Goal: Task Accomplishment & Management: Manage account settings

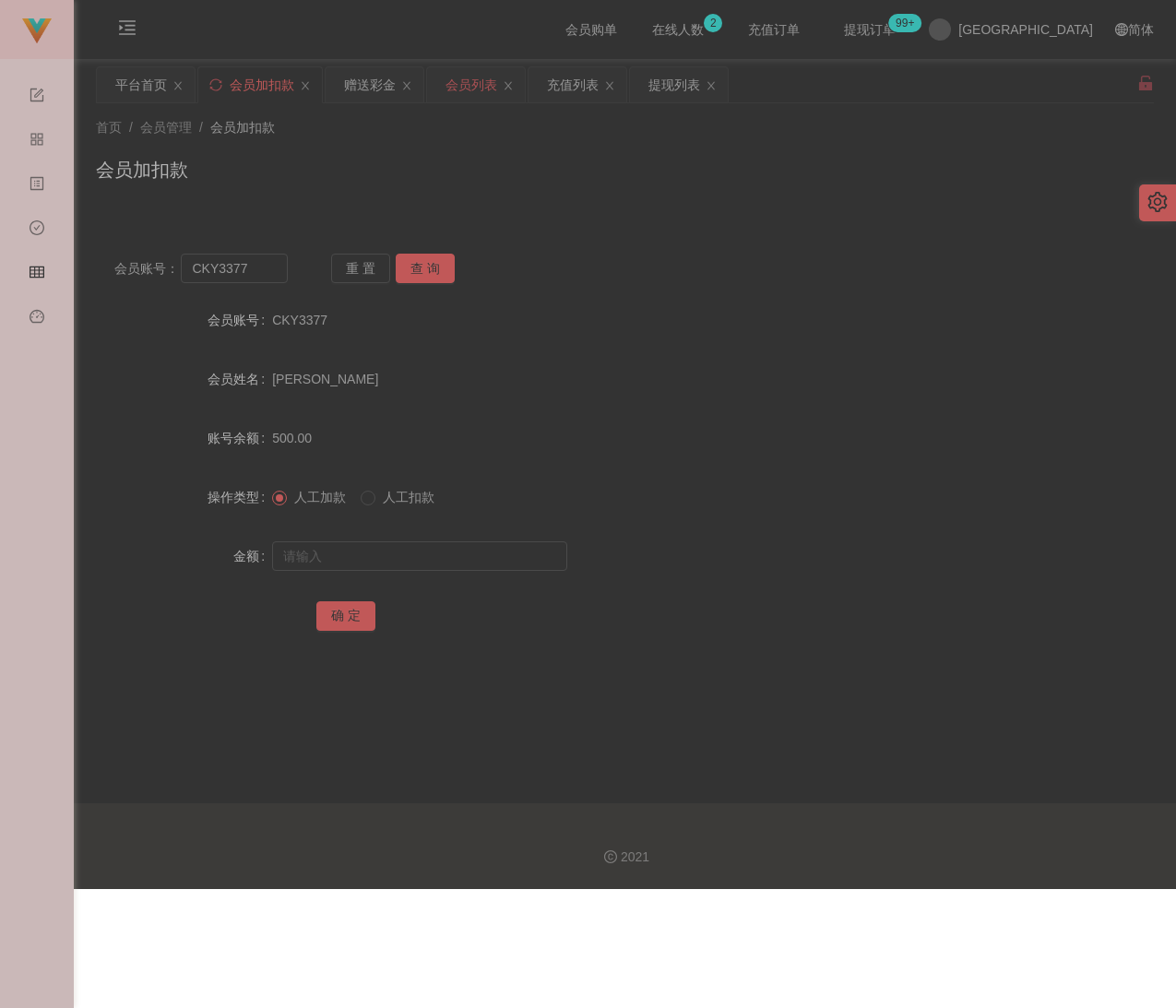
click at [482, 84] on div "会员列表" at bounding box center [471, 85] width 52 height 35
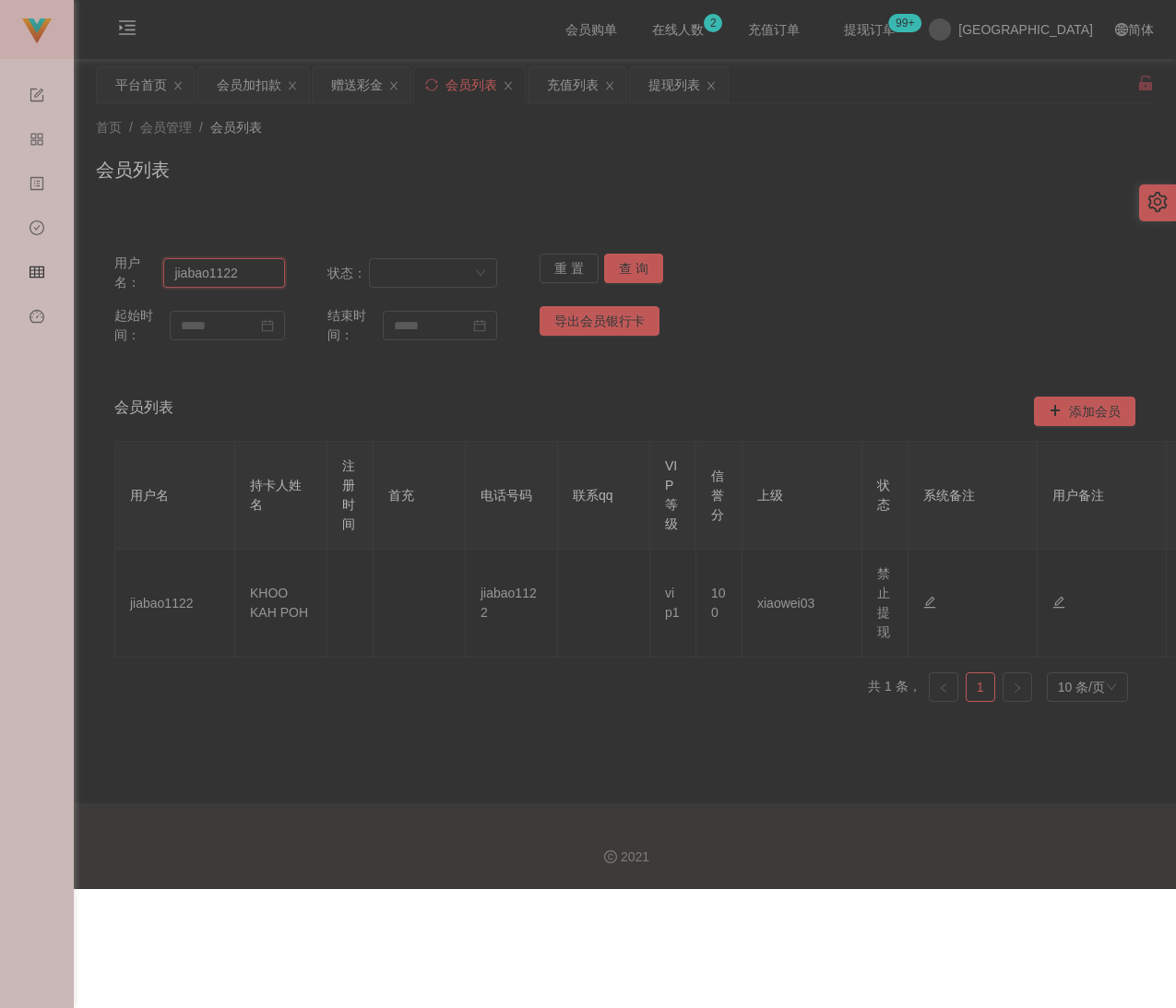
click at [242, 272] on input "jiabao1122" at bounding box center [224, 273] width 120 height 29
paste input "Eugene168"
type input "Eugene168"
click at [634, 266] on button "查 询" at bounding box center [633, 268] width 59 height 29
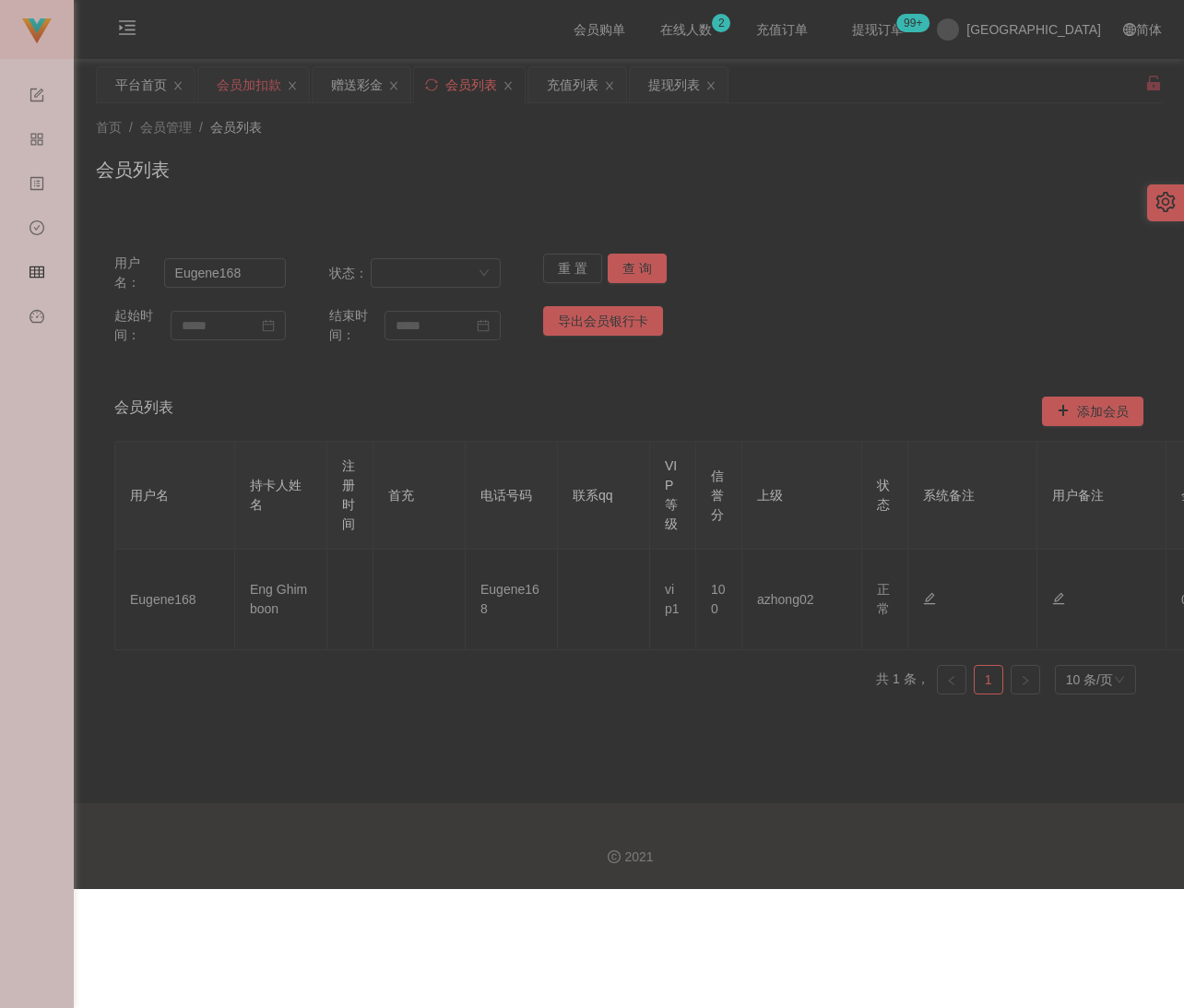
click at [245, 84] on div "会员加扣款" at bounding box center [248, 85] width 65 height 35
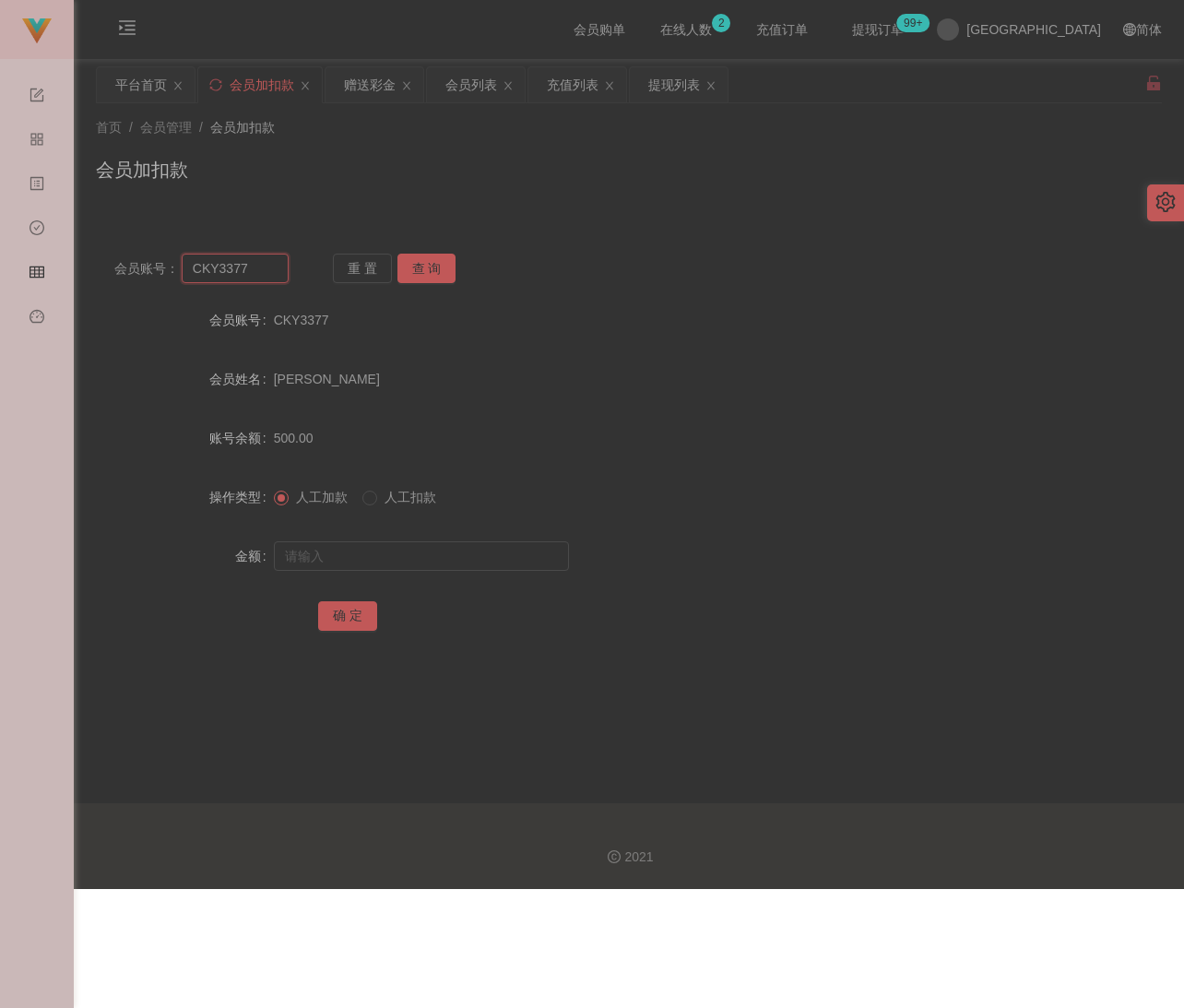
click at [249, 263] on input "CKY3377" at bounding box center [235, 268] width 108 height 29
paste input "Eugene168"
type input "Eugene168"
click at [424, 269] on button "查 询" at bounding box center [427, 268] width 59 height 29
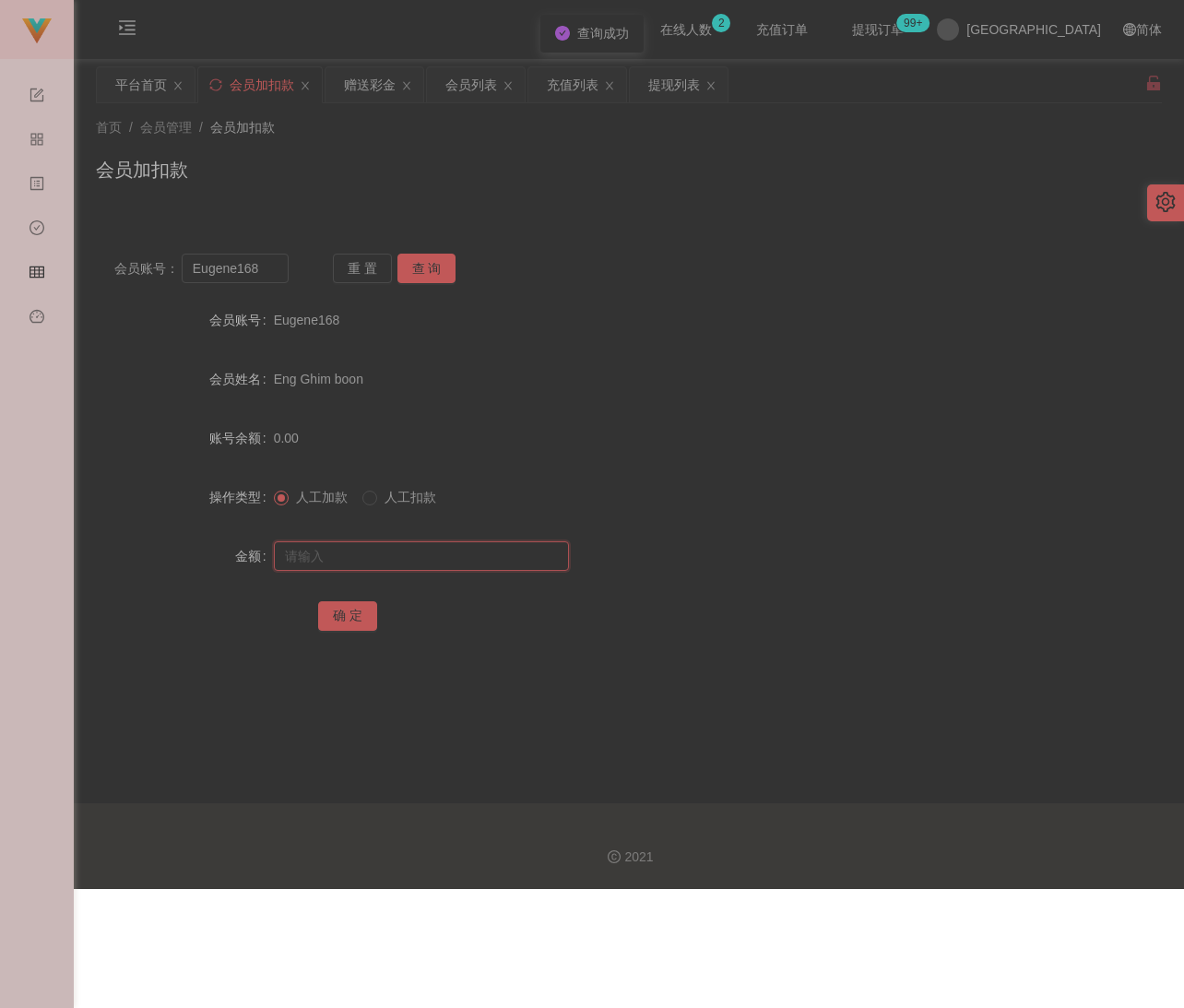
click at [383, 559] on input "text" at bounding box center [421, 556] width 295 height 29
type input "30"
click at [357, 614] on button "确 定" at bounding box center [347, 615] width 59 height 29
click at [538, 208] on div "首页 / 会员管理 / 会员加扣款 / 会员加扣款" at bounding box center [628, 158] width 1111 height 110
click at [467, 71] on div "会员列表" at bounding box center [471, 85] width 52 height 35
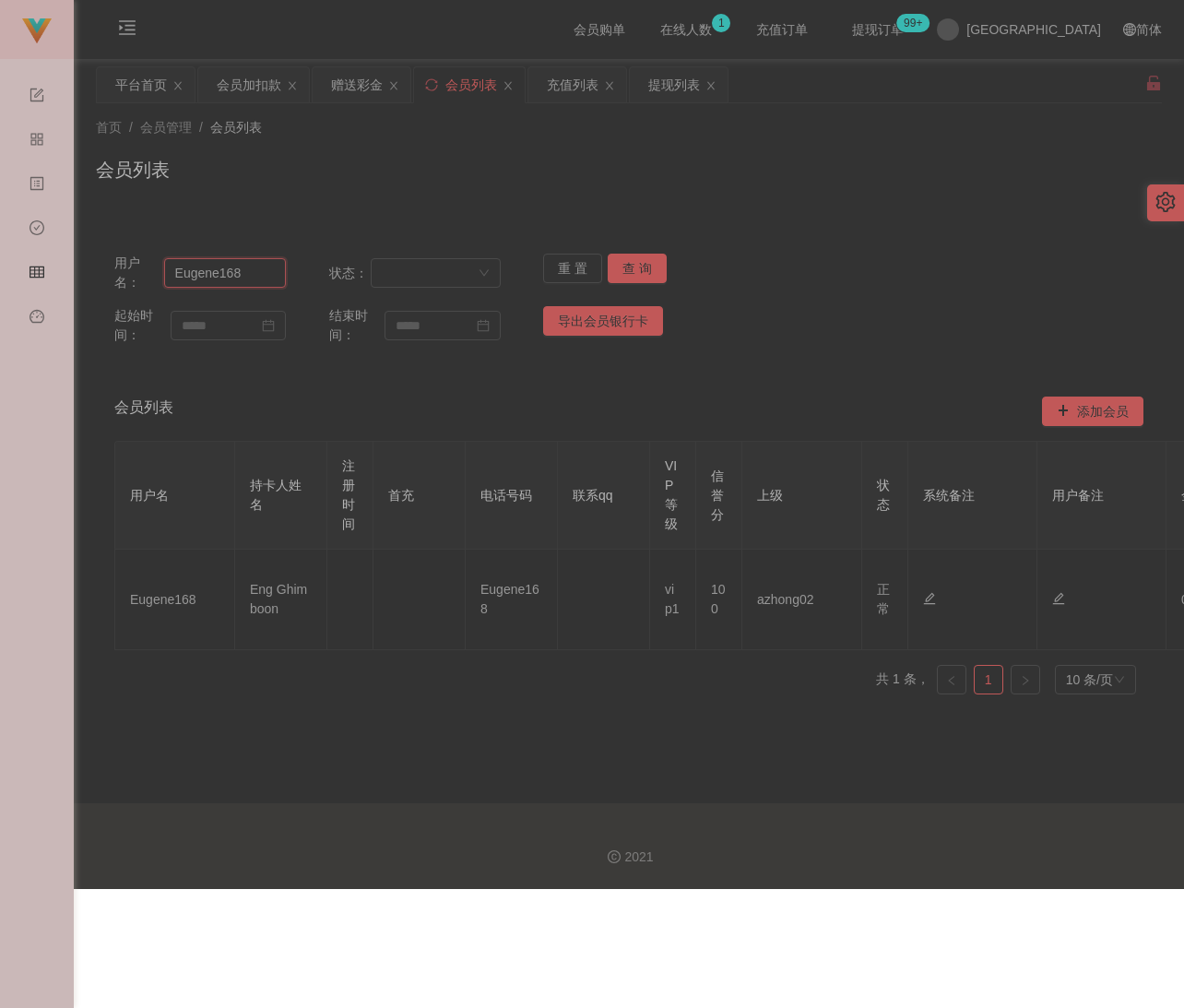
click at [256, 283] on input "Eugene168" at bounding box center [225, 273] width 121 height 29
paste input "yeott"
type input "yeott"
click at [628, 260] on button "查 询" at bounding box center [637, 268] width 59 height 29
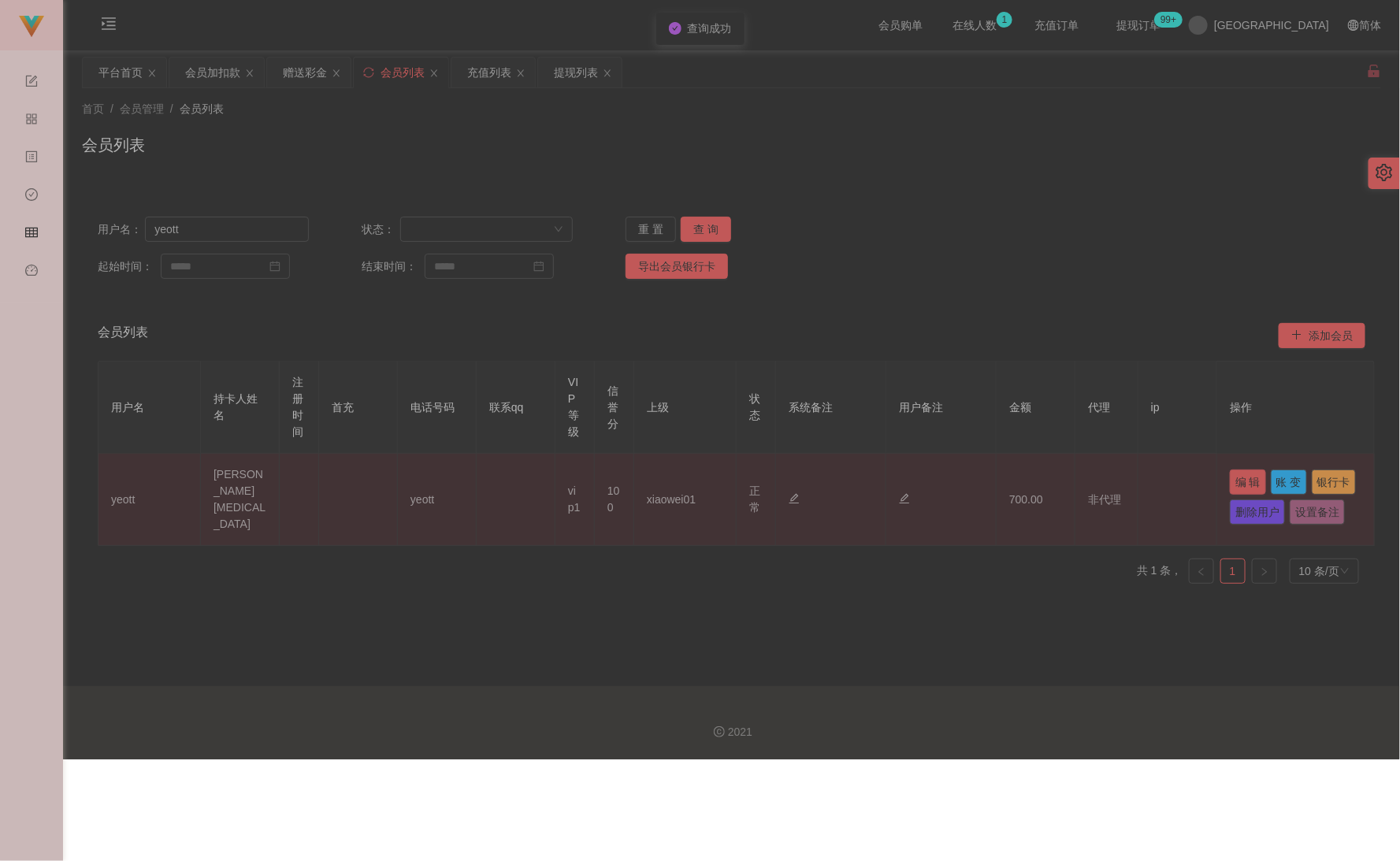
click at [1004, 482] on button "编 辑" at bounding box center [1247, 482] width 36 height 25
type input "yeott"
type input "[PERSON_NAME][MEDICAL_DATA]"
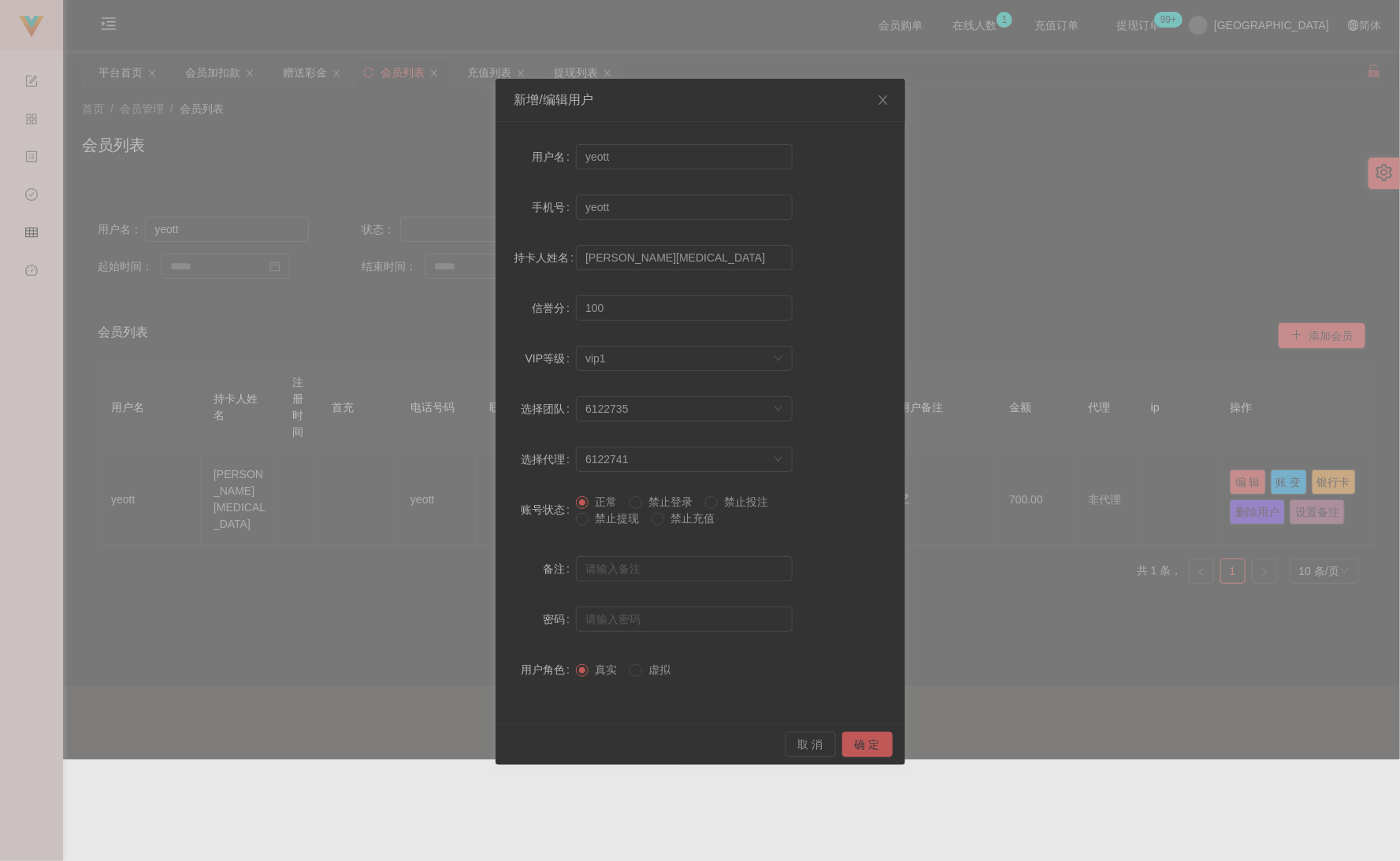
click at [602, 520] on span "禁止提现" at bounding box center [617, 519] width 57 height 13
click at [873, 745] on button "确 定" at bounding box center [867, 744] width 51 height 25
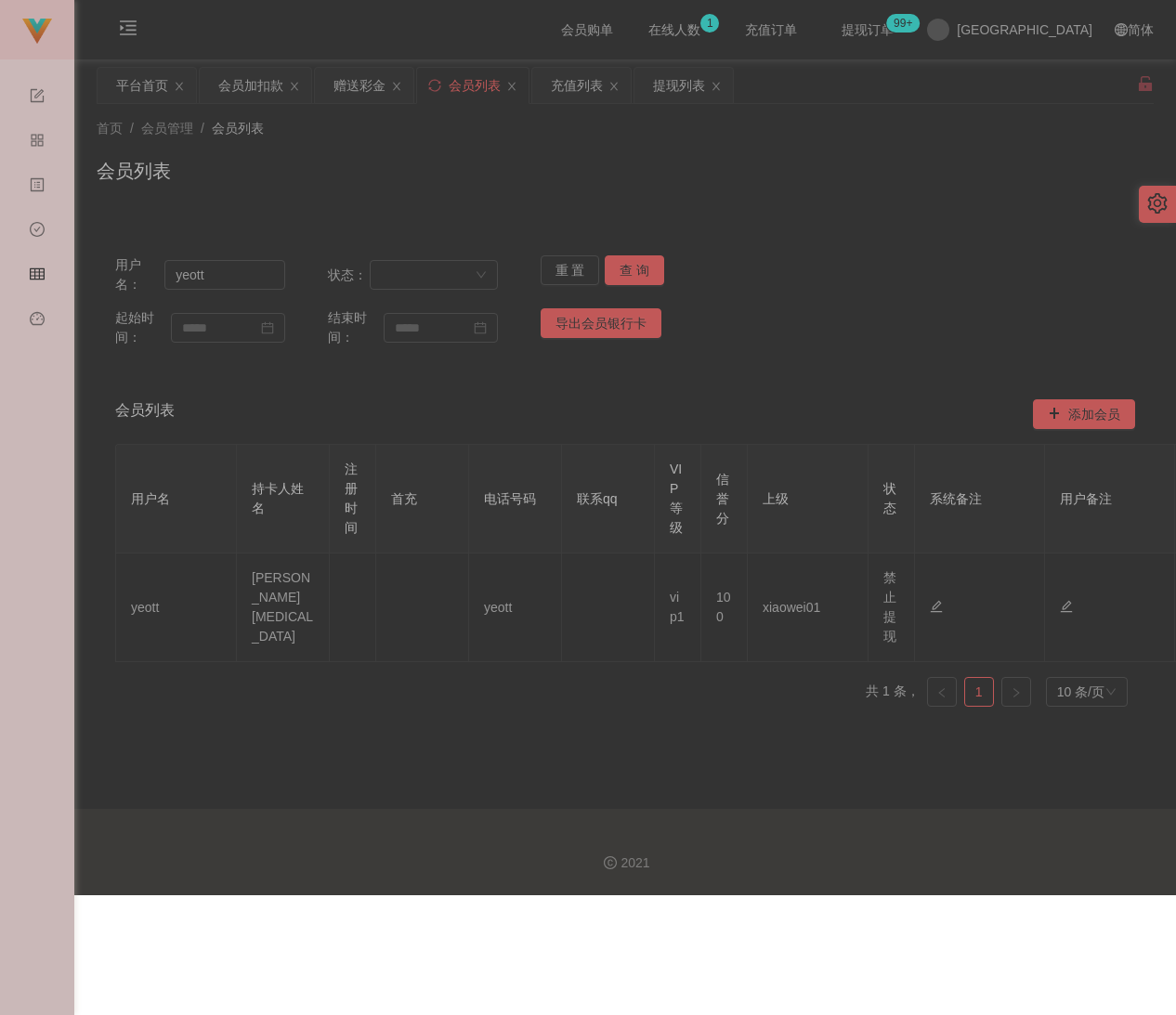
click at [622, 207] on div "首页 / 会员管理 / 会员列表 / 会员列表" at bounding box center [624, 159] width 1101 height 111
click at [205, 278] on input "yeott" at bounding box center [225, 275] width 121 height 29
paste input "ZYL9433"
type input "ZYL9433"
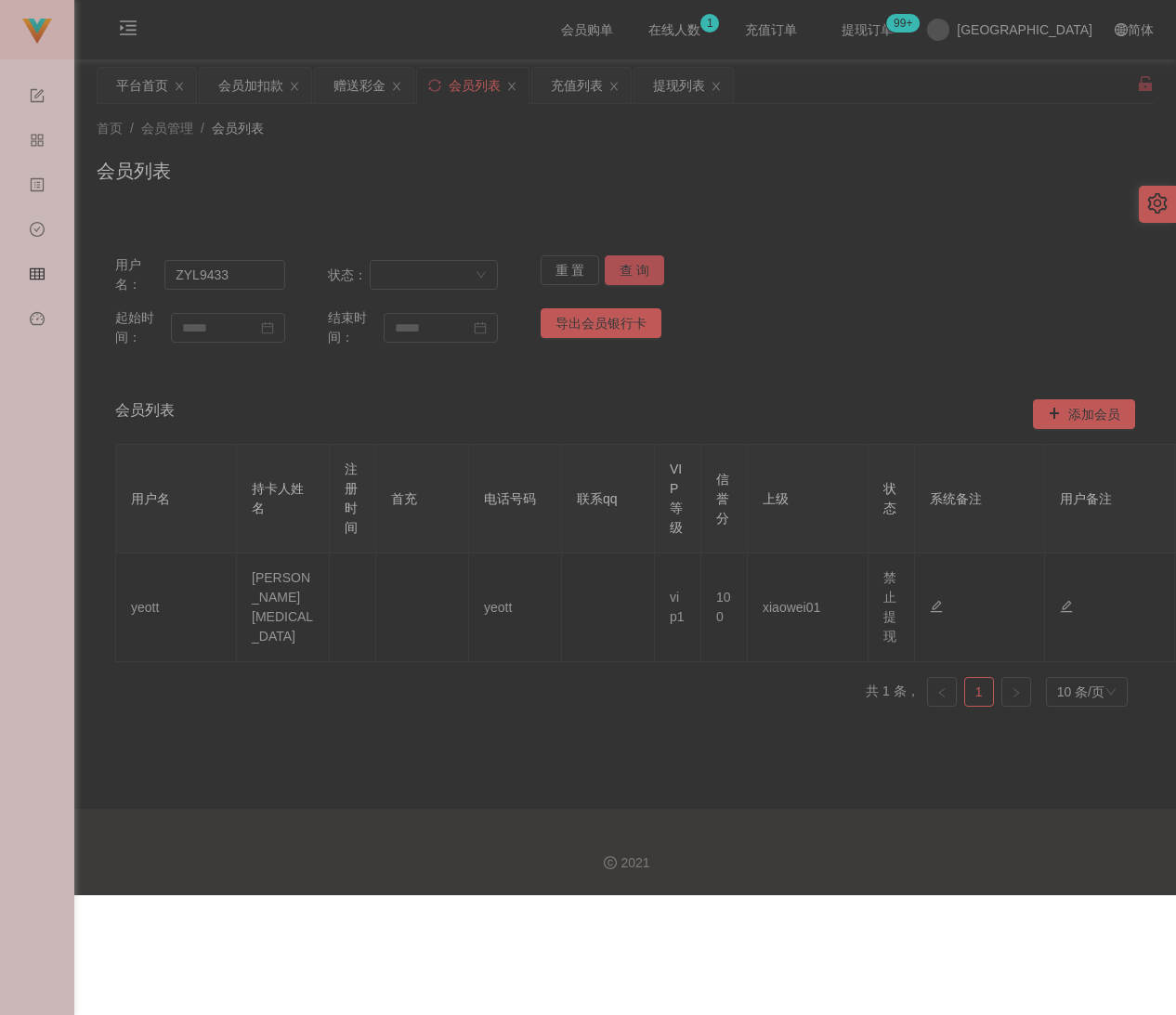
click at [621, 274] on button "查 询" at bounding box center [634, 270] width 60 height 29
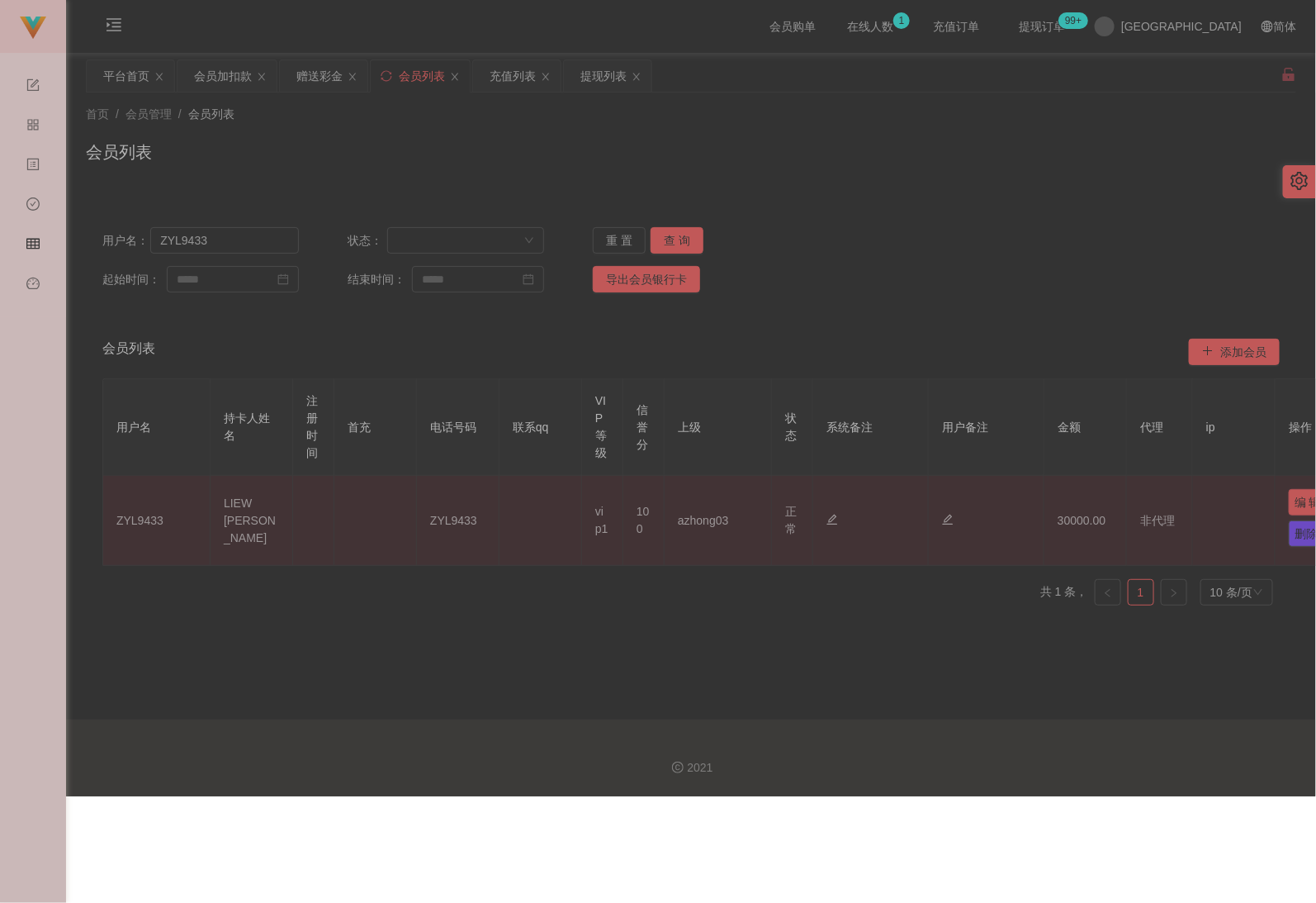
click at [1052, 505] on button "编 辑" at bounding box center [1308, 502] width 38 height 26
type input "ZYL9433"
type input "LIEW [PERSON_NAME]"
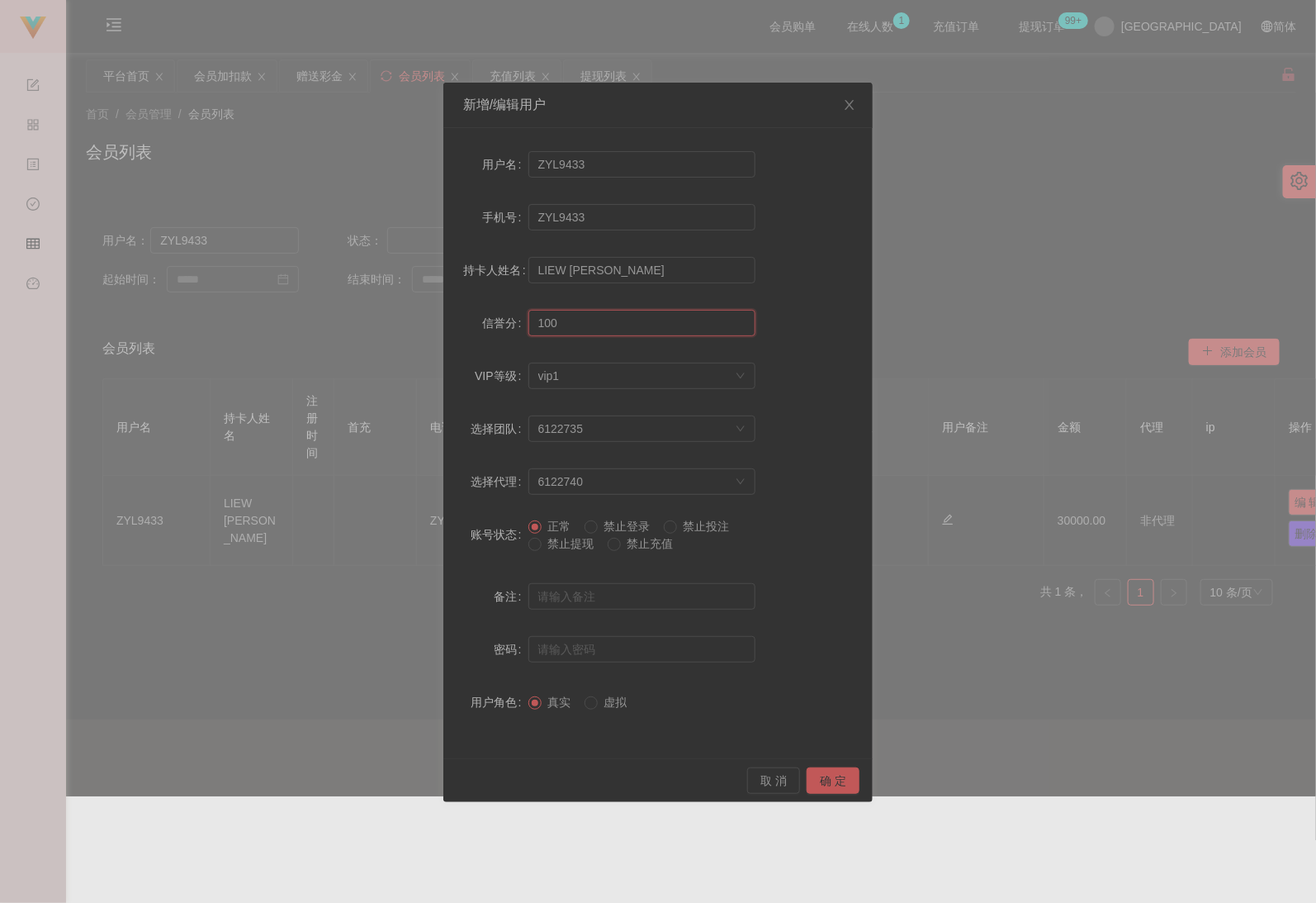
click at [617, 330] on input "100" at bounding box center [642, 323] width 227 height 26
type input "70"
click at [828, 777] on button "确 定" at bounding box center [833, 780] width 53 height 26
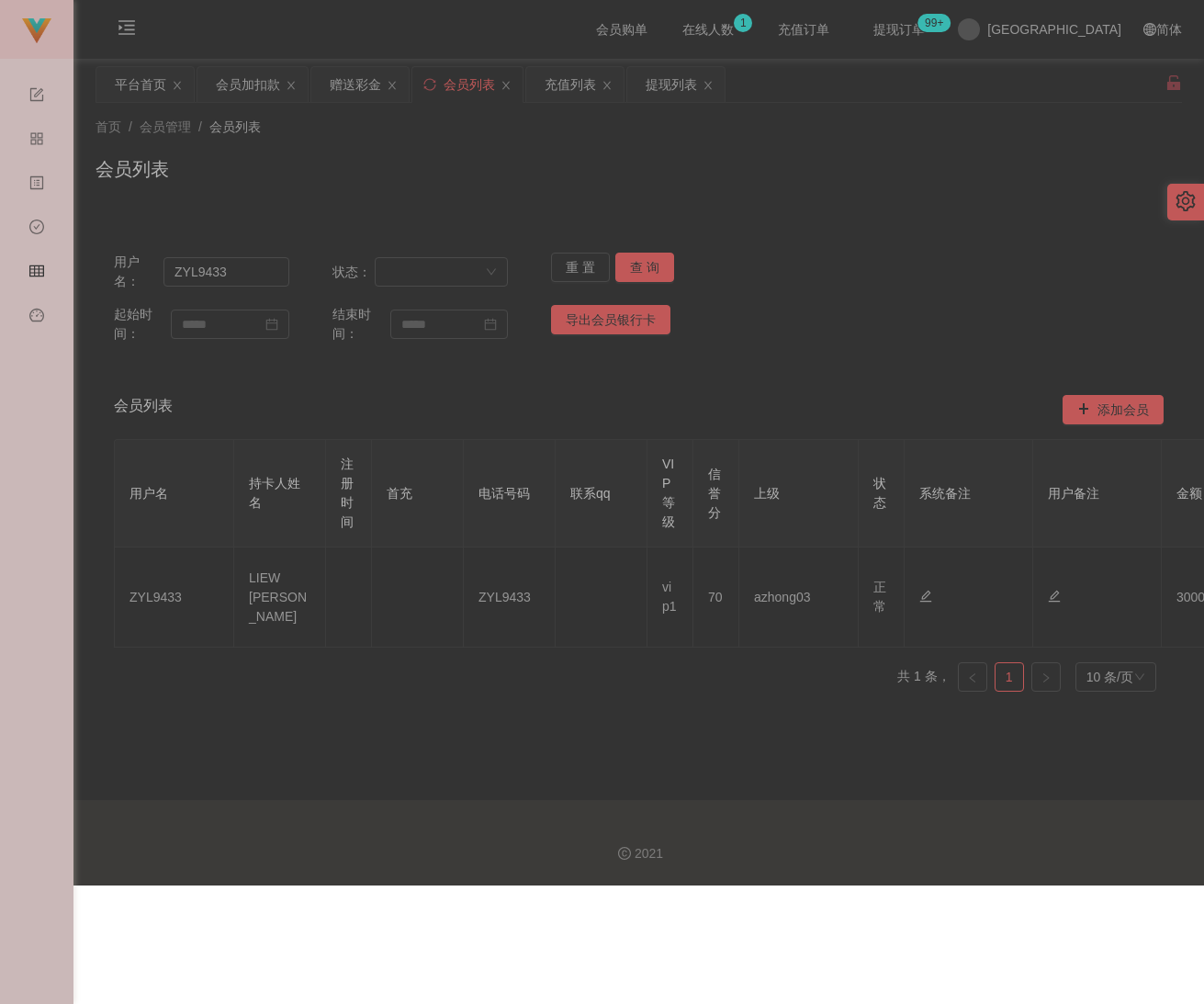
click at [662, 188] on div "会员列表" at bounding box center [639, 176] width 1086 height 42
click at [254, 86] on div "会员加扣款" at bounding box center [247, 84] width 65 height 35
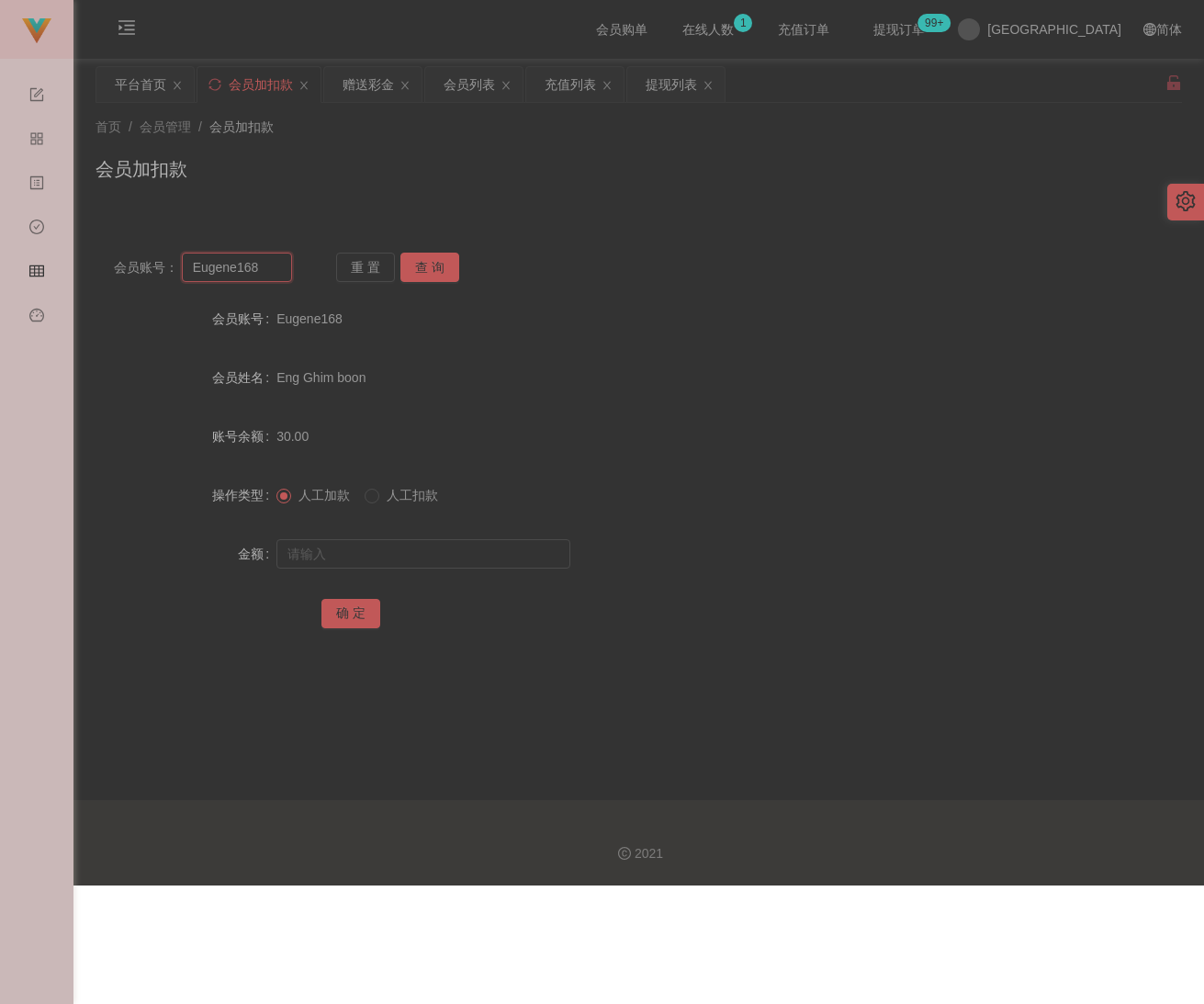
click at [255, 270] on input "Eugene168" at bounding box center [237, 267] width 110 height 29
paste input "ZYL9433"
type input "ZYL9433"
click at [413, 267] on button "查 询" at bounding box center [430, 267] width 59 height 29
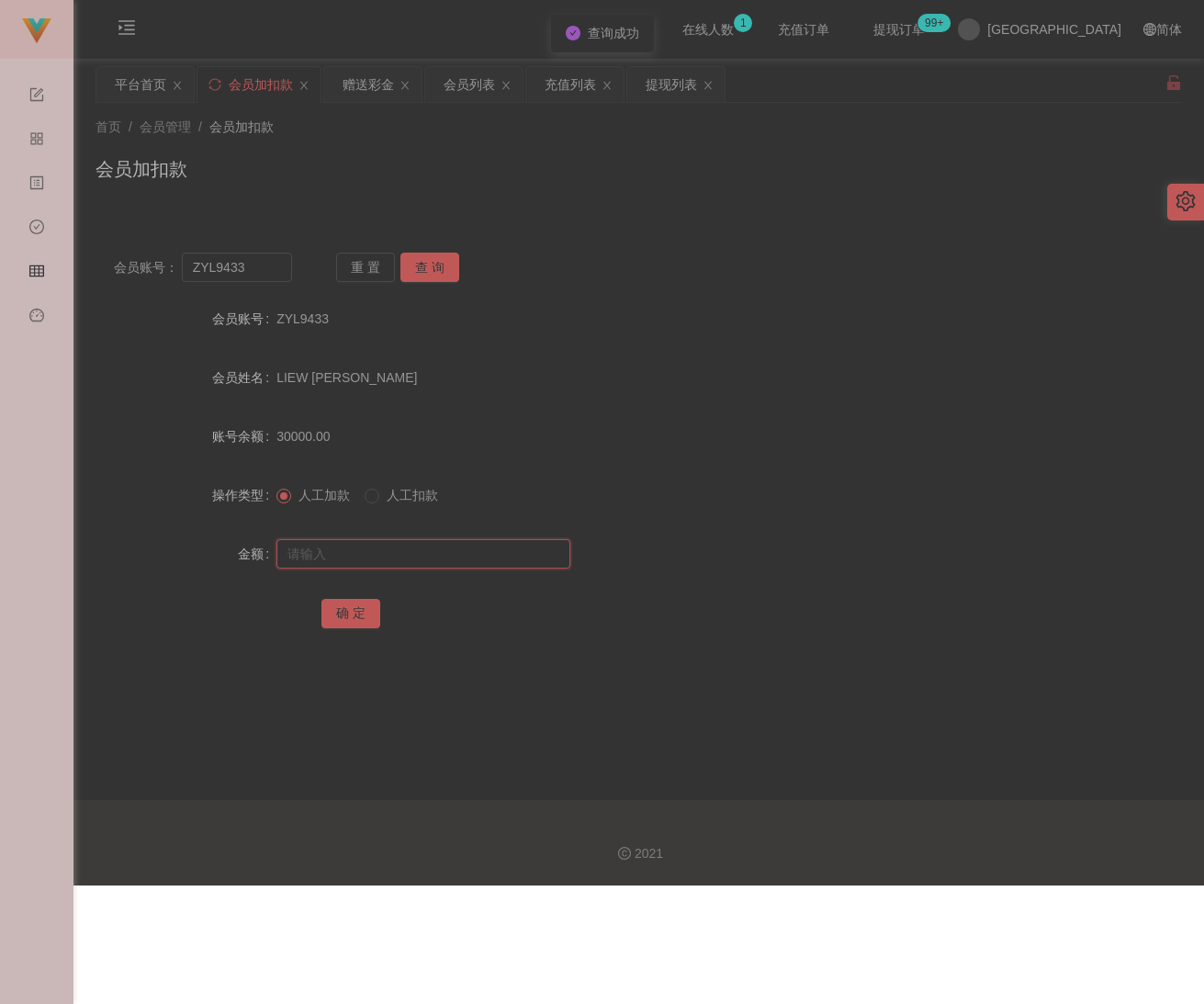
click at [386, 551] on input "text" at bounding box center [423, 554] width 294 height 29
click at [488, 543] on input "text" at bounding box center [423, 554] width 294 height 29
paste input "18000"
type input "18000"
click at [342, 607] on button "确 定" at bounding box center [350, 613] width 59 height 29
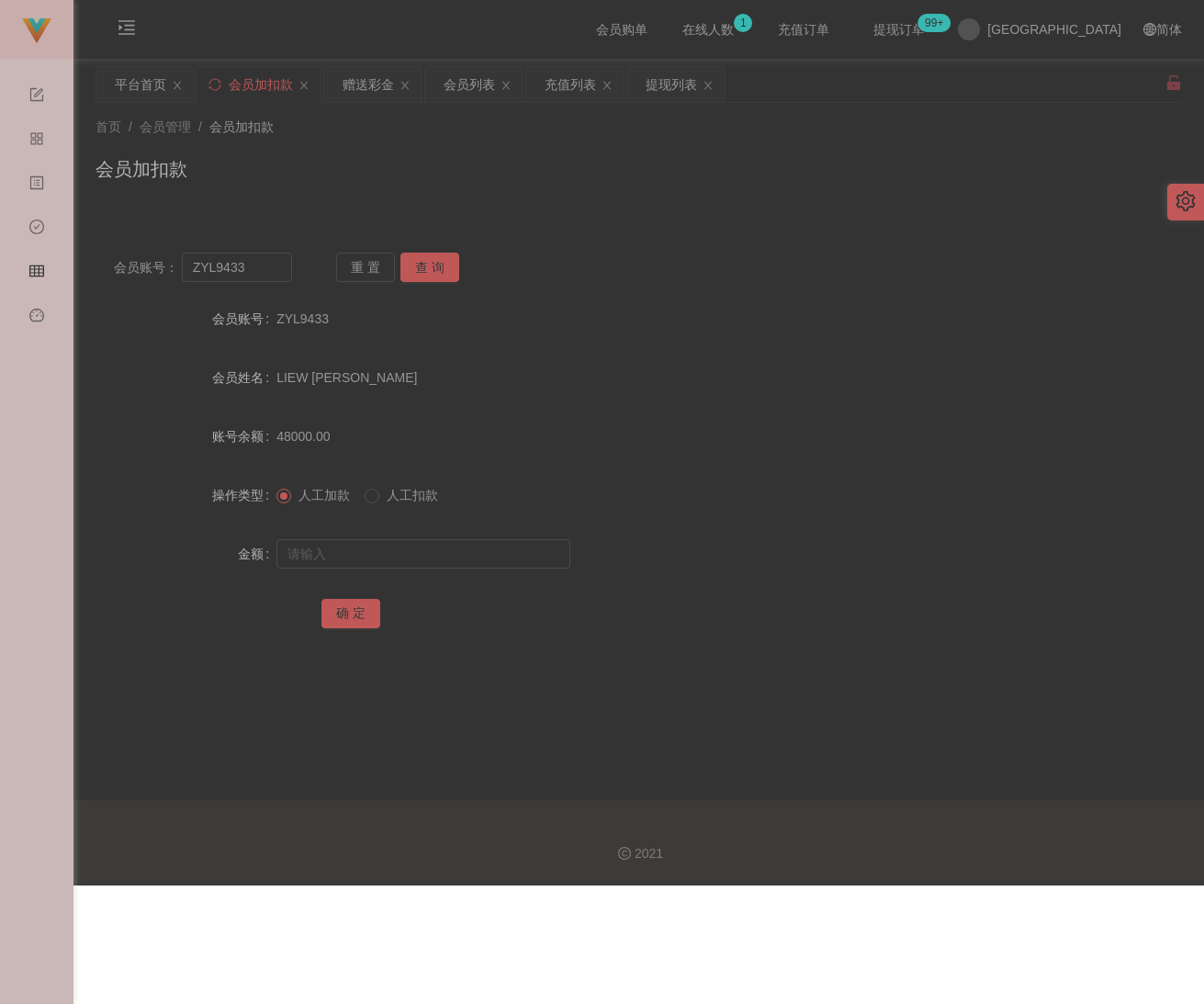
click at [406, 179] on div "会员加扣款" at bounding box center [639, 176] width 1086 height 42
click at [264, 267] on input "ZYL9433" at bounding box center [237, 267] width 110 height 29
click at [264, 265] on input "ZYL9433" at bounding box center [237, 267] width 110 height 29
paste input "6012691920"
type input "60126919203"
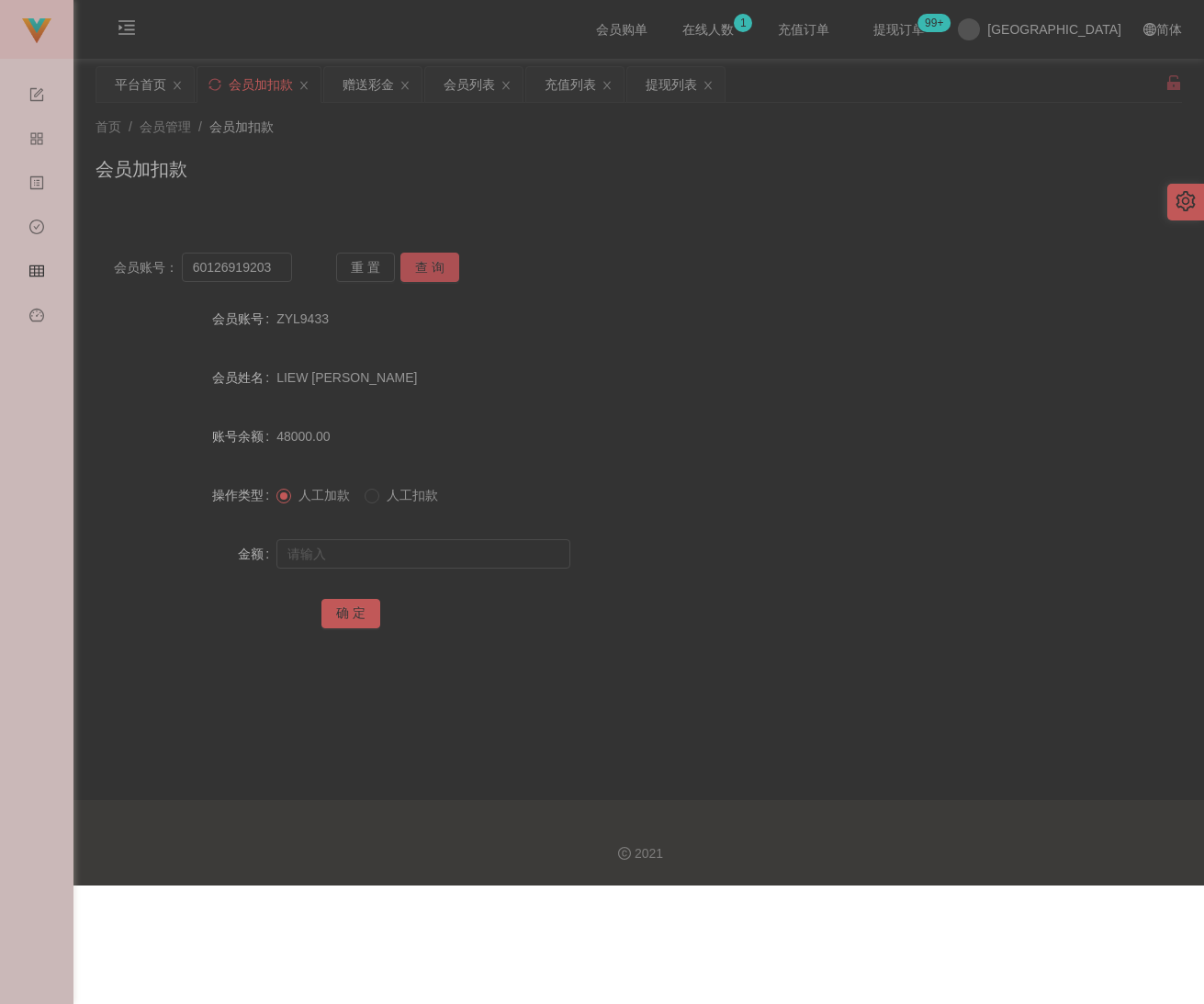
click at [439, 268] on button "查 询" at bounding box center [430, 267] width 59 height 29
click at [384, 560] on input "text" at bounding box center [423, 554] width 294 height 29
click at [369, 551] on input "text" at bounding box center [423, 554] width 294 height 29
paste input "5575"
type input "5575"
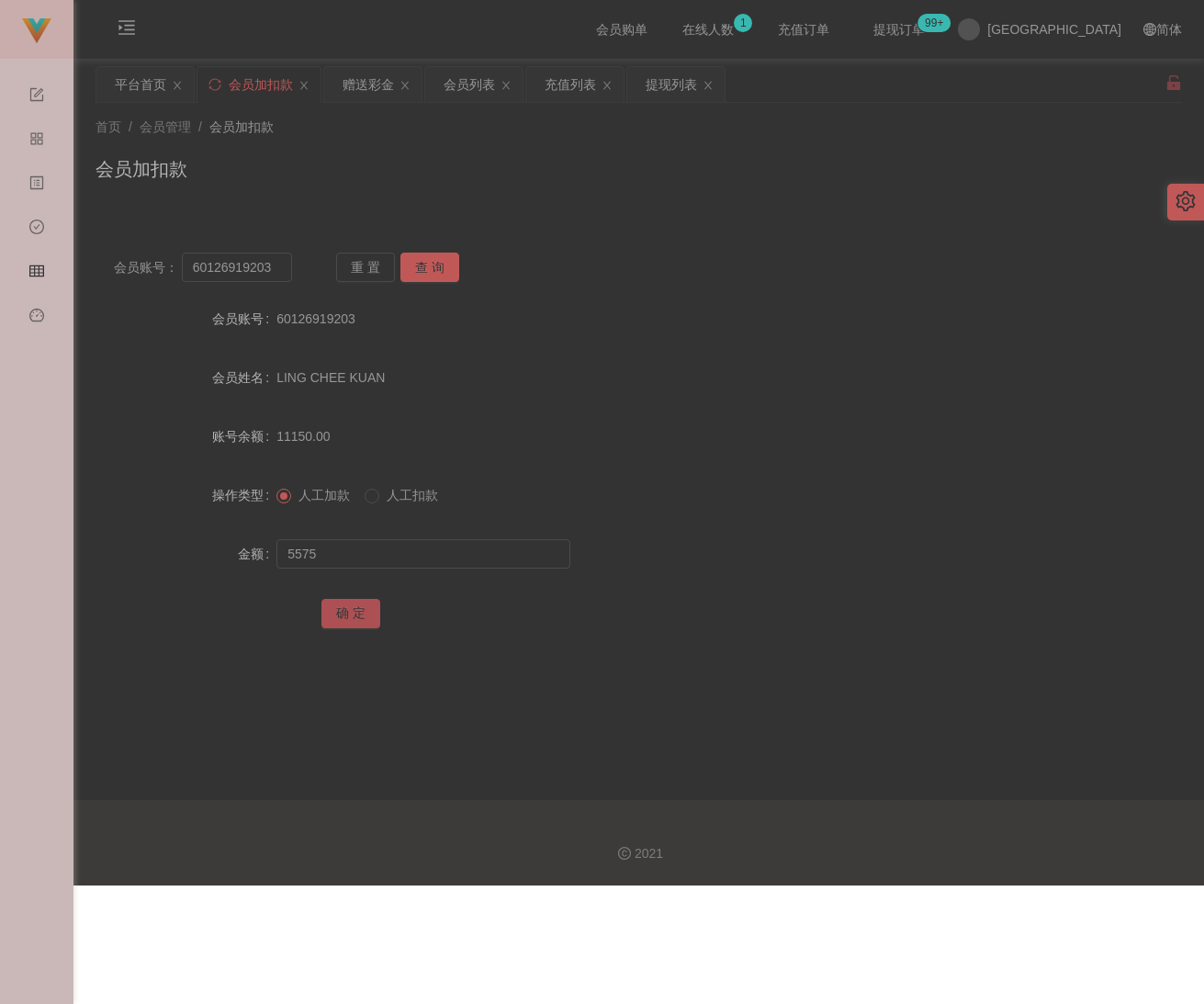
click at [350, 604] on button "确 定" at bounding box center [350, 613] width 59 height 29
click at [504, 187] on div "会员加扣款" at bounding box center [639, 176] width 1086 height 42
click at [480, 86] on div "会员列表" at bounding box center [469, 84] width 51 height 35
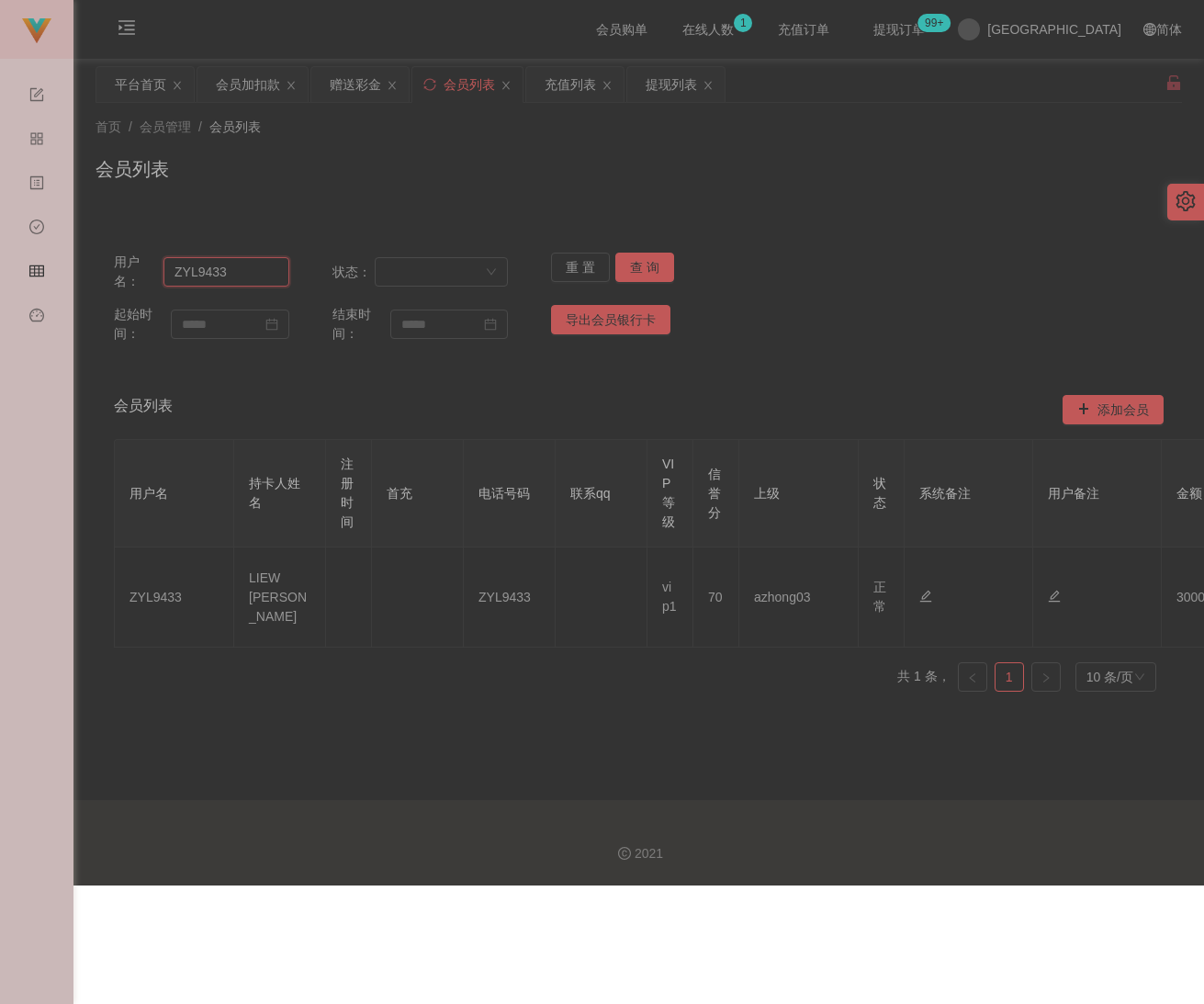
click at [254, 263] on input "ZYL9433" at bounding box center [226, 272] width 125 height 29
paste input "6012691920"
type input "60126919203"
click at [659, 267] on button "查 询" at bounding box center [644, 267] width 59 height 29
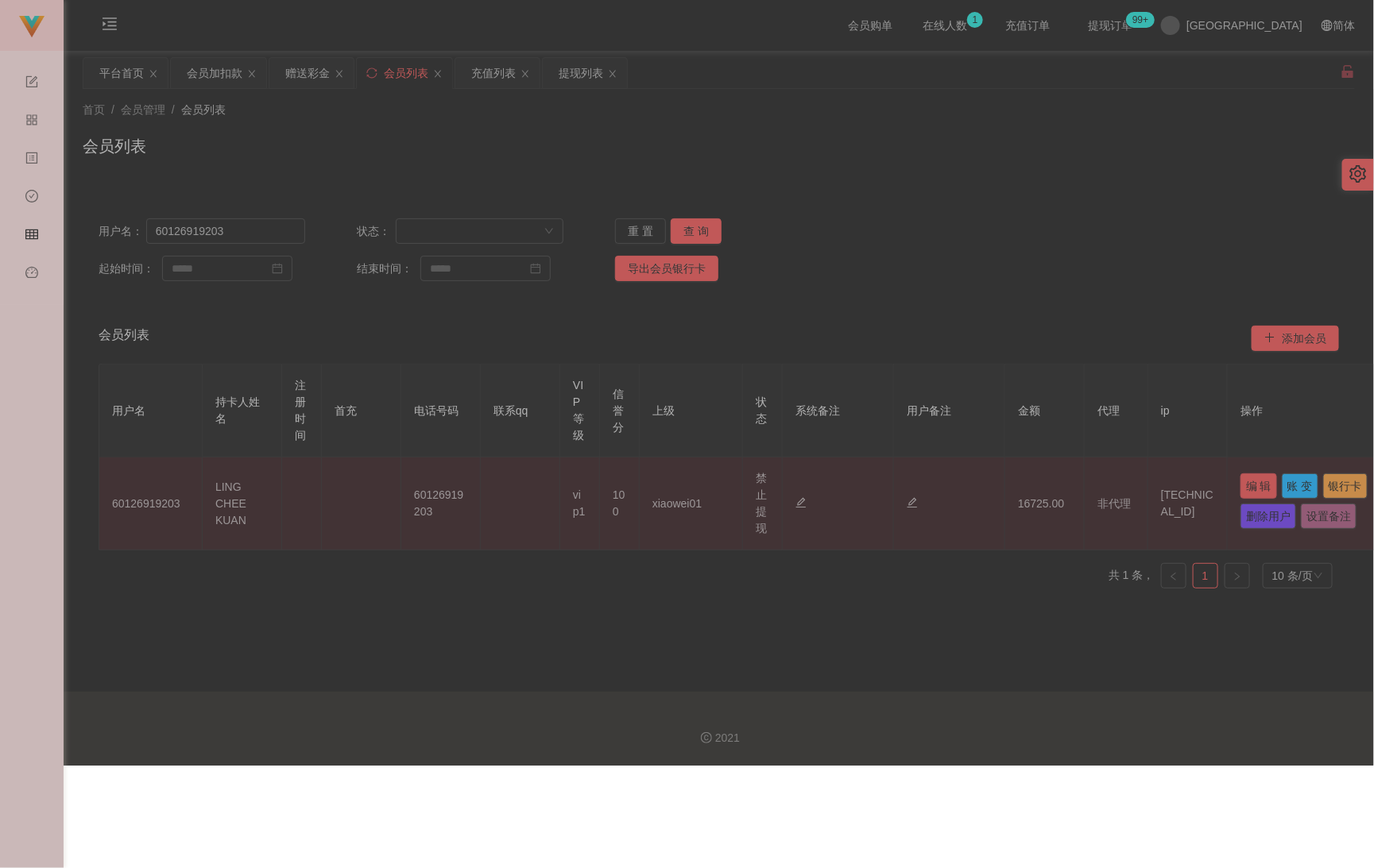
click at [1013, 476] on button "编 辑" at bounding box center [1258, 486] width 36 height 25
type input "60126919203"
type input "LING CHEE KUAN"
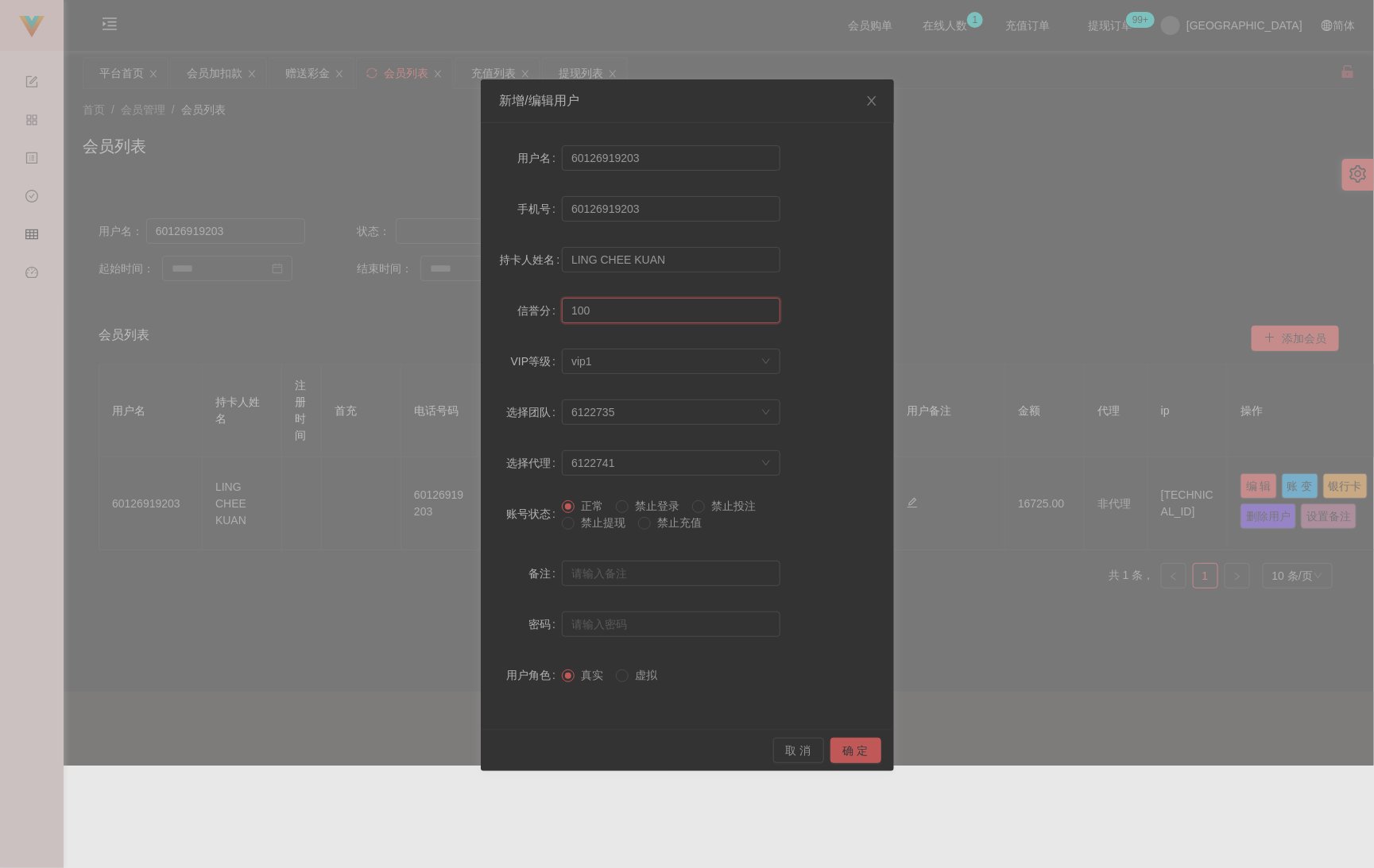
click at [612, 313] on input "100" at bounding box center [671, 310] width 219 height 25
click at [612, 312] on input "100" at bounding box center [671, 310] width 219 height 25
type input "8"
type input "60"
click at [864, 754] on button "确 定" at bounding box center [856, 750] width 51 height 25
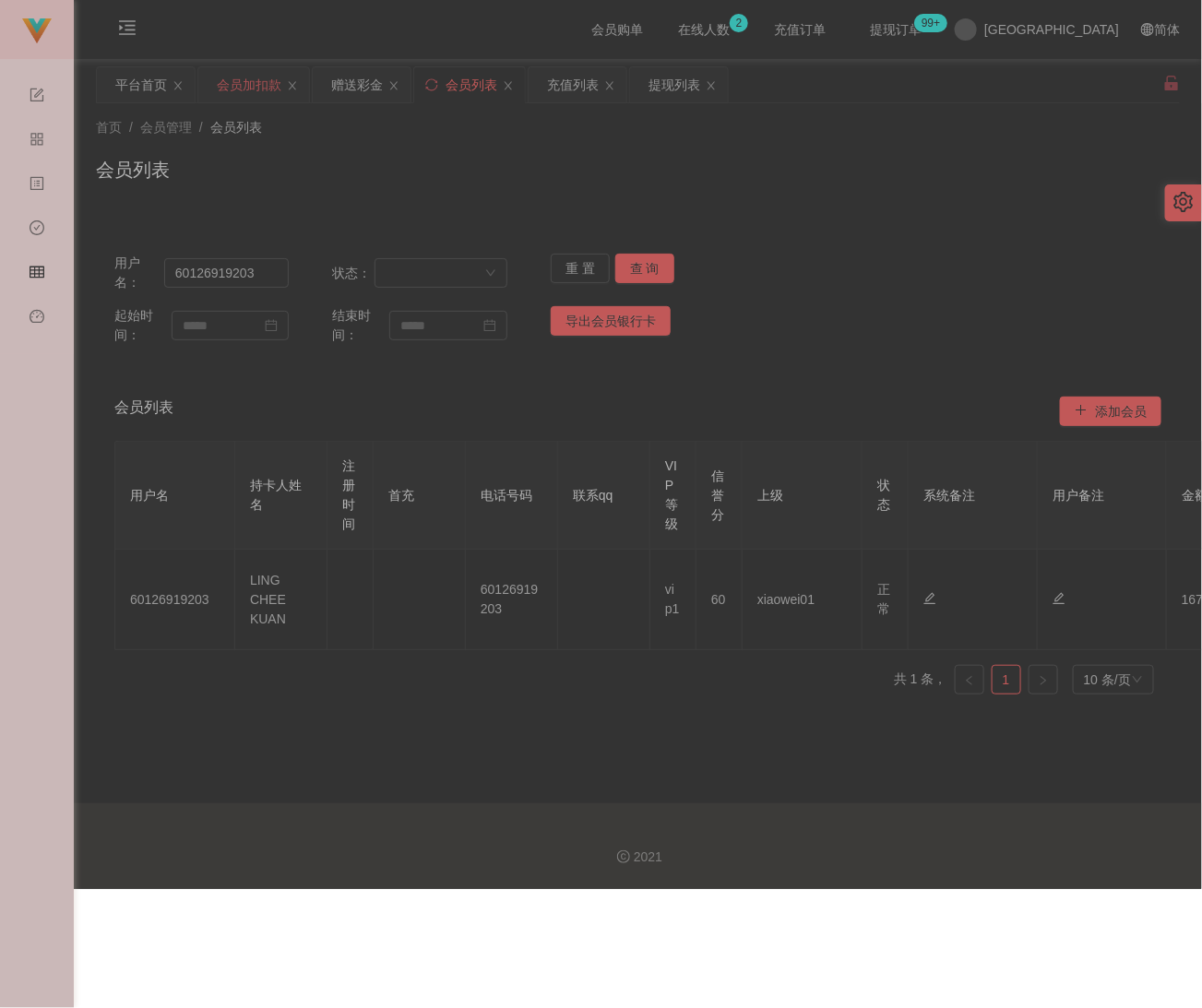
click at [258, 88] on div "会员加扣款" at bounding box center [248, 85] width 65 height 35
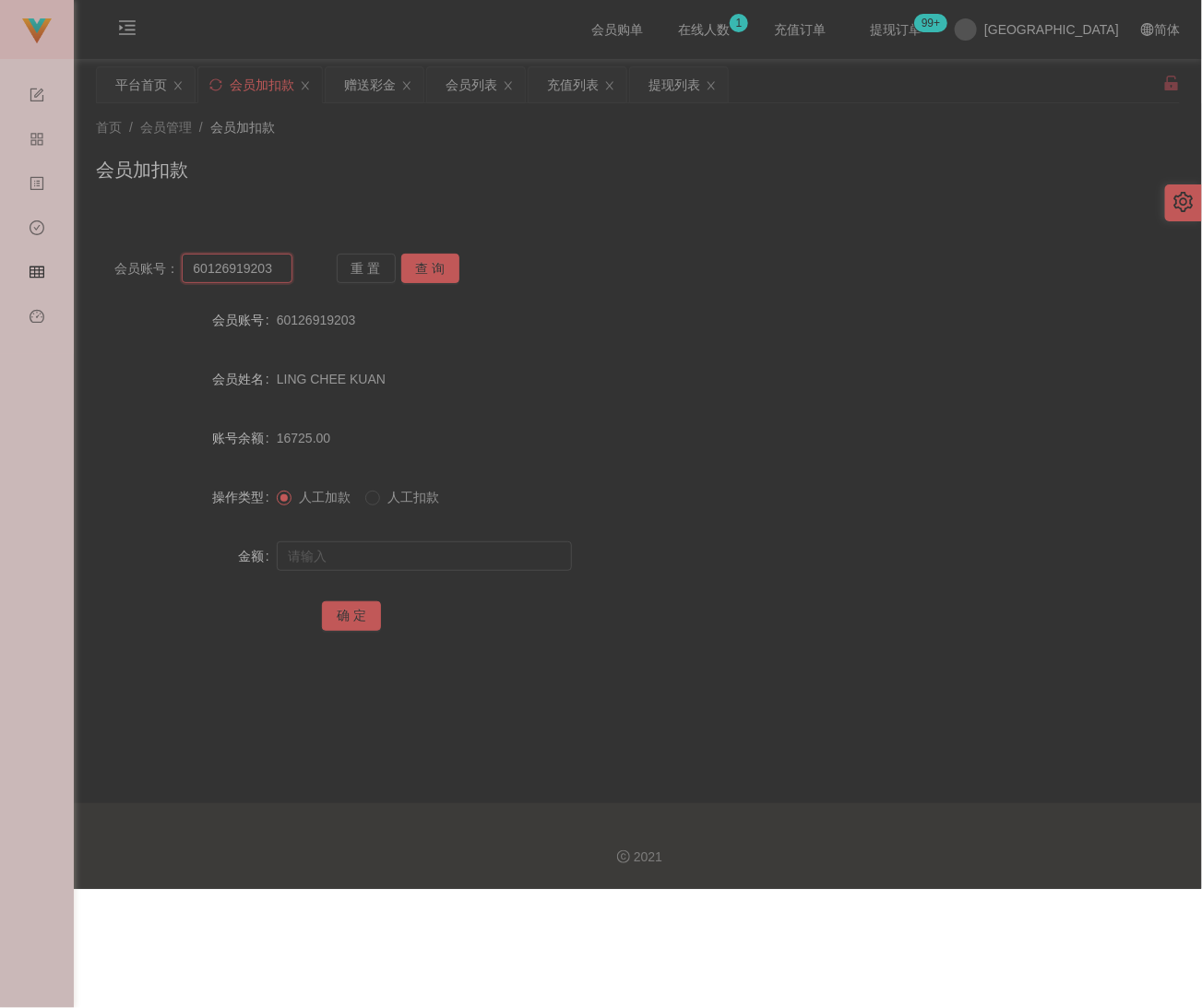
click at [277, 265] on input "60126919203" at bounding box center [236, 268] width 110 height 29
paste input "CKY3377"
type input "CKY3377"
click at [432, 260] on button "查 询" at bounding box center [431, 268] width 59 height 29
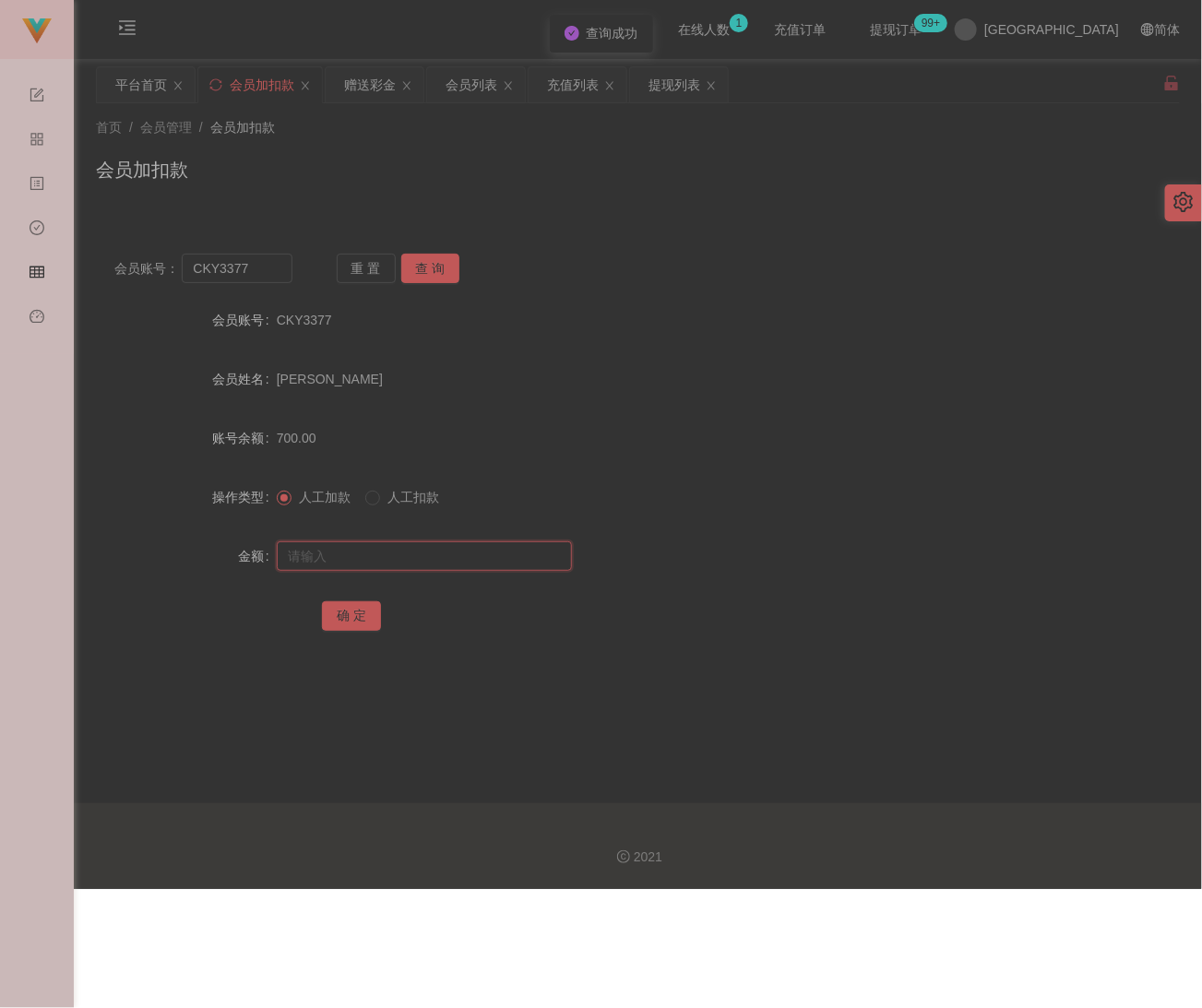
click at [412, 553] on input "text" at bounding box center [424, 556] width 295 height 29
click at [530, 559] on input "text" at bounding box center [424, 556] width 295 height 29
paste input "1000"
type input "1000"
click at [350, 617] on button "确 定" at bounding box center [351, 615] width 59 height 29
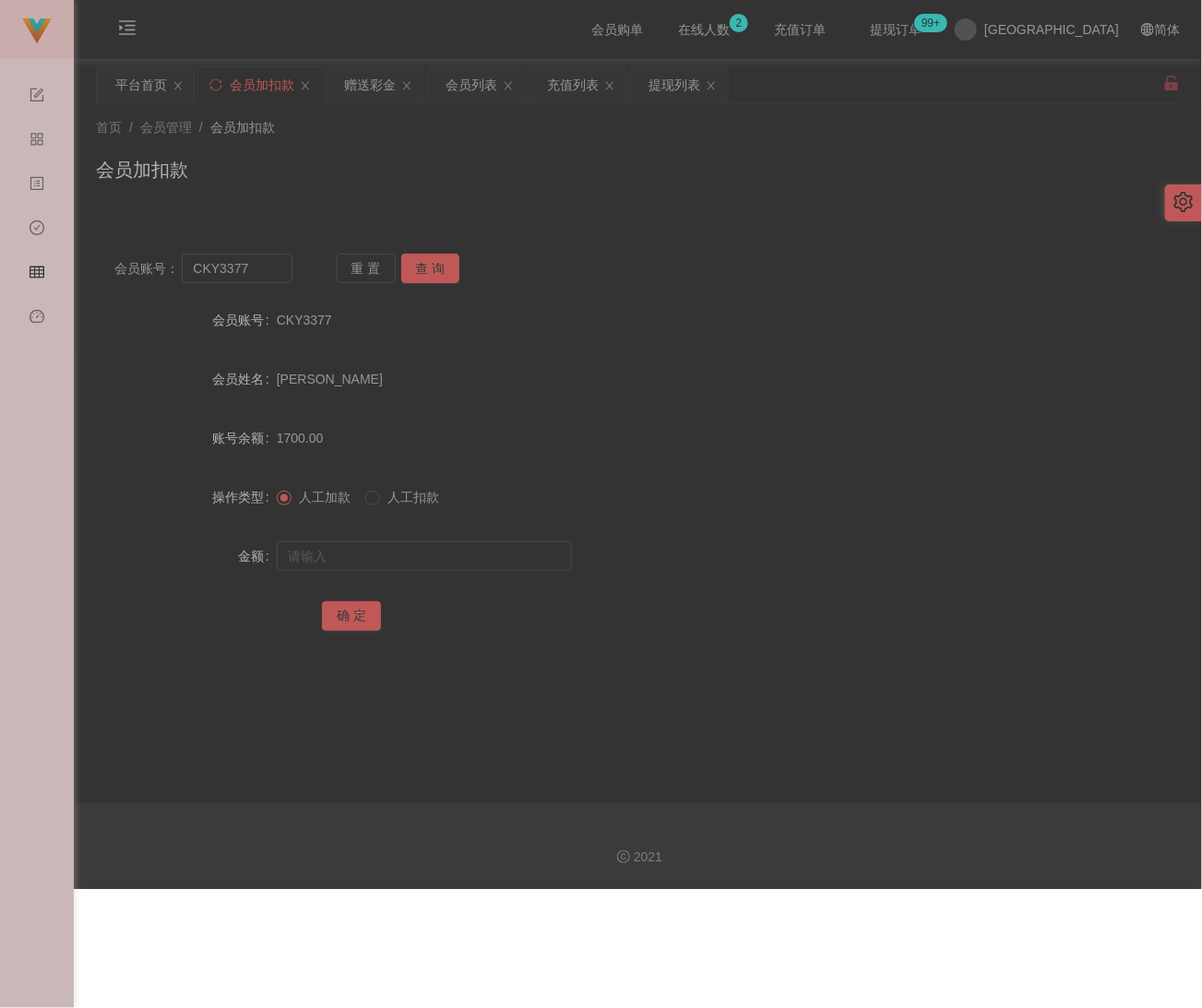
click at [561, 161] on div "会员加扣款" at bounding box center [638, 177] width 1083 height 42
click at [462, 74] on div "会员列表" at bounding box center [471, 85] width 52 height 35
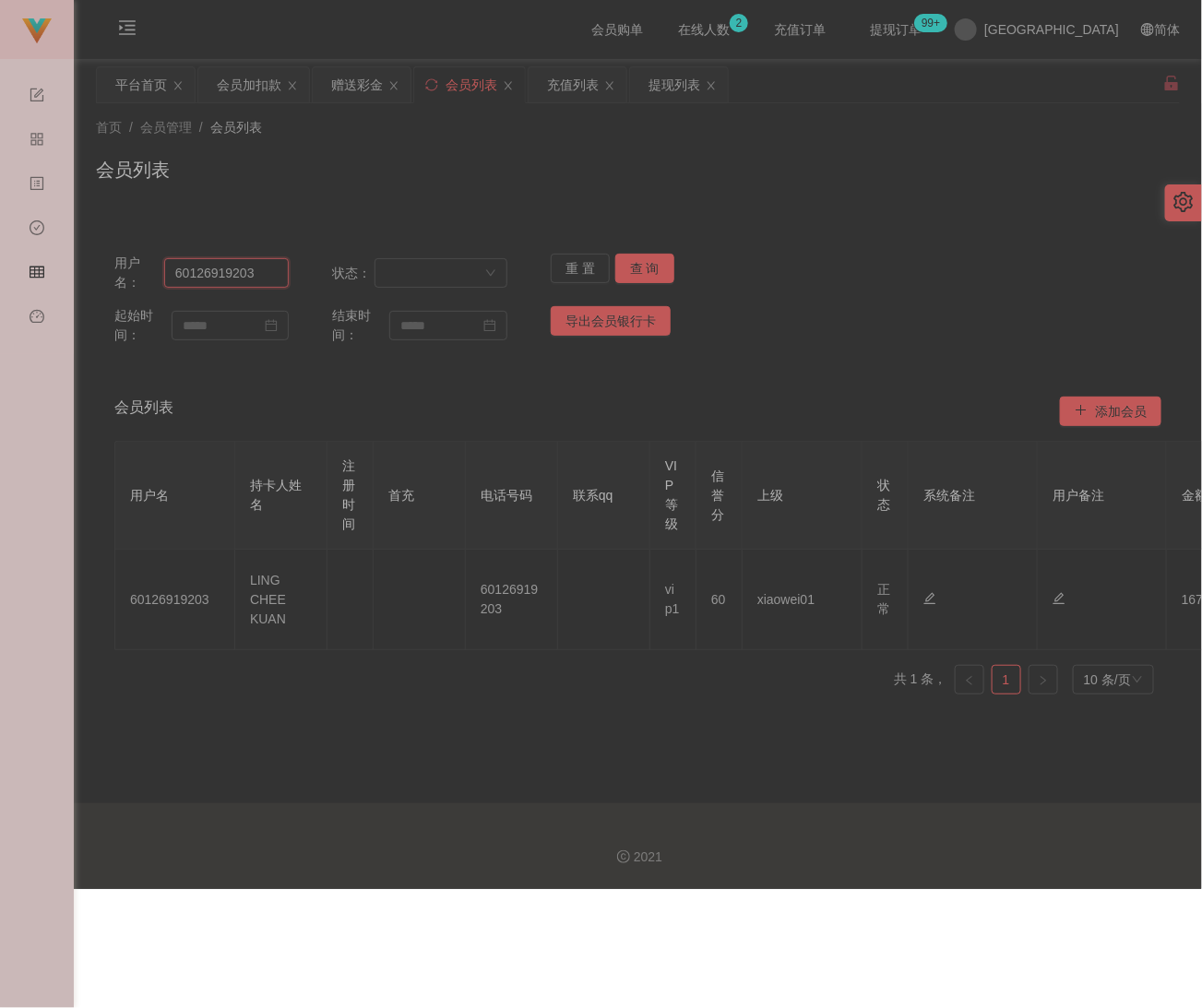
click at [247, 274] on input "60126919203" at bounding box center [227, 273] width 124 height 29
click at [649, 265] on button "查 询" at bounding box center [644, 268] width 59 height 29
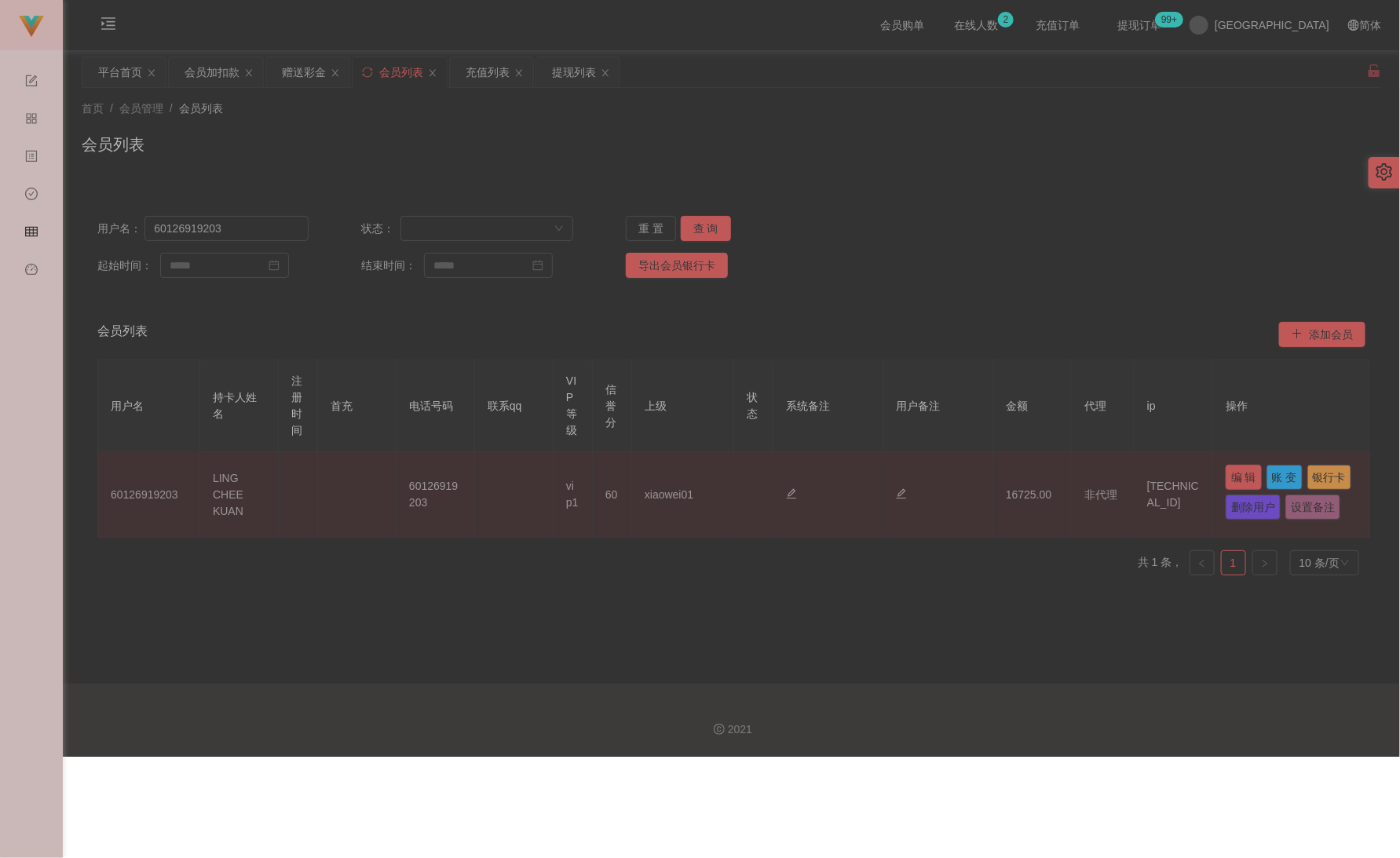
click at [1001, 475] on button "编 辑" at bounding box center [1243, 477] width 36 height 25
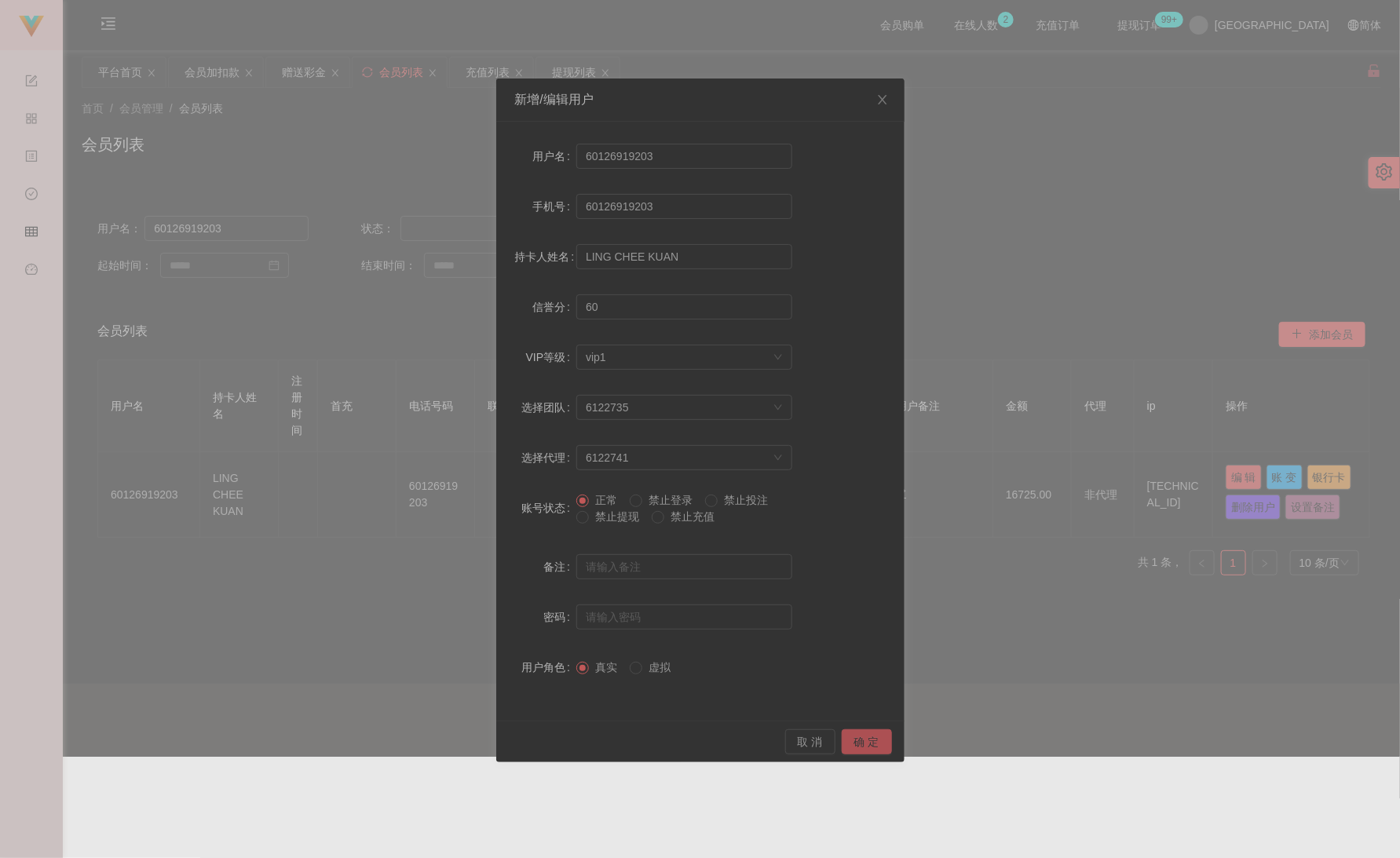
click at [864, 749] on button "确 定" at bounding box center [866, 741] width 50 height 25
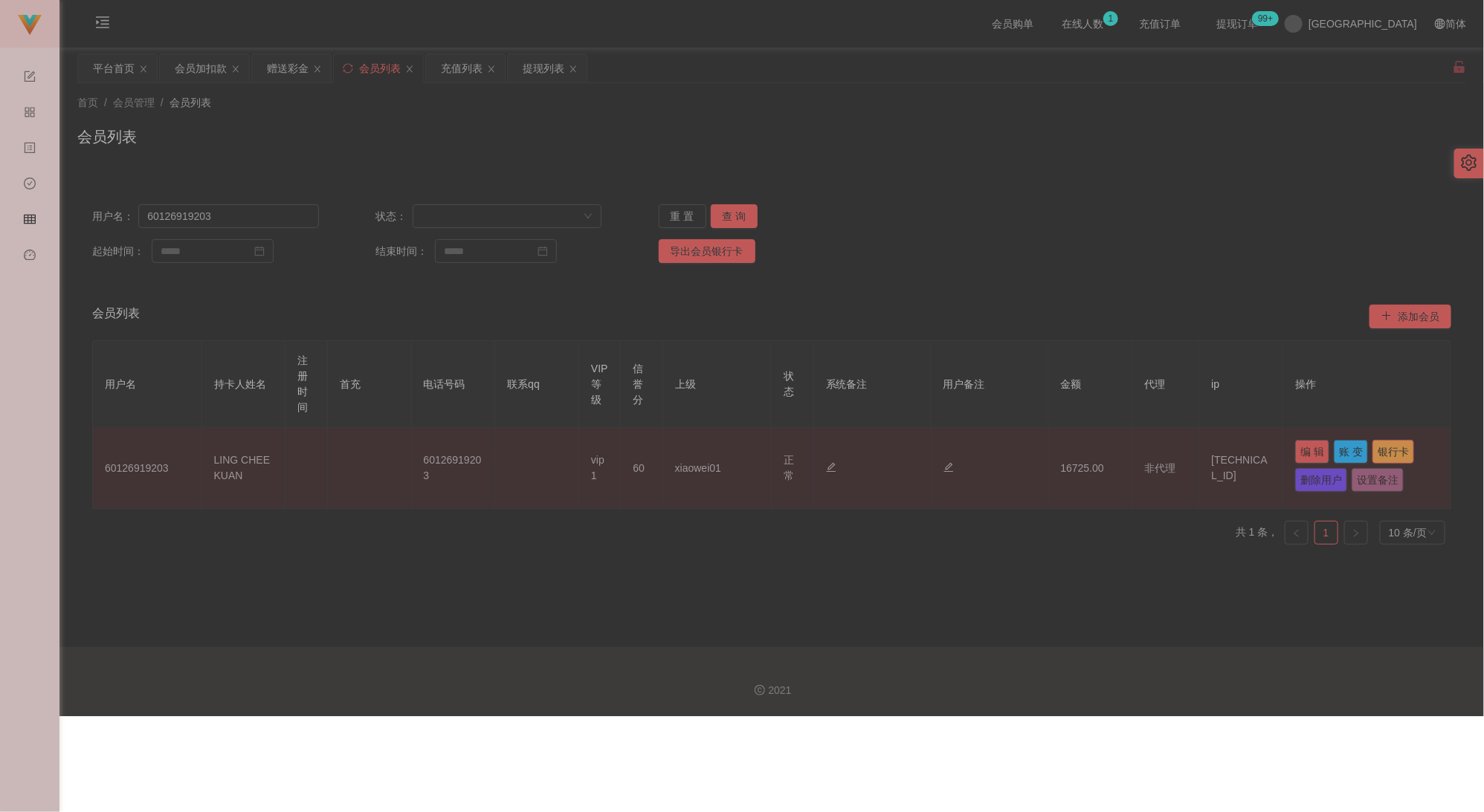
click at [947, 451] on button "银行卡" at bounding box center [1393, 451] width 42 height 23
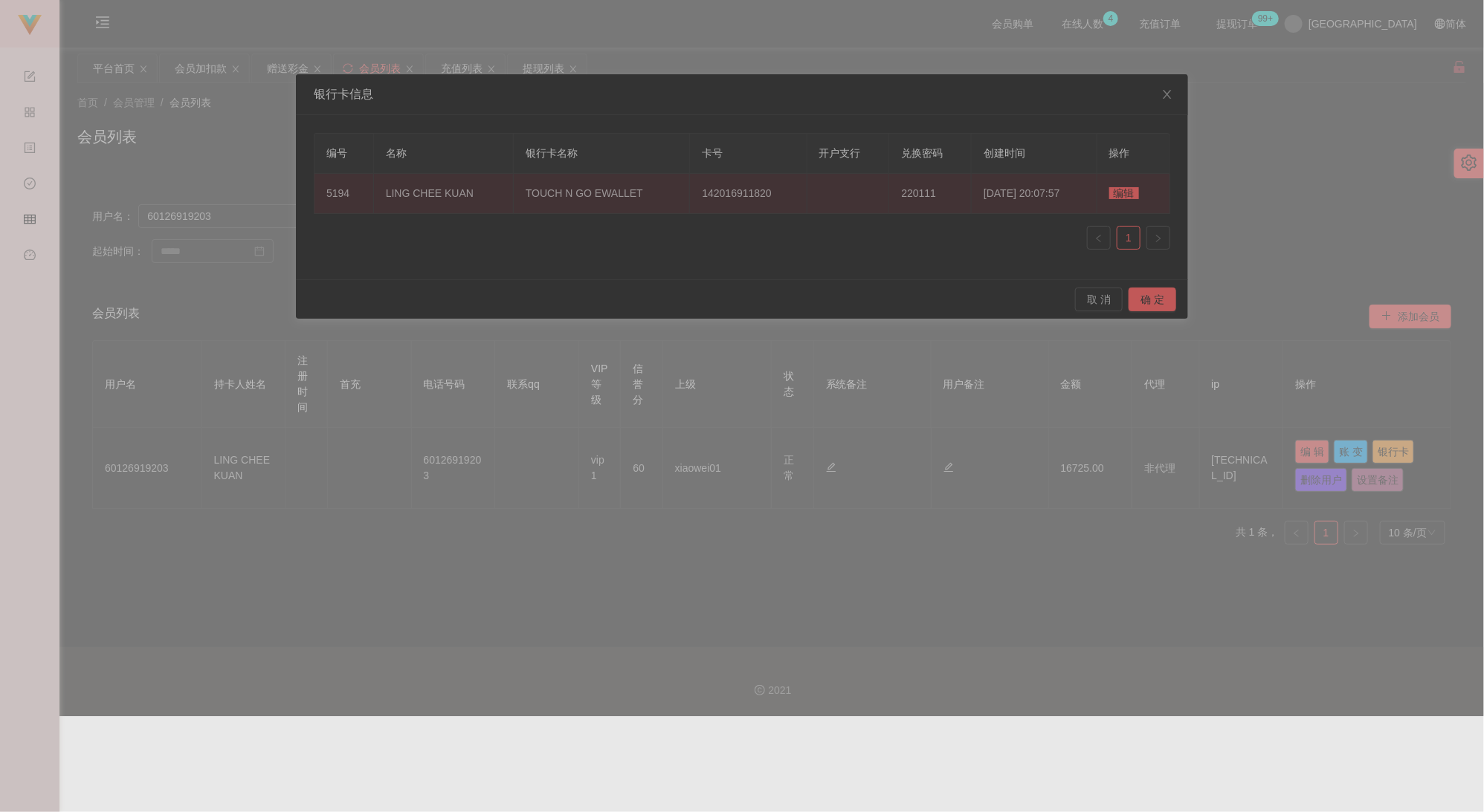
click at [947, 194] on span "编辑" at bounding box center [1123, 193] width 30 height 12
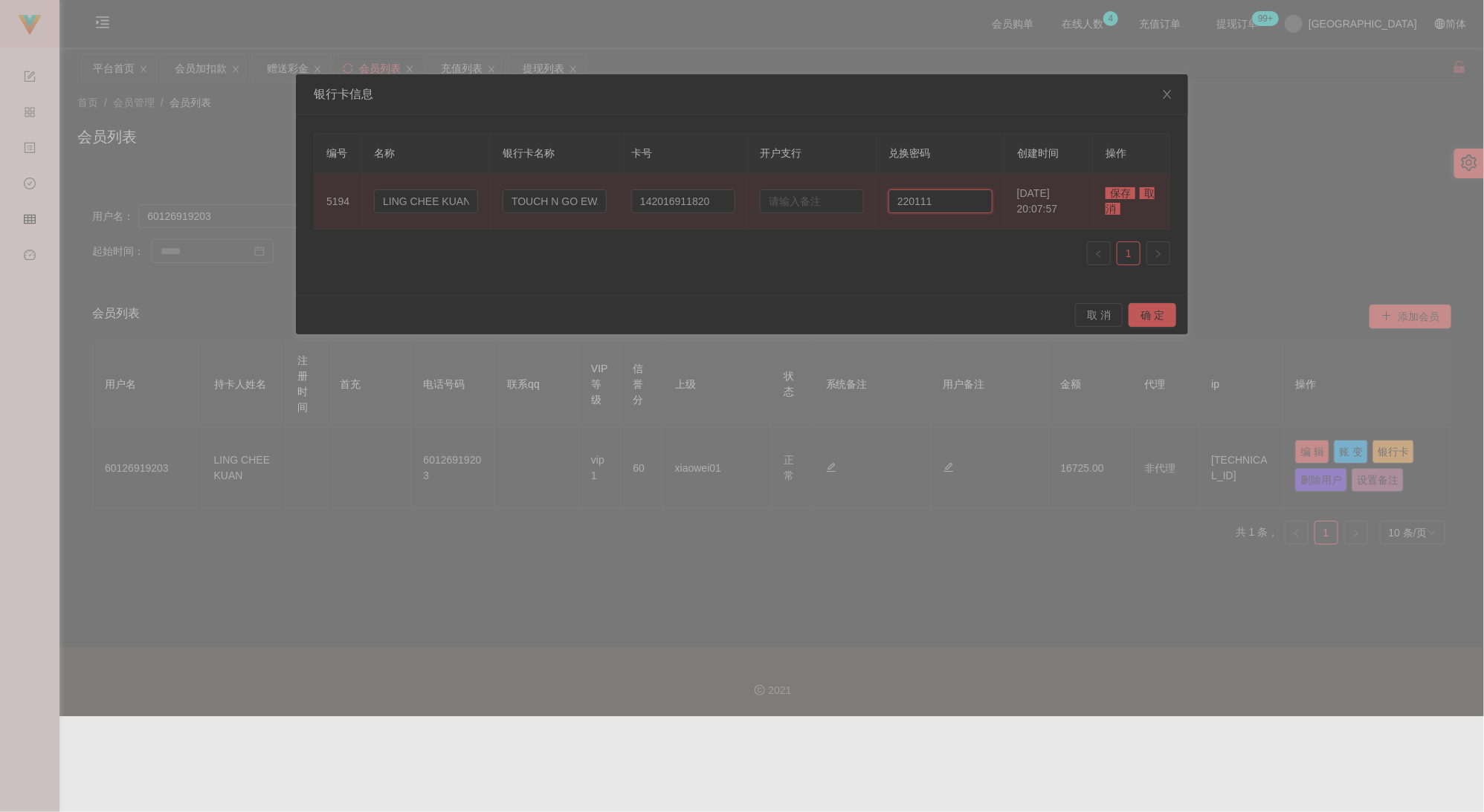
click at [947, 196] on input "220111" at bounding box center [940, 201] width 104 height 23
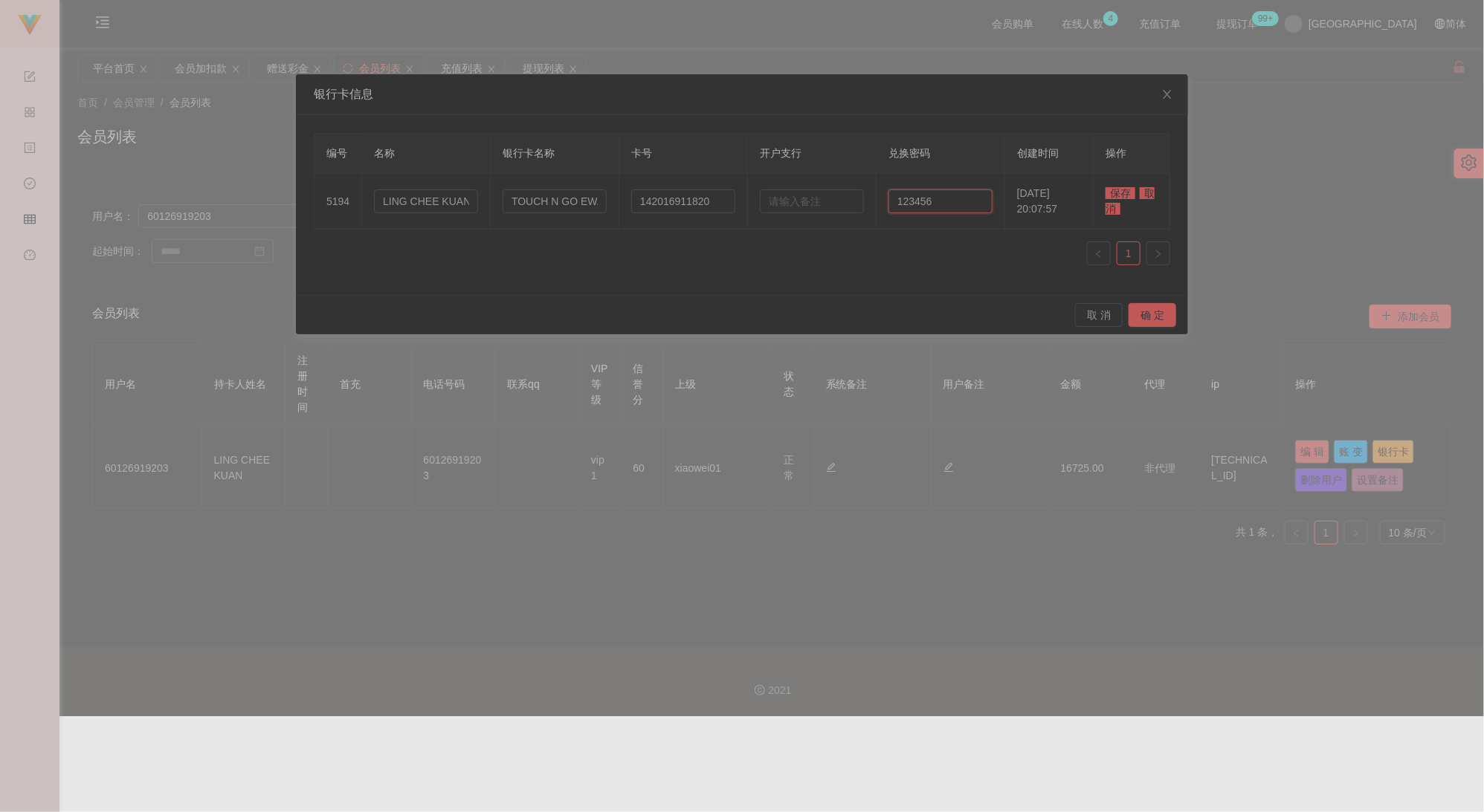
type input "123456"
click at [947, 192] on span "保存" at bounding box center [1119, 193] width 30 height 12
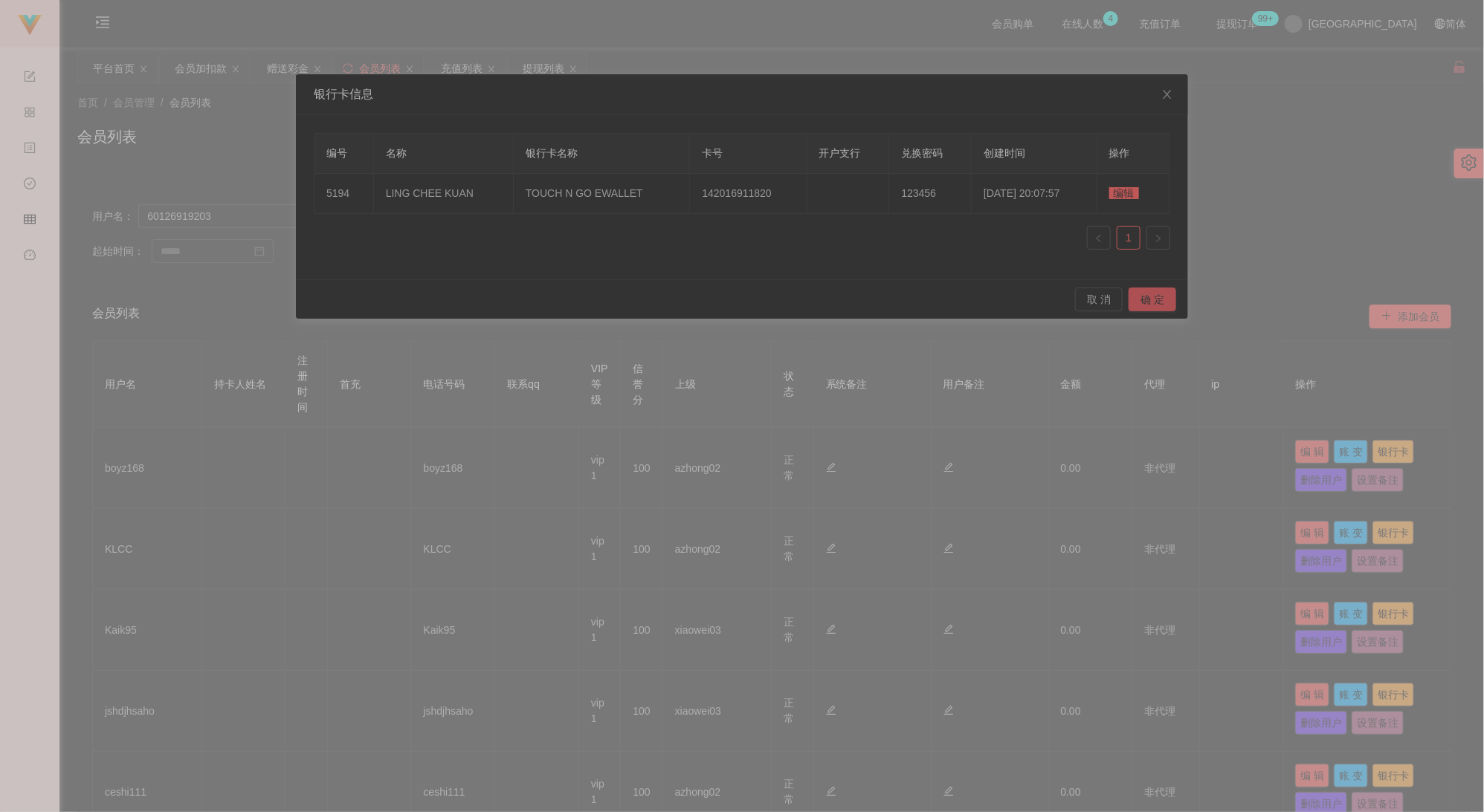
click at [947, 294] on button "确 定" at bounding box center [1152, 299] width 48 height 23
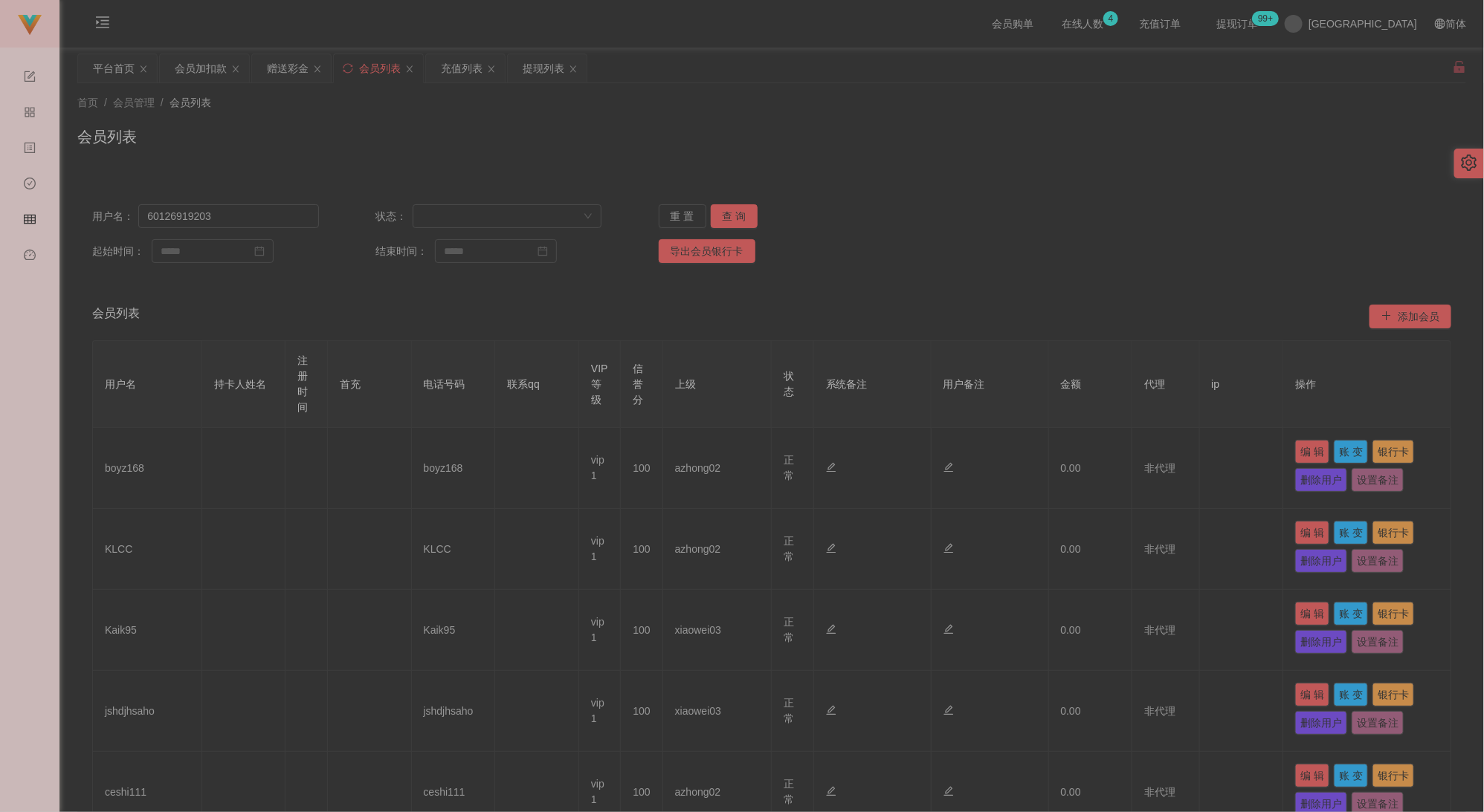
click at [947, 276] on div "用户名： 60126919203 状态： 重 置 查 询 起始时间： 结束时间： 导出会员银行卡" at bounding box center [772, 233] width 1389 height 89
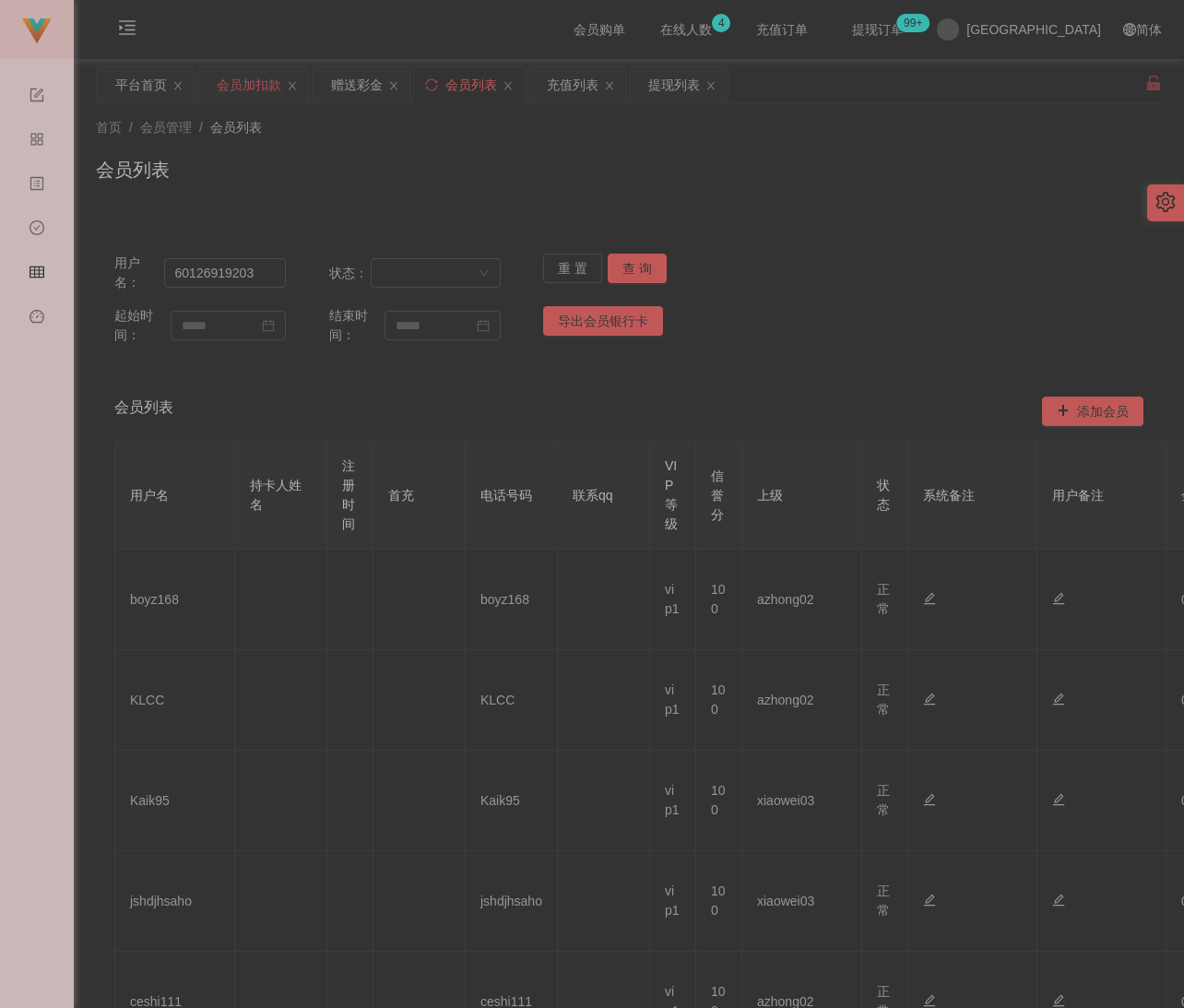
click at [244, 81] on div "会员加扣款" at bounding box center [248, 85] width 65 height 35
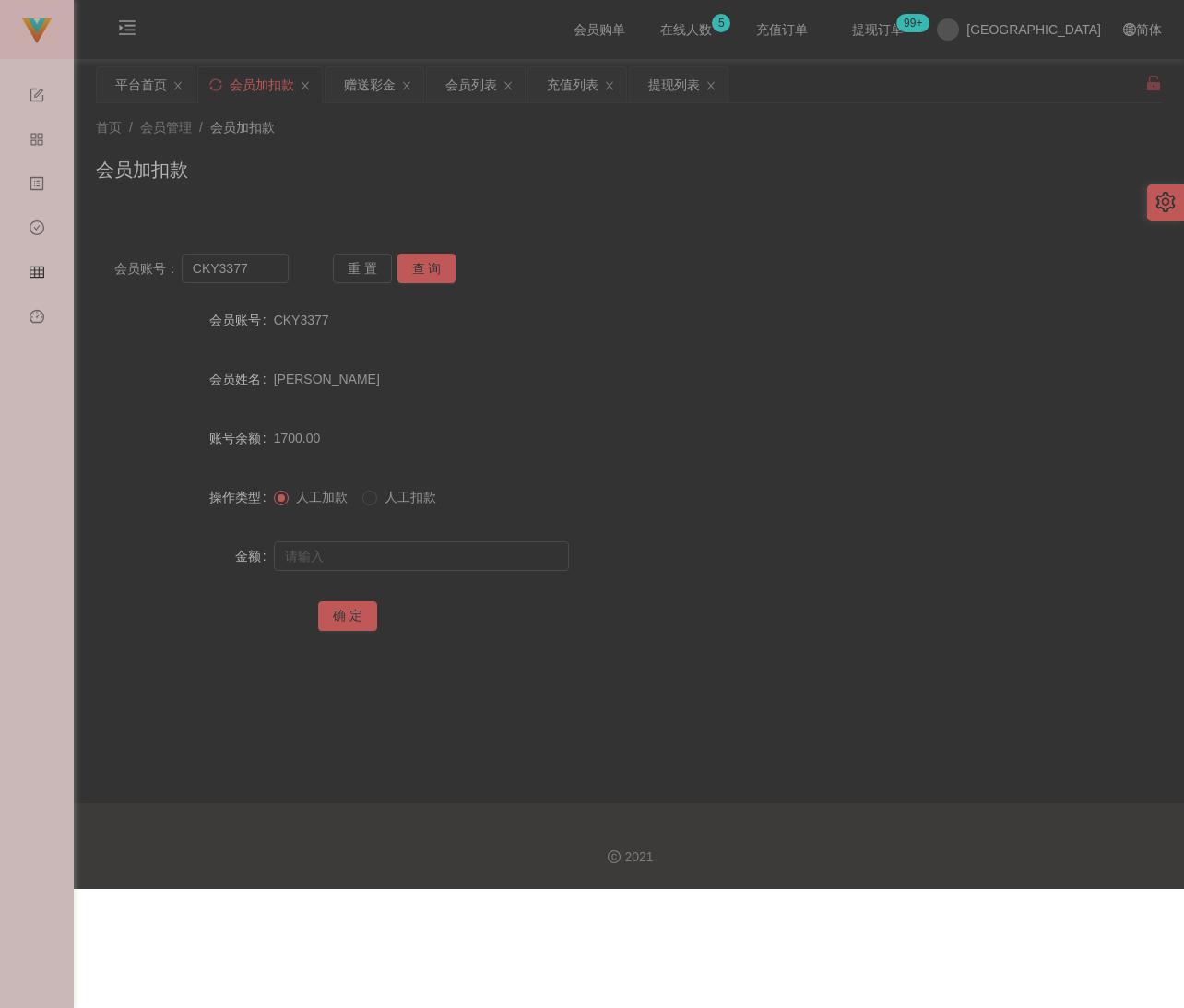
click at [529, 150] on div "首页 / 会员管理 / 会员加扣款 / 会员加扣款" at bounding box center [629, 158] width 1066 height 80
click at [260, 275] on input "CKY3377" at bounding box center [235, 268] width 108 height 29
click at [260, 274] on input "CKY3377" at bounding box center [235, 268] width 108 height 29
paste input "Xuxiangwen"
type input "Xuxiangwen"
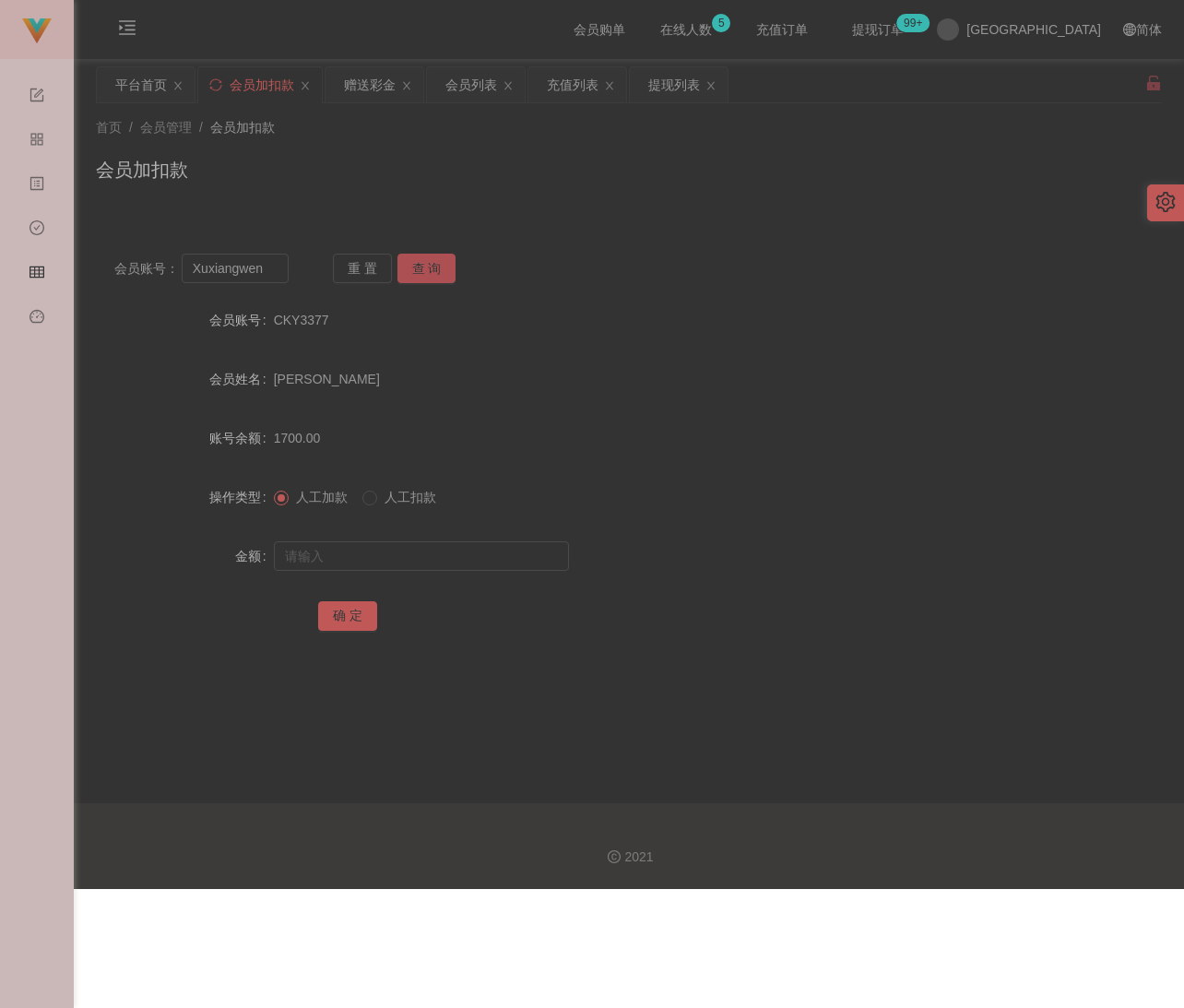
click at [432, 266] on button "查 询" at bounding box center [427, 268] width 59 height 29
click at [405, 552] on input "text" at bounding box center [421, 556] width 295 height 29
type input "30"
click at [347, 611] on button "确 定" at bounding box center [347, 615] width 59 height 29
click at [277, 269] on input "Xuxiangwen" at bounding box center [235, 268] width 108 height 29
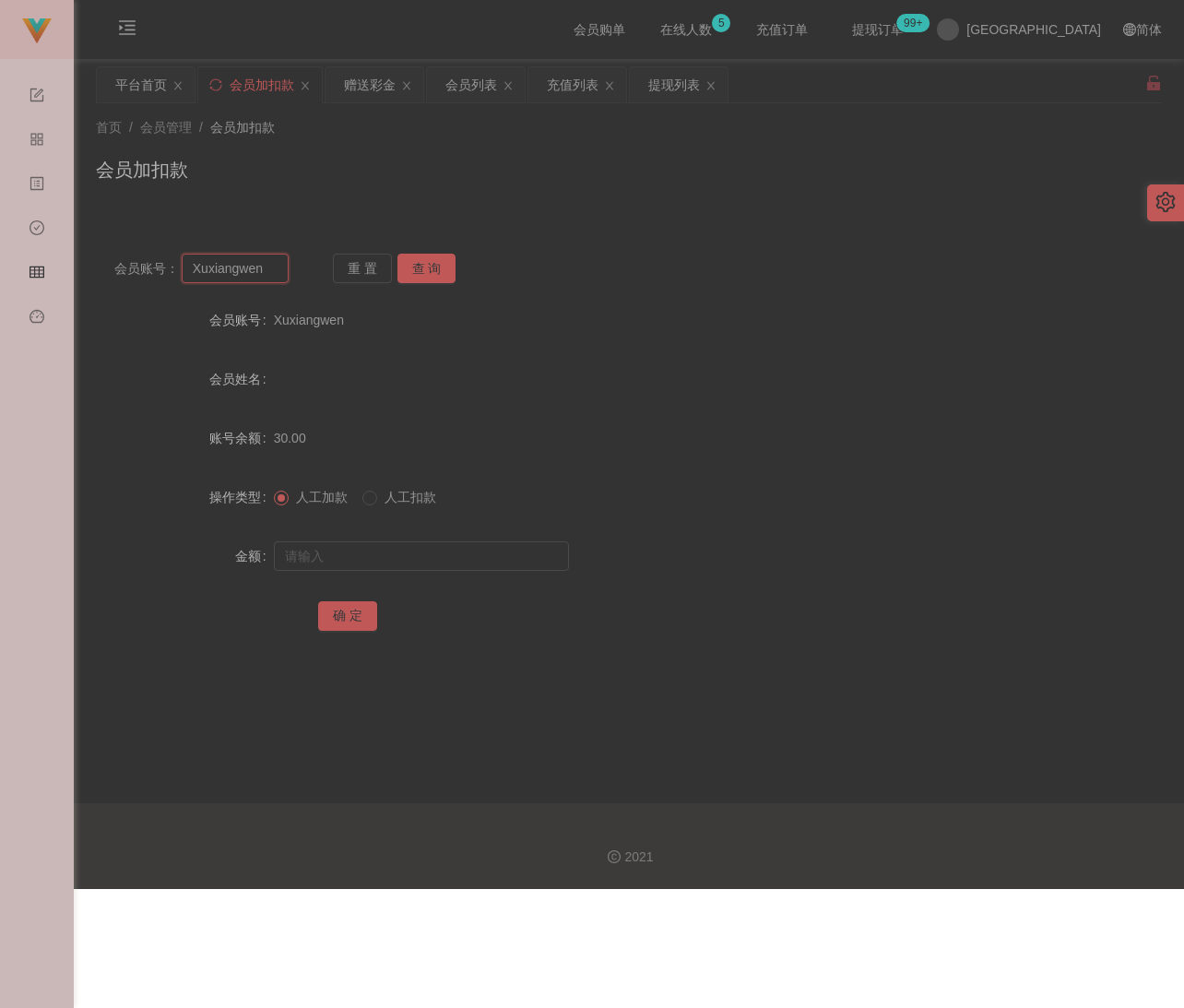
click at [277, 269] on input "Xuxiangwen" at bounding box center [235, 268] width 108 height 29
paste input "Neefooklee888"
type input "Neefooklee888"
click at [423, 271] on button "查 询" at bounding box center [427, 268] width 59 height 29
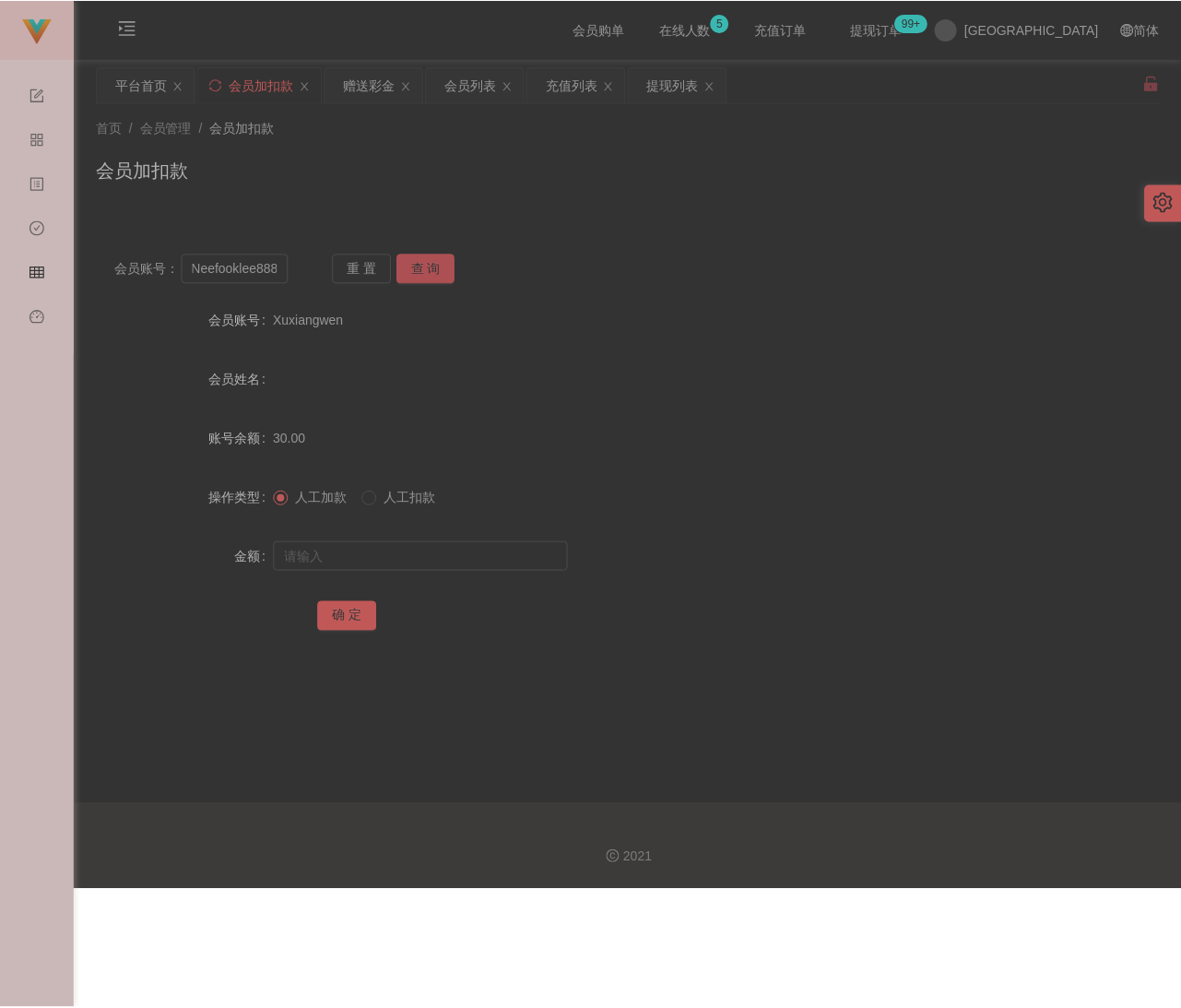
scroll to position [0, 0]
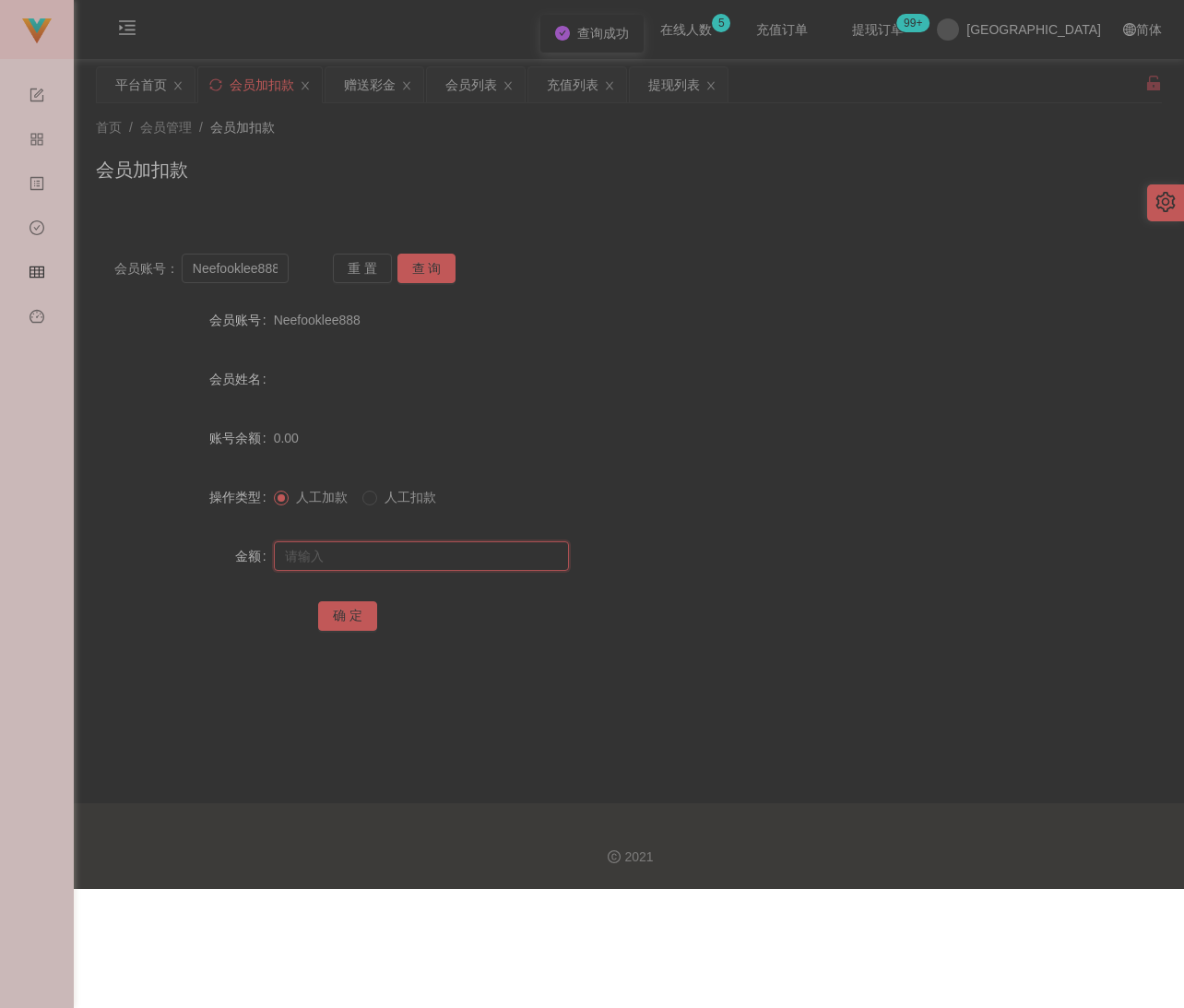
click at [418, 548] on input "text" at bounding box center [421, 556] width 295 height 29
click at [444, 559] on input "text" at bounding box center [421, 556] width 295 height 29
paste input "30"
type input "30"
click at [360, 606] on button "确 定" at bounding box center [347, 615] width 59 height 29
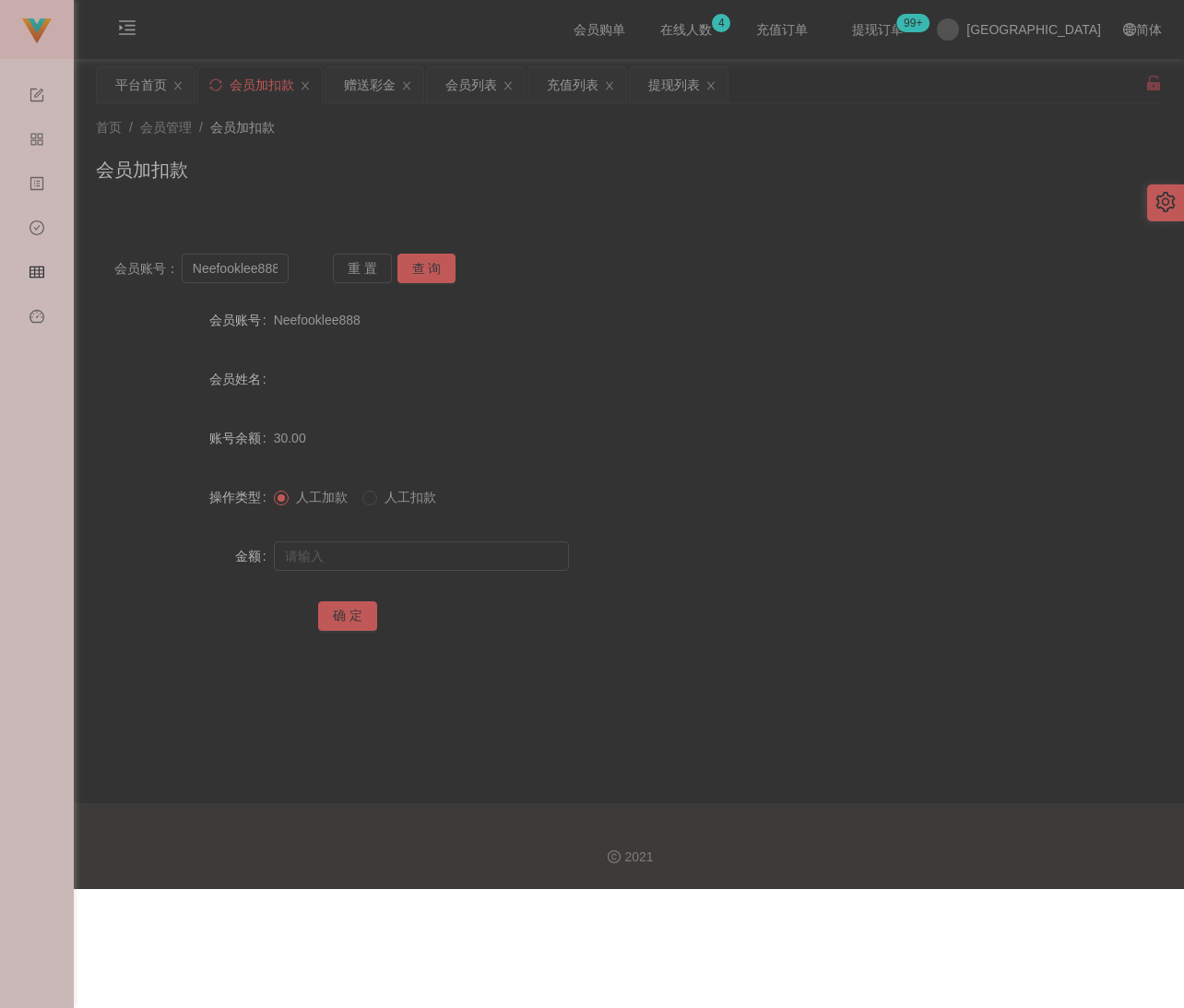
click at [529, 167] on div "会员加扣款" at bounding box center [629, 177] width 1066 height 42
click at [236, 274] on input "Neefooklee888" at bounding box center [235, 268] width 108 height 29
paste input "MoneyYo"
type input "MoneyYo"
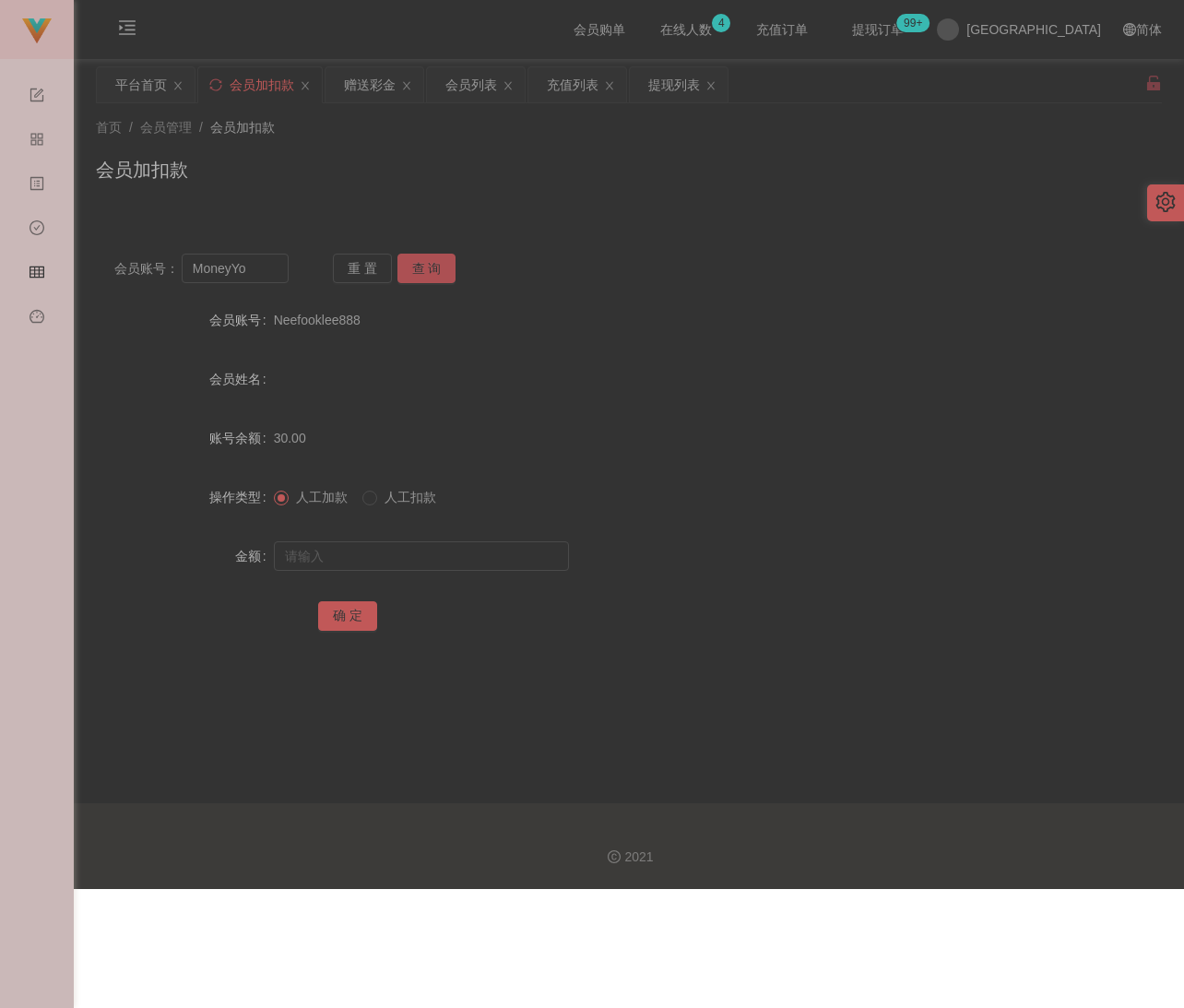
click at [412, 264] on button "查 询" at bounding box center [427, 268] width 59 height 29
click at [385, 548] on input "text" at bounding box center [421, 556] width 295 height 29
type input "30"
click at [338, 622] on button "确 定" at bounding box center [347, 615] width 59 height 29
click at [264, 256] on input "MoneyYo" at bounding box center [235, 268] width 108 height 29
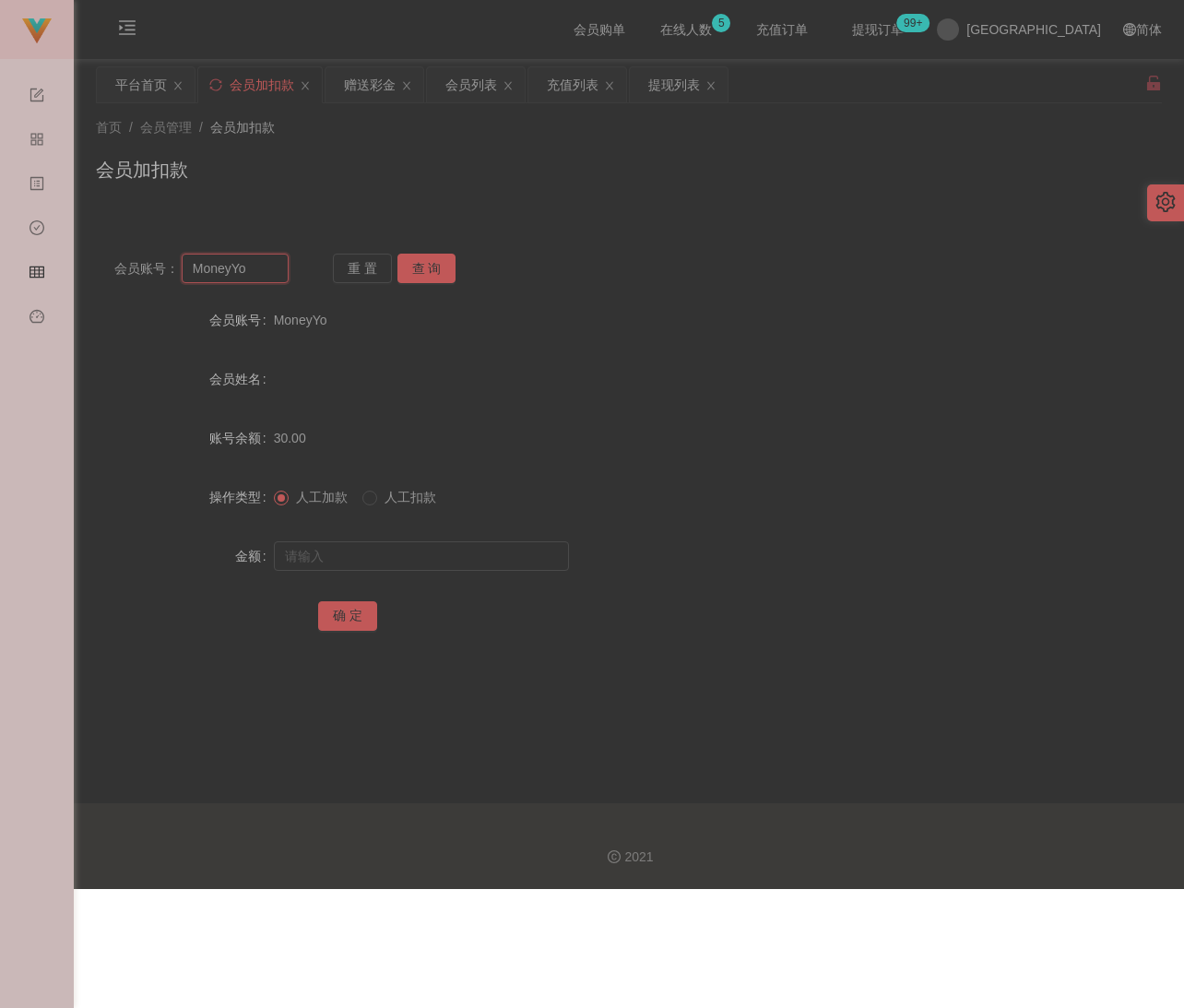
click at [264, 256] on input "MoneyYo" at bounding box center [235, 268] width 108 height 29
paste input "WW123"
type input "WW123"
click at [420, 266] on button "查 询" at bounding box center [427, 268] width 59 height 29
click at [418, 561] on input "text" at bounding box center [421, 556] width 295 height 29
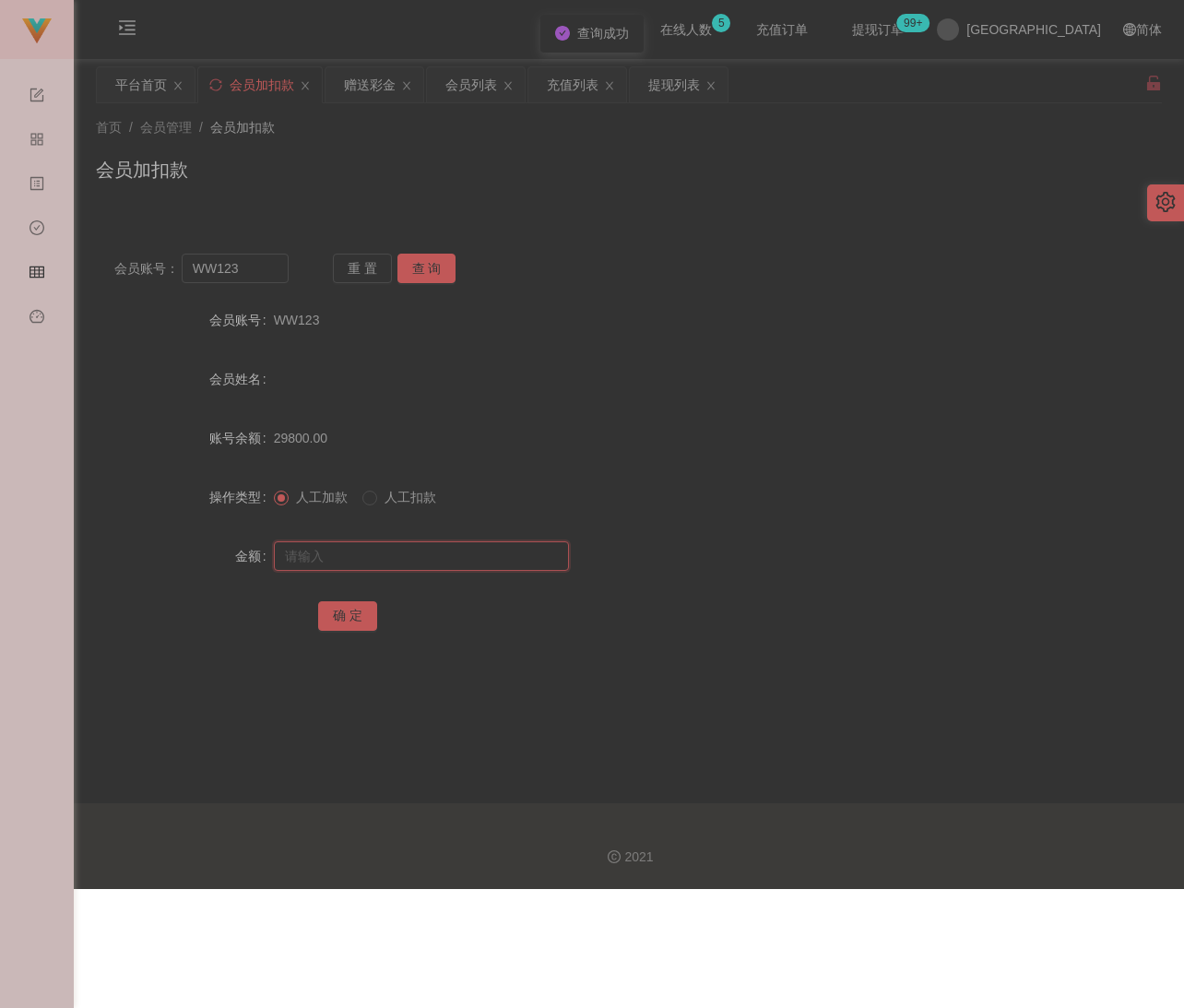
click at [476, 551] on input "text" at bounding box center [421, 556] width 295 height 29
paste input "30"
type input "30"
click at [355, 611] on button "确 定" at bounding box center [347, 615] width 59 height 29
click at [474, 147] on div "首页 / 会员管理 / 会员加扣款 / 会员加扣款" at bounding box center [629, 158] width 1066 height 80
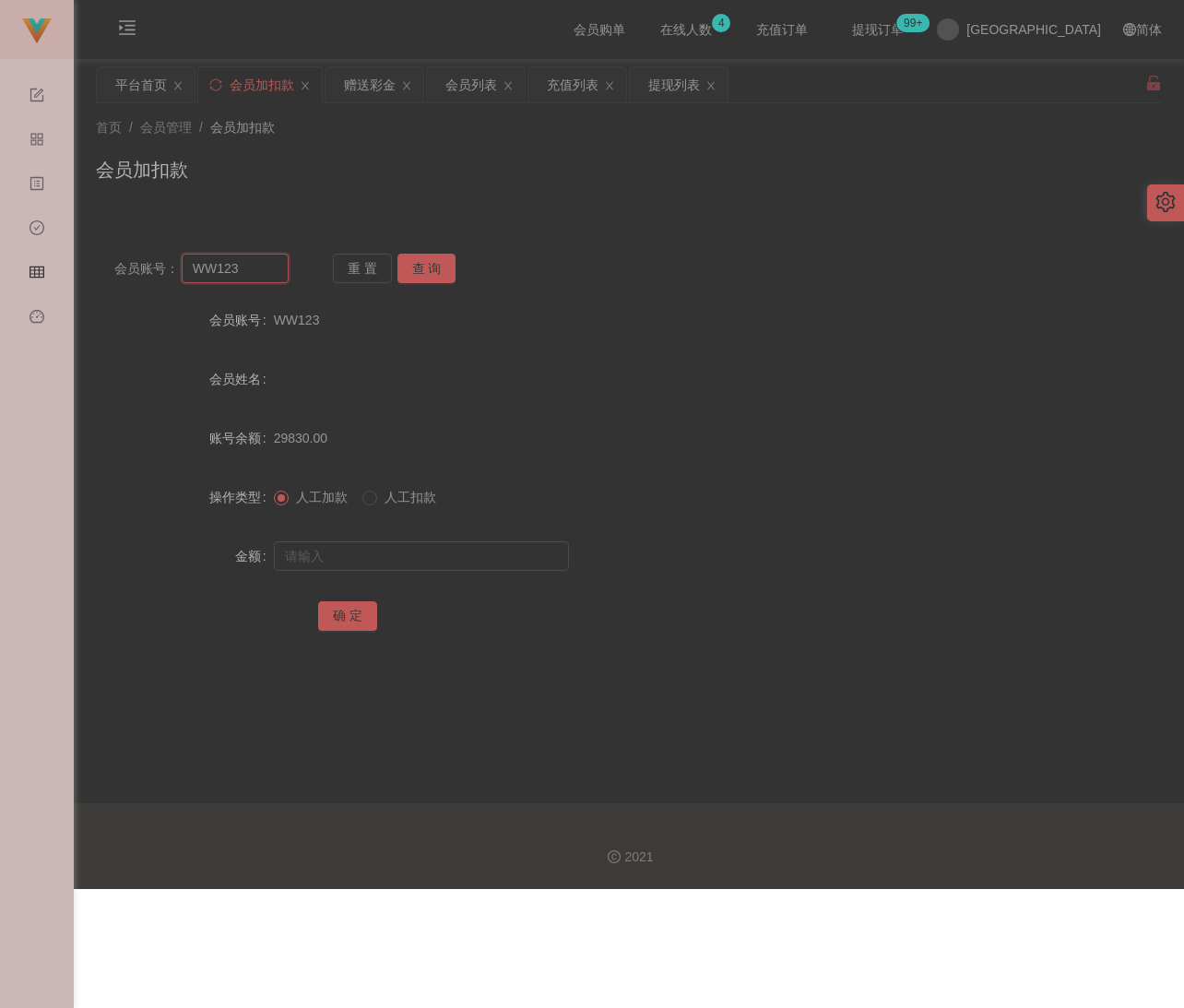
click at [275, 268] on input "WW123" at bounding box center [235, 268] width 108 height 29
paste input "0184669848"
type input "0184669848"
click at [429, 276] on button "查 询" at bounding box center [427, 268] width 59 height 29
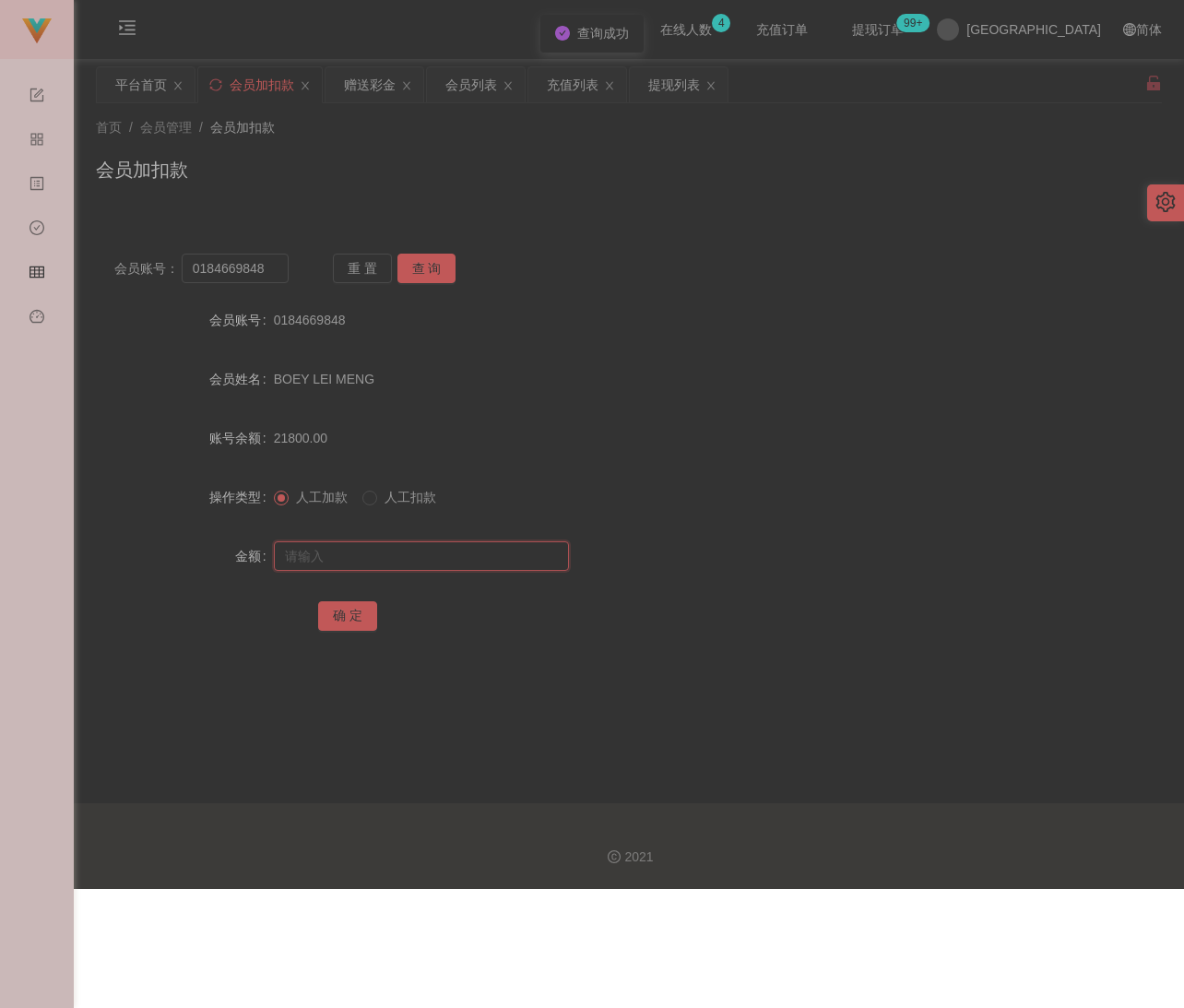
click at [421, 543] on input "text" at bounding box center [421, 556] width 295 height 29
click at [435, 551] on input "text" at bounding box center [421, 556] width 295 height 29
paste input "12000"
type input "12000"
click at [363, 614] on button "确 定" at bounding box center [347, 615] width 59 height 29
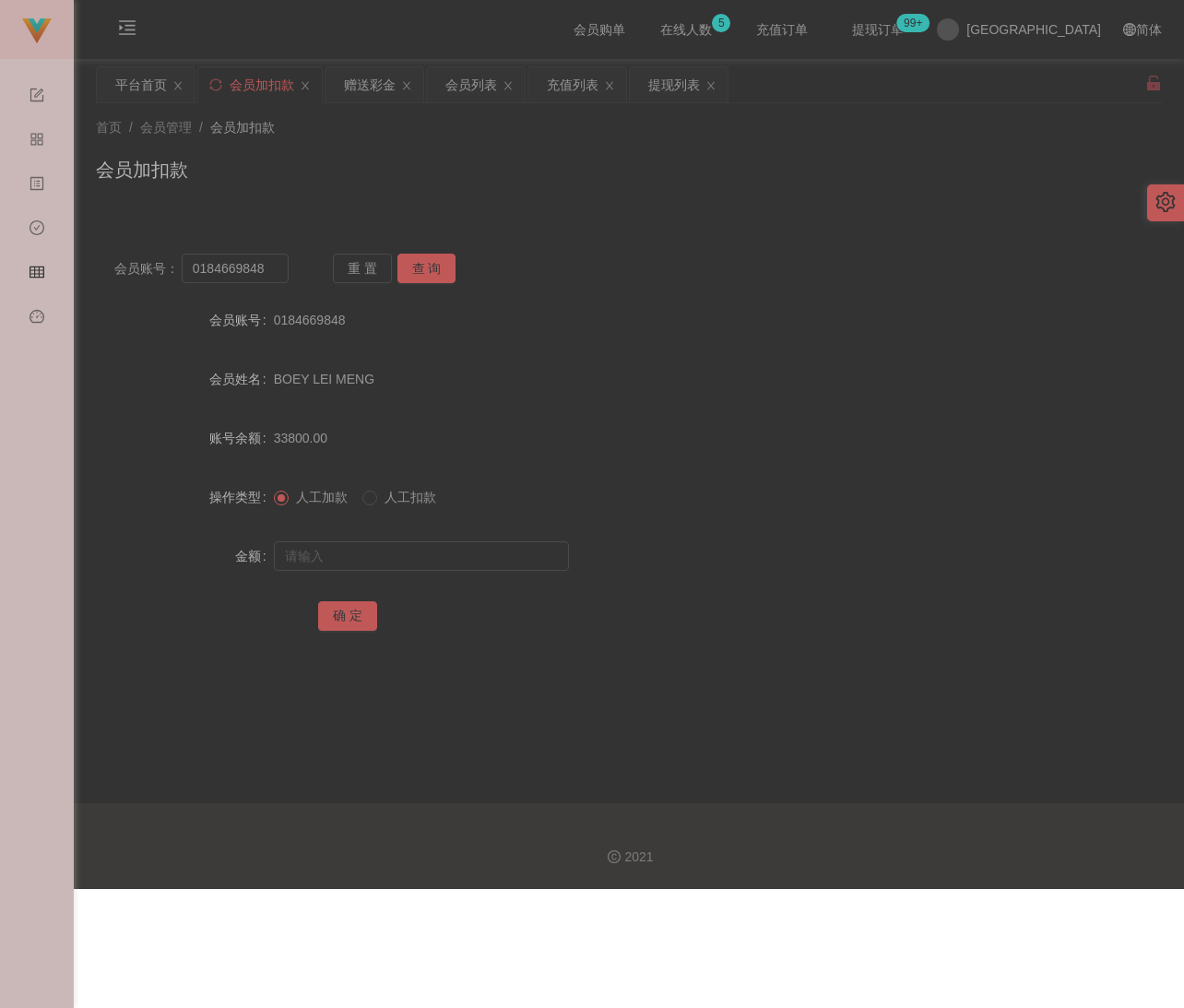
click at [487, 199] on div "首页 / 会员管理 / 会员加扣款 / 会员加扣款" at bounding box center [628, 158] width 1111 height 110
click at [282, 271] on input "0184669848" at bounding box center [235, 268] width 108 height 29
paste input "wei1919"
type input "wei1919"
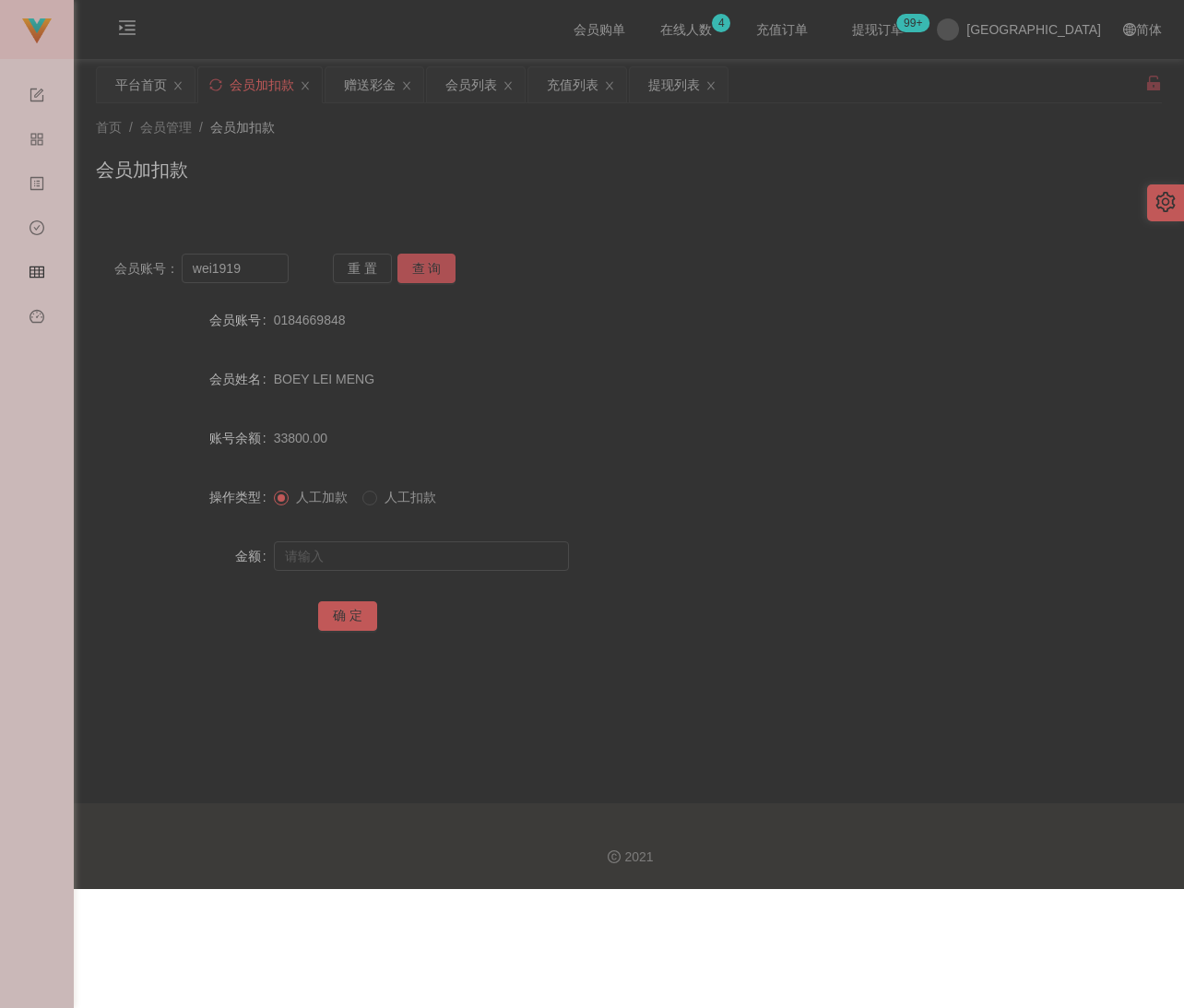
click at [438, 266] on button "查 询" at bounding box center [427, 268] width 59 height 29
click at [455, 553] on input "text" at bounding box center [421, 556] width 295 height 29
click at [410, 567] on input "text" at bounding box center [421, 556] width 295 height 29
paste input "30"
type input "30"
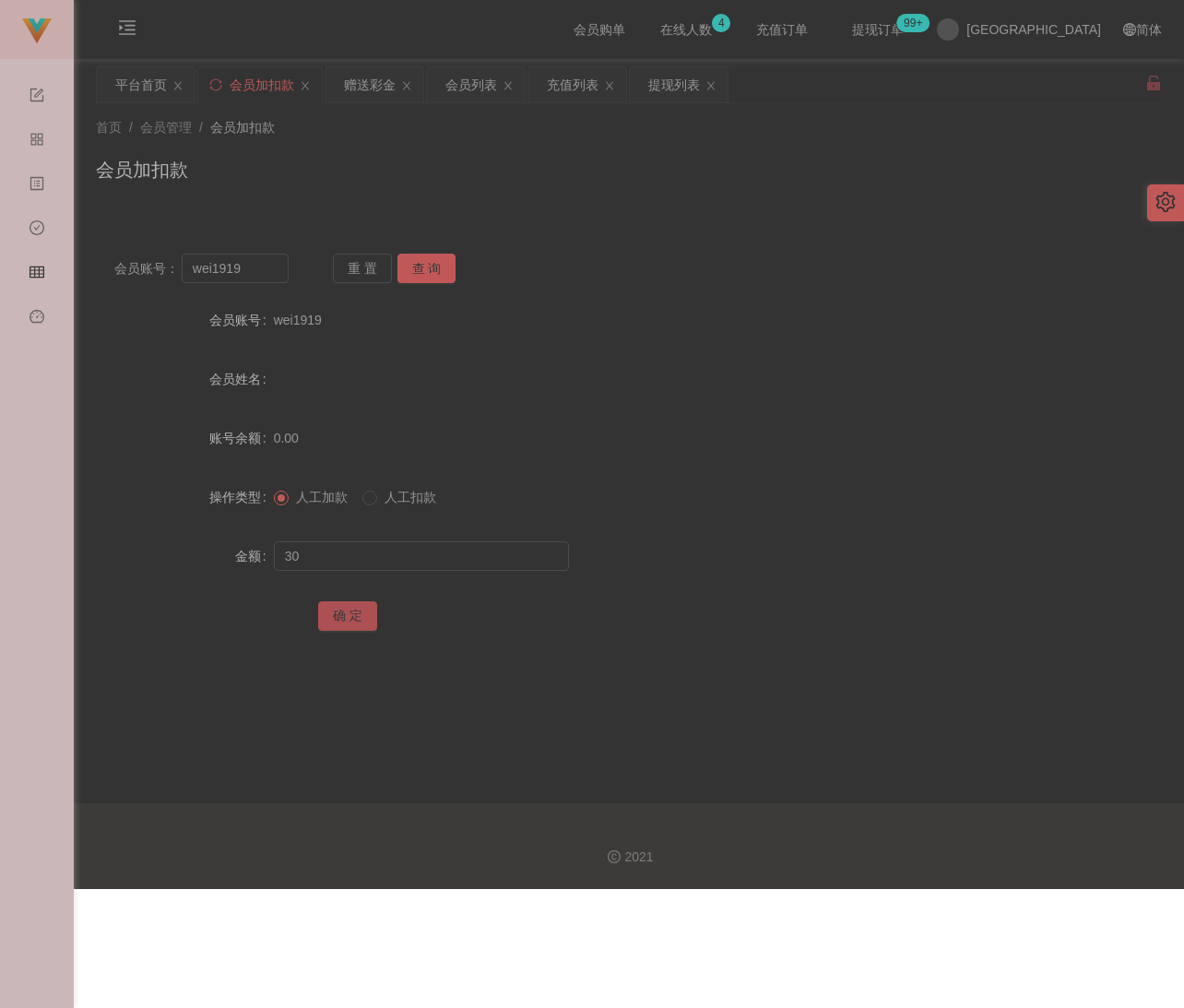
click at [362, 611] on button "确 定" at bounding box center [347, 615] width 59 height 29
click at [553, 178] on div "会员加扣款" at bounding box center [629, 177] width 1066 height 42
click at [484, 88] on div "会员列表" at bounding box center [471, 85] width 52 height 35
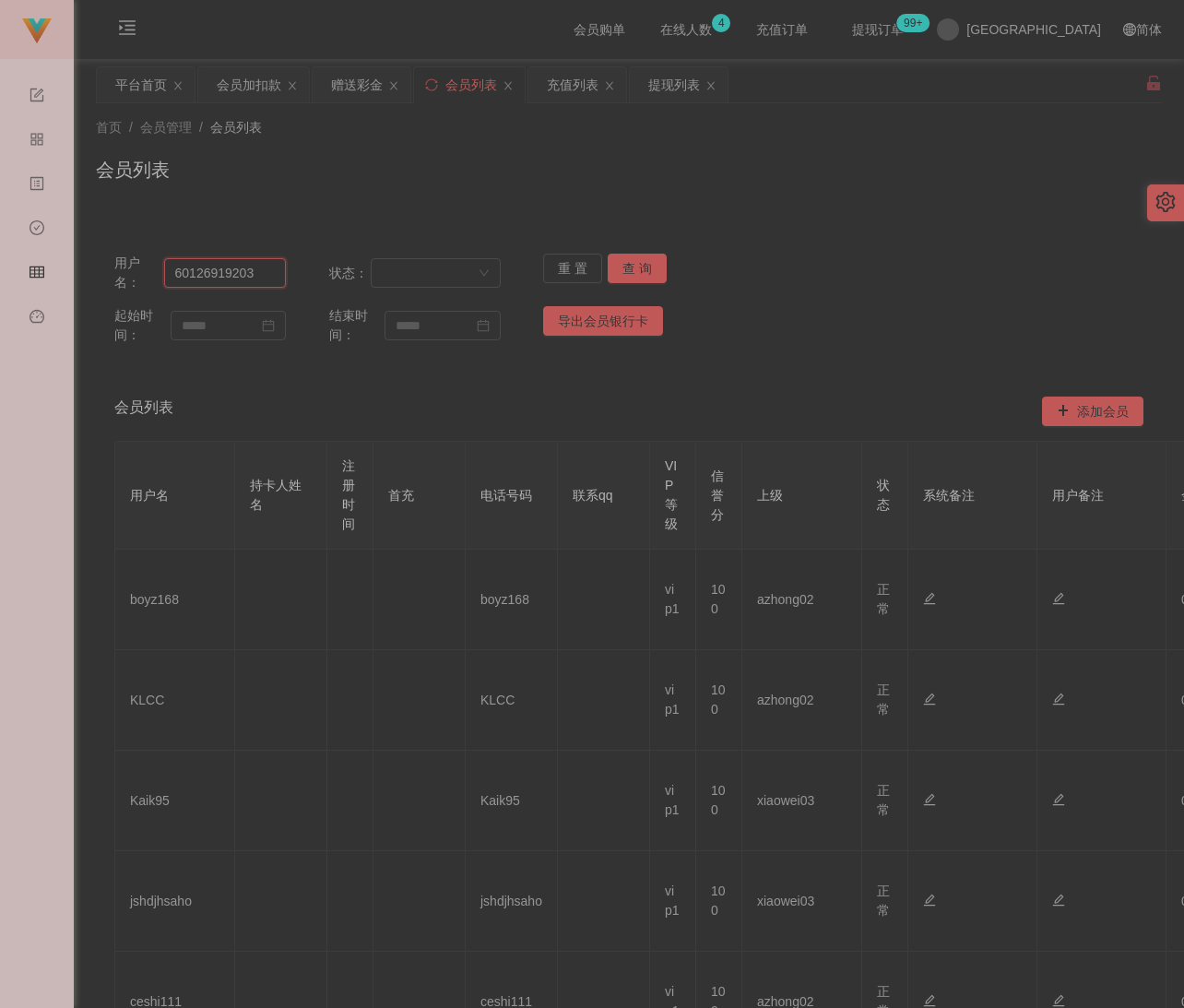
click at [259, 271] on input "60126919203" at bounding box center [225, 273] width 121 height 29
paste input "CKY3377"
type input "CKY3377"
click at [639, 260] on button "查 询" at bounding box center [637, 268] width 59 height 29
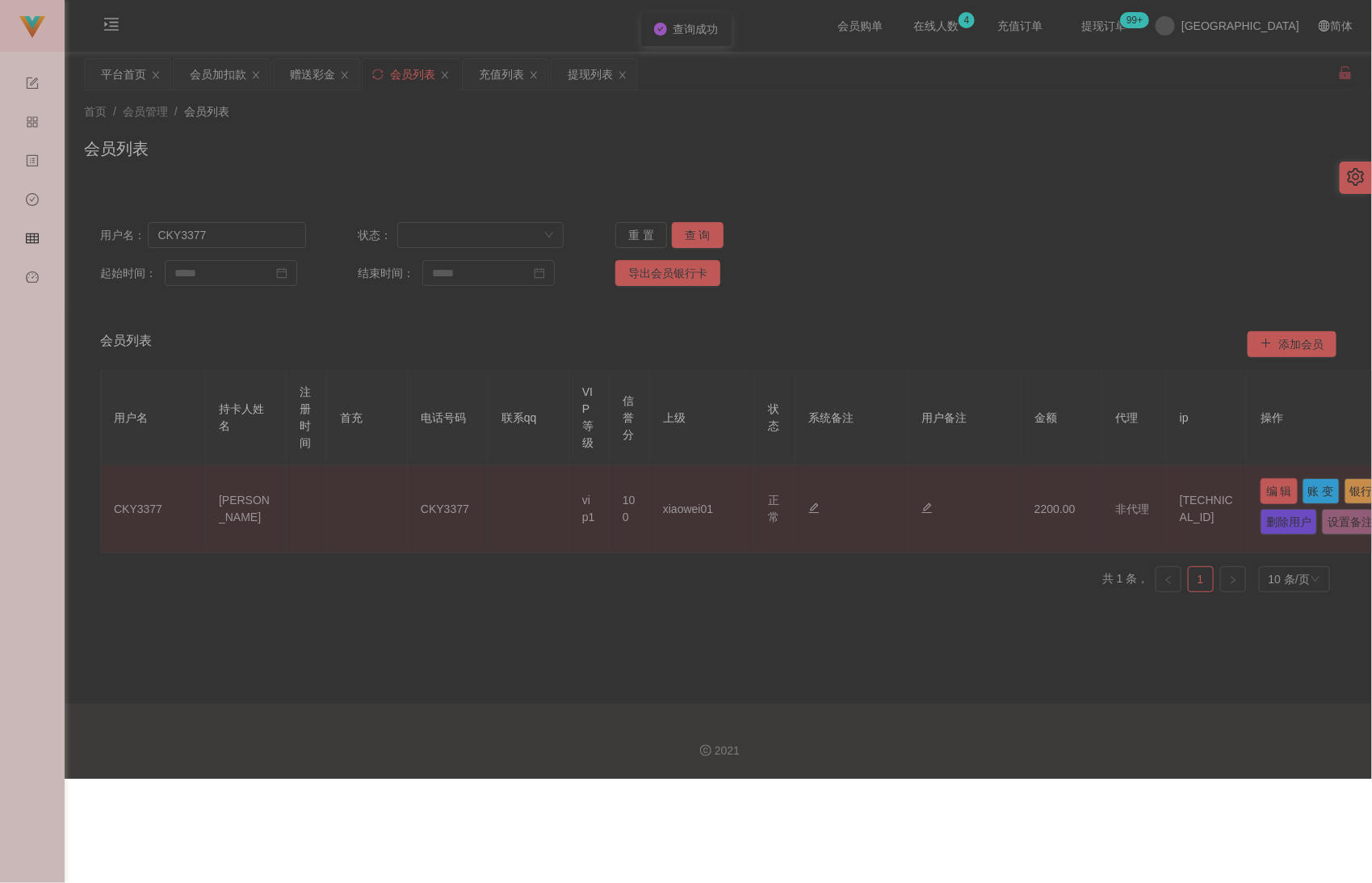
click at [1029, 490] on button "编 辑" at bounding box center [1279, 491] width 37 height 26
type input "CKY3377"
type input "[PERSON_NAME]"
type input "100"
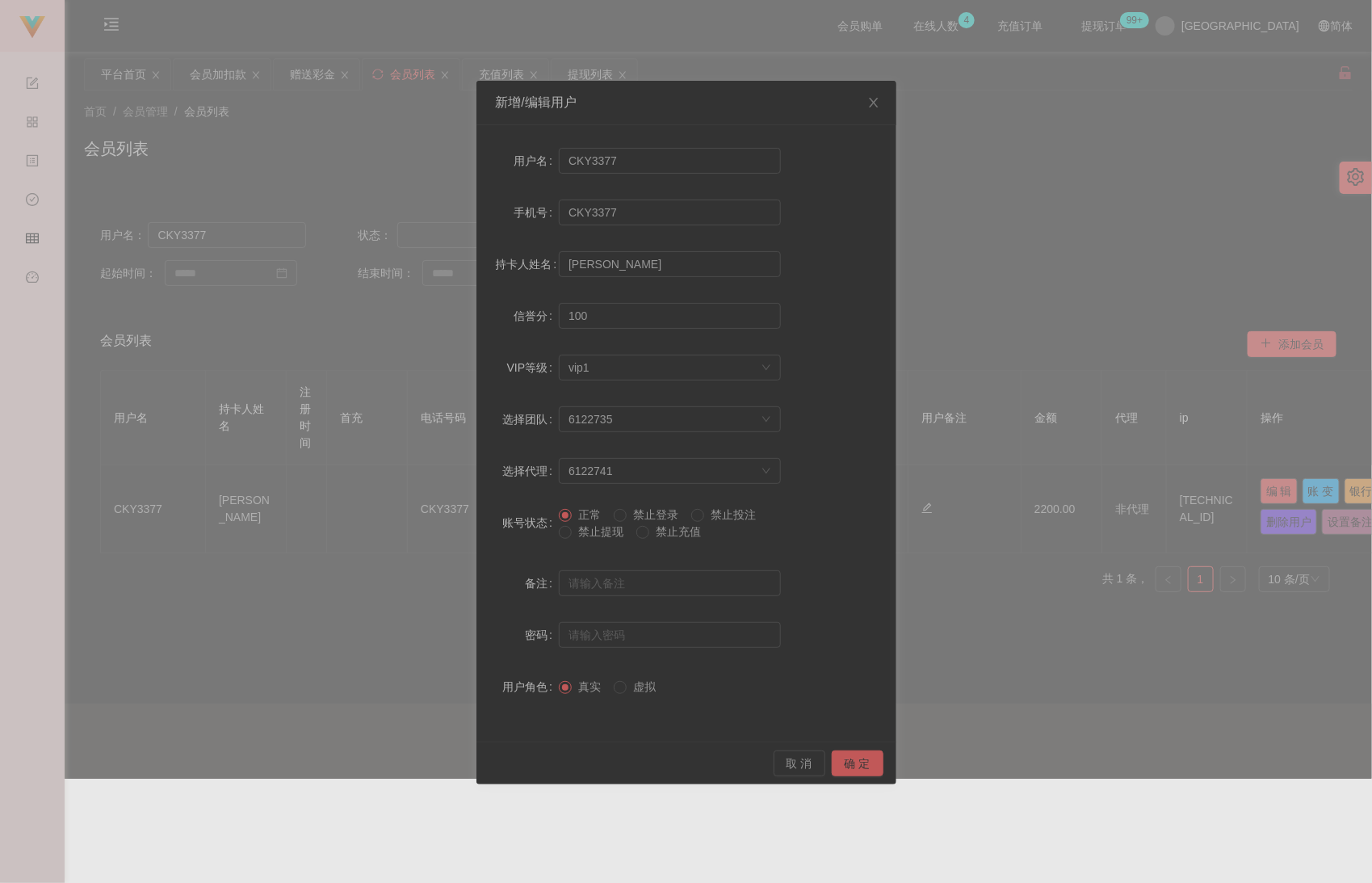
click at [579, 528] on span "禁止提现" at bounding box center [600, 532] width 58 height 13
click at [849, 764] on button "确 定" at bounding box center [857, 763] width 52 height 26
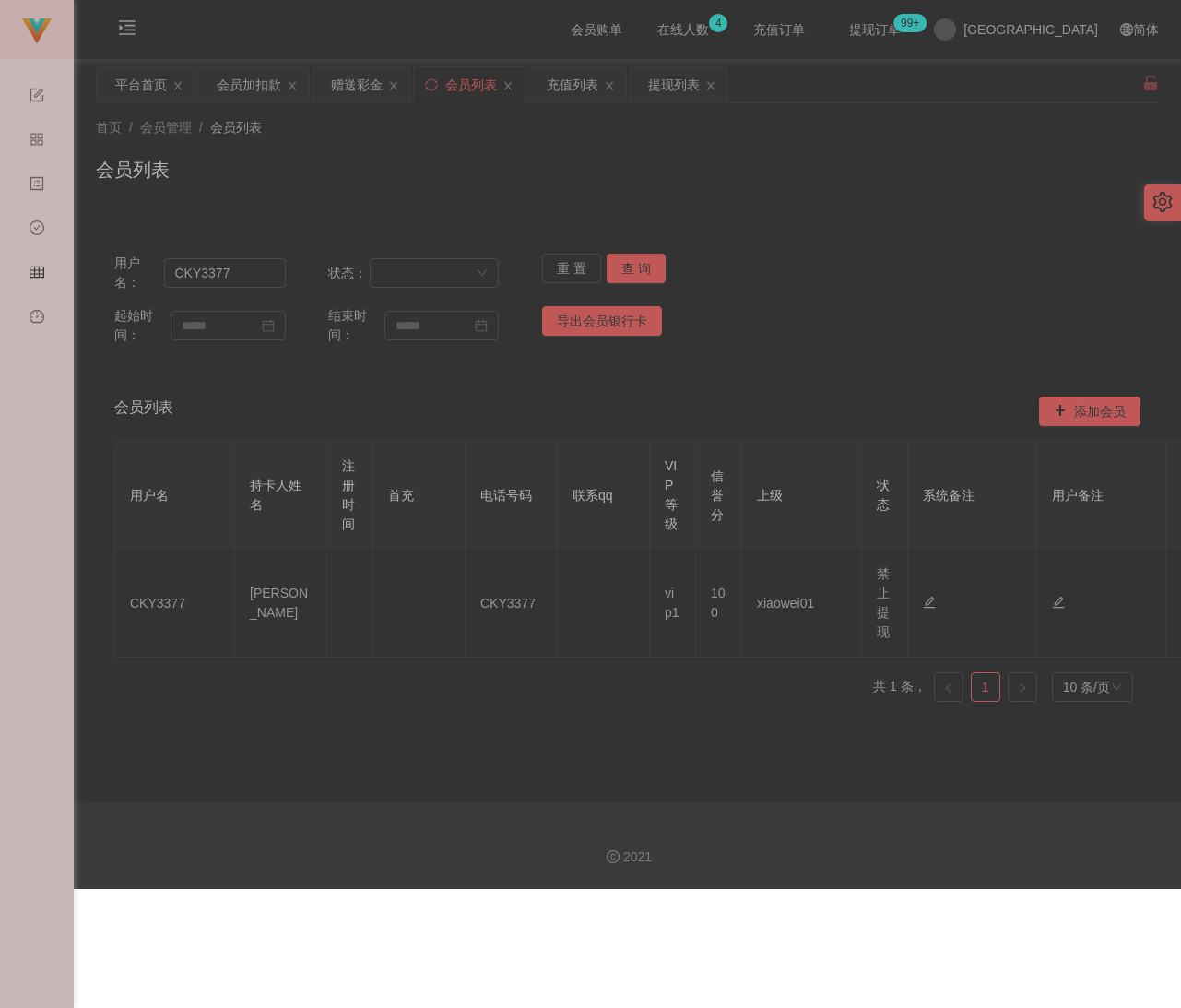
click at [291, 148] on div "首页 / 会员管理 / 会员列表 / 会员列表" at bounding box center [627, 158] width 1063 height 80
click at [244, 86] on div "会员加扣款" at bounding box center [248, 85] width 65 height 35
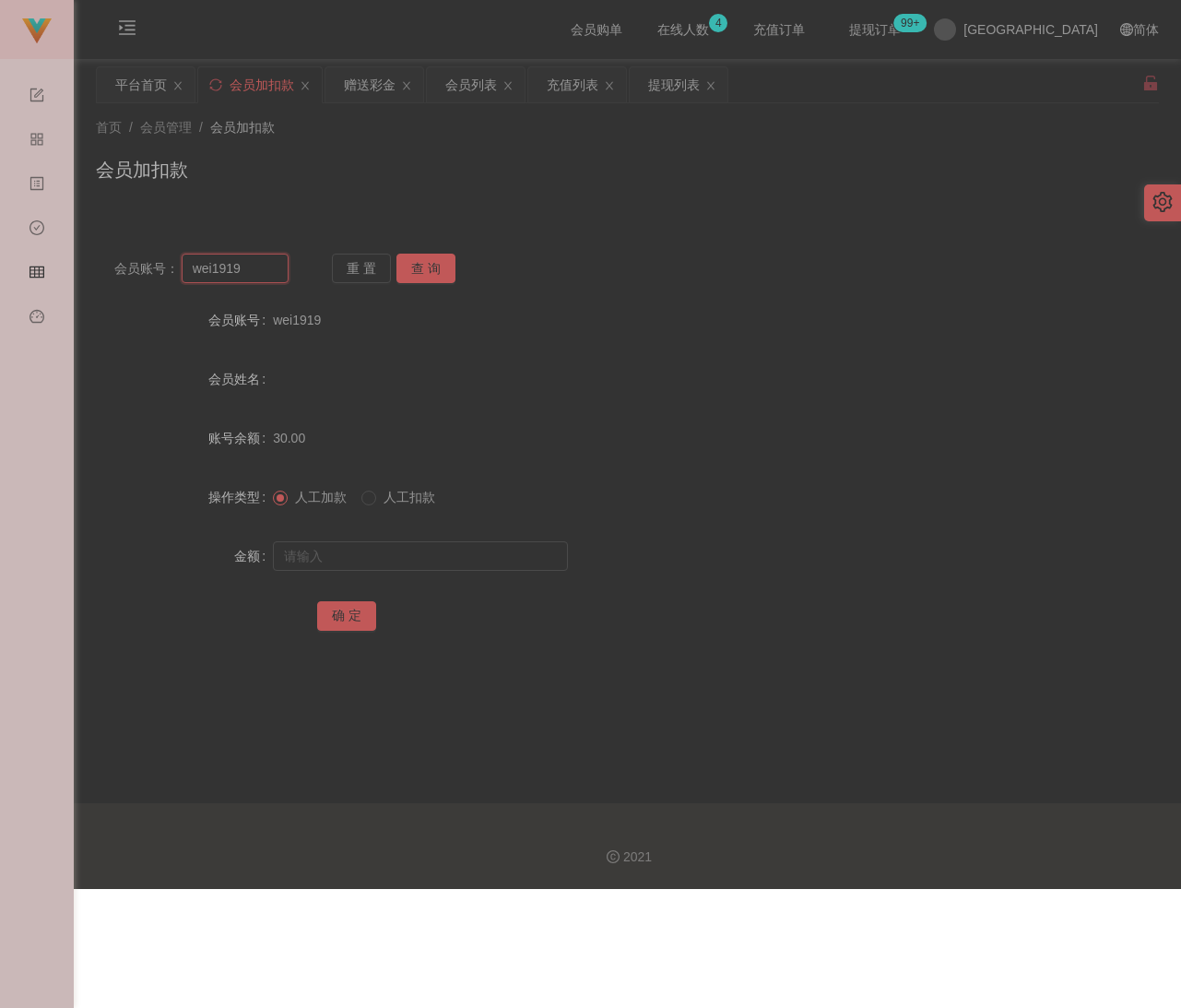
click at [252, 268] on input "wei1919" at bounding box center [235, 268] width 107 height 29
paste input "yy090"
type input "yy0909"
click at [410, 264] on button "查 询" at bounding box center [426, 268] width 59 height 29
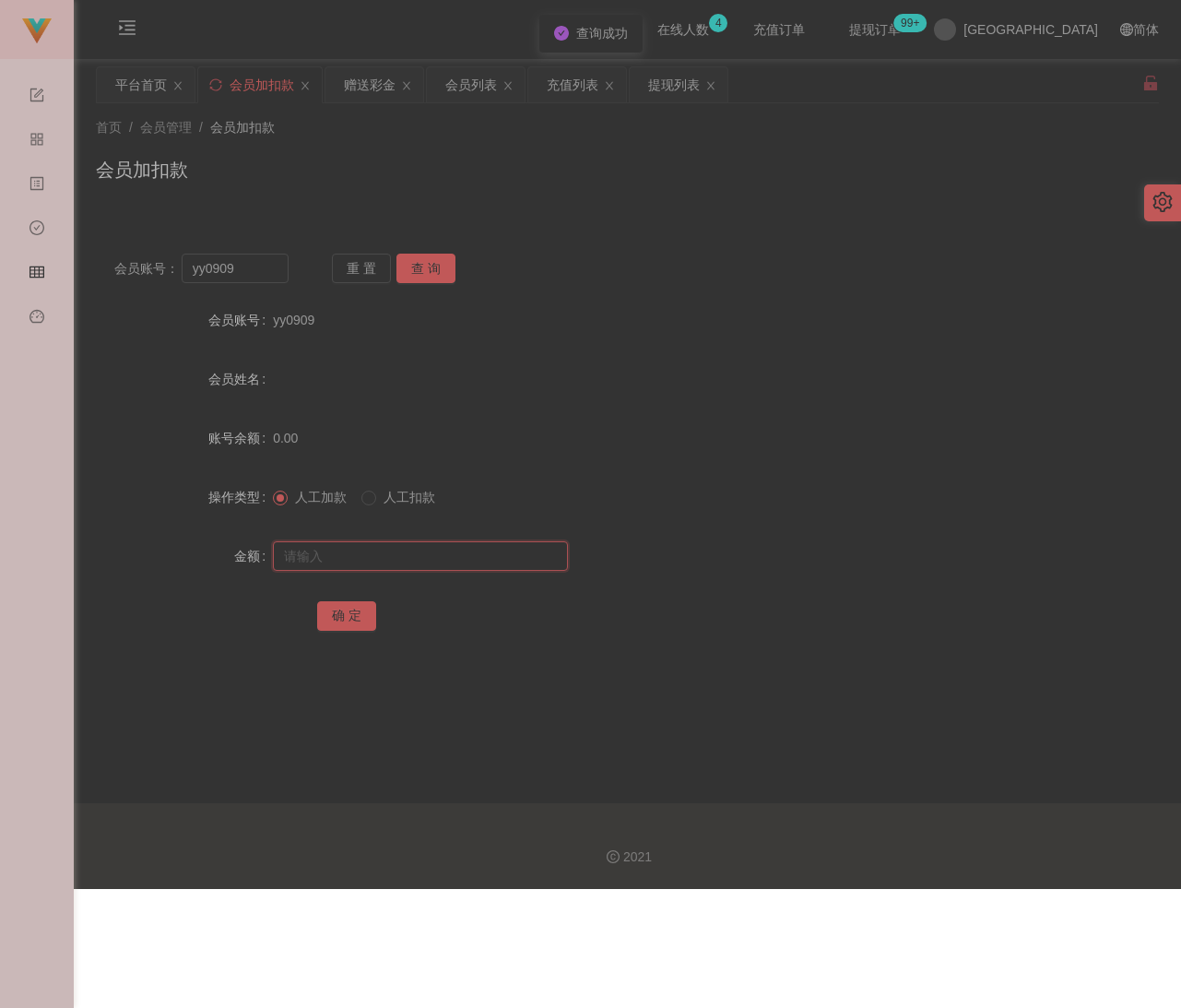
click at [374, 559] on input "text" at bounding box center [420, 556] width 295 height 29
click at [432, 546] on input "text" at bounding box center [420, 556] width 295 height 29
paste input "30"
type input "30"
drag, startPoint x: 335, startPoint y: 617, endPoint x: 352, endPoint y: 609, distance: 18.8
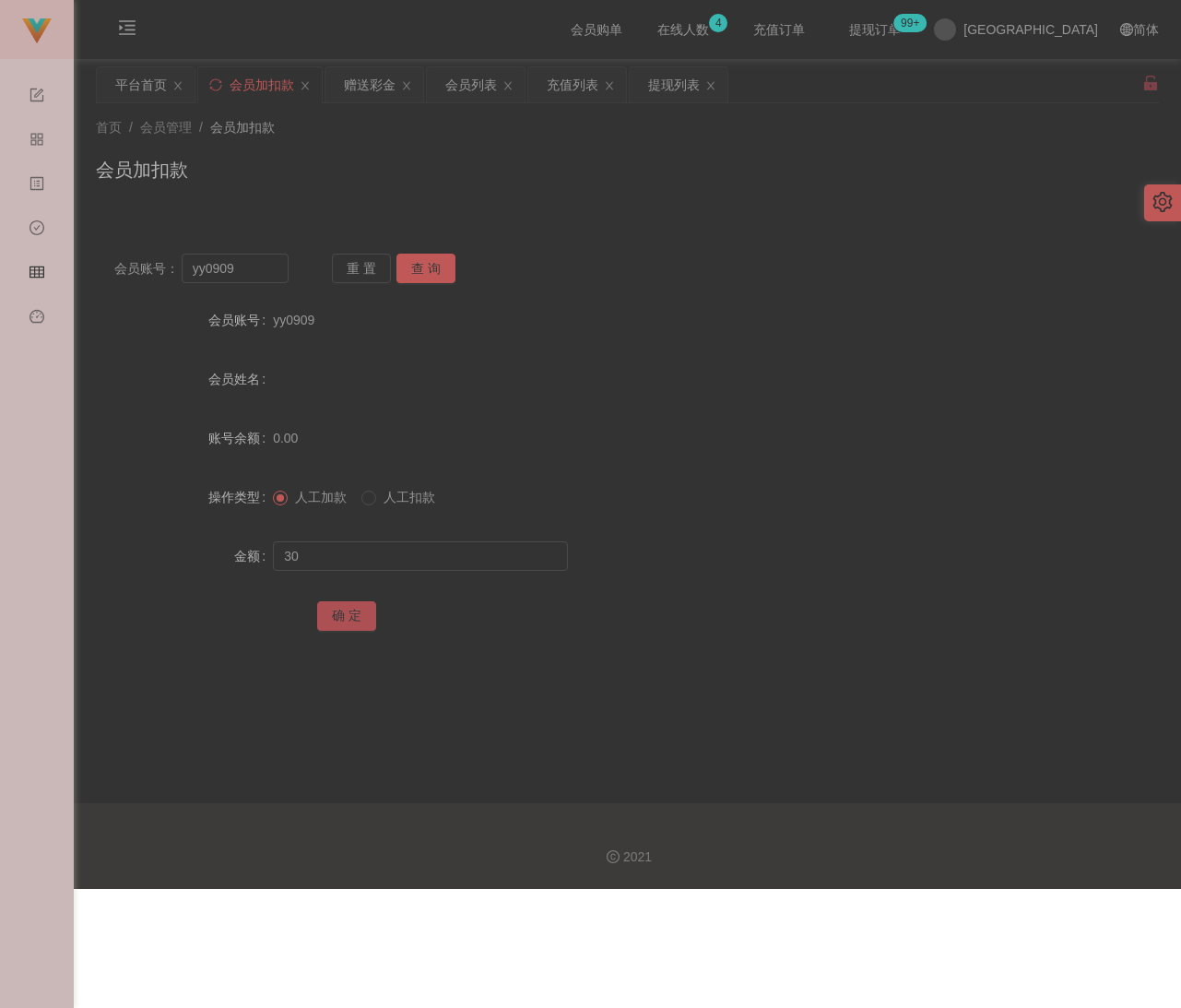
click at [336, 614] on button "确 定" at bounding box center [346, 615] width 59 height 29
click at [250, 260] on input "yy0909" at bounding box center [235, 268] width 107 height 29
paste input "WW123"
type input "WW123"
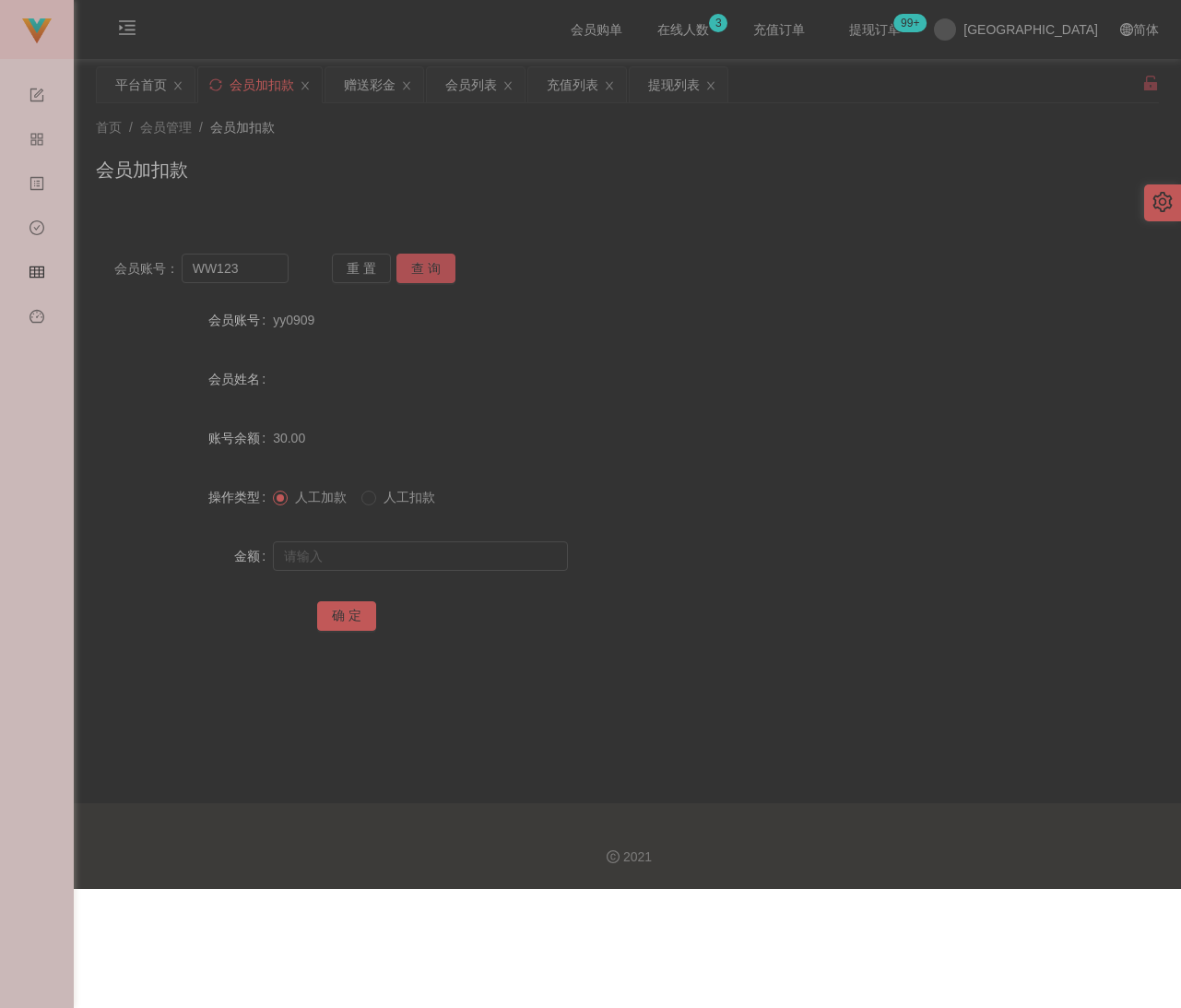
click at [409, 266] on button "查 询" at bounding box center [426, 268] width 59 height 29
click at [360, 542] on input "text" at bounding box center [420, 556] width 295 height 29
click at [457, 568] on input "text" at bounding box center [420, 556] width 295 height 29
paste input "30"
type input "30"
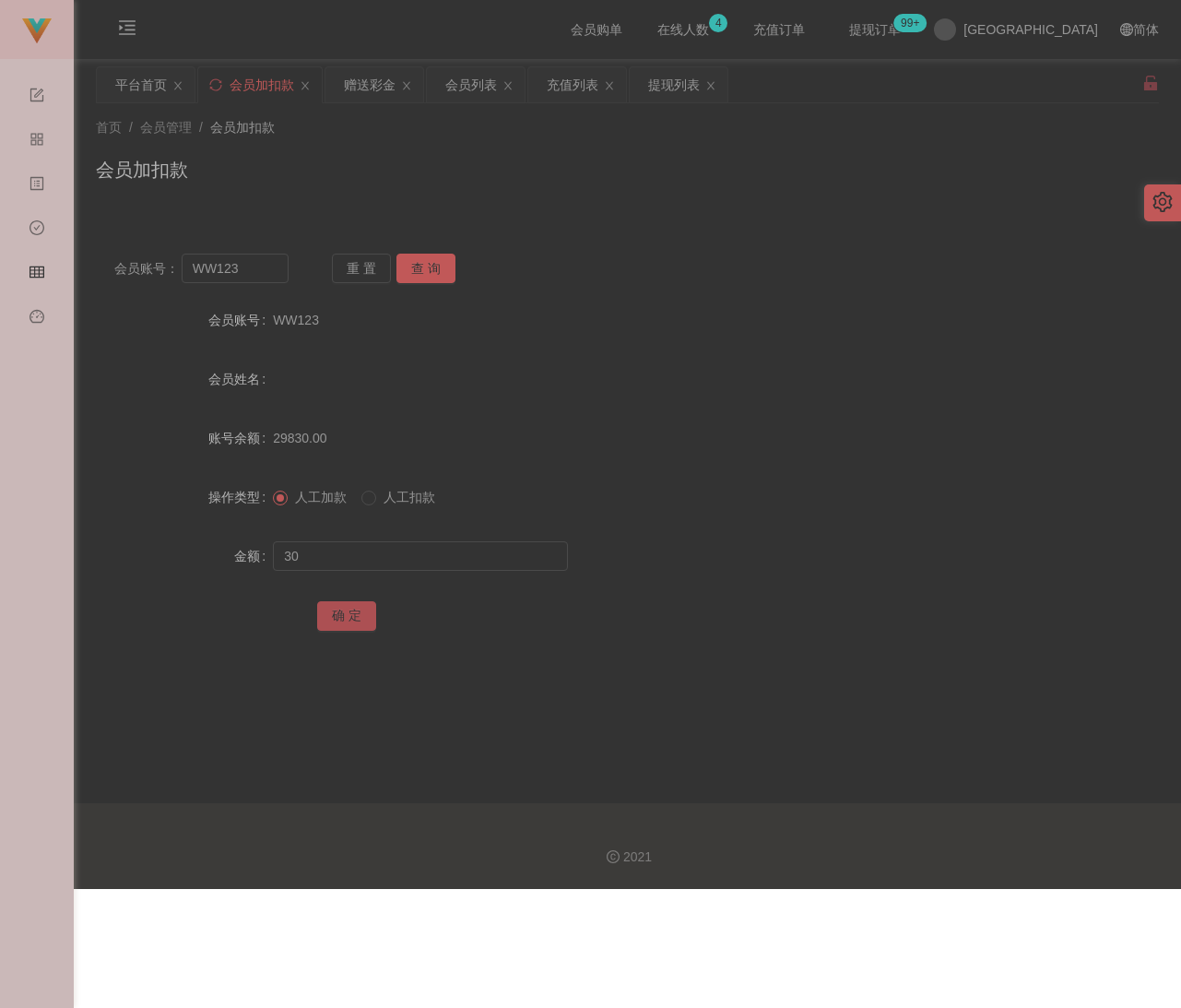
click at [347, 606] on button "确 定" at bounding box center [346, 615] width 59 height 29
click at [546, 164] on div "会员加扣款" at bounding box center [627, 177] width 1063 height 42
click at [260, 258] on input "WW123" at bounding box center [235, 268] width 107 height 29
paste input "Dotdot30"
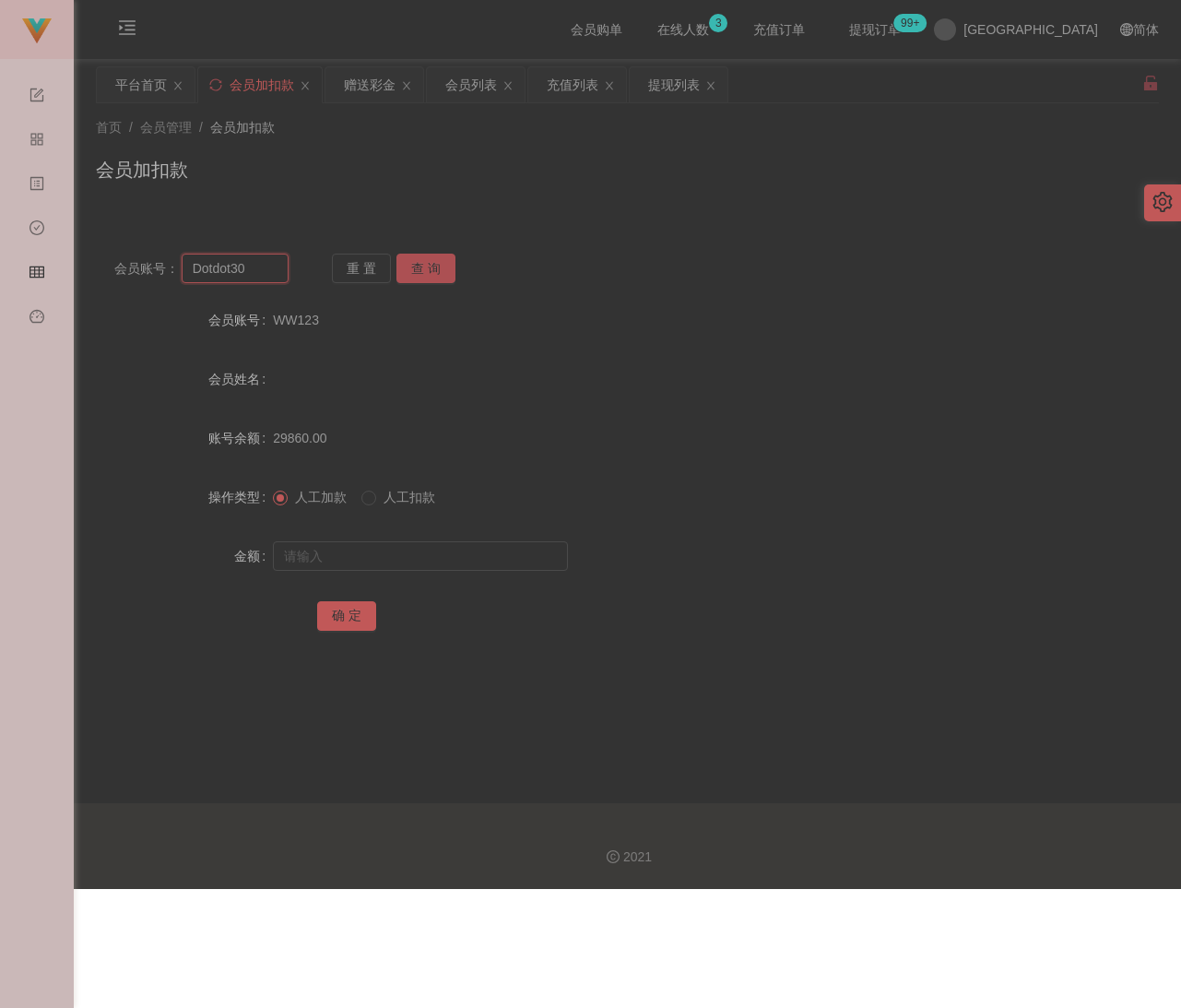
type input "Dotdot30"
click at [437, 274] on button "查 询" at bounding box center [426, 268] width 59 height 29
click at [449, 552] on input "text" at bounding box center [420, 556] width 295 height 29
click at [514, 546] on input "text" at bounding box center [420, 556] width 295 height 29
paste input "30"
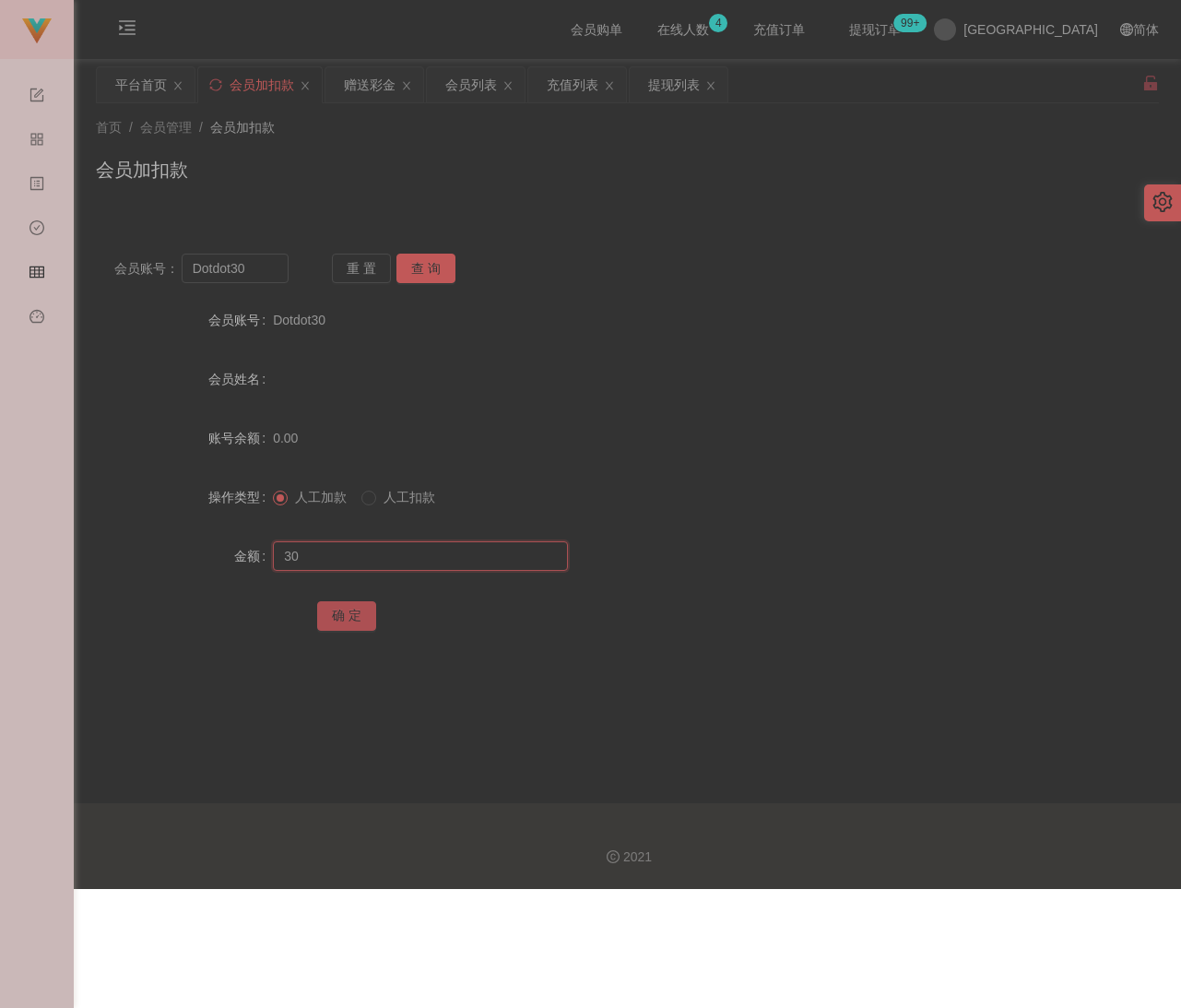
type input "30"
click at [349, 609] on button "确 定" at bounding box center [346, 615] width 59 height 29
click at [402, 158] on div "会员加扣款" at bounding box center [627, 177] width 1063 height 42
click at [275, 274] on input "Dotdot30" at bounding box center [235, 268] width 107 height 29
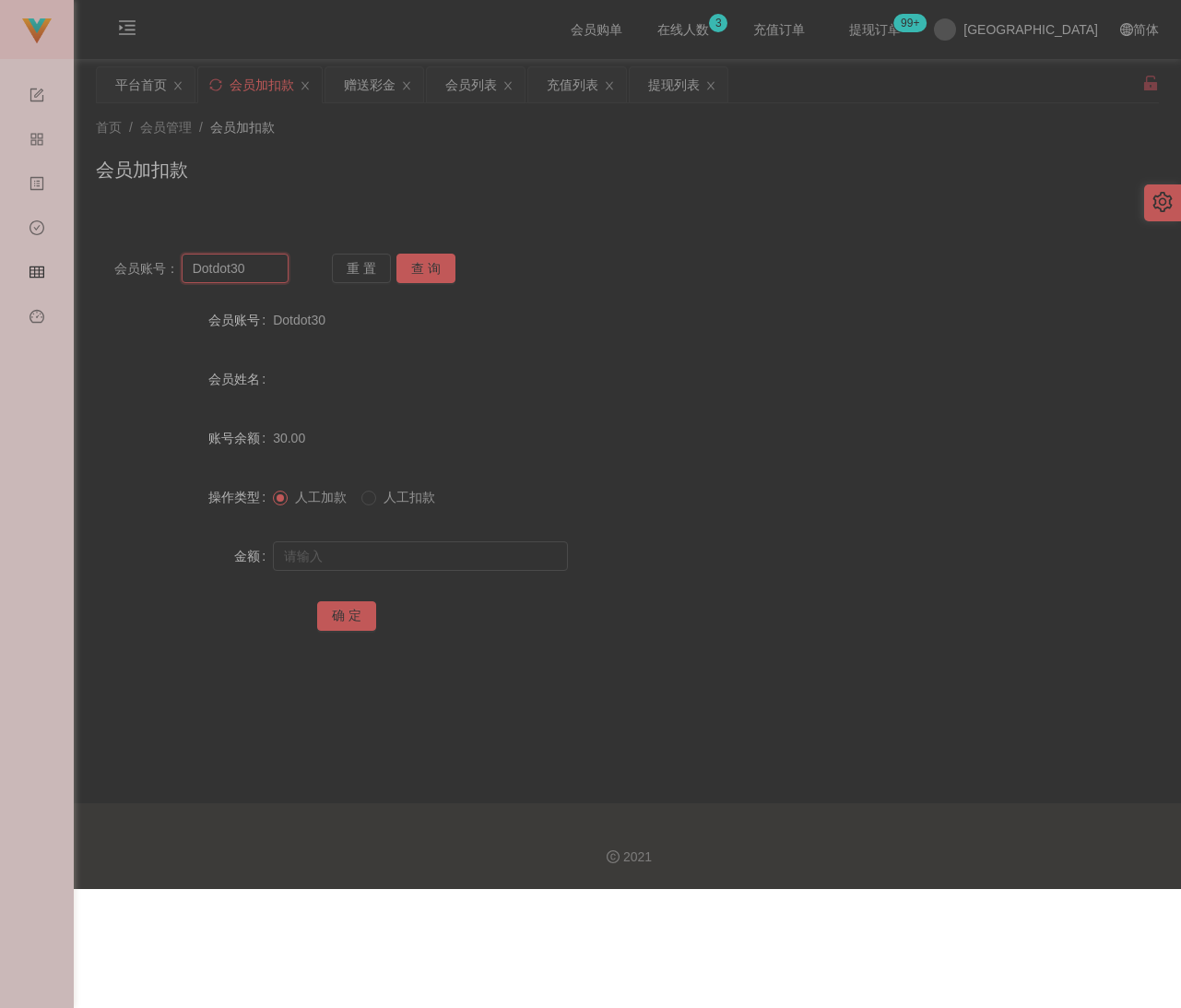
paste input "ying122"
type input "ying122"
click at [415, 266] on button "查 询" at bounding box center [426, 268] width 59 height 29
click at [410, 551] on input "text" at bounding box center [420, 556] width 295 height 29
type input "30"
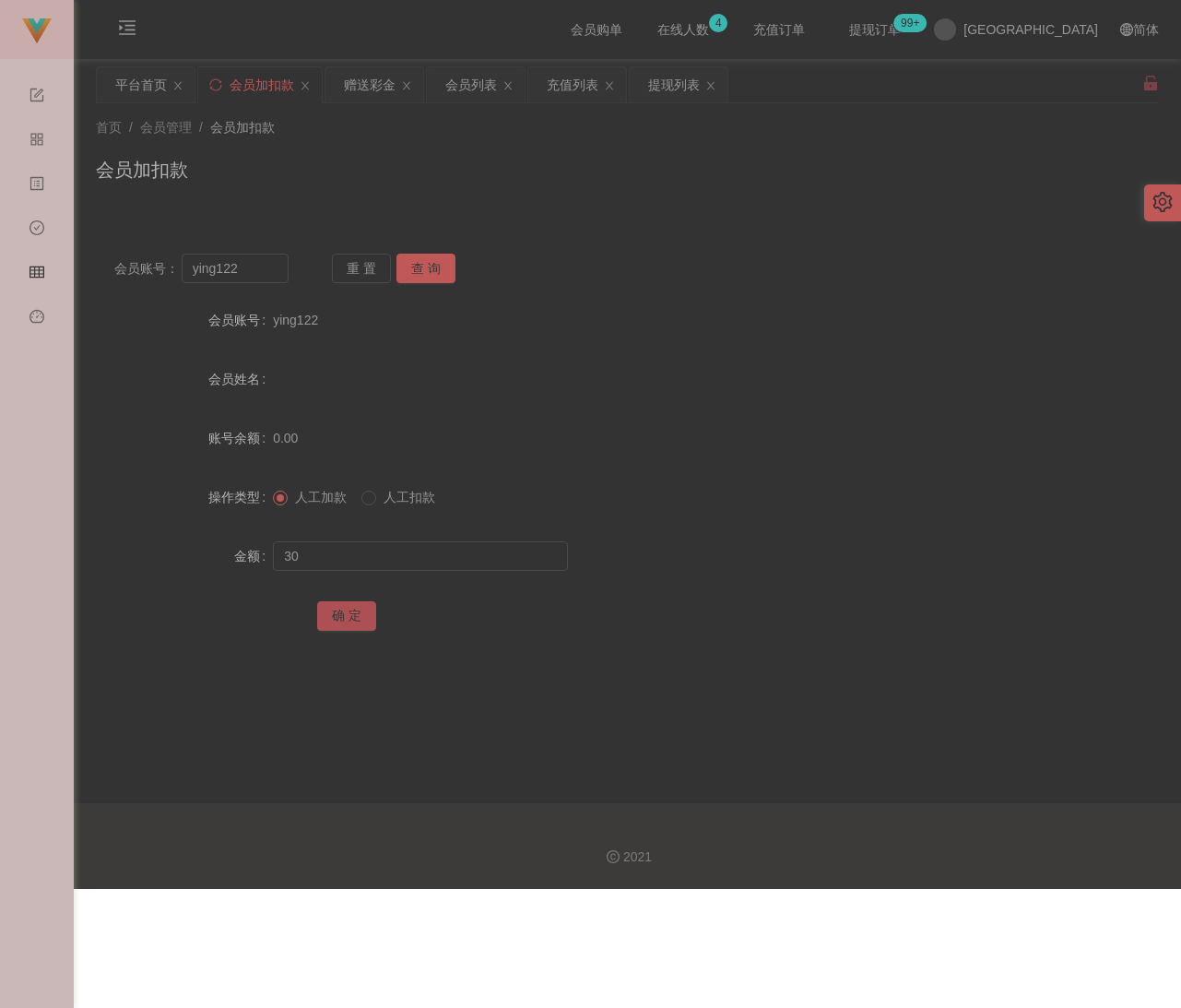
click at [317, 611] on button "确 定" at bounding box center [346, 615] width 59 height 29
click at [564, 167] on div "会员加扣款" at bounding box center [627, 177] width 1063 height 42
click at [272, 261] on input "ying122" at bounding box center [235, 268] width 107 height 29
paste input "paulyts"
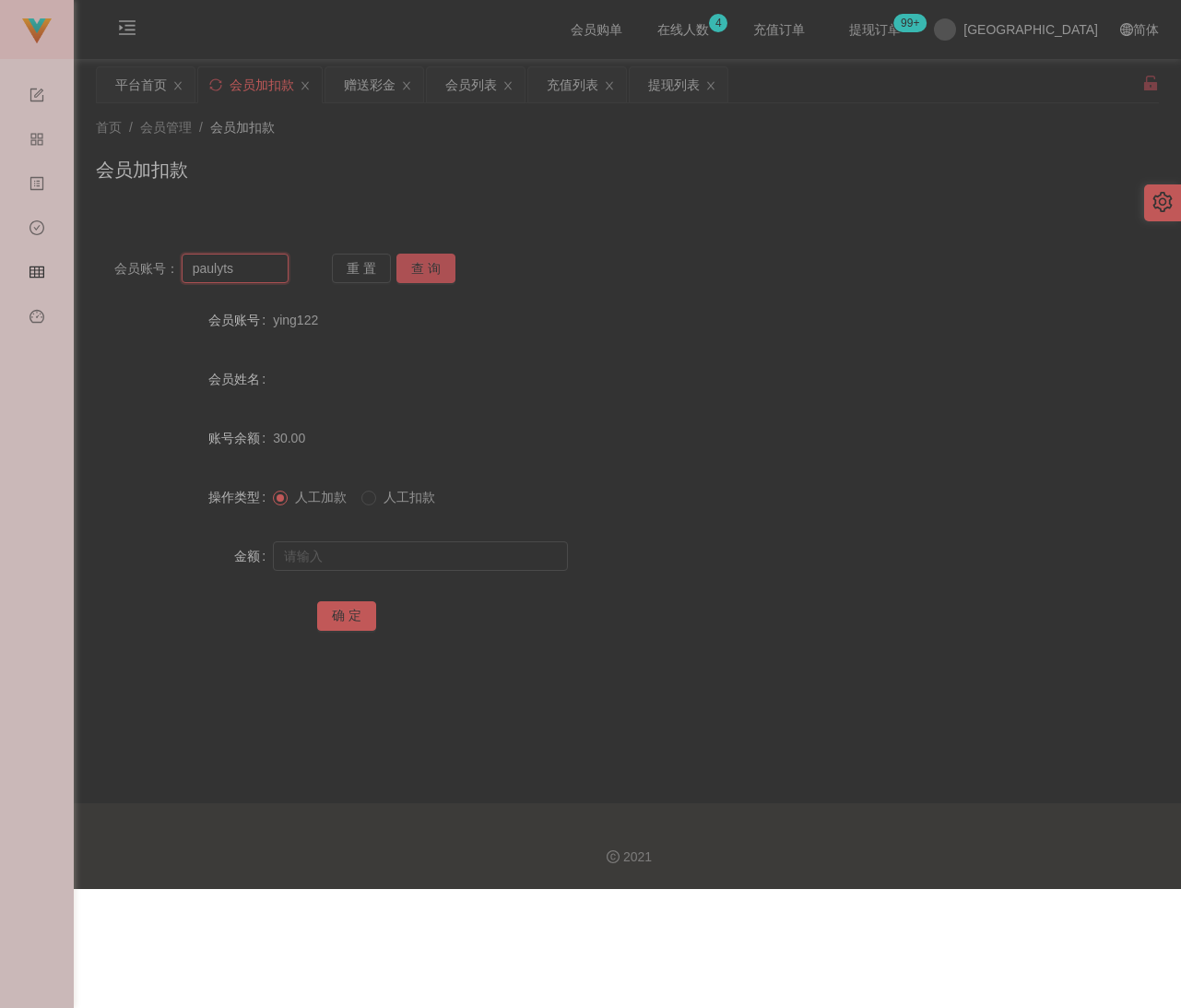
type input "paulyts"
drag, startPoint x: 418, startPoint y: 259, endPoint x: 413, endPoint y: 269, distance: 11.2
click at [418, 259] on button "查 询" at bounding box center [426, 268] width 59 height 29
click at [387, 546] on input "text" at bounding box center [420, 556] width 295 height 29
click at [479, 564] on input "text" at bounding box center [420, 556] width 295 height 29
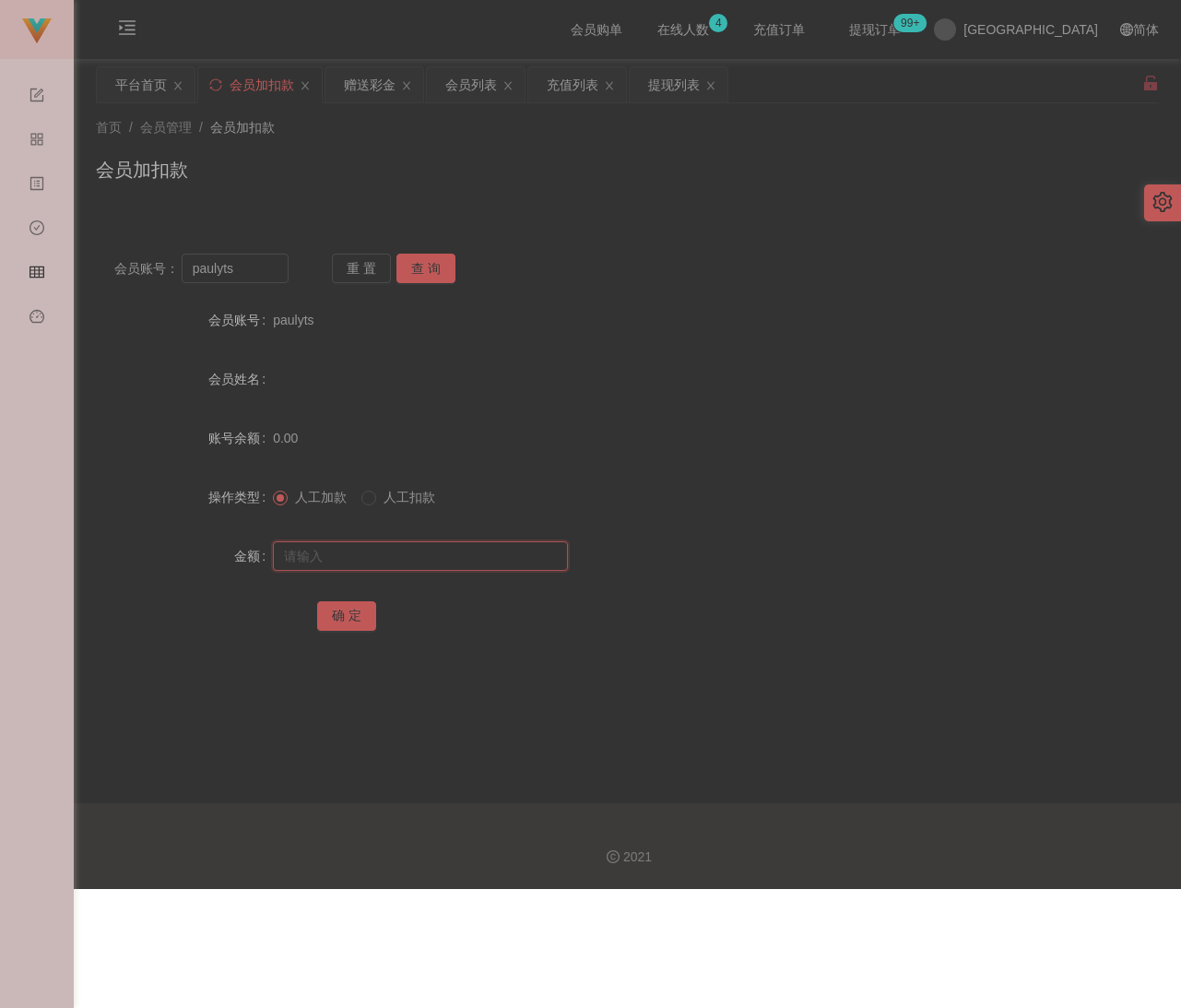
paste input "500"
type input "500"
click at [360, 620] on button "确 定" at bounding box center [346, 615] width 59 height 29
click at [412, 174] on div "会员加扣款" at bounding box center [627, 177] width 1063 height 42
click at [266, 265] on input "paulyts" at bounding box center [235, 268] width 107 height 29
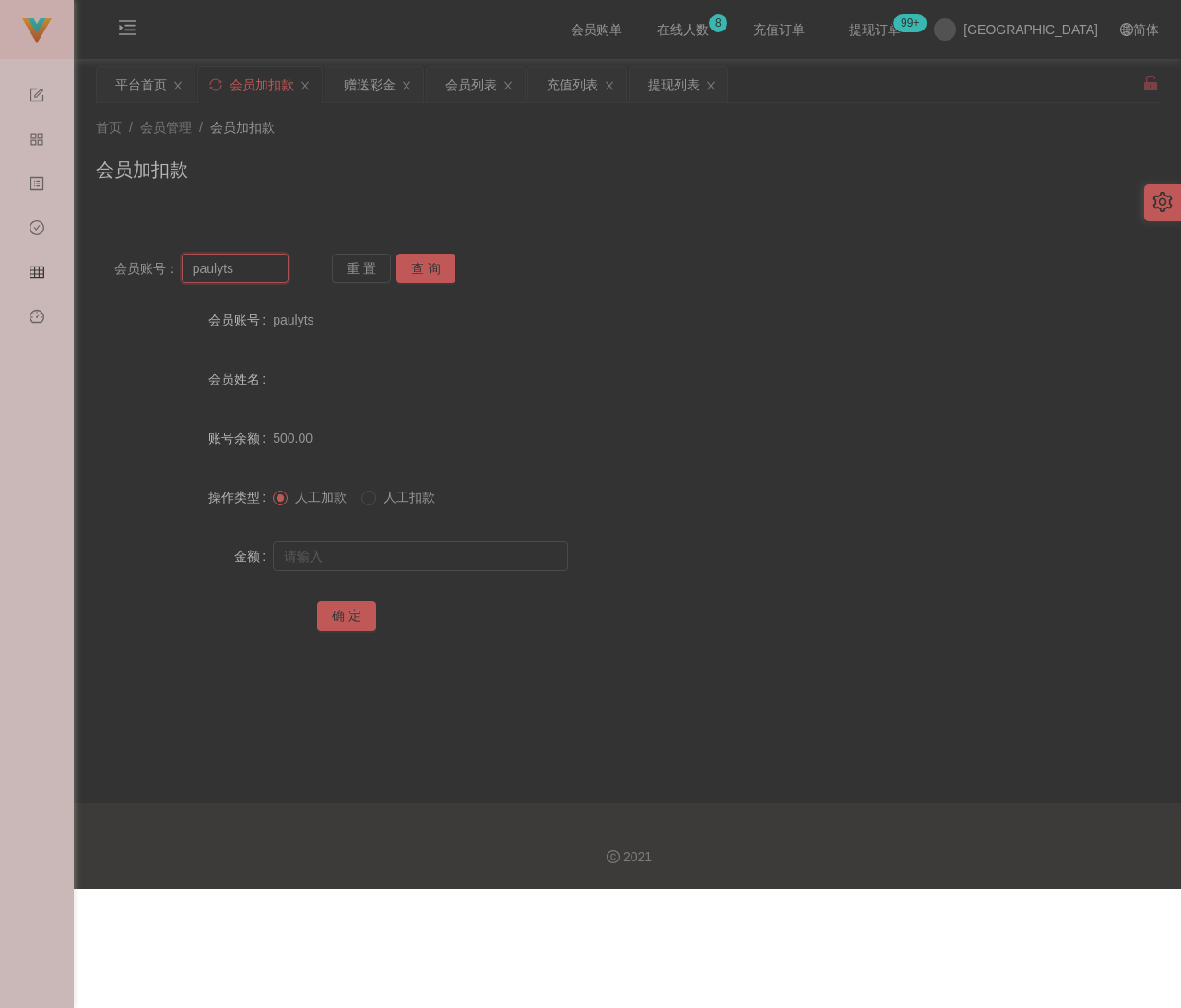
click at [266, 265] on input "paulyts" at bounding box center [235, 268] width 107 height 29
paste input "a123789"
type input "a123789"
click at [423, 256] on button "查 询" at bounding box center [426, 268] width 59 height 29
click at [371, 545] on input "text" at bounding box center [420, 556] width 295 height 29
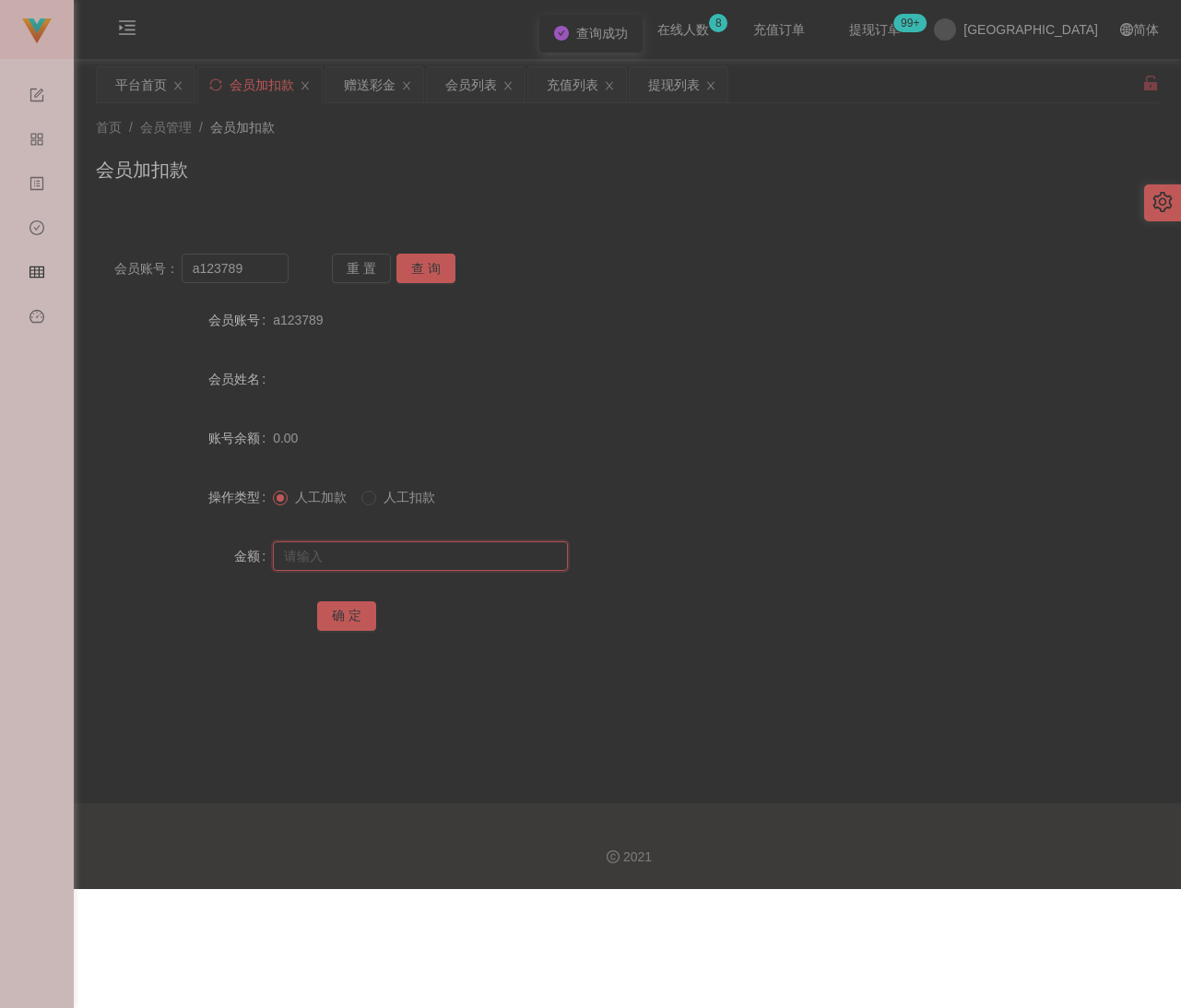
click at [402, 557] on input "text" at bounding box center [420, 556] width 295 height 29
paste input "30"
type input "30"
click at [333, 621] on button "确 定" at bounding box center [346, 615] width 59 height 29
click at [626, 199] on div "首页 / 会员管理 / 会员加扣款 / 会员加扣款" at bounding box center [627, 158] width 1108 height 110
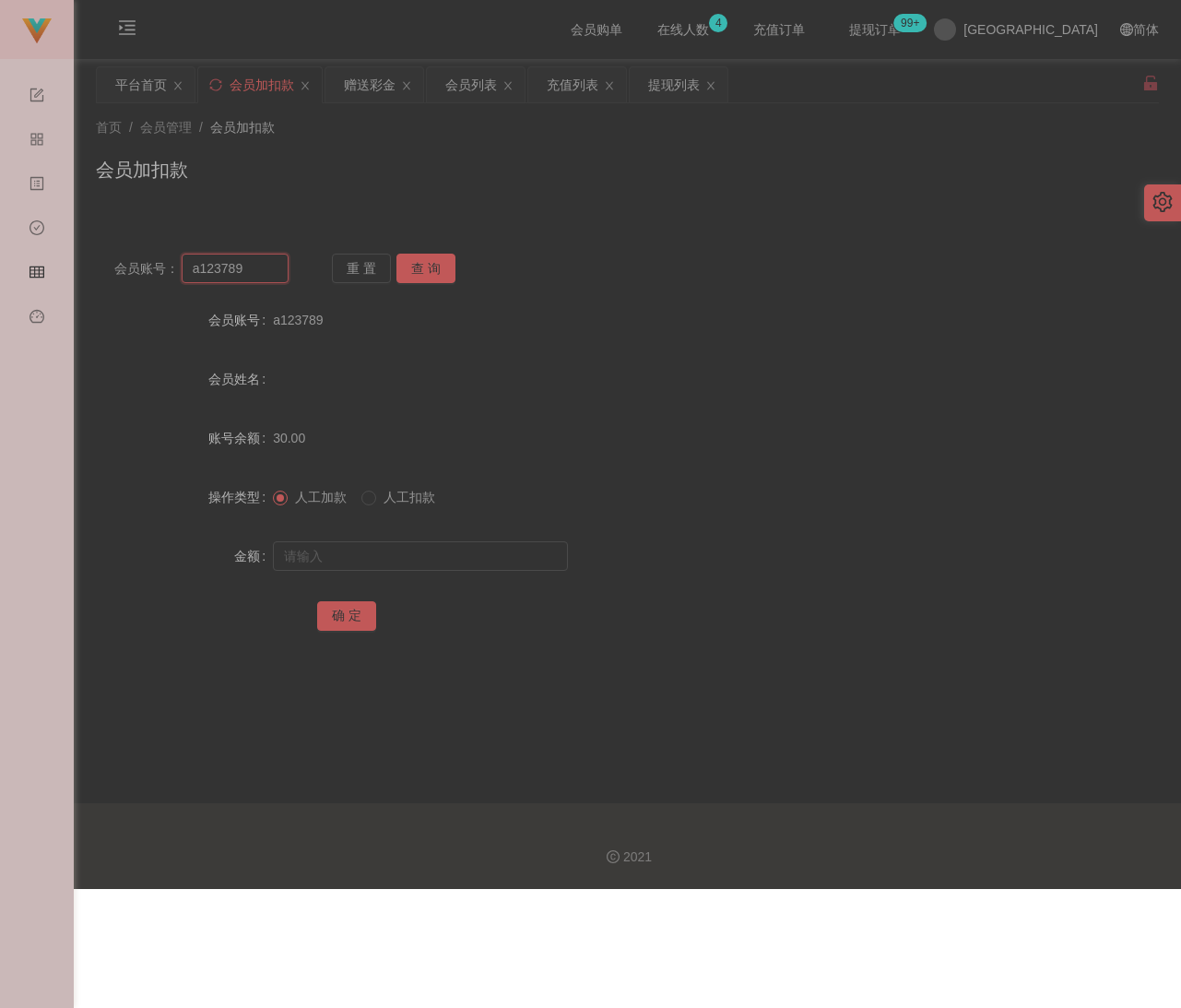
click at [268, 264] on input "a123789" at bounding box center [235, 268] width 107 height 29
paste input "qq123"
type input "qq123"
click at [421, 264] on button "查 询" at bounding box center [426, 268] width 59 height 29
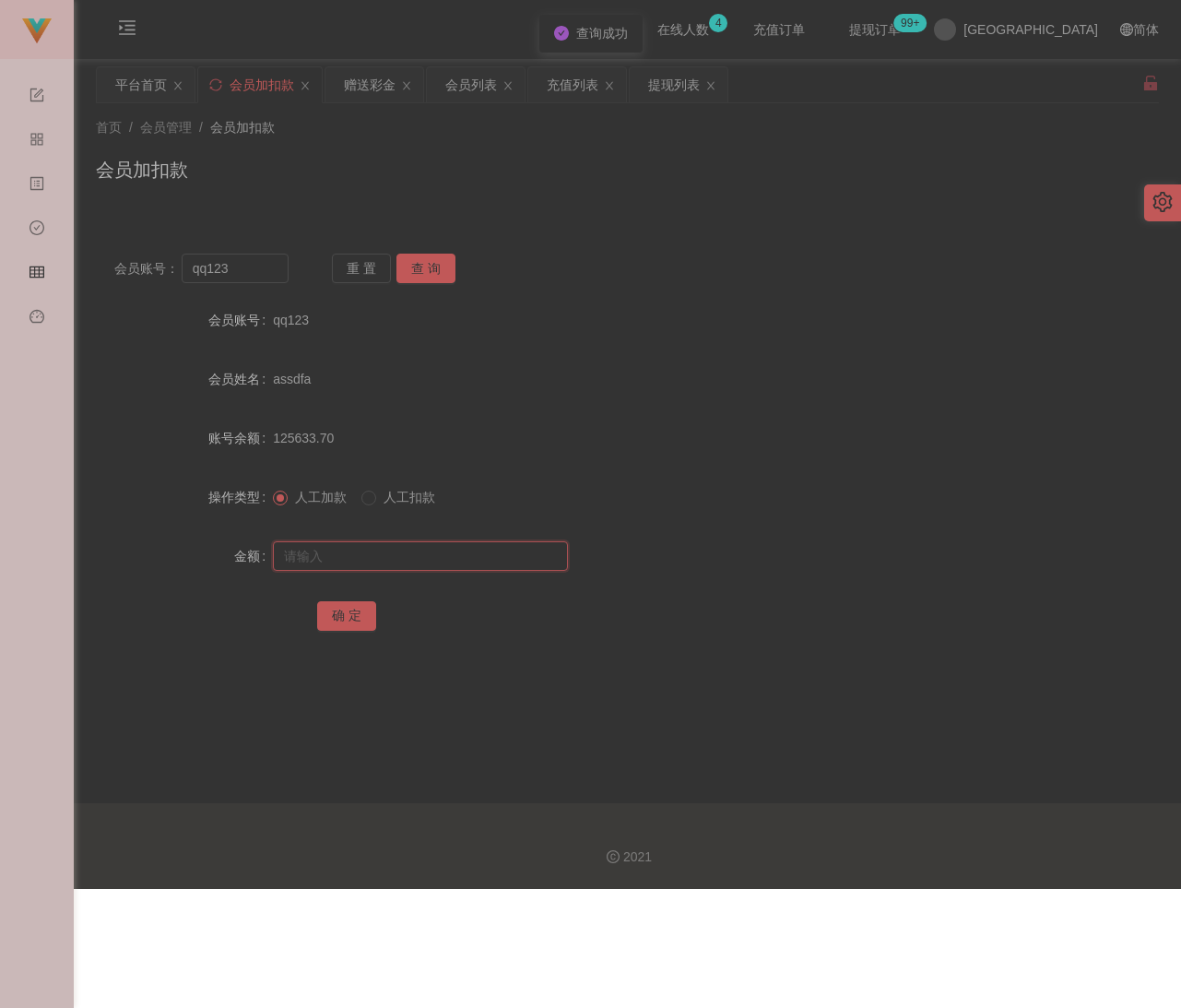
click at [402, 548] on input "text" at bounding box center [420, 556] width 295 height 29
click at [506, 567] on input "text" at bounding box center [420, 556] width 295 height 29
paste input "500"
type input "500"
click at [363, 612] on button "确 定" at bounding box center [346, 615] width 59 height 29
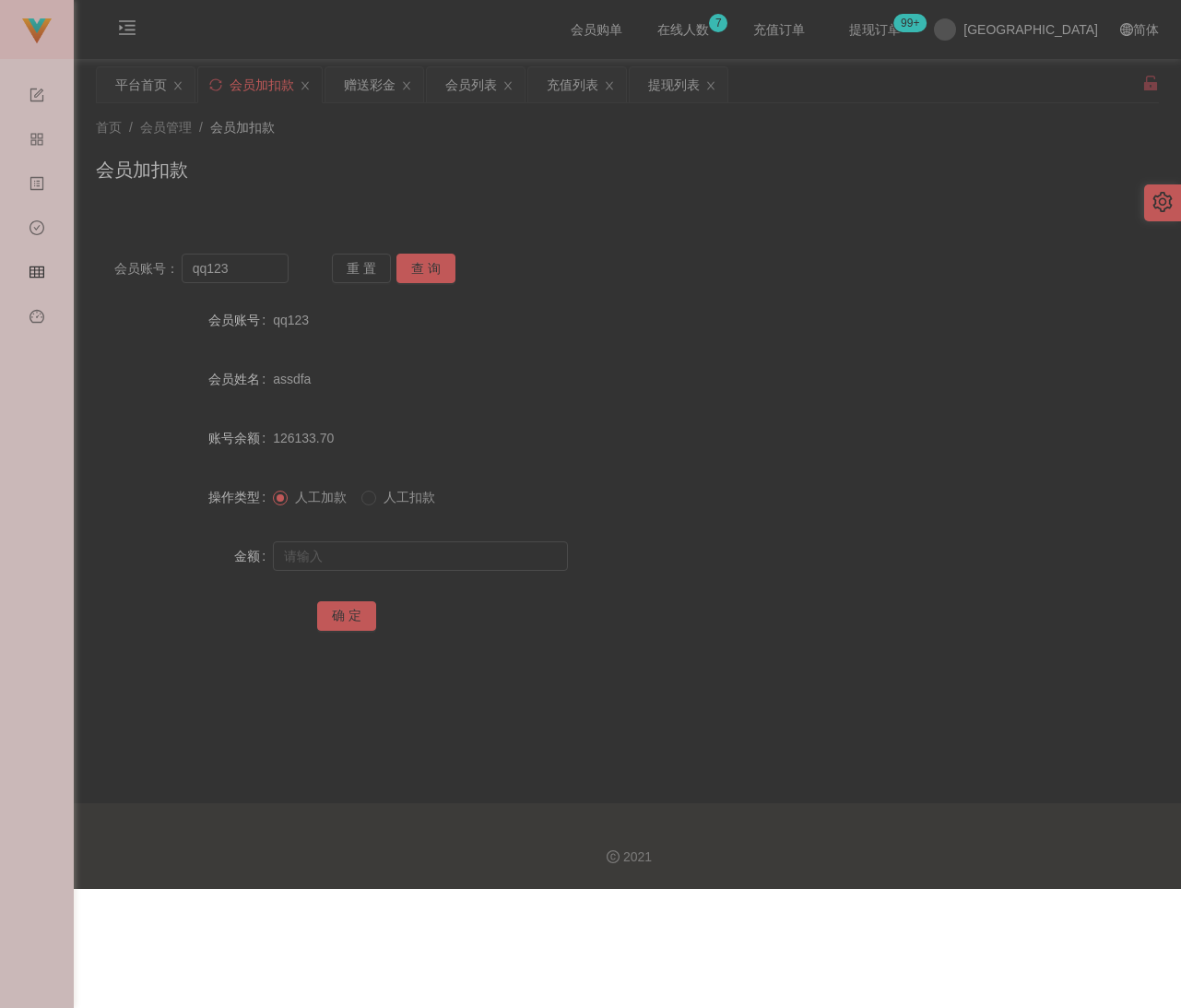
click at [370, 125] on div "首页 / 会员管理 / 会员加扣款 /" at bounding box center [627, 128] width 1063 height 20
click at [275, 258] on input "qq123" at bounding box center [235, 268] width 107 height 29
paste input "TOOYUENTATT"
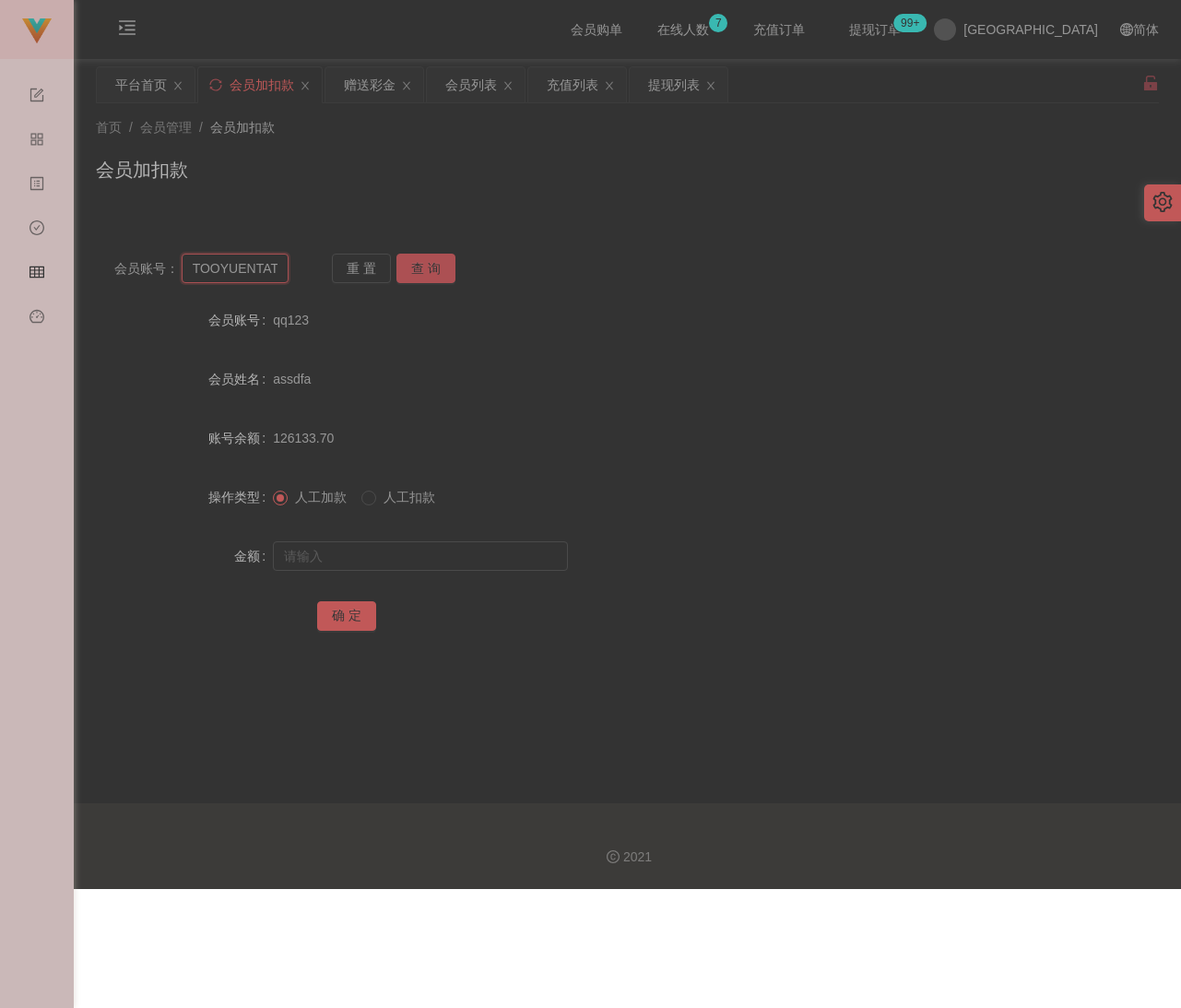
scroll to position [0, 1]
click at [455, 261] on div "重 置 查 询" at bounding box center [418, 268] width 174 height 29
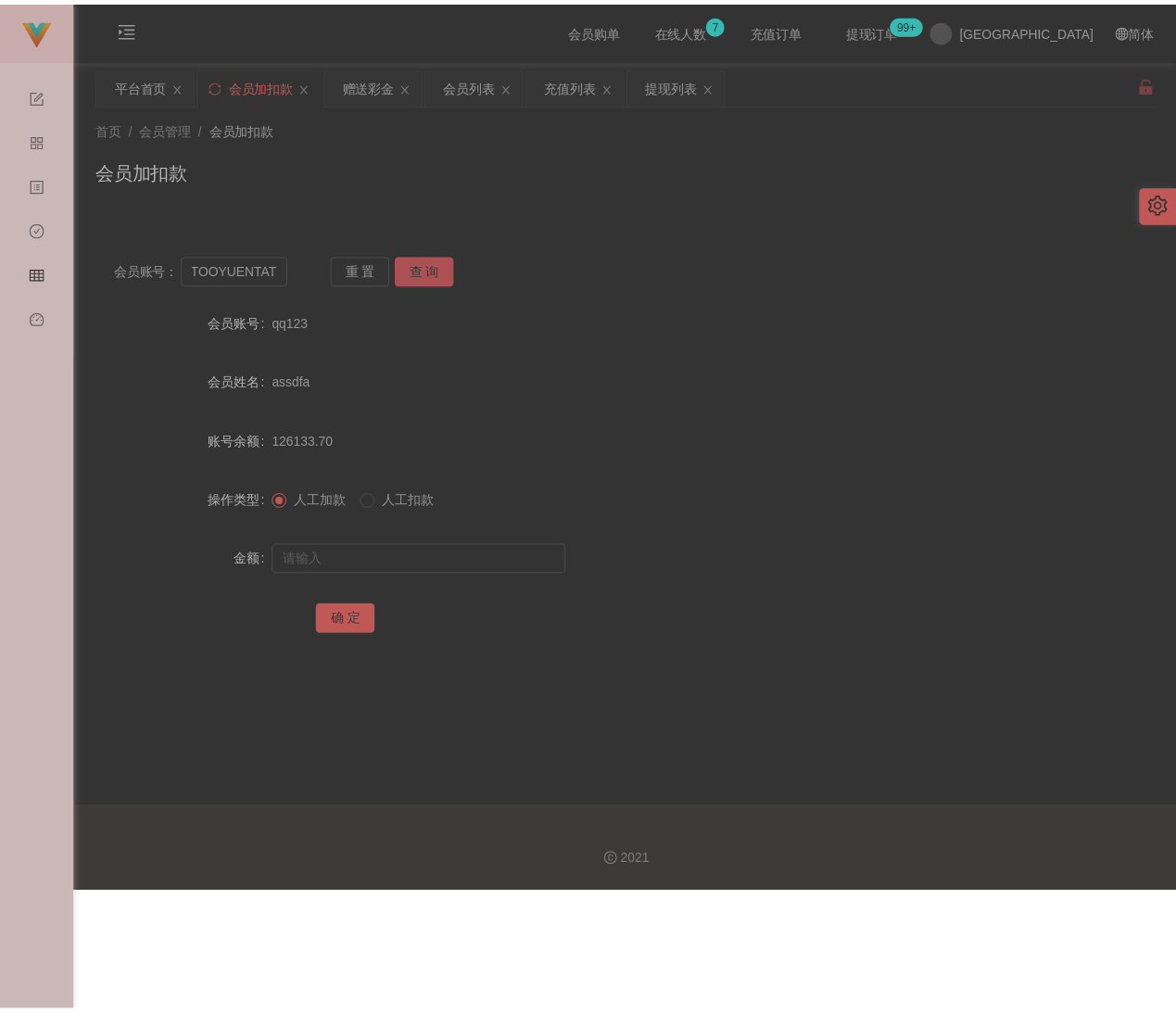
scroll to position [0, 0]
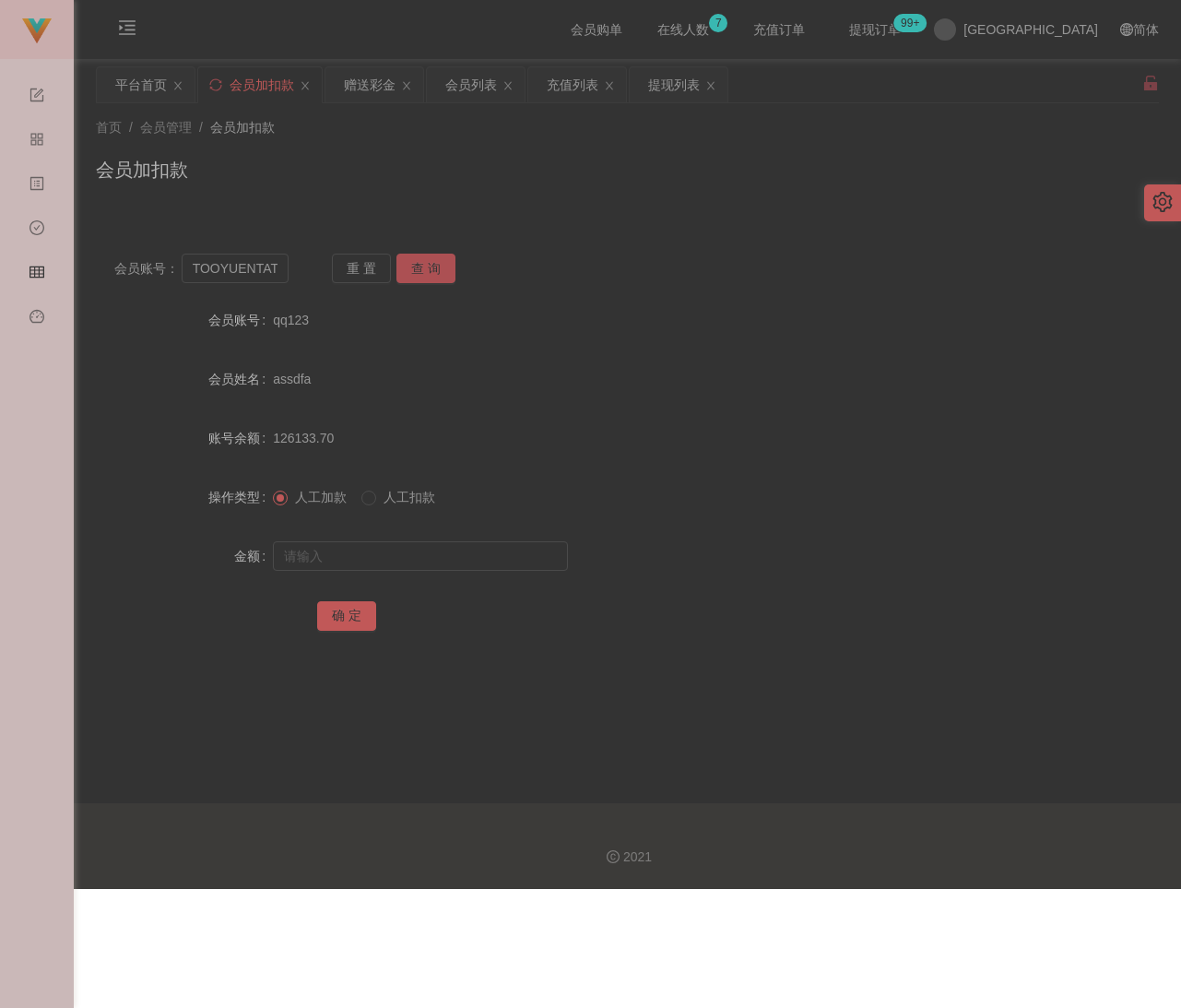
click at [435, 261] on button "查 询" at bounding box center [426, 268] width 59 height 29
click at [447, 268] on button "查 询" at bounding box center [426, 268] width 59 height 29
click at [471, 186] on div "会员加扣款" at bounding box center [627, 177] width 1063 height 42
click at [235, 264] on input "TOOYUENTATT" at bounding box center [235, 268] width 107 height 29
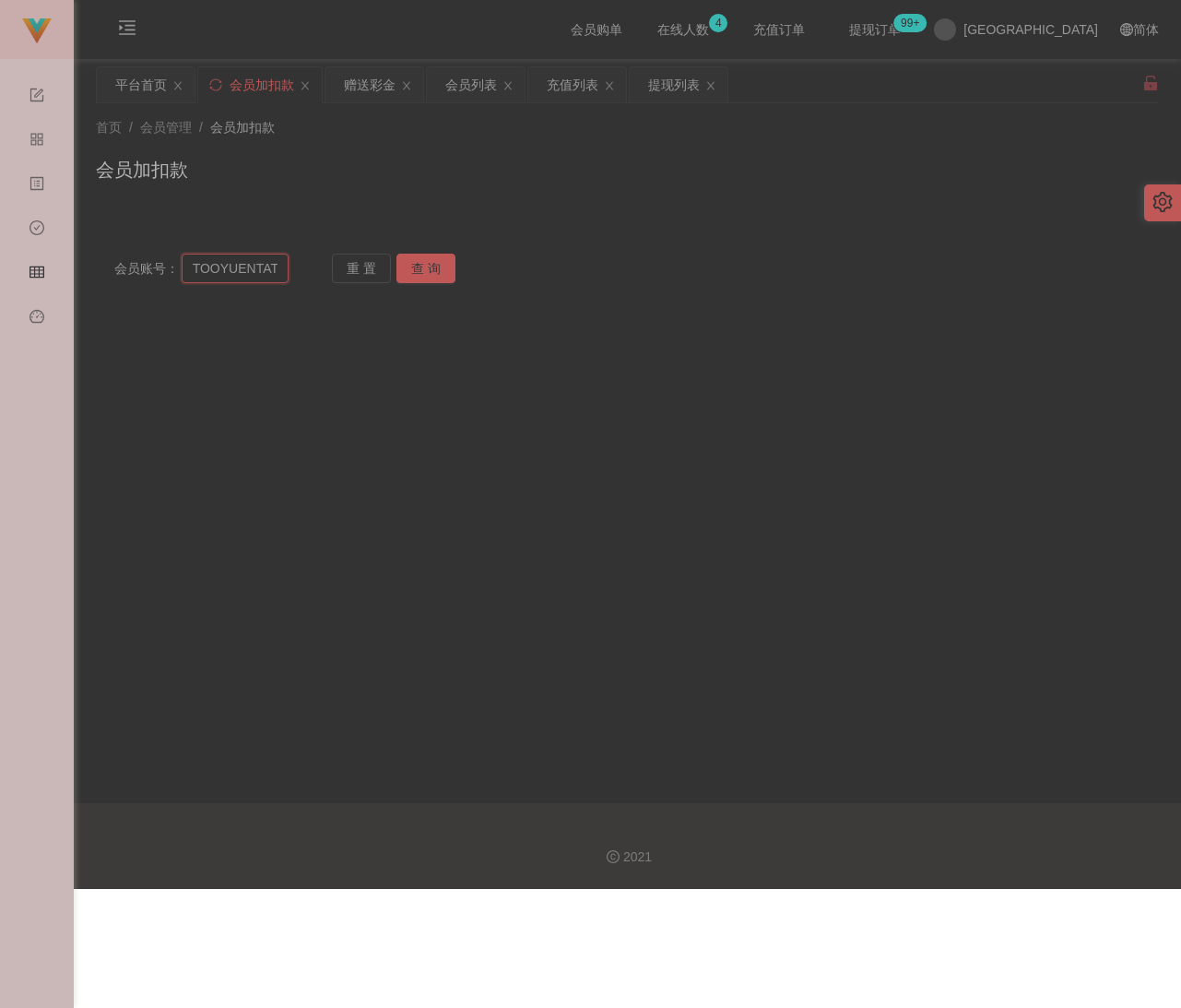
paste input "yyyy1234"
type input "yyyy1234"
click at [430, 268] on button "查 询" at bounding box center [426, 268] width 59 height 29
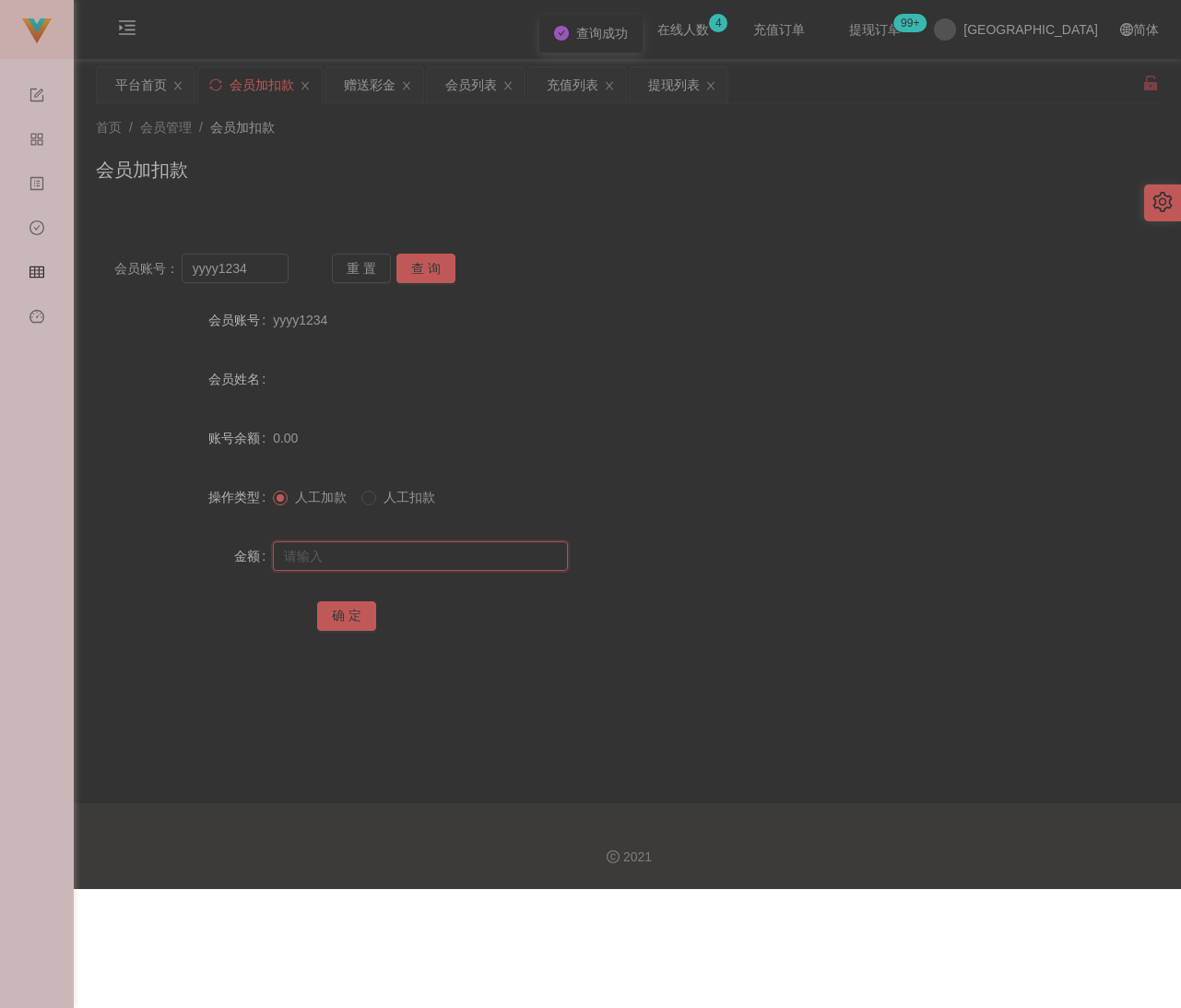
click at [405, 557] on input "text" at bounding box center [420, 556] width 295 height 29
click at [467, 549] on input "text" at bounding box center [420, 556] width 295 height 29
paste input "30"
type input "30"
click at [353, 625] on button "确 定" at bounding box center [346, 615] width 59 height 29
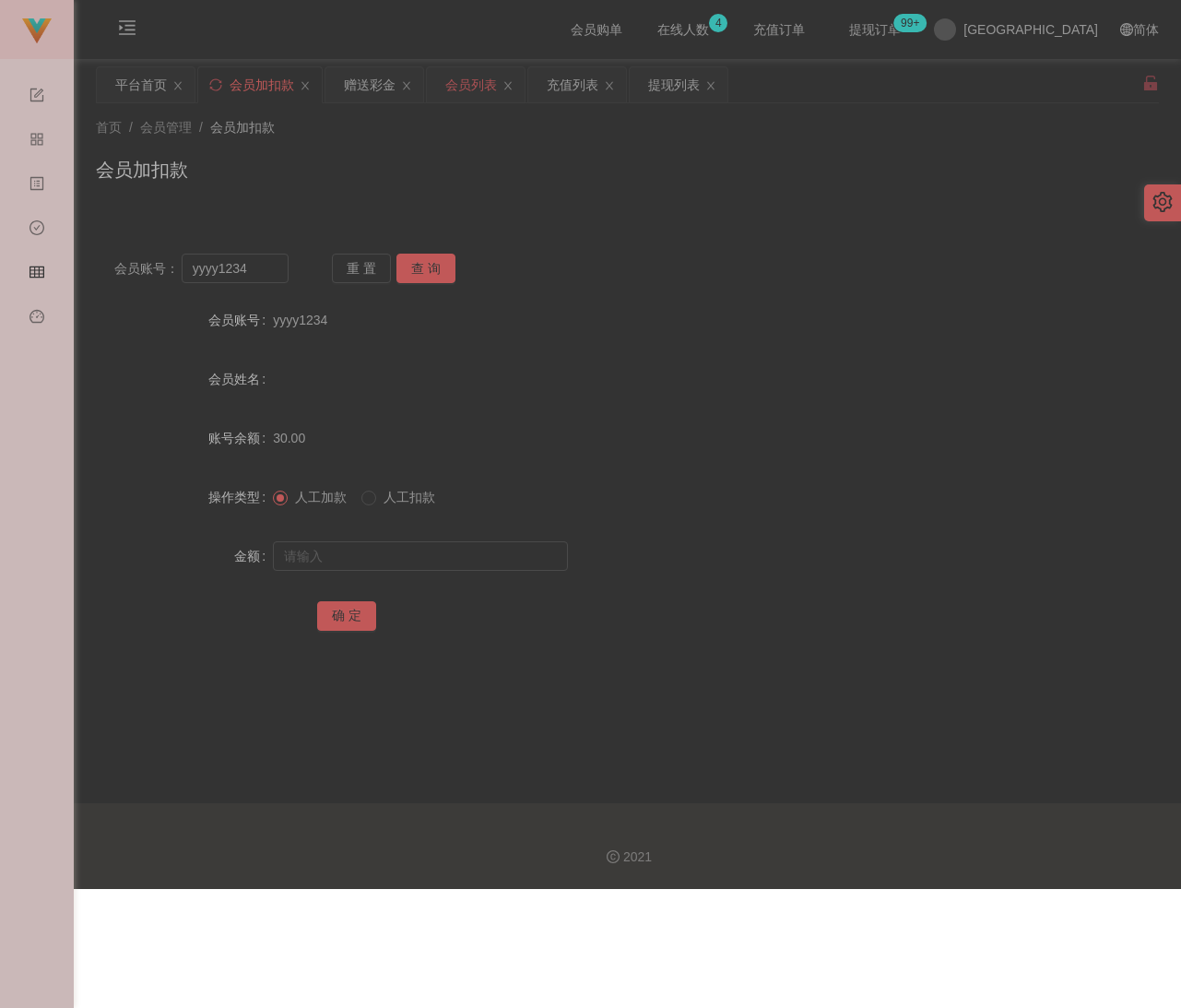
click at [501, 81] on div "会员列表" at bounding box center [476, 85] width 98 height 35
click at [256, 276] on input "yyyy1234" at bounding box center [235, 268] width 107 height 29
click at [467, 80] on div "会员列表" at bounding box center [471, 85] width 52 height 35
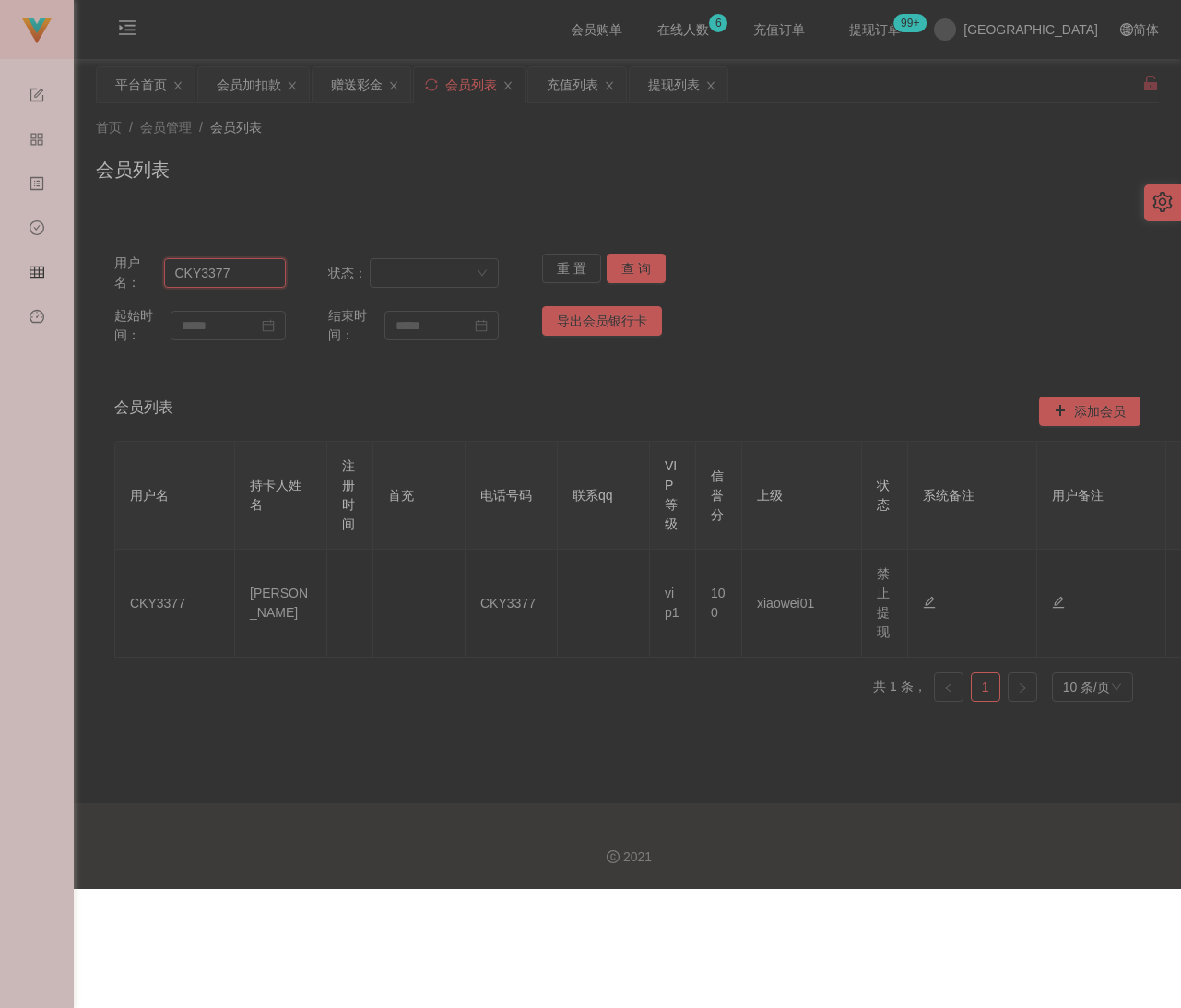
click at [256, 272] on input "CKY3377" at bounding box center [225, 273] width 121 height 29
paste input "ZYL9433"
type input "ZYL9433"
click at [612, 268] on button "查 询" at bounding box center [636, 268] width 59 height 29
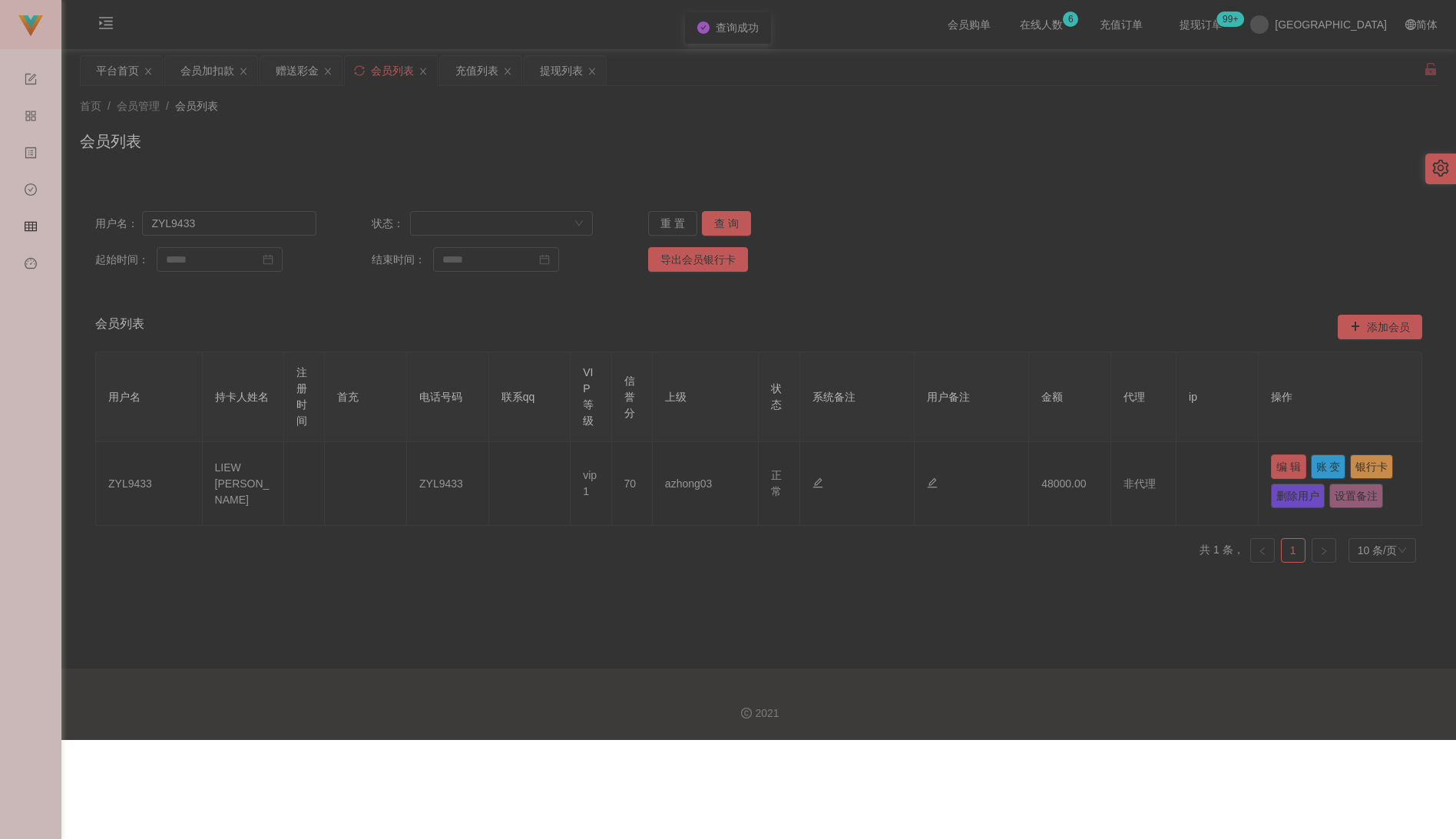
click at [978, 467] on button "编 辑" at bounding box center [1288, 466] width 35 height 24
type input "ZYL9433"
type input "LIEW [PERSON_NAME]"
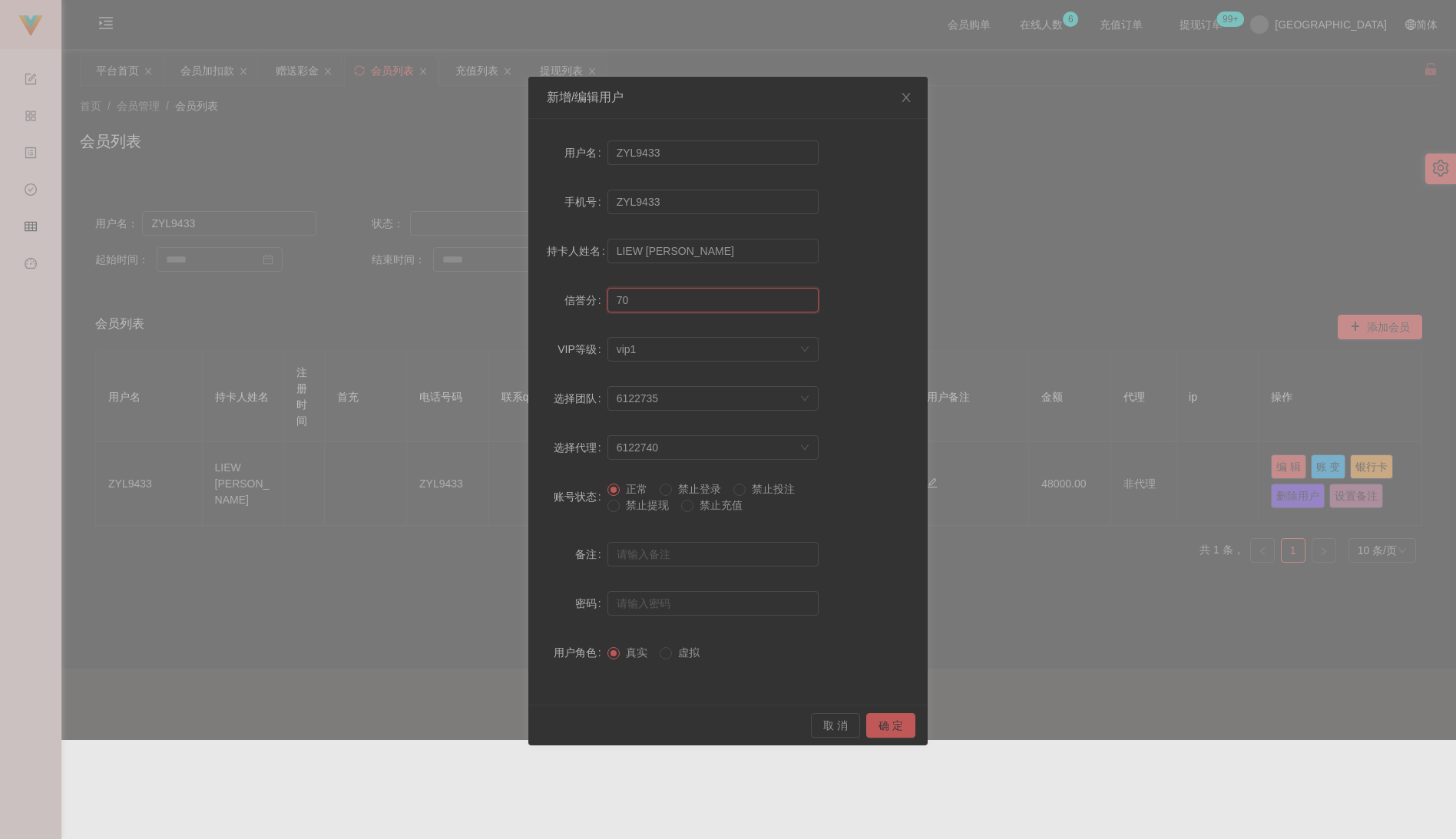
click at [658, 296] on input "70" at bounding box center [713, 300] width 211 height 24
type input "7"
type input "60"
click at [878, 716] on button "确 定" at bounding box center [890, 725] width 49 height 24
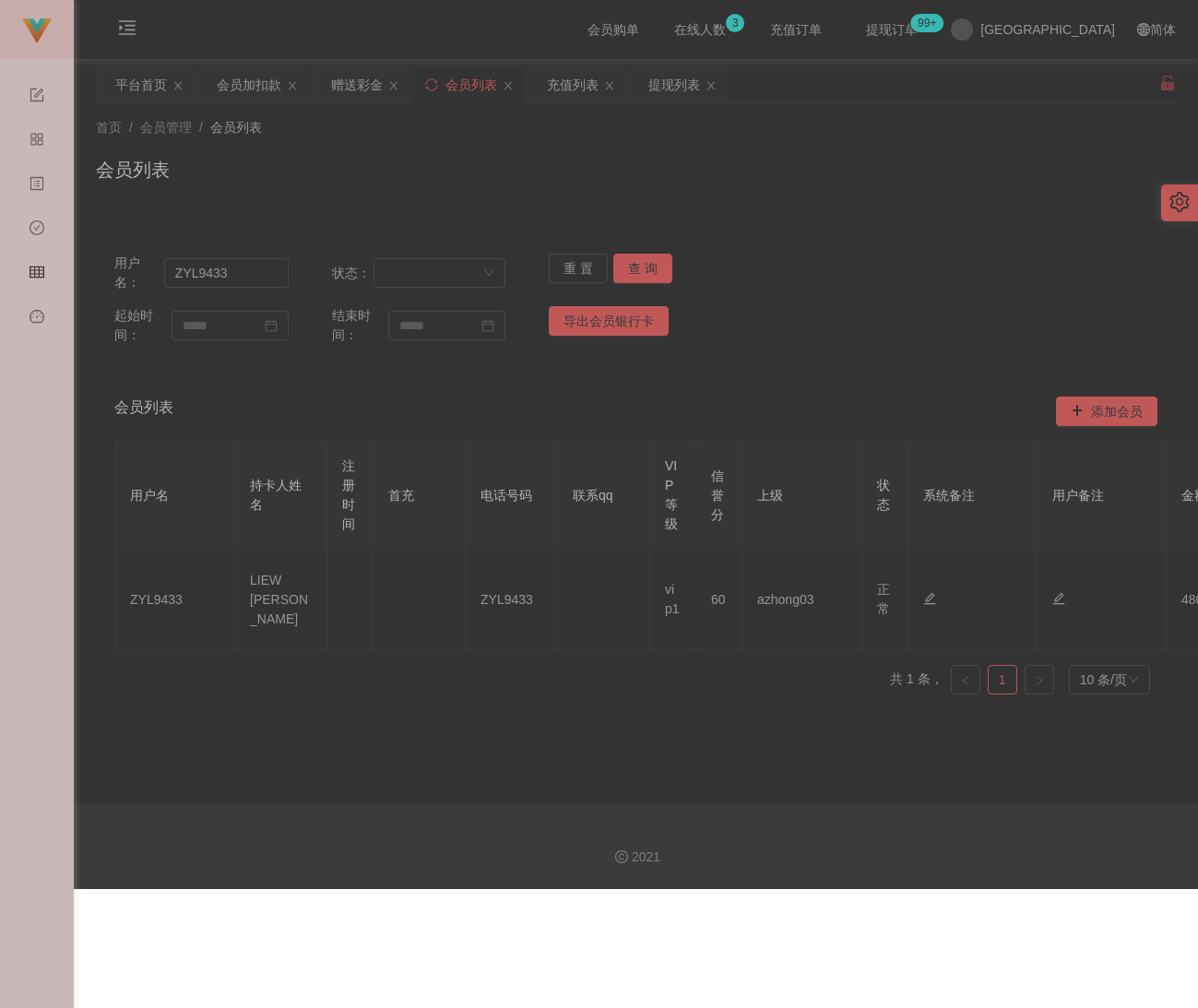
drag, startPoint x: 554, startPoint y: 200, endPoint x: 459, endPoint y: 180, distance: 97.1
click at [554, 199] on div "首页 / 会员管理 / 会员列表 / 会员列表" at bounding box center [636, 158] width 1125 height 110
click at [271, 87] on div "会员加扣款" at bounding box center [248, 85] width 65 height 35
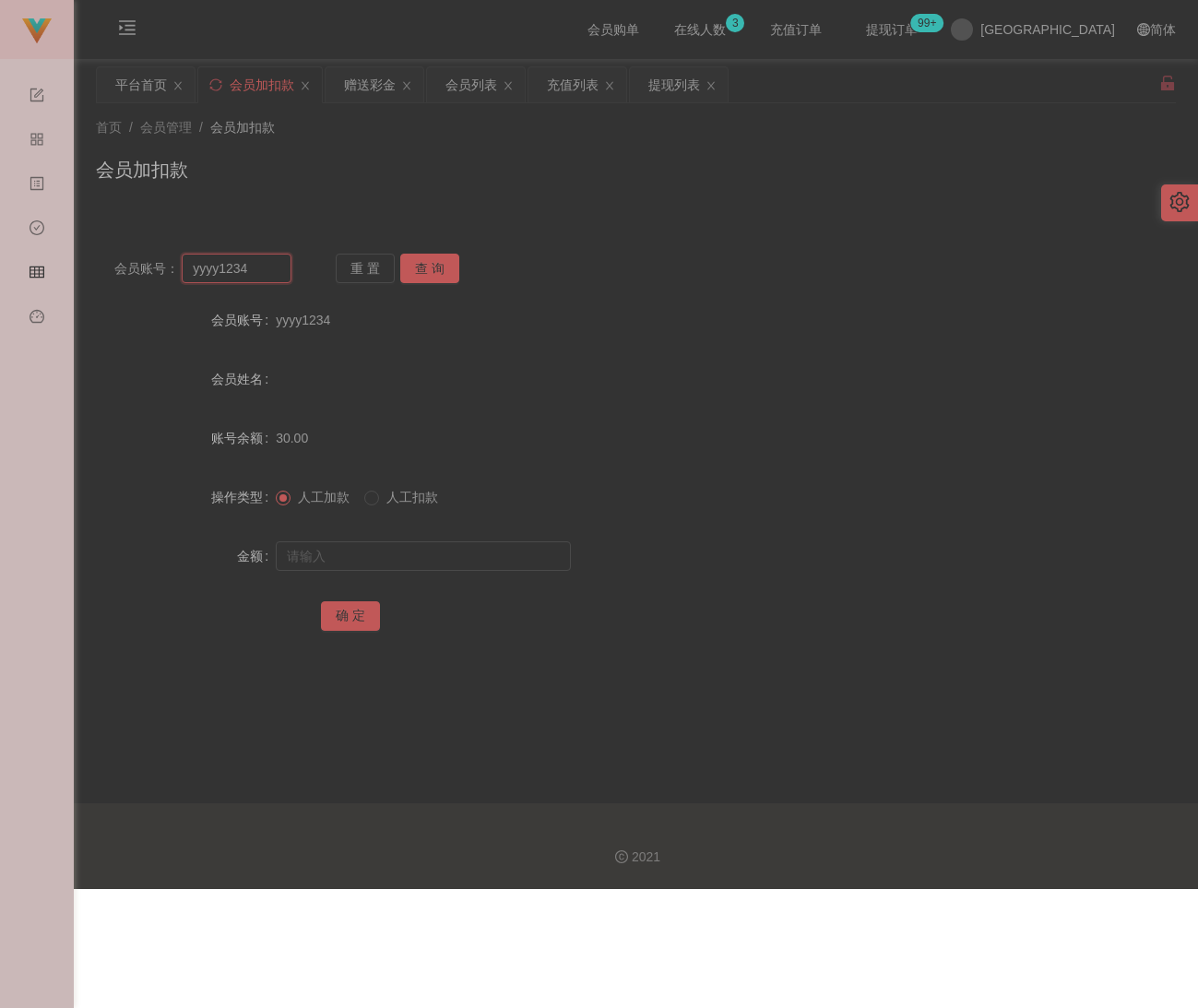
click at [264, 264] on input "yyyy1234" at bounding box center [236, 268] width 110 height 29
paste input "San095148"
type input "San095148"
click at [421, 271] on button "查 询" at bounding box center [430, 268] width 59 height 29
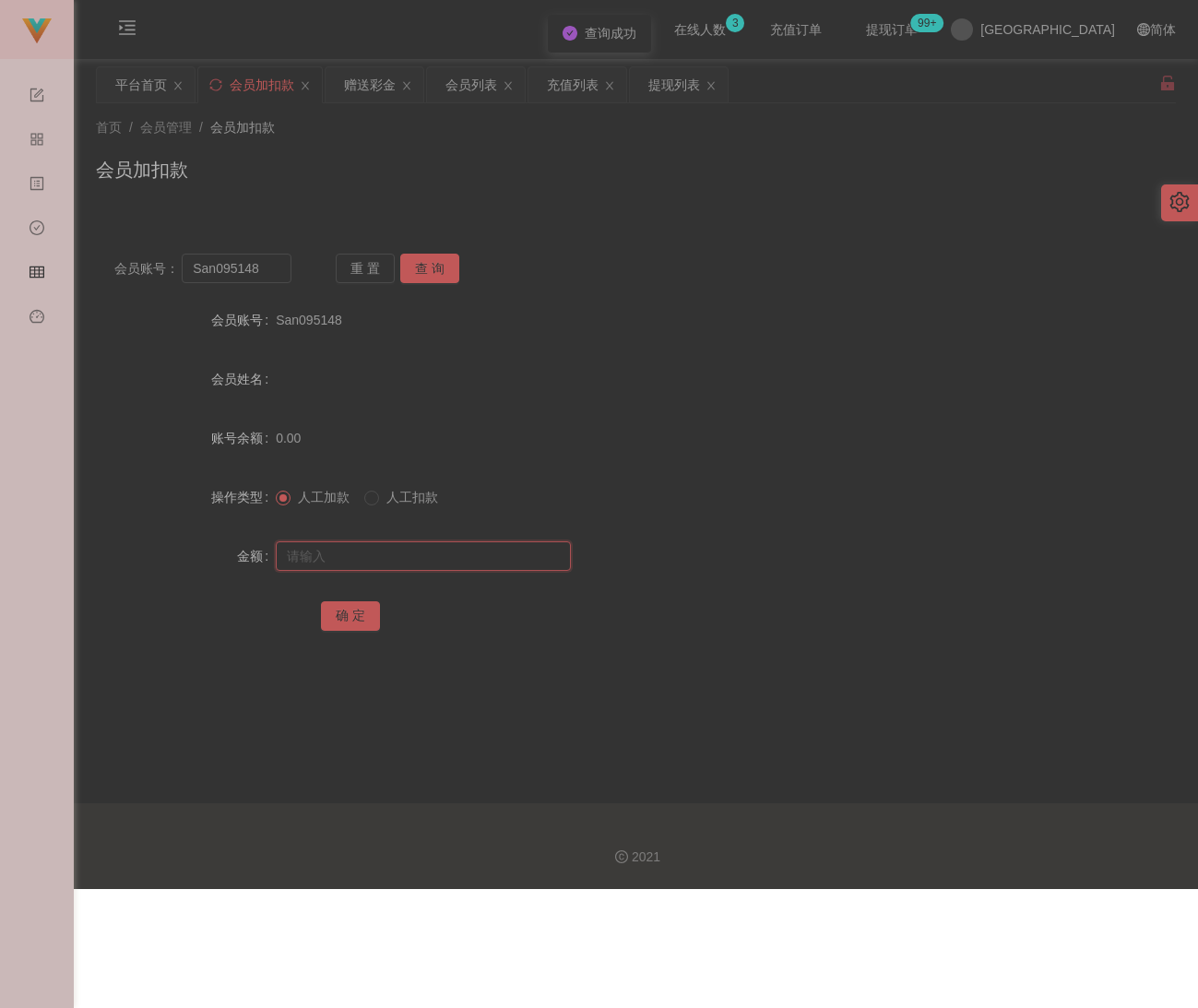
click at [427, 551] on input "text" at bounding box center [423, 556] width 295 height 29
click at [460, 559] on input "text" at bounding box center [423, 556] width 295 height 29
paste input "30"
type input "30"
click at [327, 618] on button "确 定" at bounding box center [350, 615] width 59 height 29
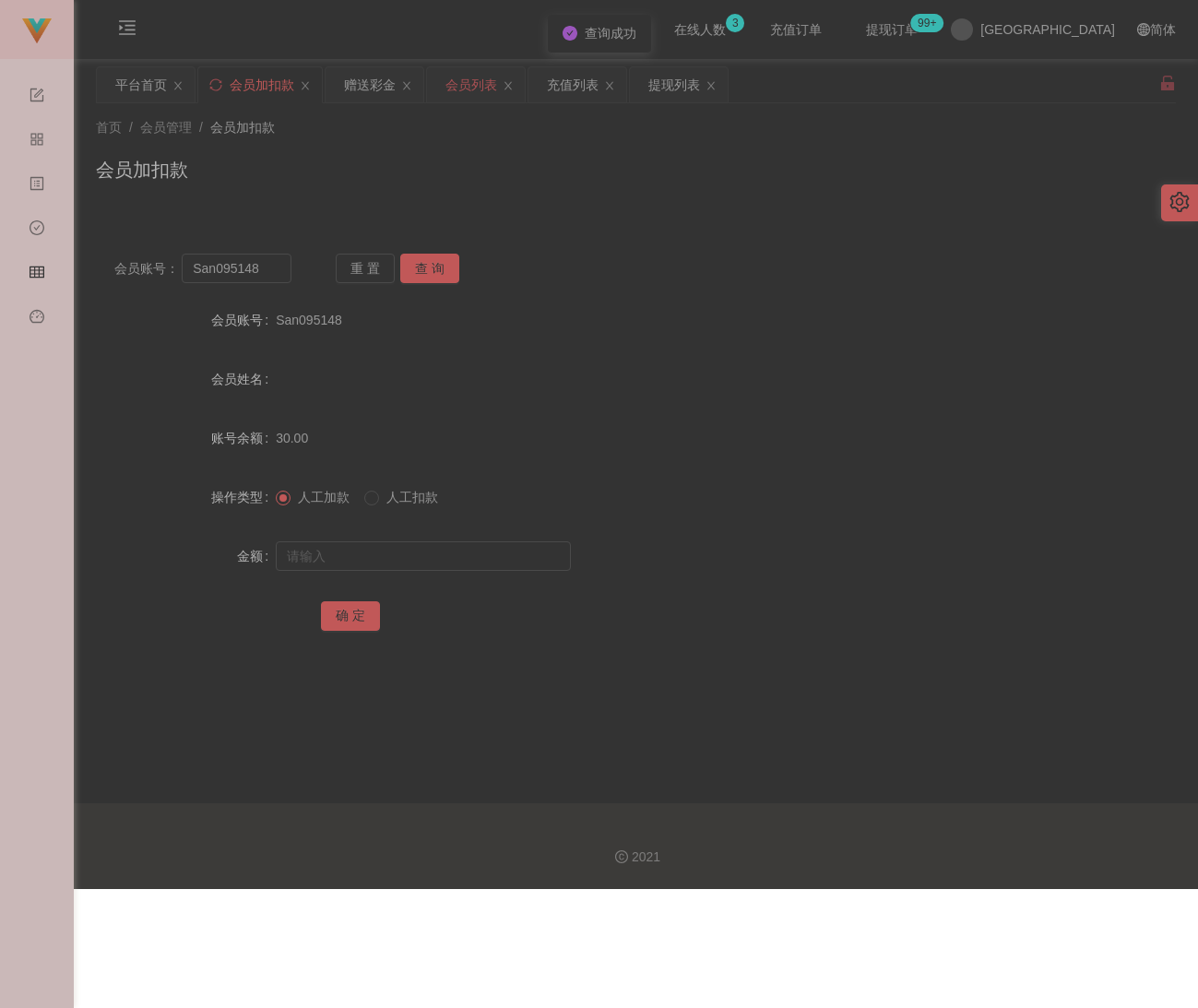
click at [471, 84] on div "会员列表" at bounding box center [471, 85] width 52 height 35
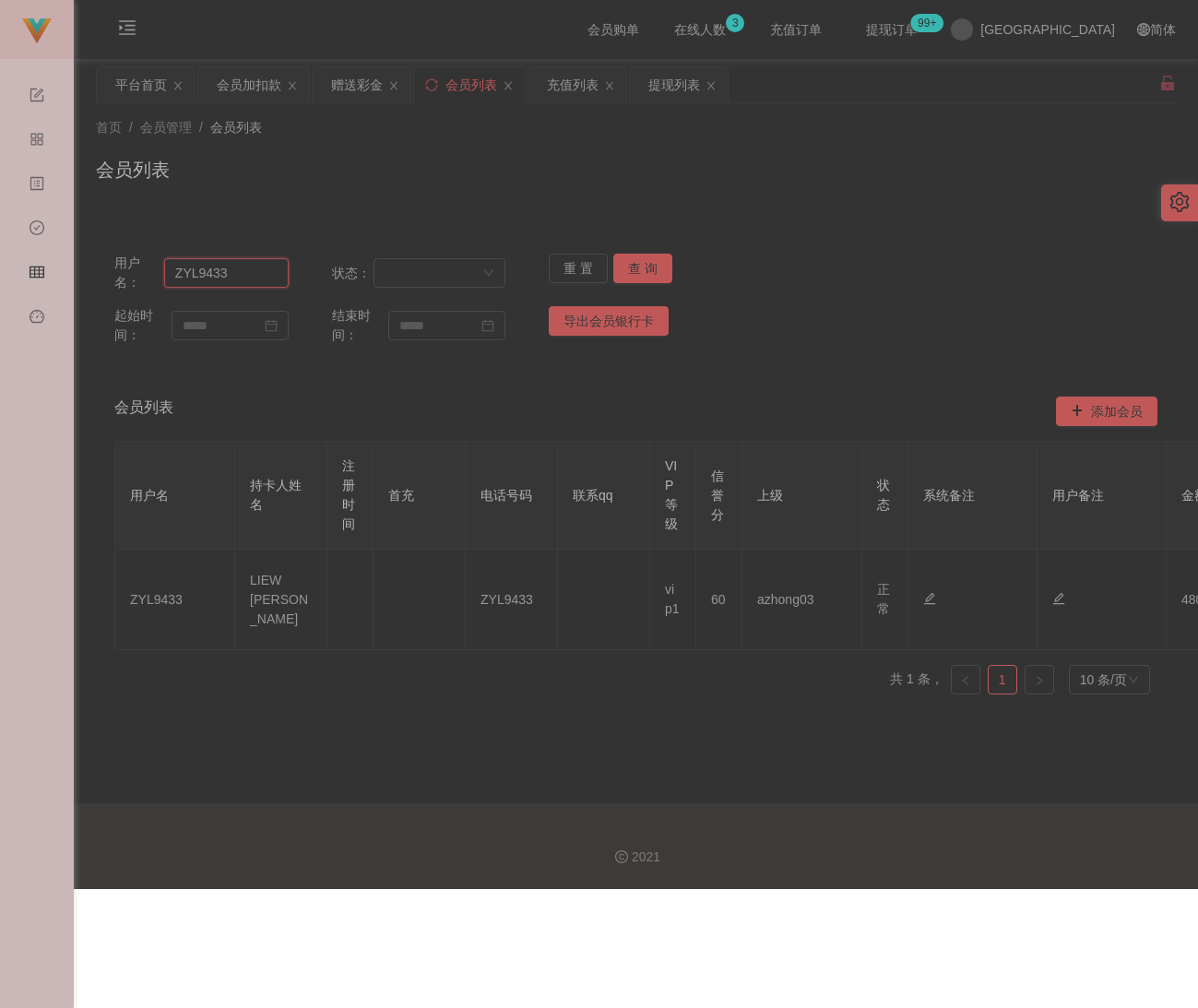
click at [230, 275] on input "ZYL9433" at bounding box center [227, 273] width 124 height 29
paste input "Alvinkho92"
type input "Alvinkho92"
click at [620, 268] on button "查 询" at bounding box center [642, 268] width 59 height 29
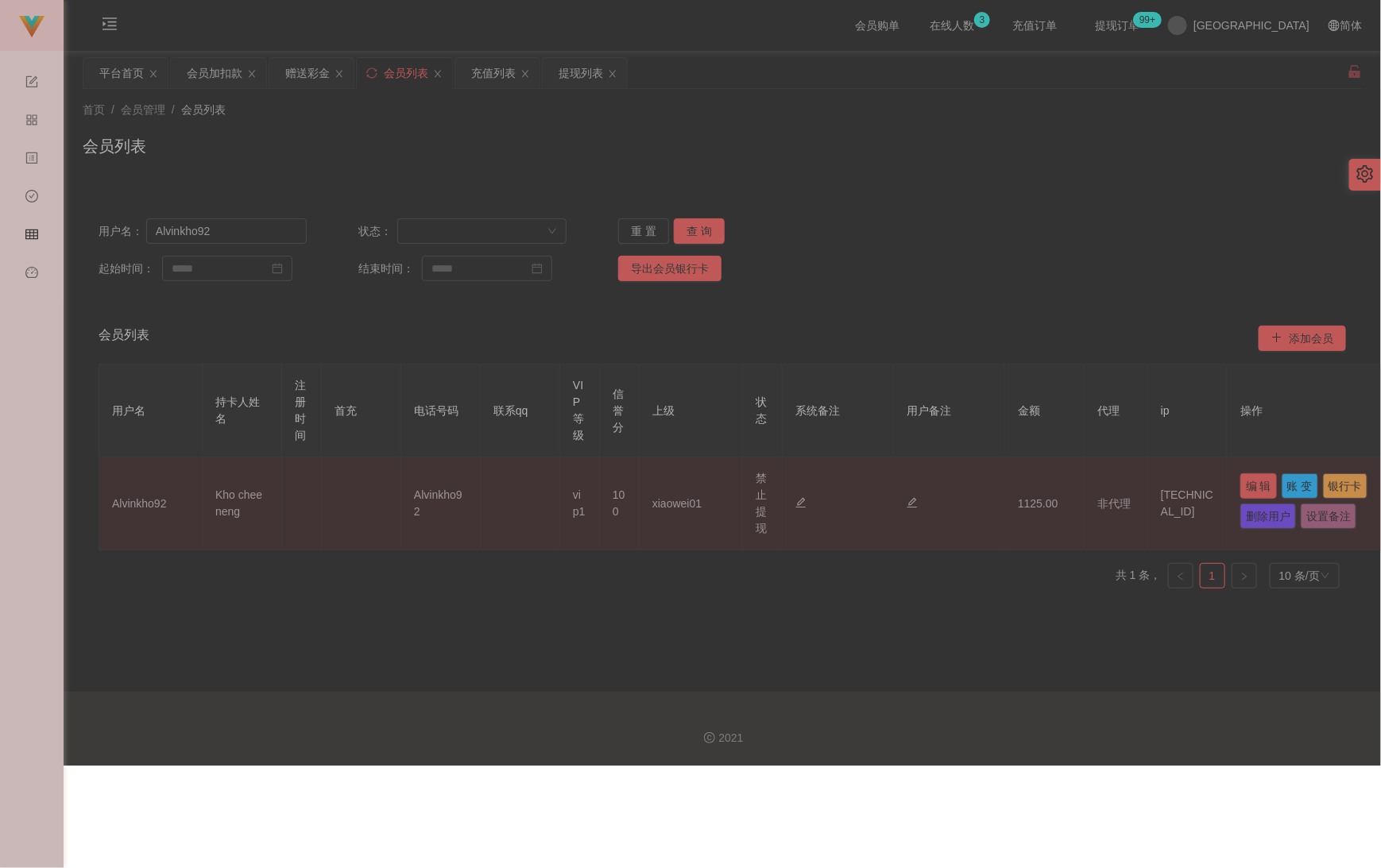
click at [1012, 483] on button "编 辑" at bounding box center [1258, 486] width 36 height 25
type input "Alvinkho92"
type input "Kho chee neng"
type input "100"
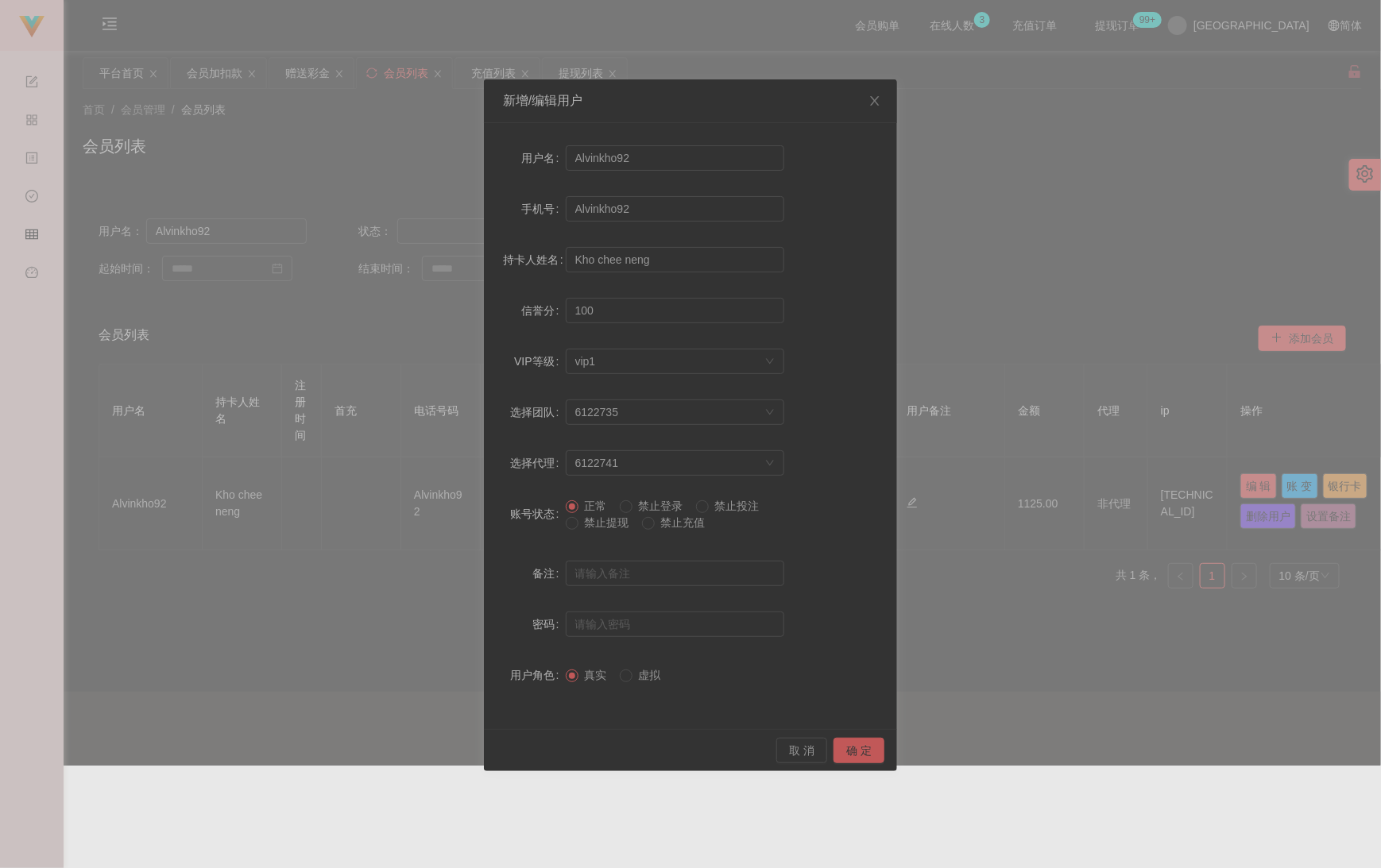
click at [603, 522] on span "禁止提现" at bounding box center [607, 523] width 58 height 13
click at [858, 749] on button "确 定" at bounding box center [859, 750] width 51 height 25
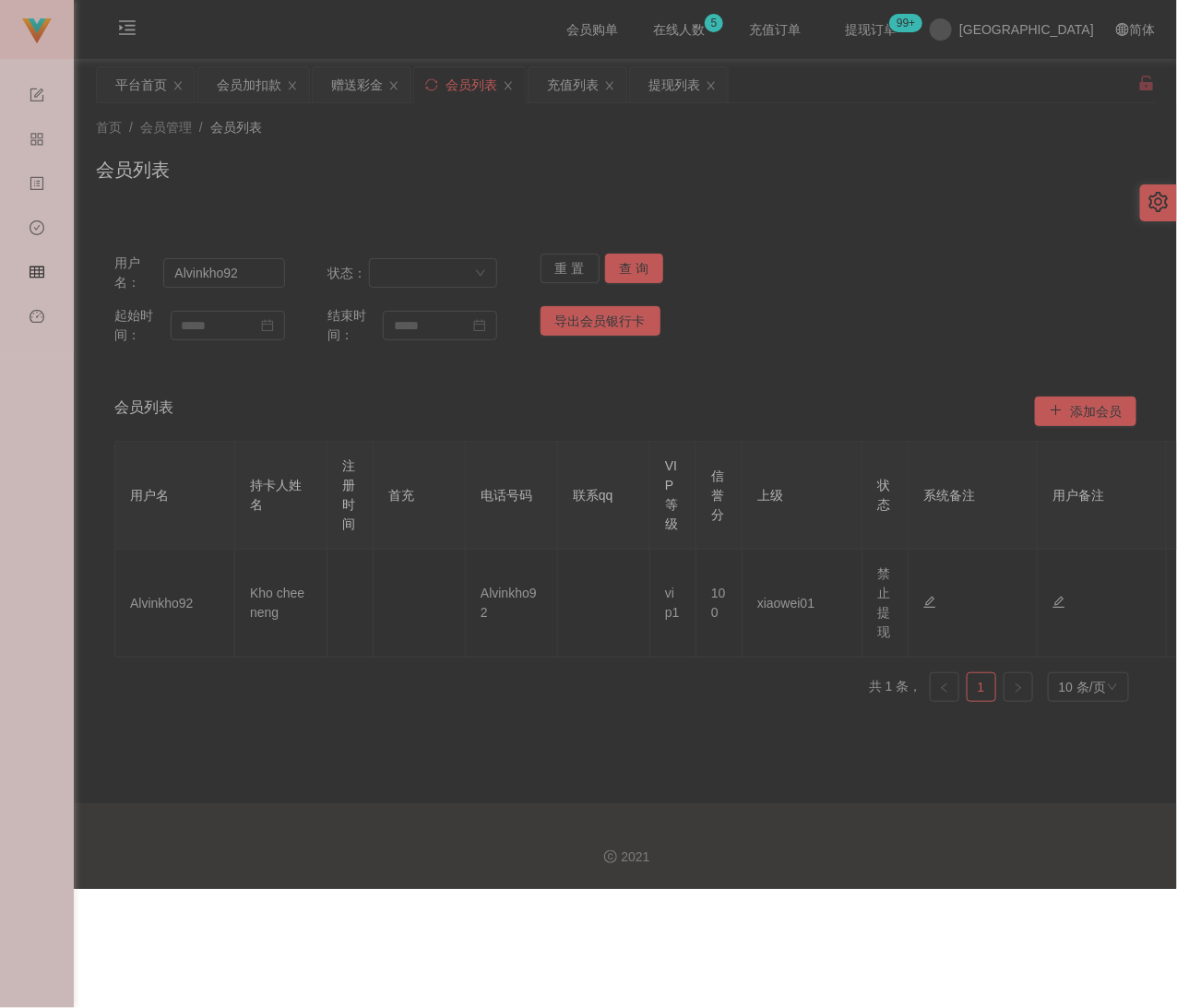
click at [564, 168] on div "会员列表" at bounding box center [625, 177] width 1059 height 42
click at [255, 75] on div "会员加扣款" at bounding box center [248, 85] width 65 height 35
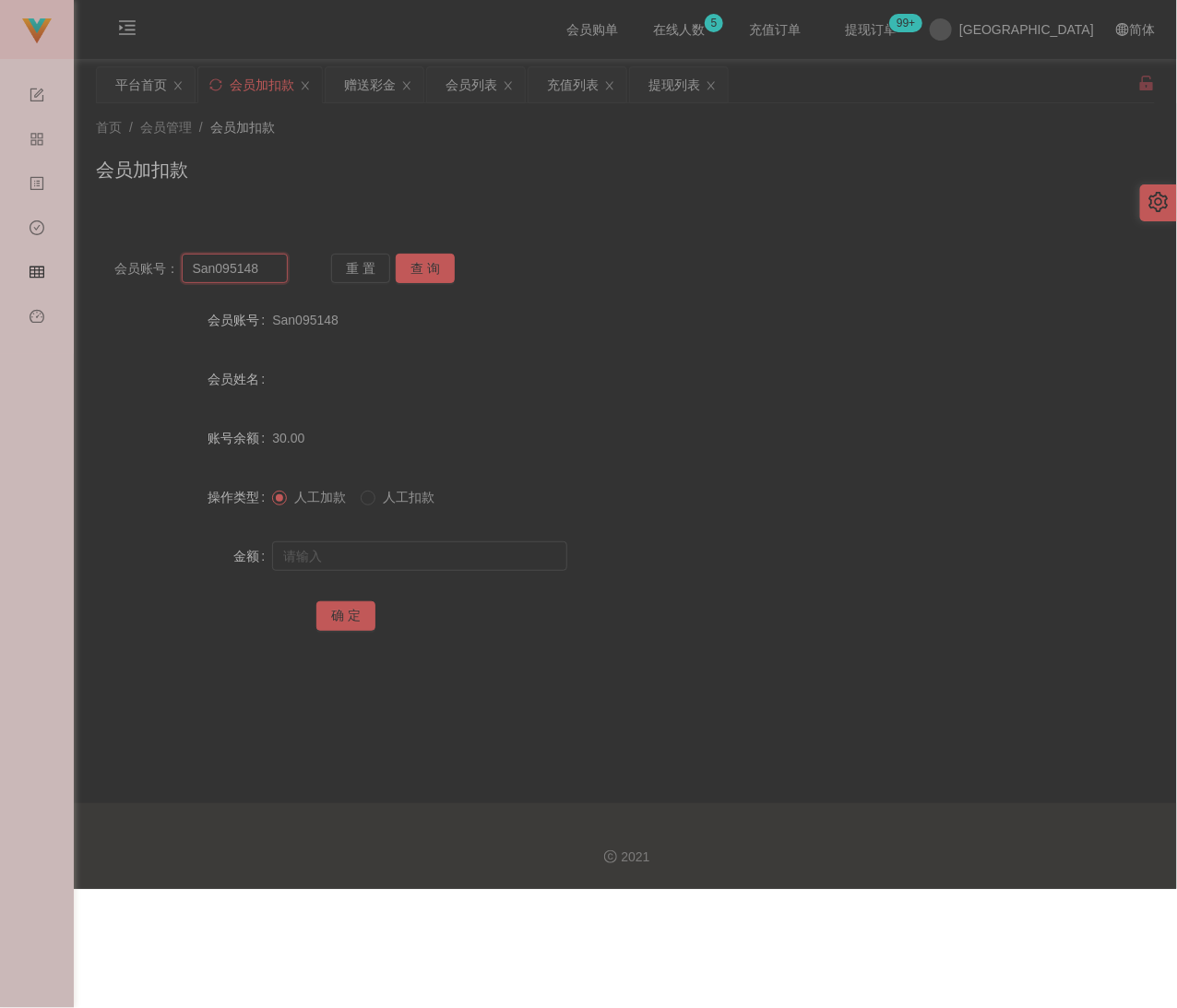
click at [264, 265] on input "San095148" at bounding box center [234, 268] width 106 height 29
paste input "Aaa6669"
type input "Aaa6669"
click at [421, 263] on button "查 询" at bounding box center [425, 268] width 59 height 29
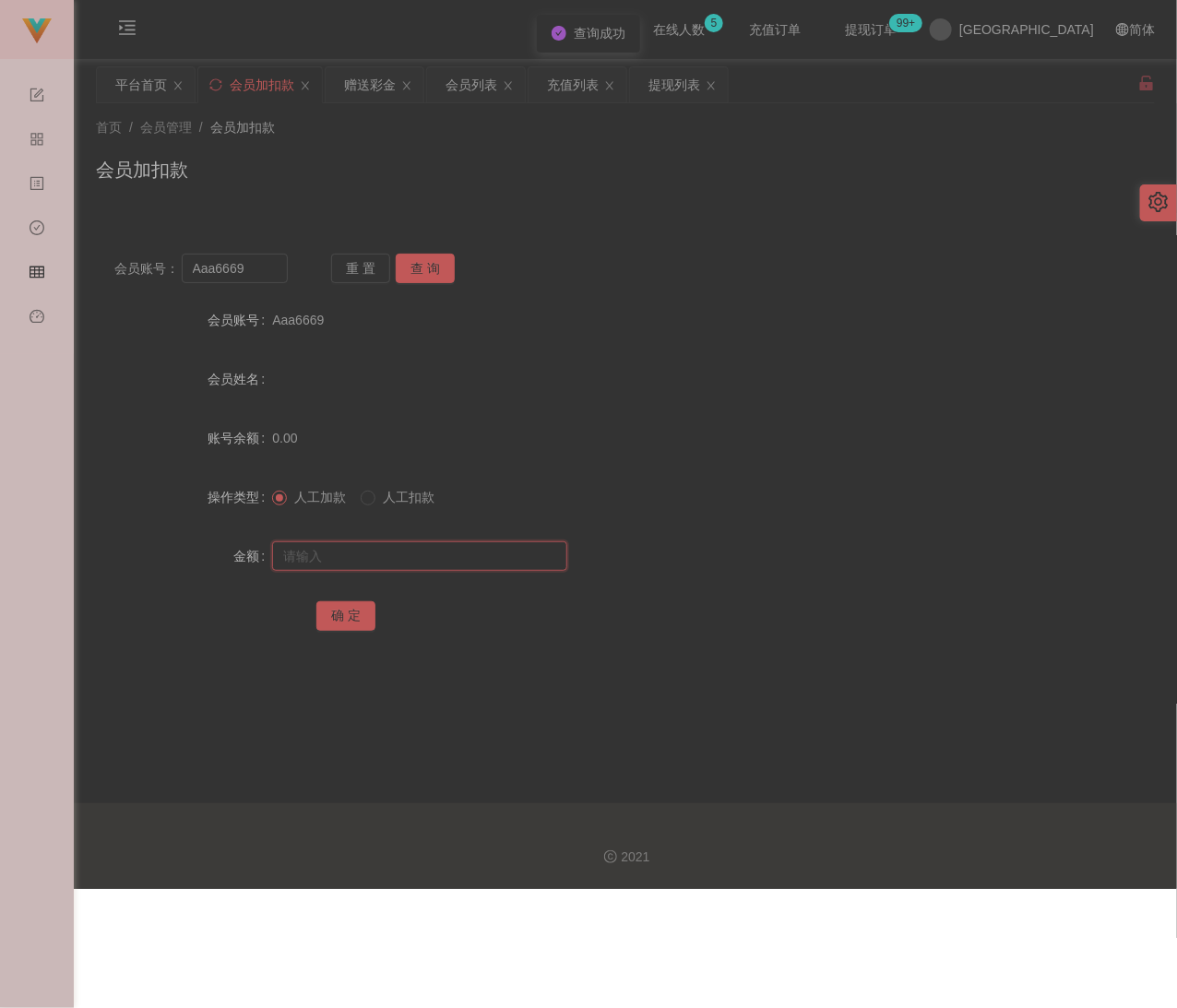
click at [409, 545] on input "text" at bounding box center [419, 556] width 295 height 29
click at [512, 548] on input "text" at bounding box center [419, 556] width 295 height 29
paste input "500"
type input "500"
click at [332, 618] on button "确 定" at bounding box center [345, 615] width 59 height 29
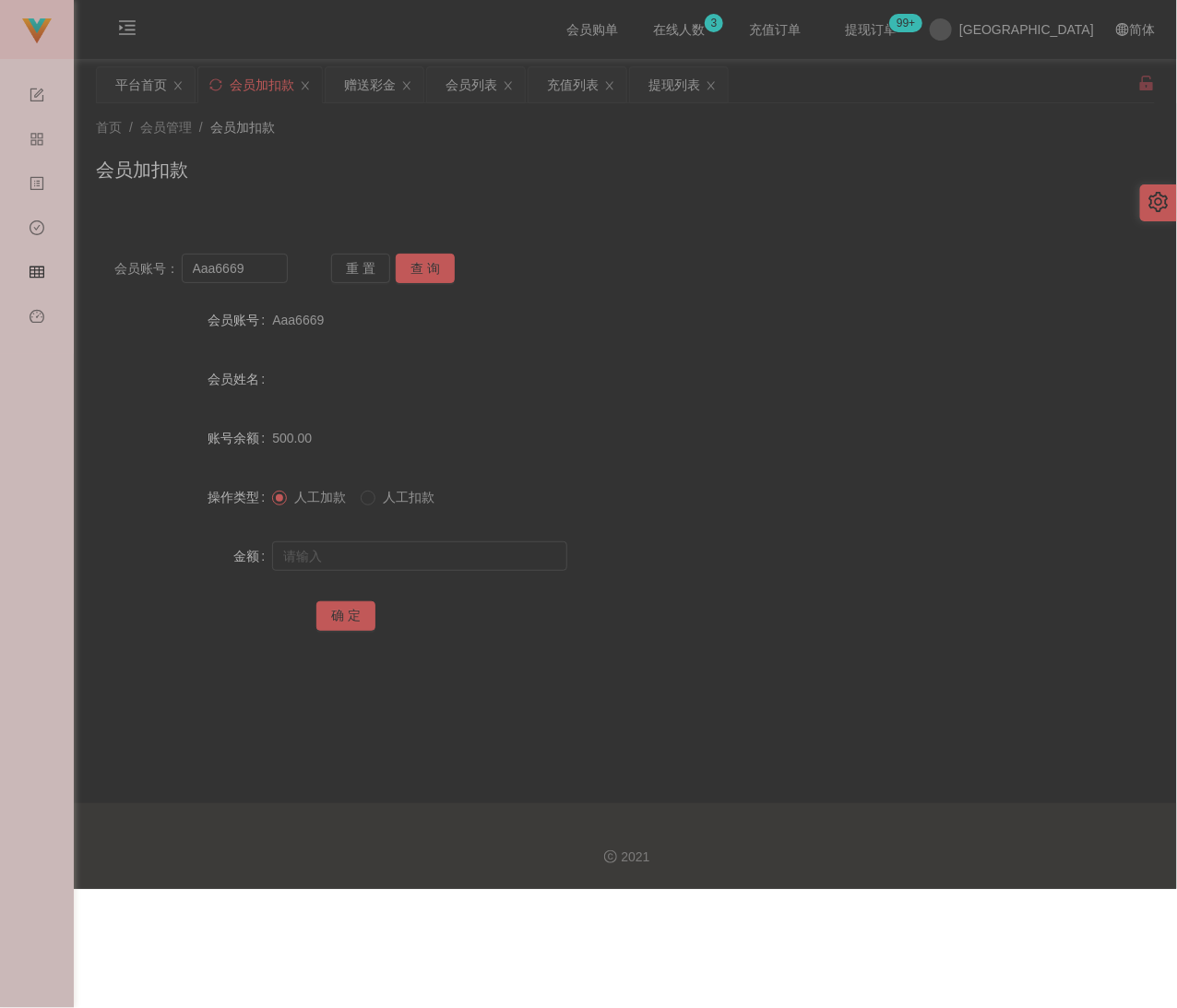
click at [512, 200] on div "首页 / 会员管理 / 会员加扣款 / 会员加扣款" at bounding box center [624, 158] width 1103 height 110
click at [275, 255] on input "Aaa6669" at bounding box center [234, 268] width 106 height 29
paste input "0174486417"
type input "0174486417"
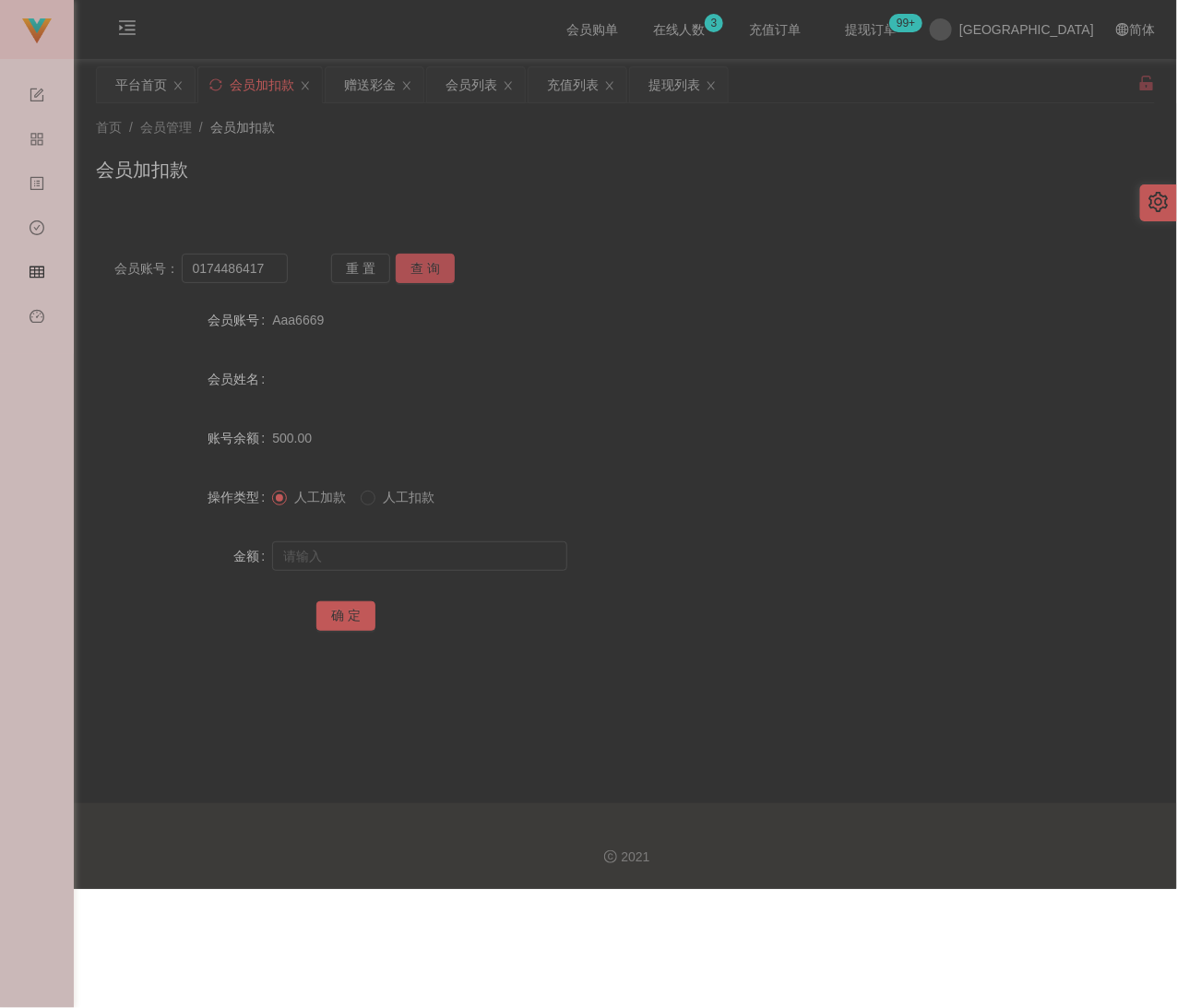
click at [423, 266] on button "查 询" at bounding box center [425, 268] width 59 height 29
click at [391, 545] on input "text" at bounding box center [419, 556] width 295 height 29
type input "30"
click at [332, 611] on button "确 定" at bounding box center [345, 615] width 59 height 29
click at [343, 142] on div "首页 / 会员管理 / 会员加扣款 / 会员加扣款" at bounding box center [625, 158] width 1059 height 80
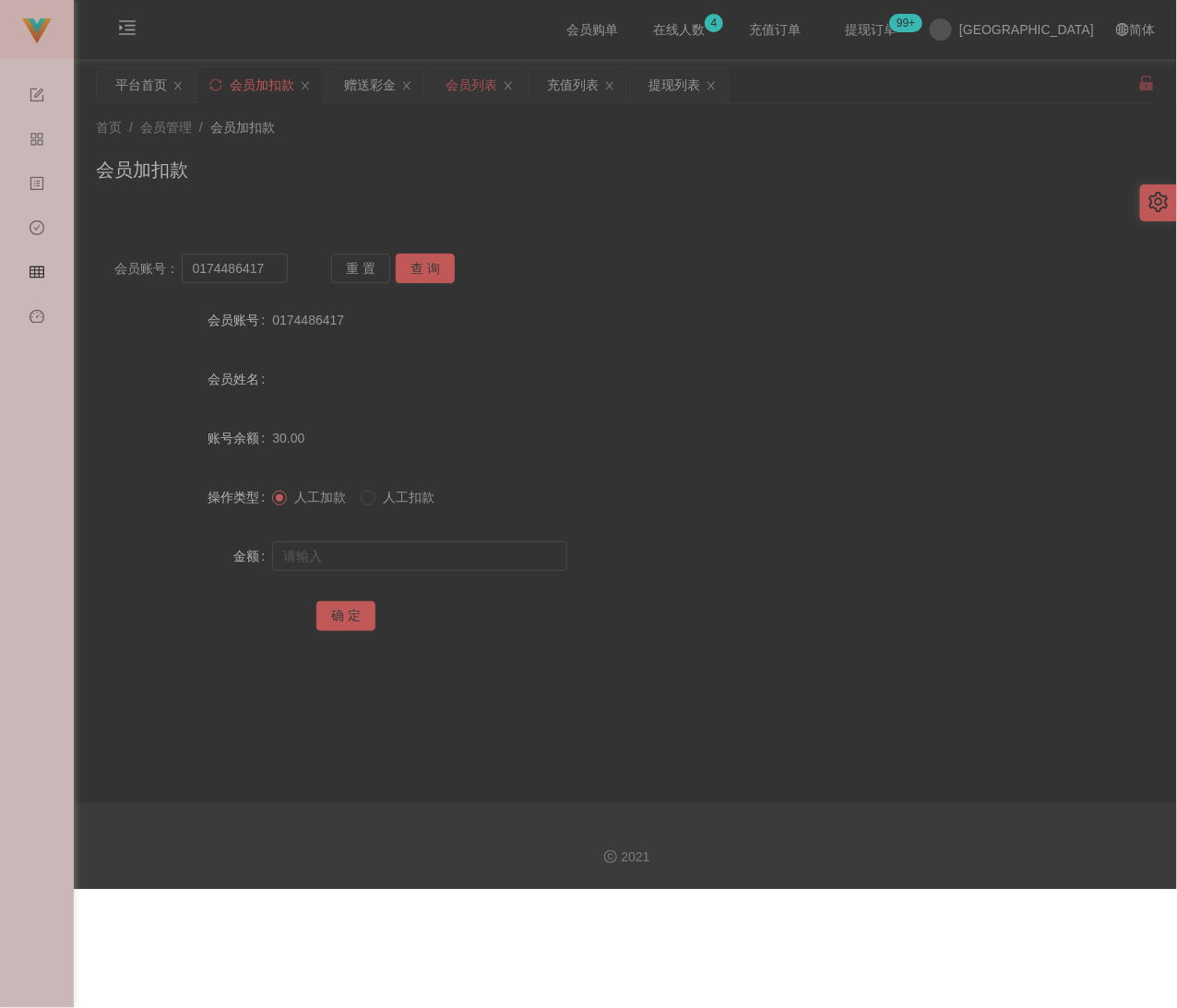
click at [476, 81] on div "会员列表" at bounding box center [471, 85] width 52 height 35
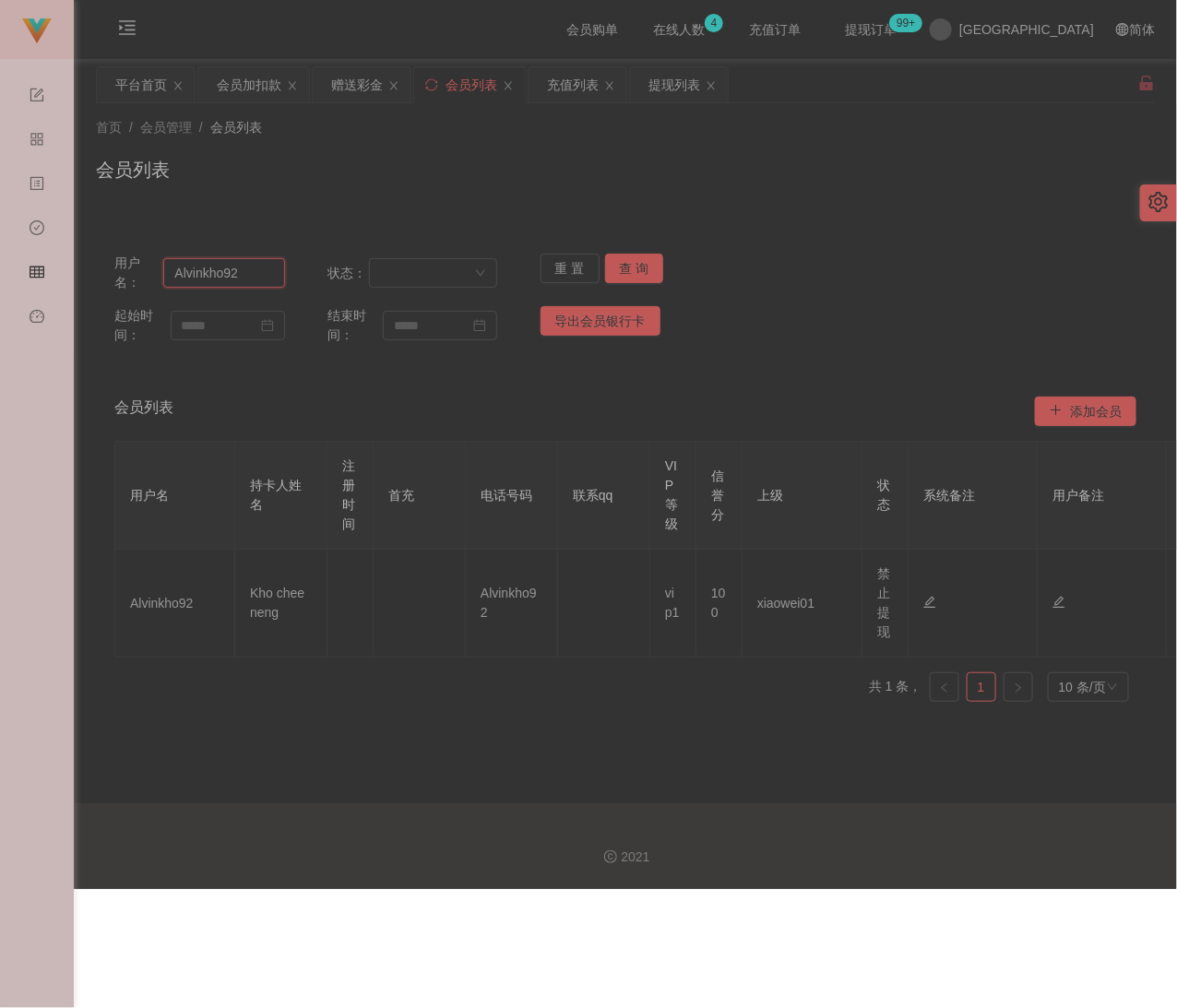
click at [242, 272] on input "Alvinkho92" at bounding box center [224, 273] width 120 height 29
paste input "abc456456"
click at [623, 261] on button "查 询" at bounding box center [634, 268] width 59 height 29
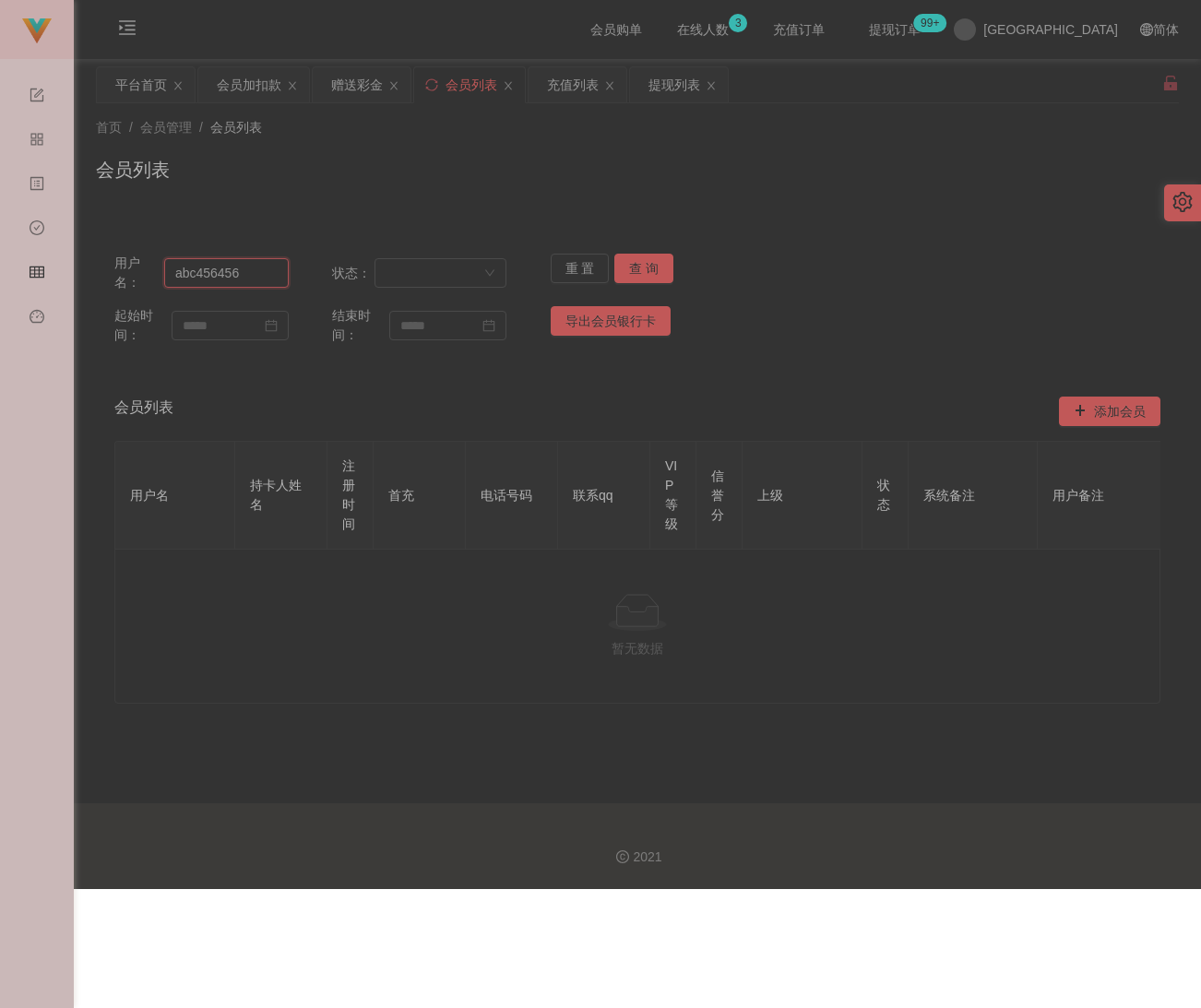
click at [255, 275] on input "abc456456" at bounding box center [227, 273] width 124 height 29
paste input "ZYL9433"
type input "ZYL9433"
click at [656, 258] on button "查 询" at bounding box center [643, 268] width 59 height 29
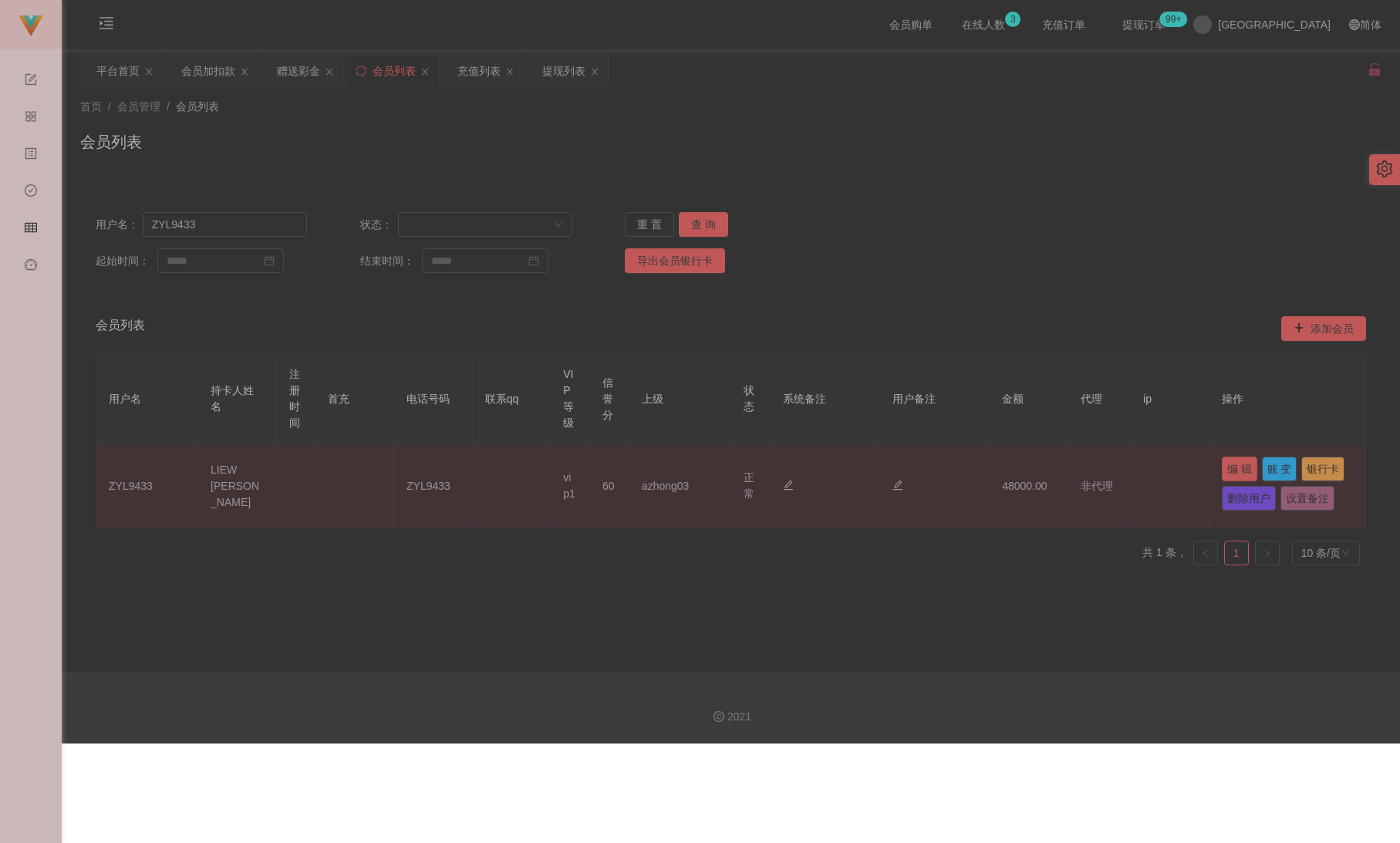
click at [983, 466] on button "编 辑" at bounding box center [1240, 469] width 35 height 24
type input "ZYL9433"
type input "LIEW [PERSON_NAME]"
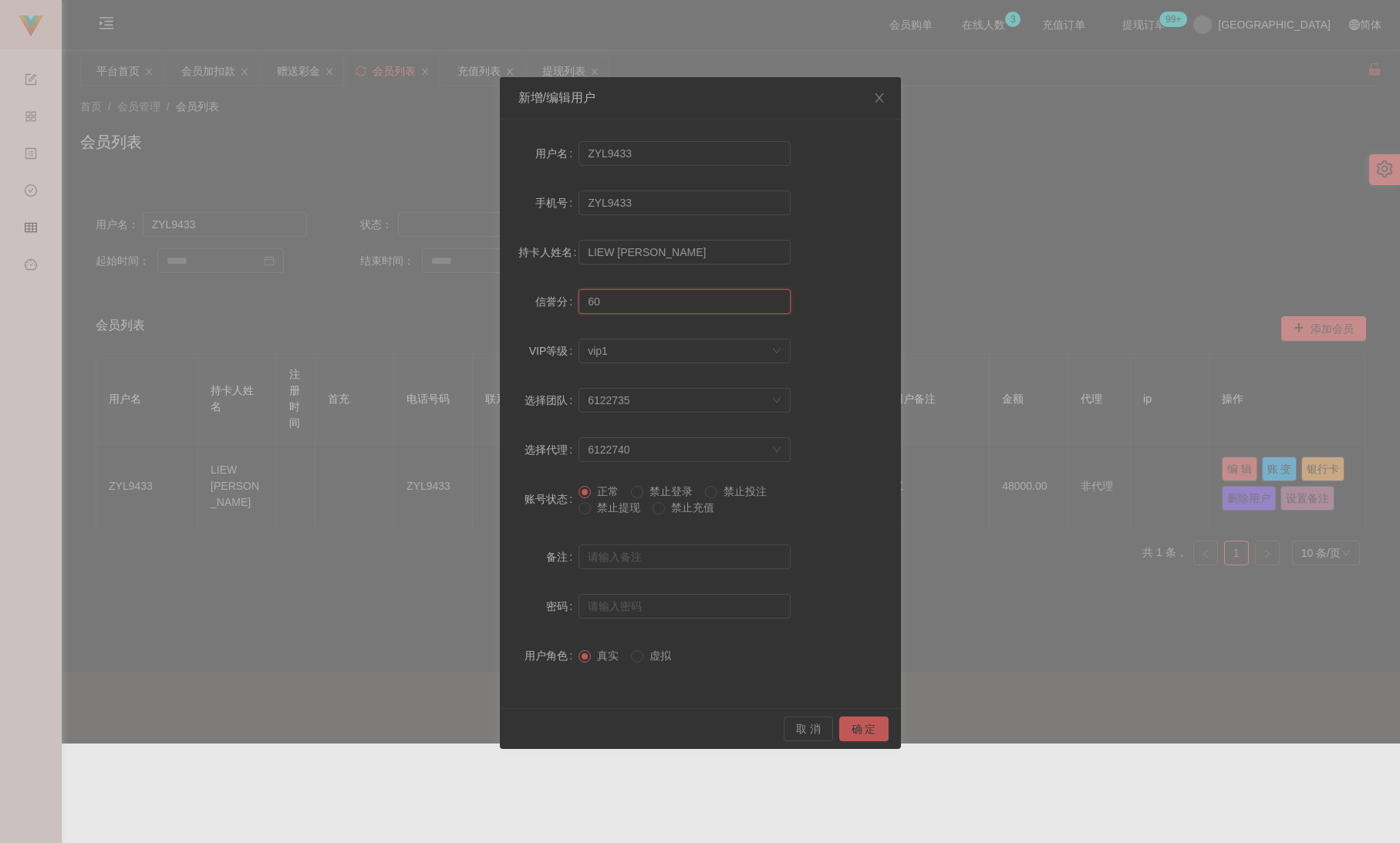
click at [624, 301] on input "60" at bounding box center [685, 301] width 212 height 24
type input "6"
type input "70"
click at [855, 727] on button "确 定" at bounding box center [864, 728] width 50 height 24
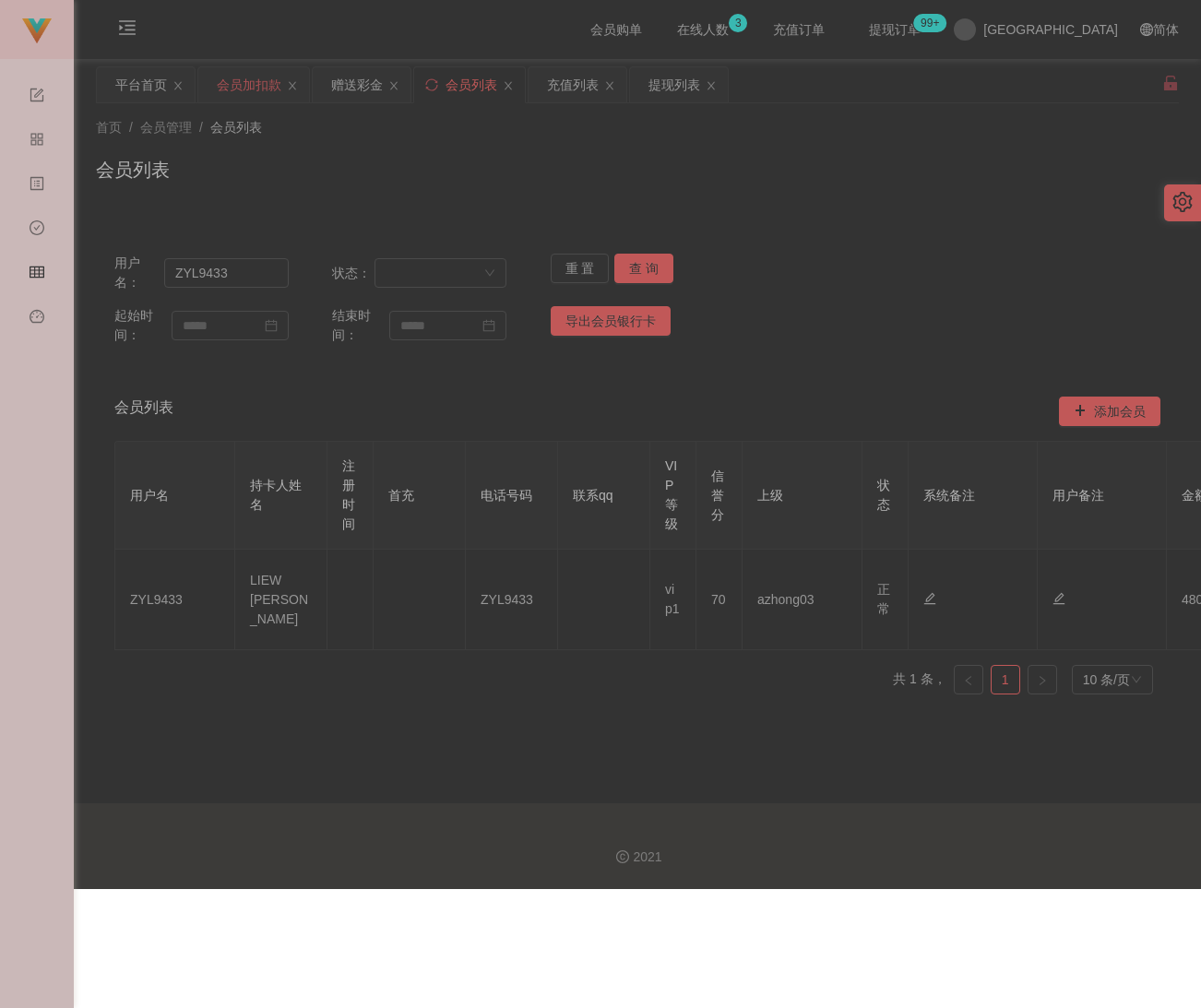
click at [246, 77] on div "会员加扣款" at bounding box center [248, 85] width 65 height 35
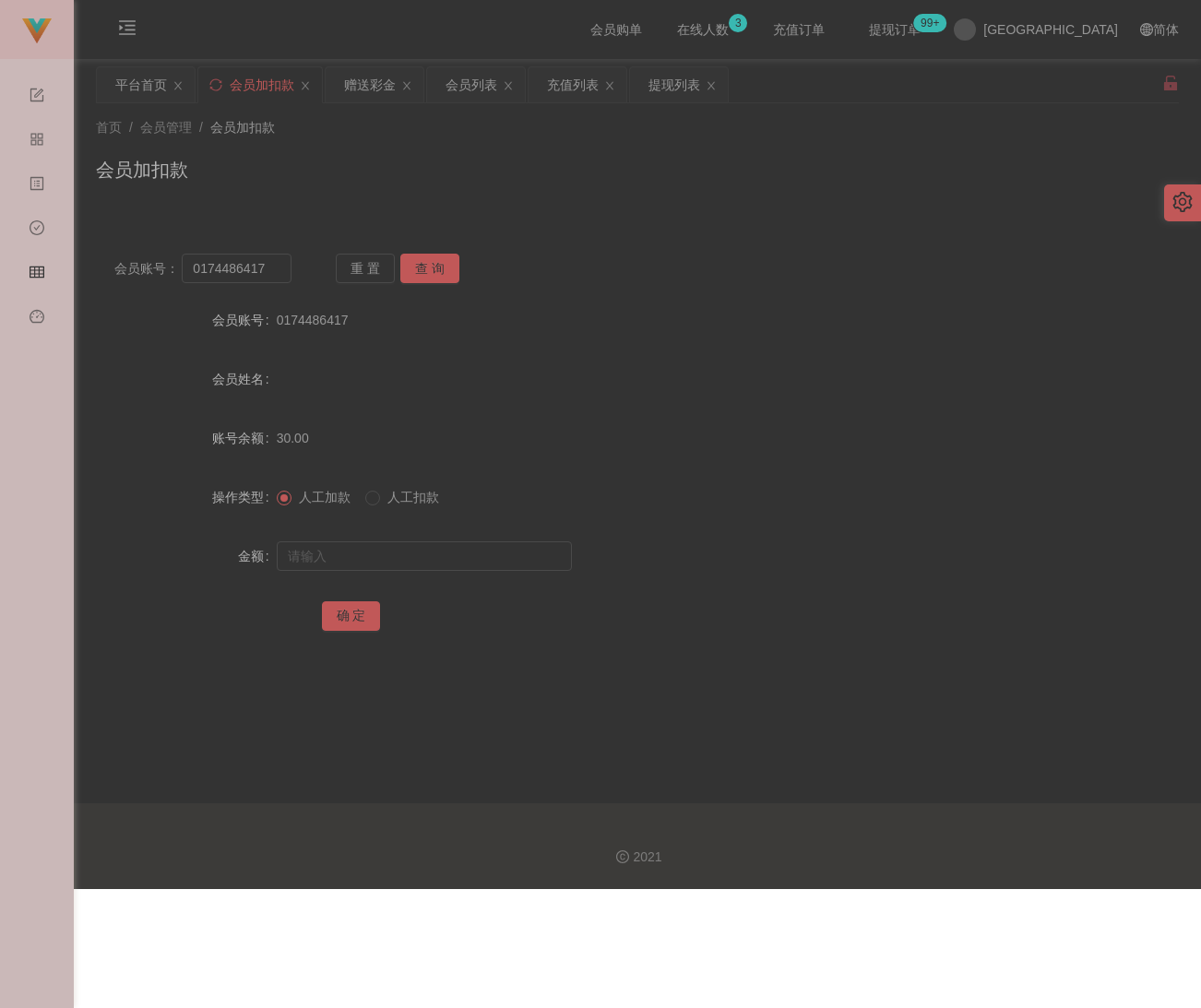
click at [412, 169] on div "会员加扣款" at bounding box center [637, 177] width 1082 height 42
click at [279, 265] on input "0174486417" at bounding box center [236, 268] width 110 height 29
paste input "988"
type input "988"
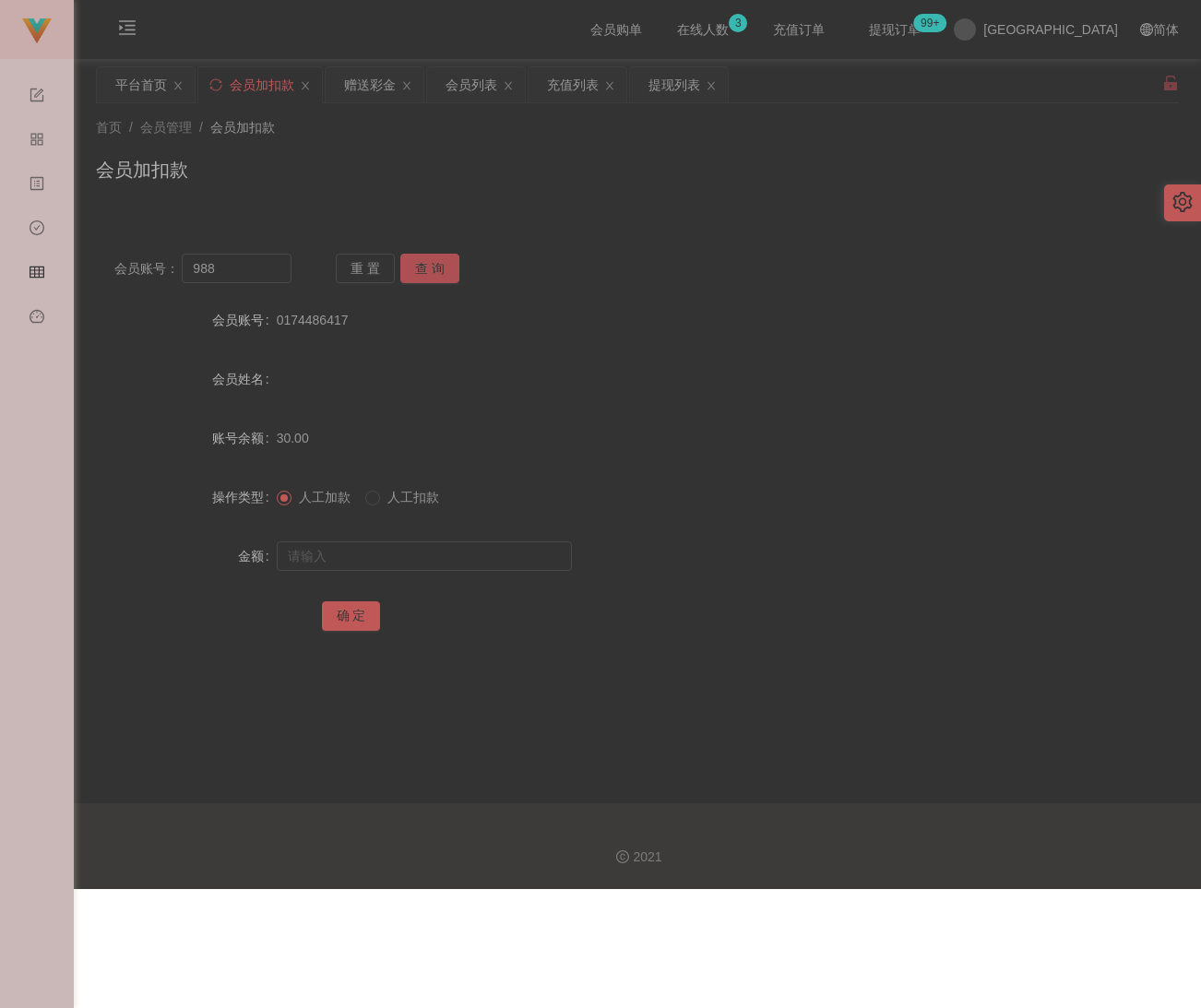
click at [447, 256] on button "查 询" at bounding box center [430, 268] width 59 height 29
click at [393, 548] on input "text" at bounding box center [424, 556] width 295 height 29
type input "100"
click at [358, 606] on button "确 定" at bounding box center [351, 615] width 59 height 29
click at [380, 202] on div "首页 / 会员管理 / 会员加扣款 / 会员加扣款" at bounding box center [637, 158] width 1128 height 110
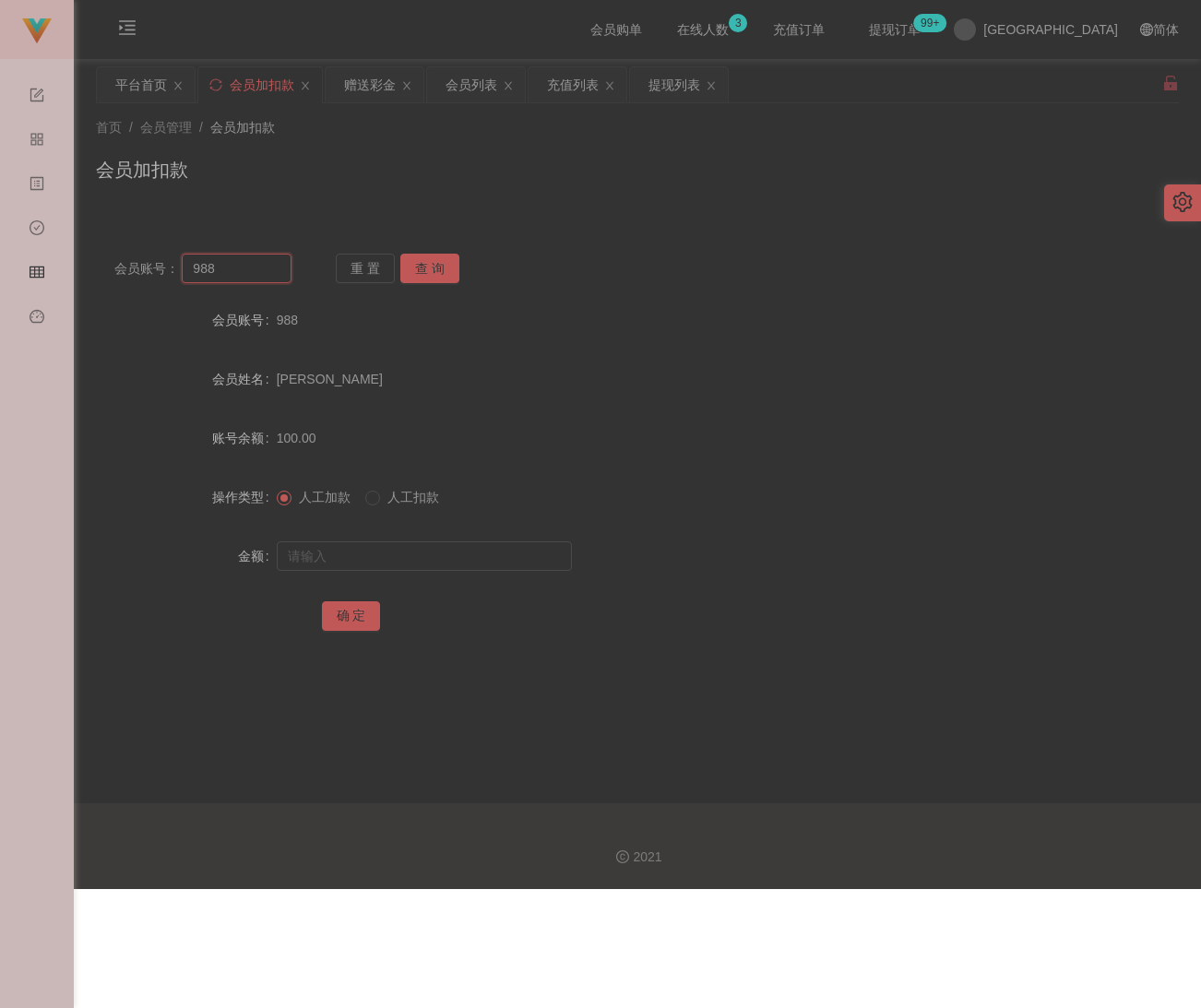
click at [241, 265] on input "988" at bounding box center [236, 268] width 110 height 29
paste input "qq123"
type input "qq123"
click at [435, 276] on button "查 询" at bounding box center [430, 268] width 59 height 29
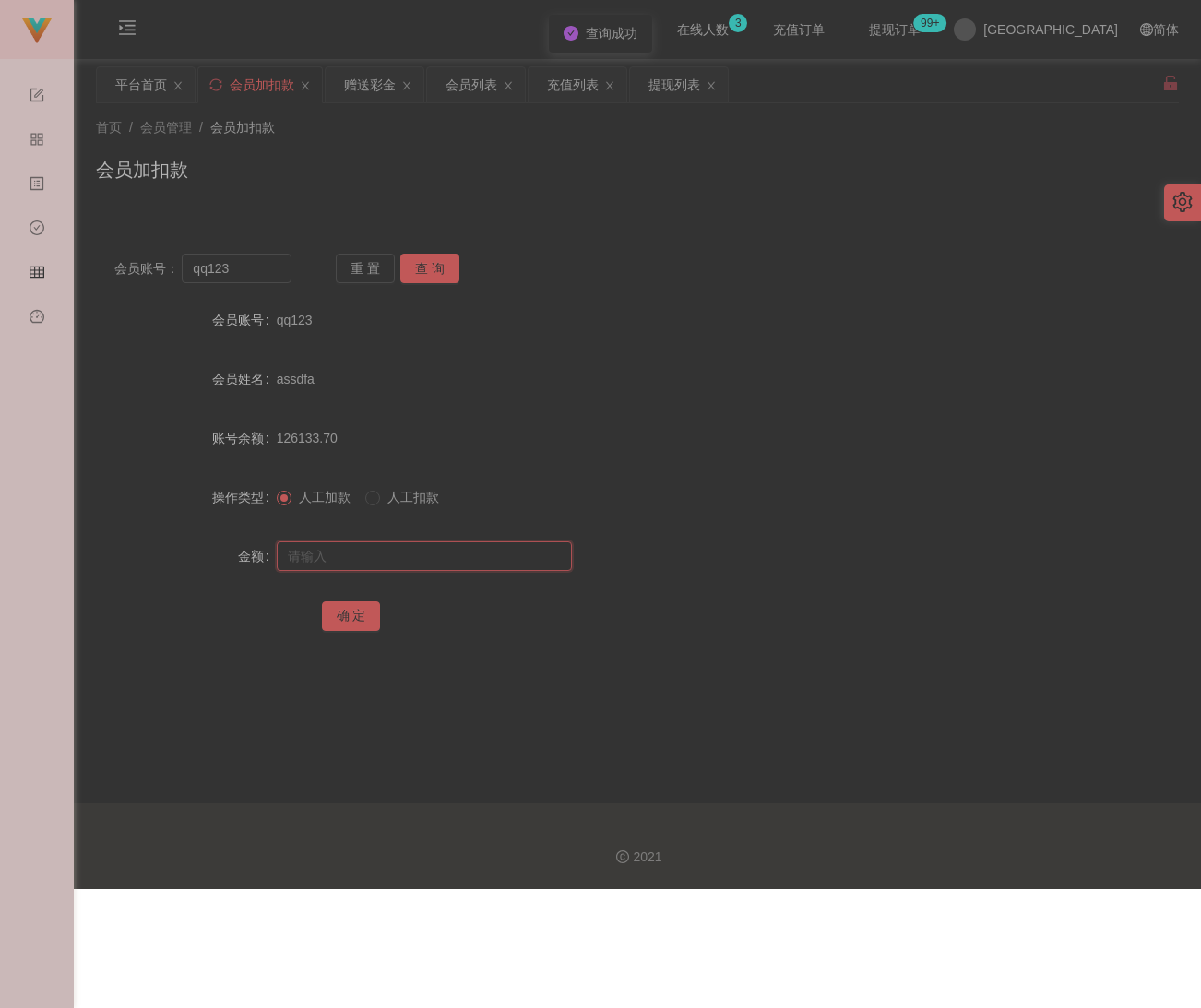
click at [366, 553] on input "text" at bounding box center [424, 556] width 295 height 29
click at [457, 562] on input "text" at bounding box center [424, 556] width 295 height 29
paste input "30"
type input "30"
click at [360, 608] on button "确 定" at bounding box center [351, 615] width 59 height 29
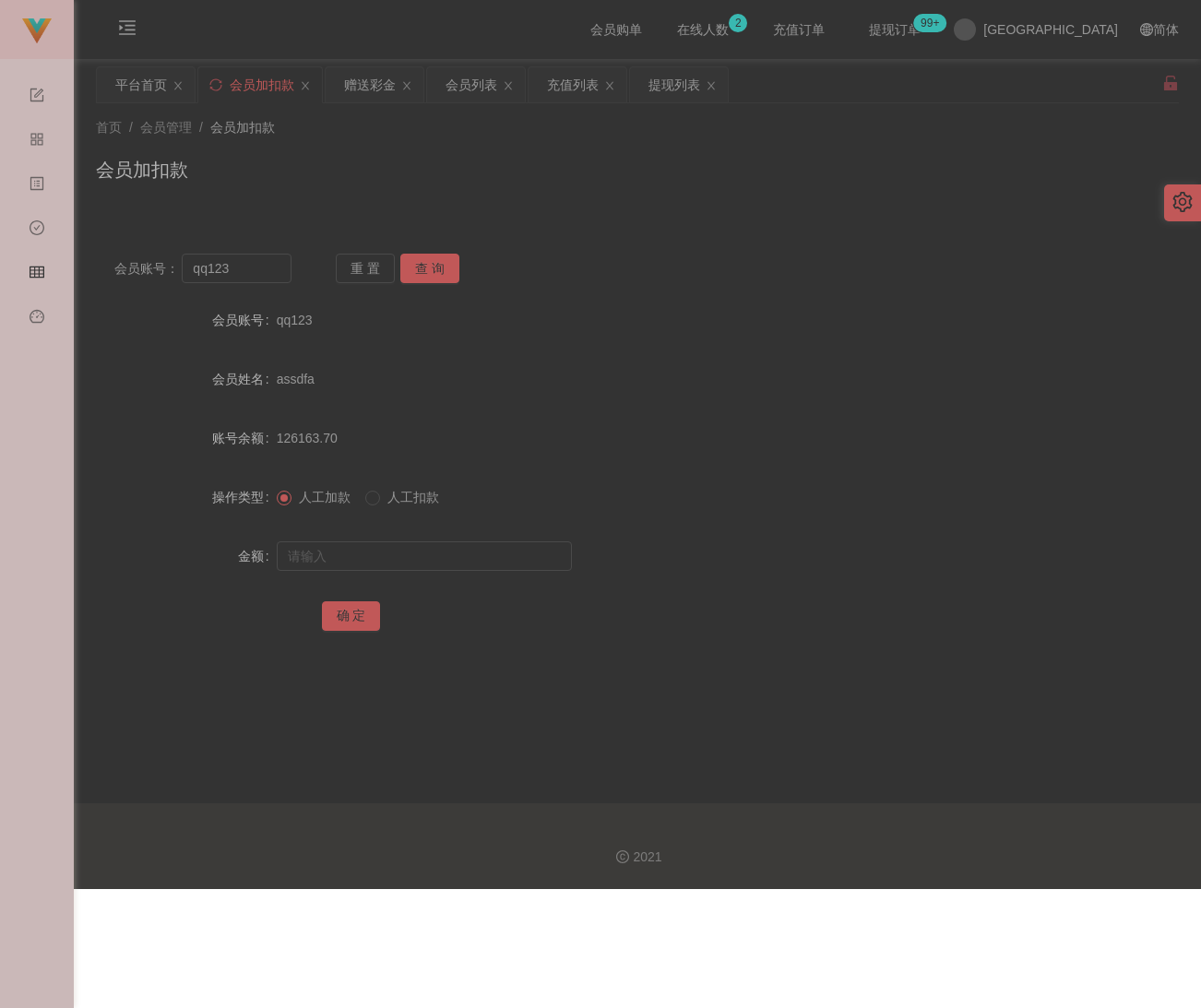
click at [321, 159] on div "会员加扣款" at bounding box center [637, 177] width 1082 height 42
click at [265, 269] on input "qq123" at bounding box center [236, 268] width 110 height 29
click at [426, 263] on button "查 询" at bounding box center [430, 268] width 59 height 29
click at [382, 565] on input "text" at bounding box center [424, 556] width 295 height 29
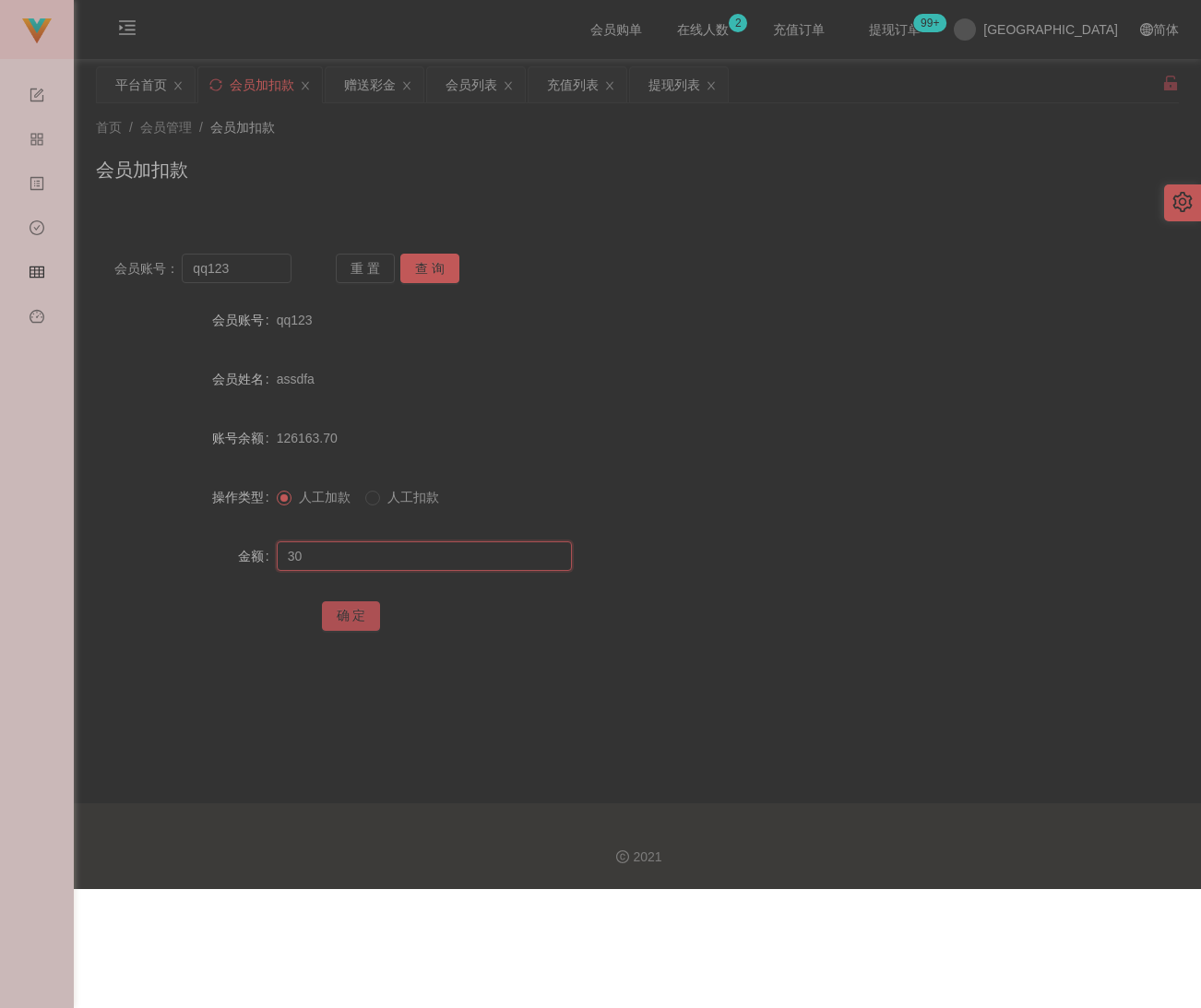
type input "30"
click at [349, 611] on button "确 定" at bounding box center [351, 615] width 59 height 29
click at [541, 174] on div "会员加扣款" at bounding box center [637, 177] width 1082 height 42
click at [261, 263] on input "qq123" at bounding box center [236, 268] width 110 height 29
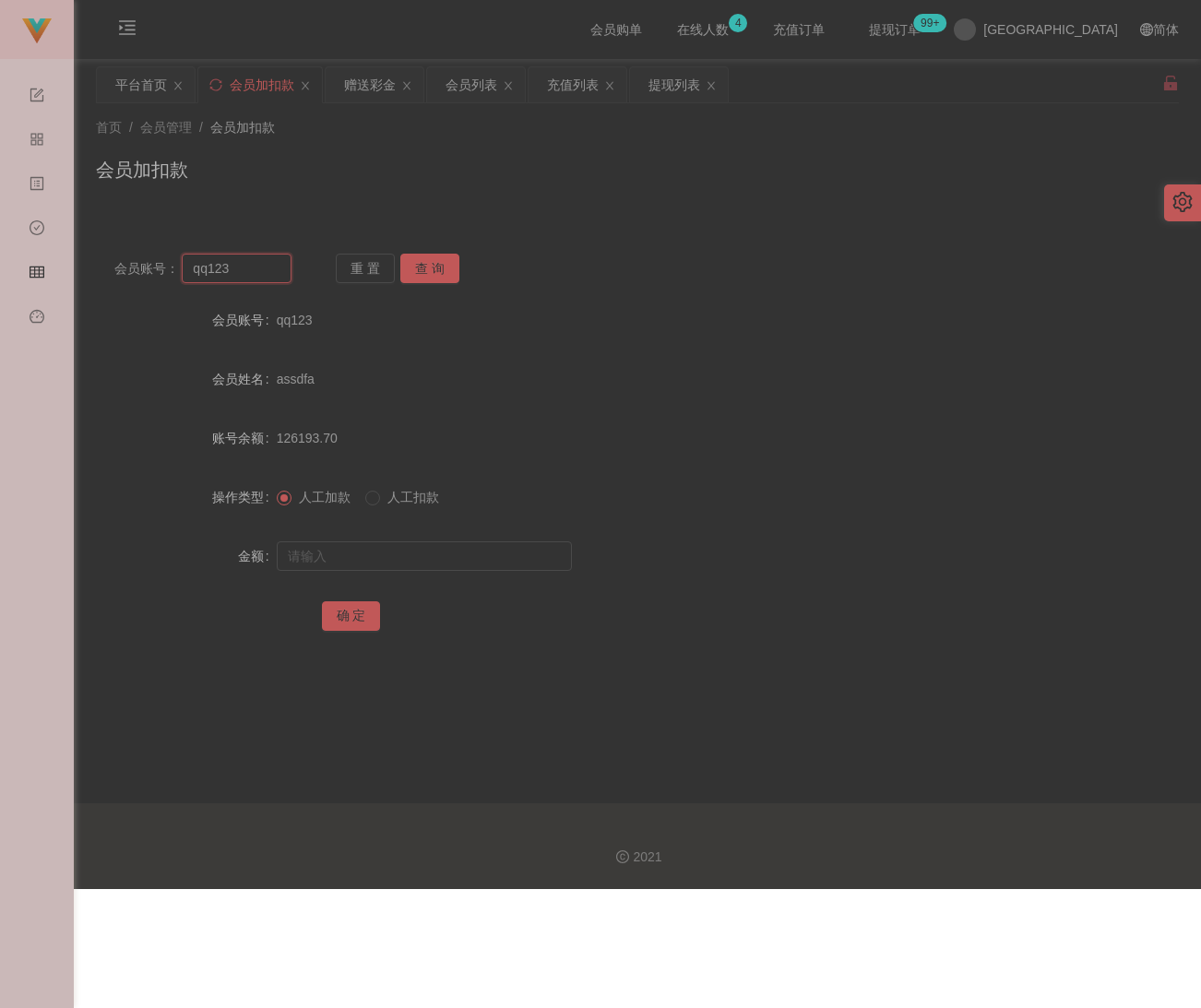
paste input "551011"
type input "551011"
click at [418, 272] on button "查 询" at bounding box center [430, 268] width 59 height 29
click at [349, 553] on input "text" at bounding box center [424, 556] width 295 height 29
click at [488, 561] on input "text" at bounding box center [424, 556] width 295 height 29
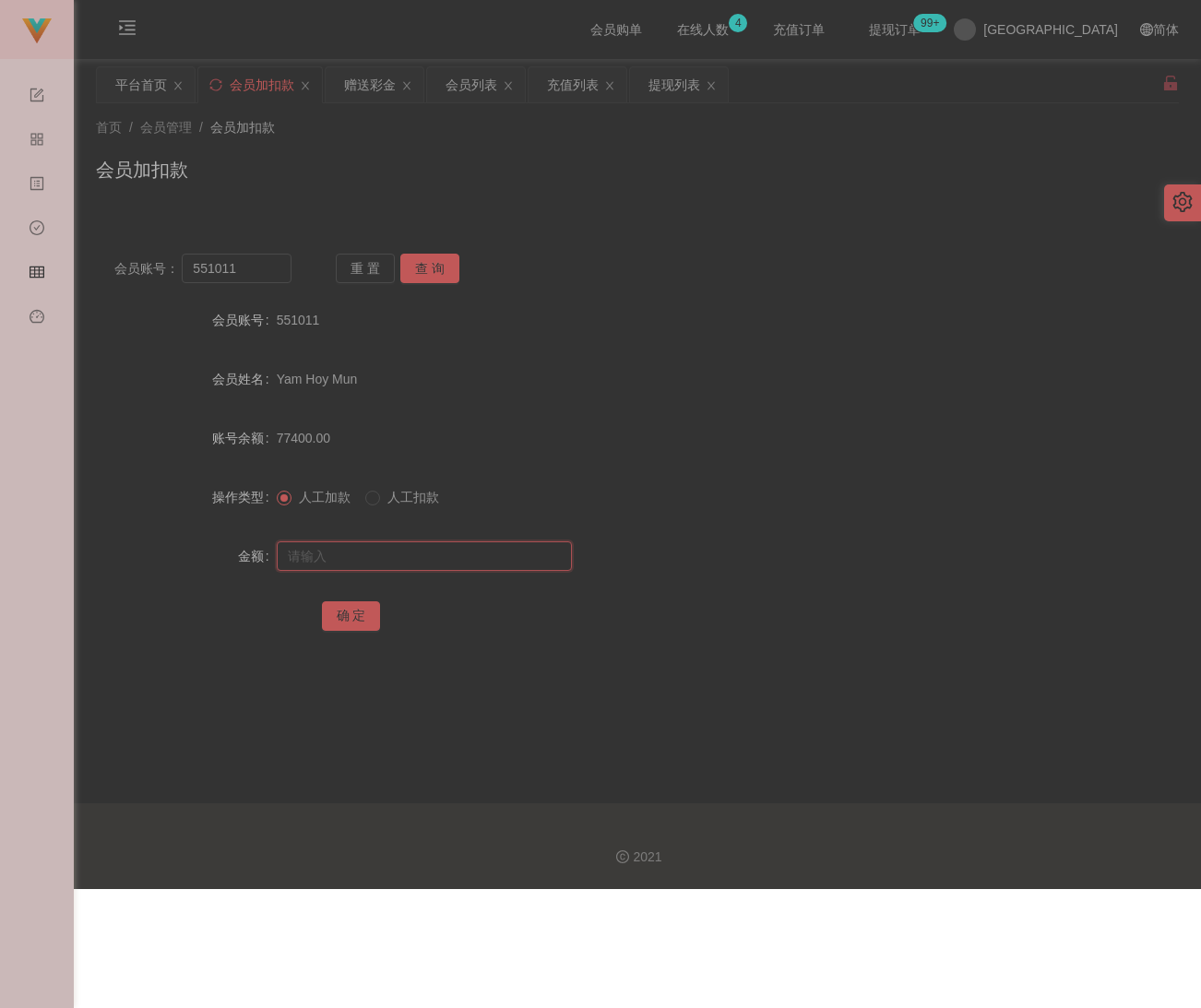
paste input "35000"
type input "35000"
click at [356, 623] on button "确 定" at bounding box center [351, 615] width 59 height 29
click at [419, 562] on input "text" at bounding box center [424, 556] width 295 height 29
paste input "3700"
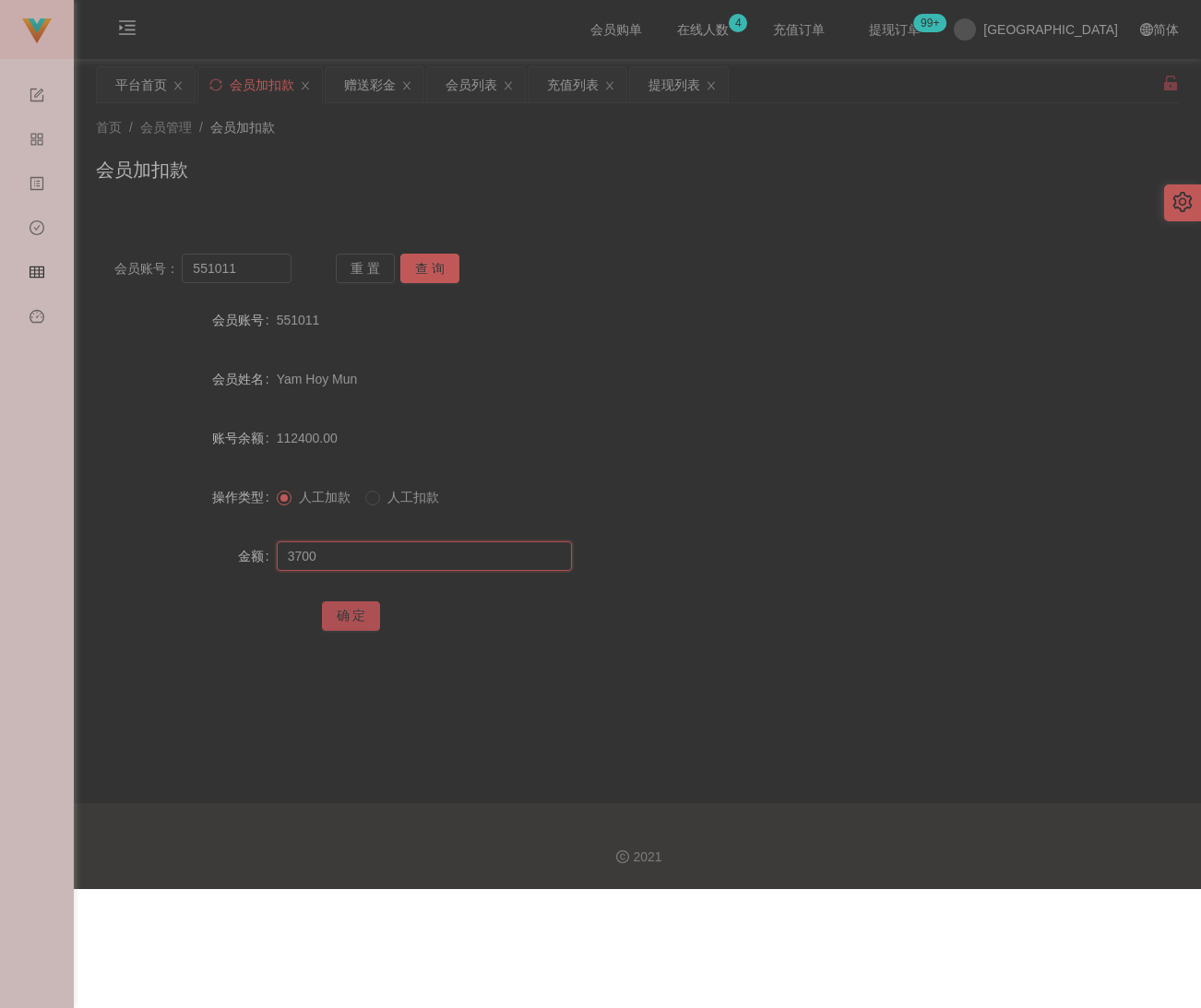
type input "3700"
click at [360, 620] on button "确 定" at bounding box center [351, 615] width 59 height 29
click at [466, 97] on div "会员列表" at bounding box center [471, 85] width 52 height 35
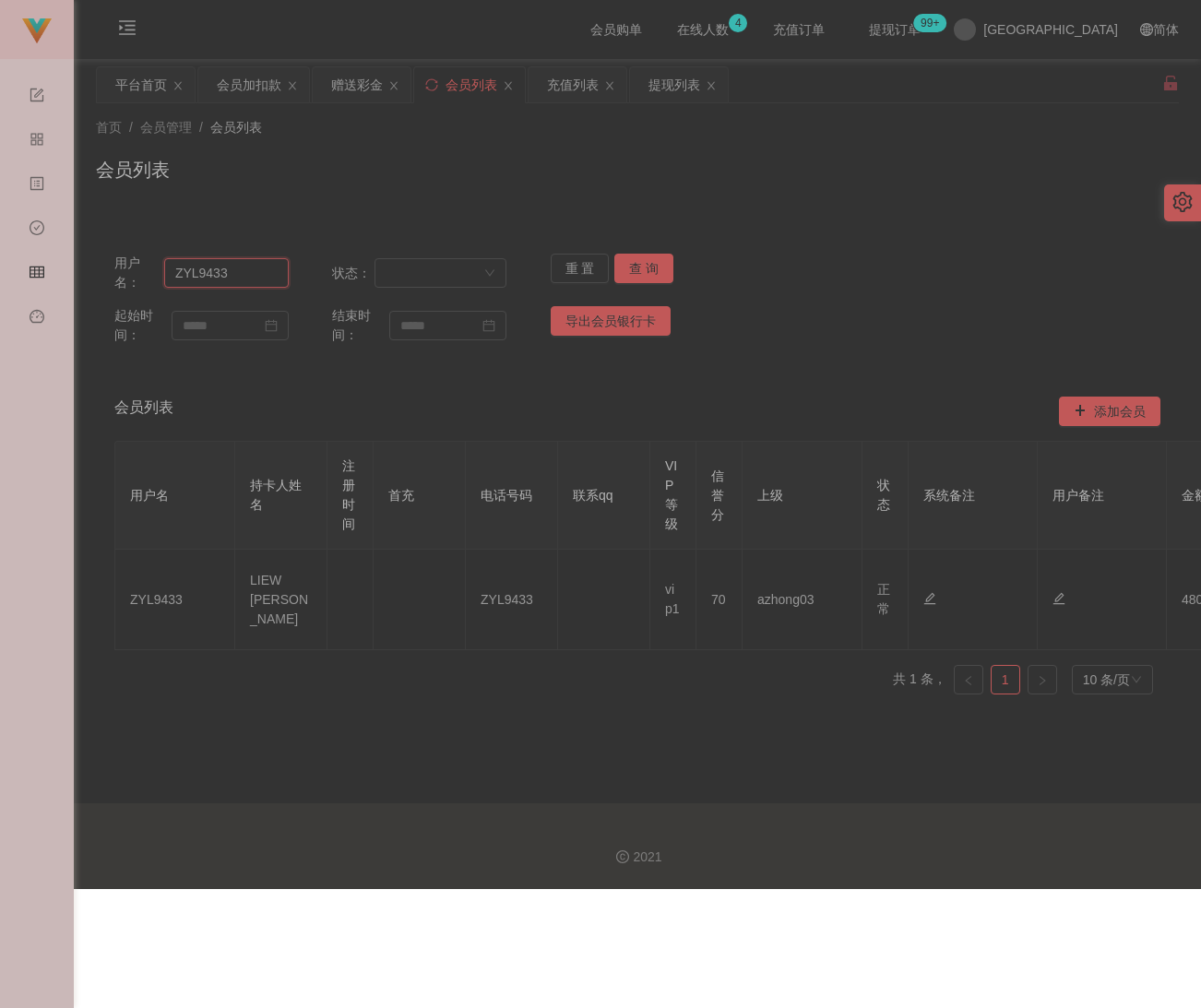
click at [239, 272] on input "ZYL9433" at bounding box center [227, 273] width 124 height 29
paste input "551011"
type input "551011"
click at [649, 272] on button "查 询" at bounding box center [643, 268] width 59 height 29
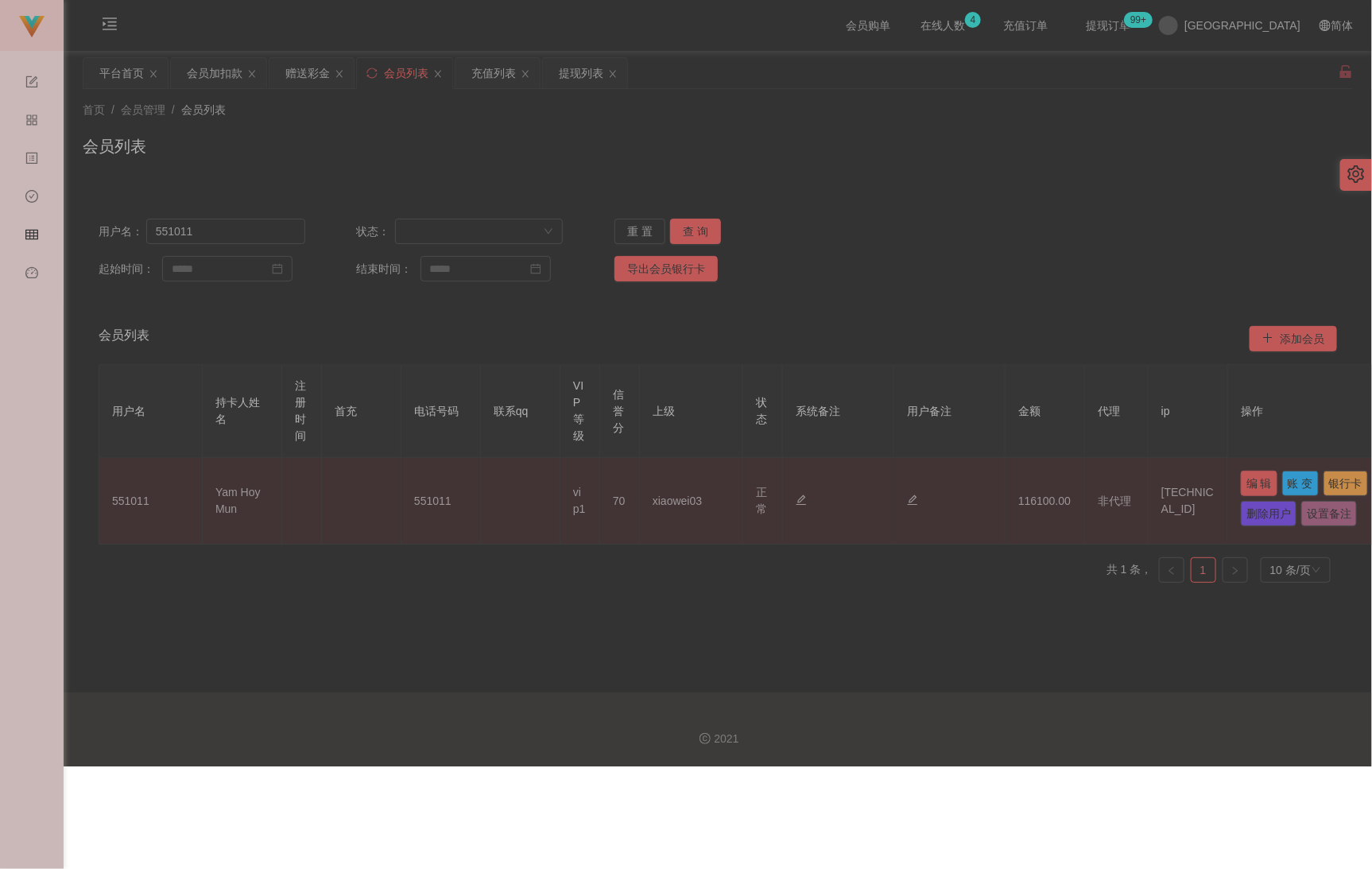
click at [1013, 486] on button "编 辑" at bounding box center [1259, 483] width 36 height 25
type input "551011"
type input "Yam Hoy Mun"
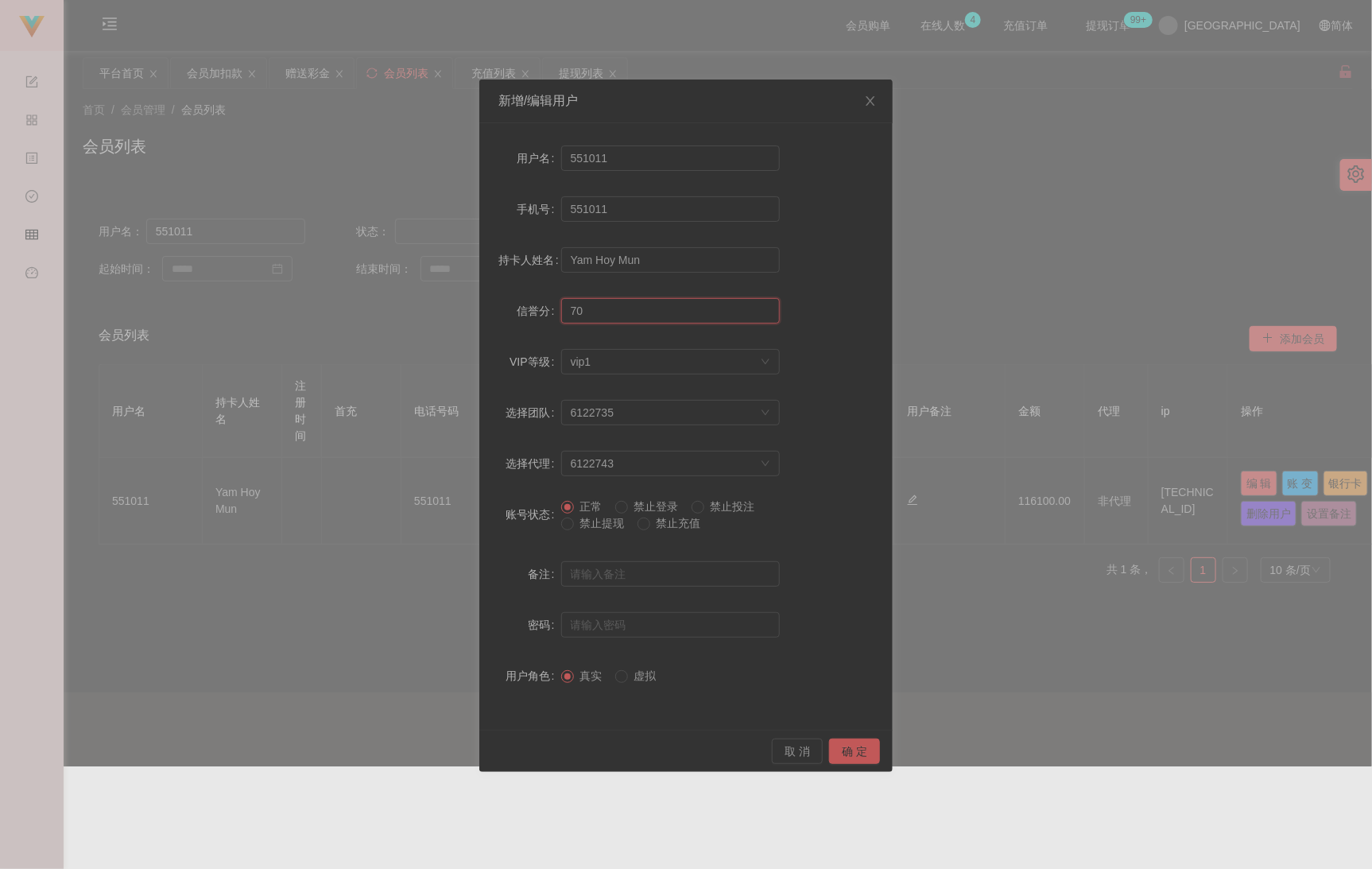
click at [638, 319] on input "70" at bounding box center [670, 310] width 219 height 25
type input "100"
click at [844, 744] on button "确 定" at bounding box center [854, 751] width 51 height 25
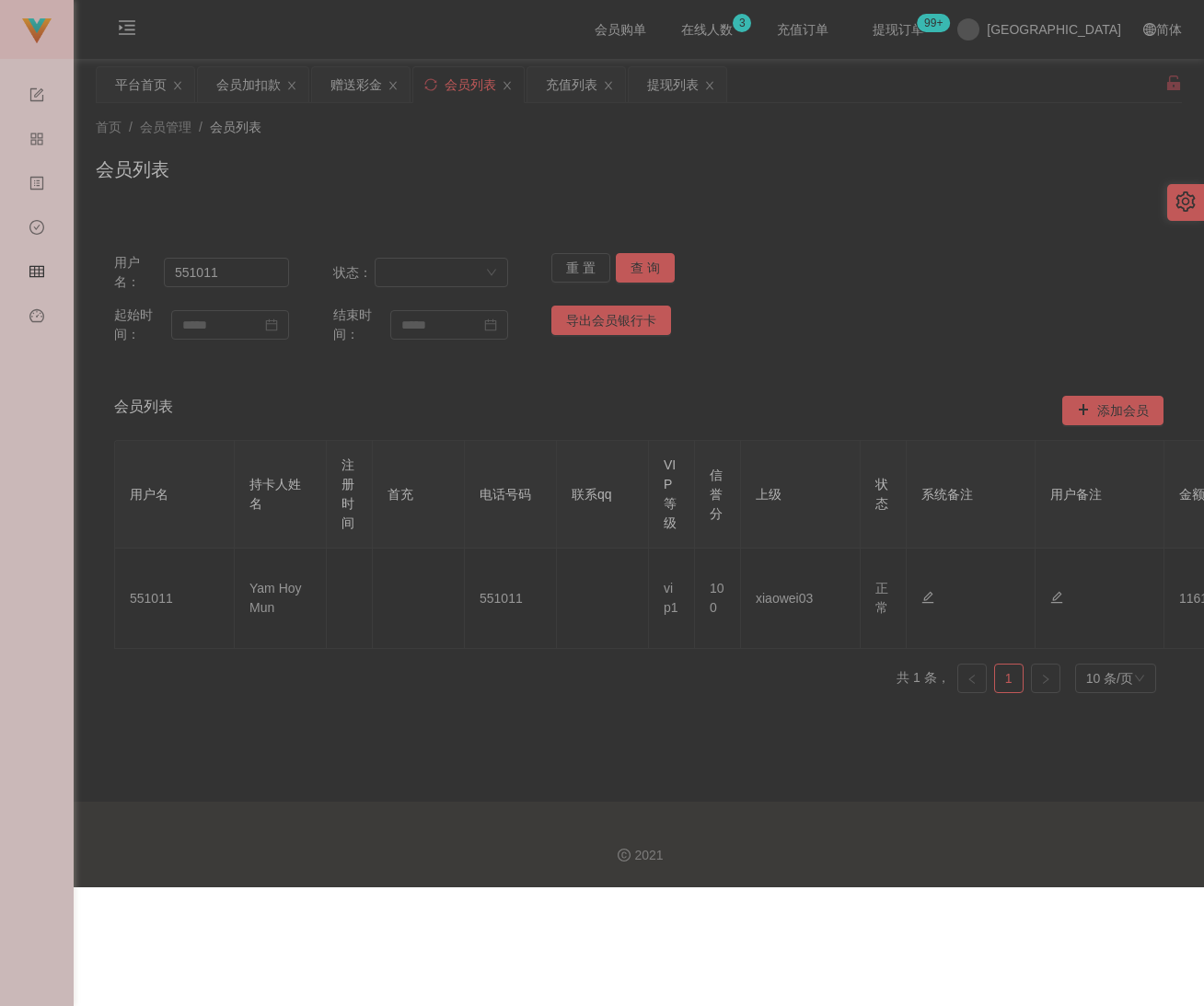
click at [556, 167] on div "会员列表" at bounding box center [638, 176] width 1086 height 42
click at [274, 89] on div "会员加扣款" at bounding box center [248, 84] width 65 height 35
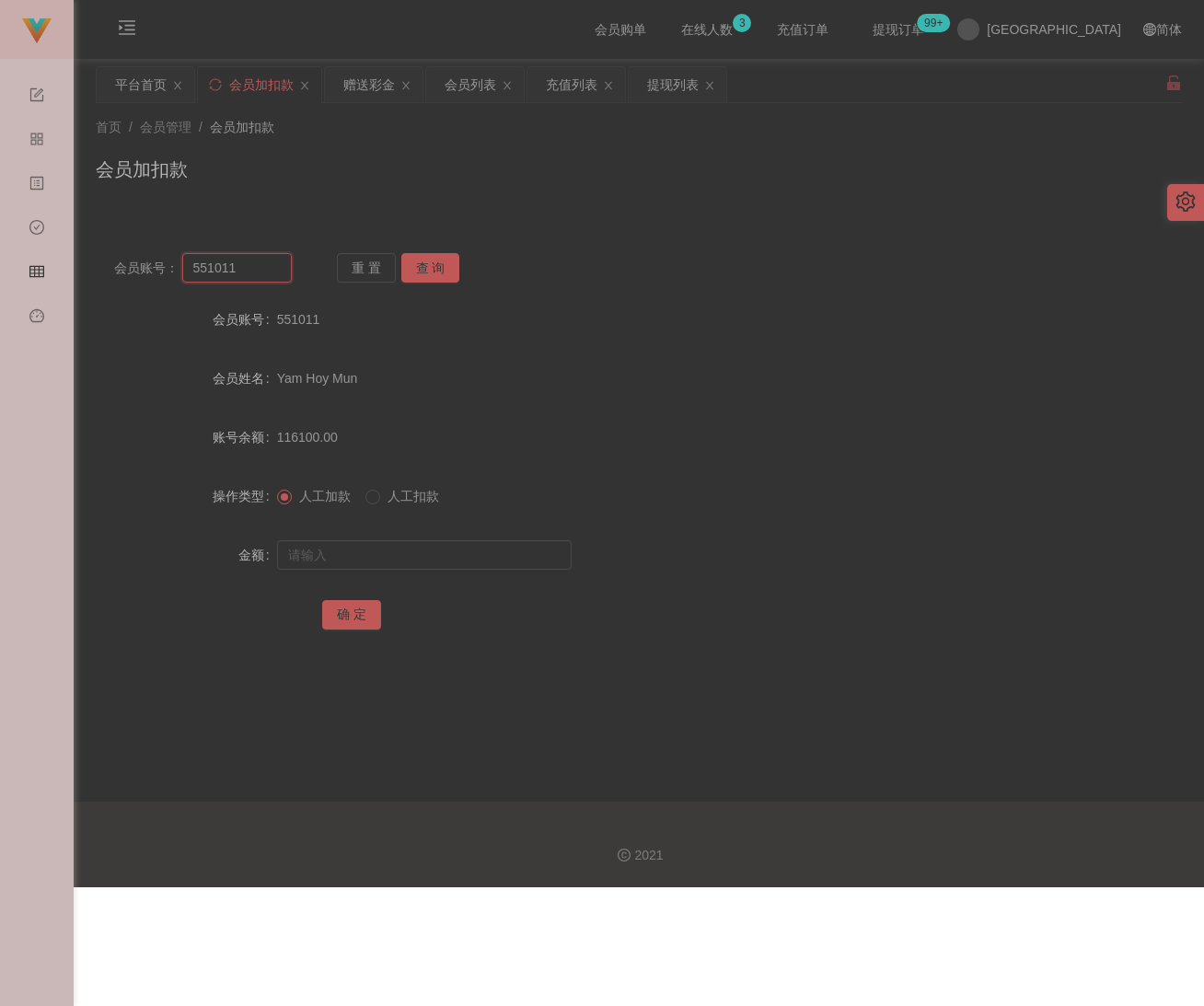
click at [244, 267] on input "551011" at bounding box center [237, 267] width 111 height 29
paste input "Ааа6669"
type input "Ааа6669"
click at [412, 263] on button "查 询" at bounding box center [431, 267] width 59 height 29
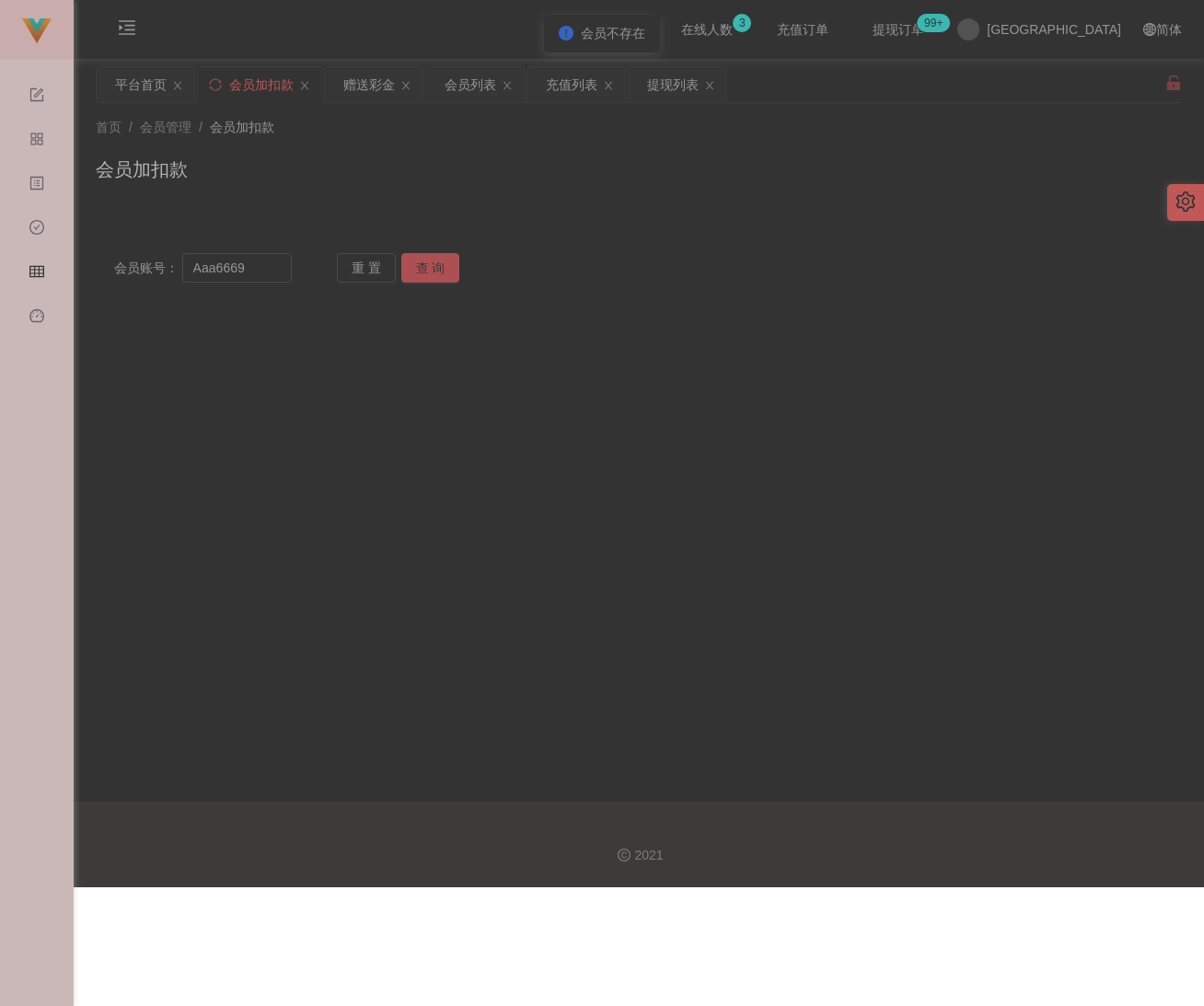
click at [418, 267] on button "查 询" at bounding box center [431, 267] width 59 height 29
click at [419, 267] on button "查 询" at bounding box center [431, 267] width 59 height 29
click at [419, 267] on div "重 置 查 询" at bounding box center [425, 267] width 177 height 29
click at [633, 147] on div "首页 / 会员管理 / 会员加扣款 / 会员加扣款" at bounding box center [638, 158] width 1086 height 80
click at [509, 133] on div "首页 / 会员管理 / 会员加扣款 /" at bounding box center [638, 128] width 1086 height 20
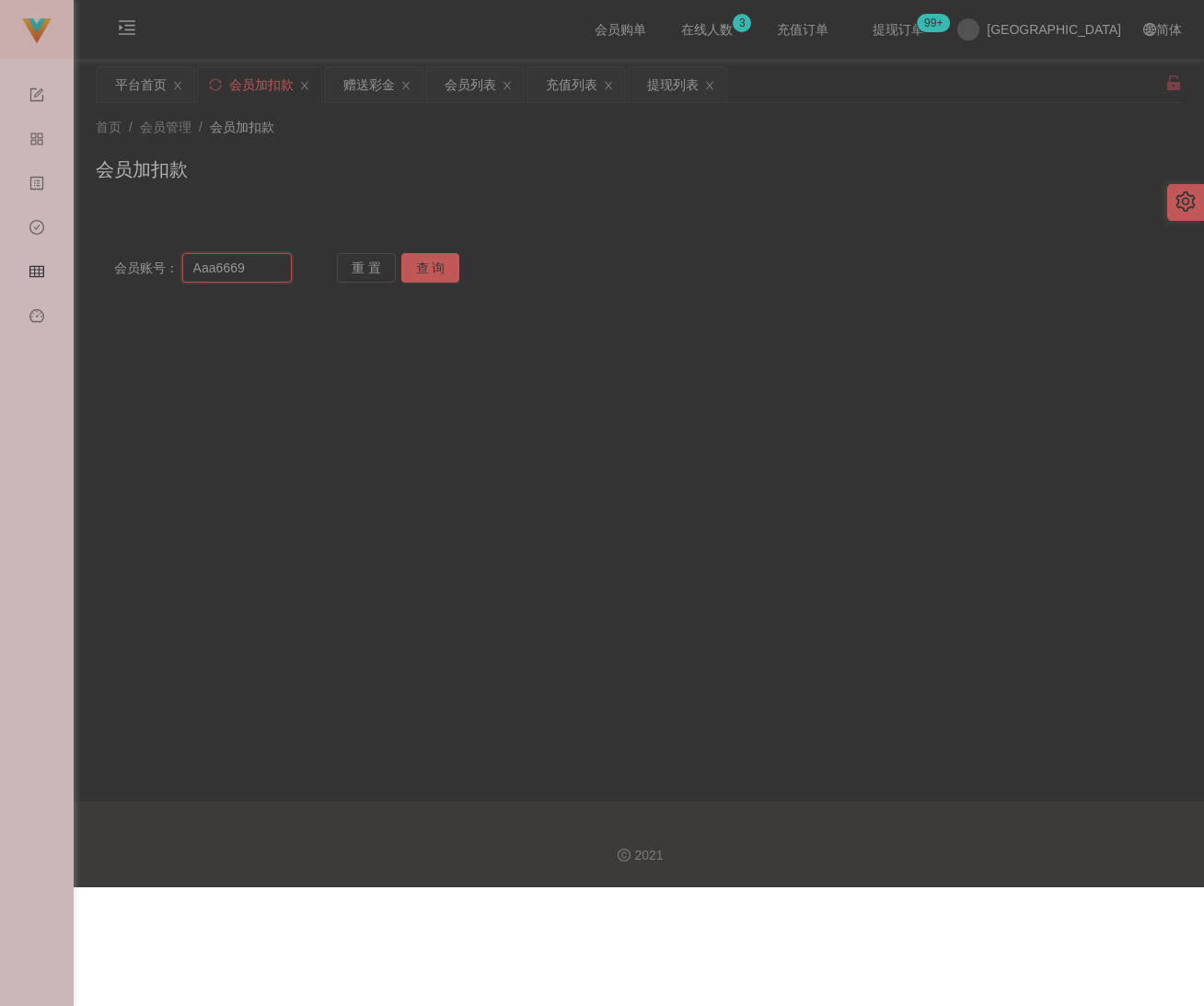
click at [249, 271] on input "Ааа6669" at bounding box center [237, 267] width 111 height 29
click at [422, 264] on button "查 询" at bounding box center [431, 267] width 59 height 29
click at [185, 268] on input "Ааа6669" at bounding box center [237, 267] width 111 height 29
type input "Ааа6669"
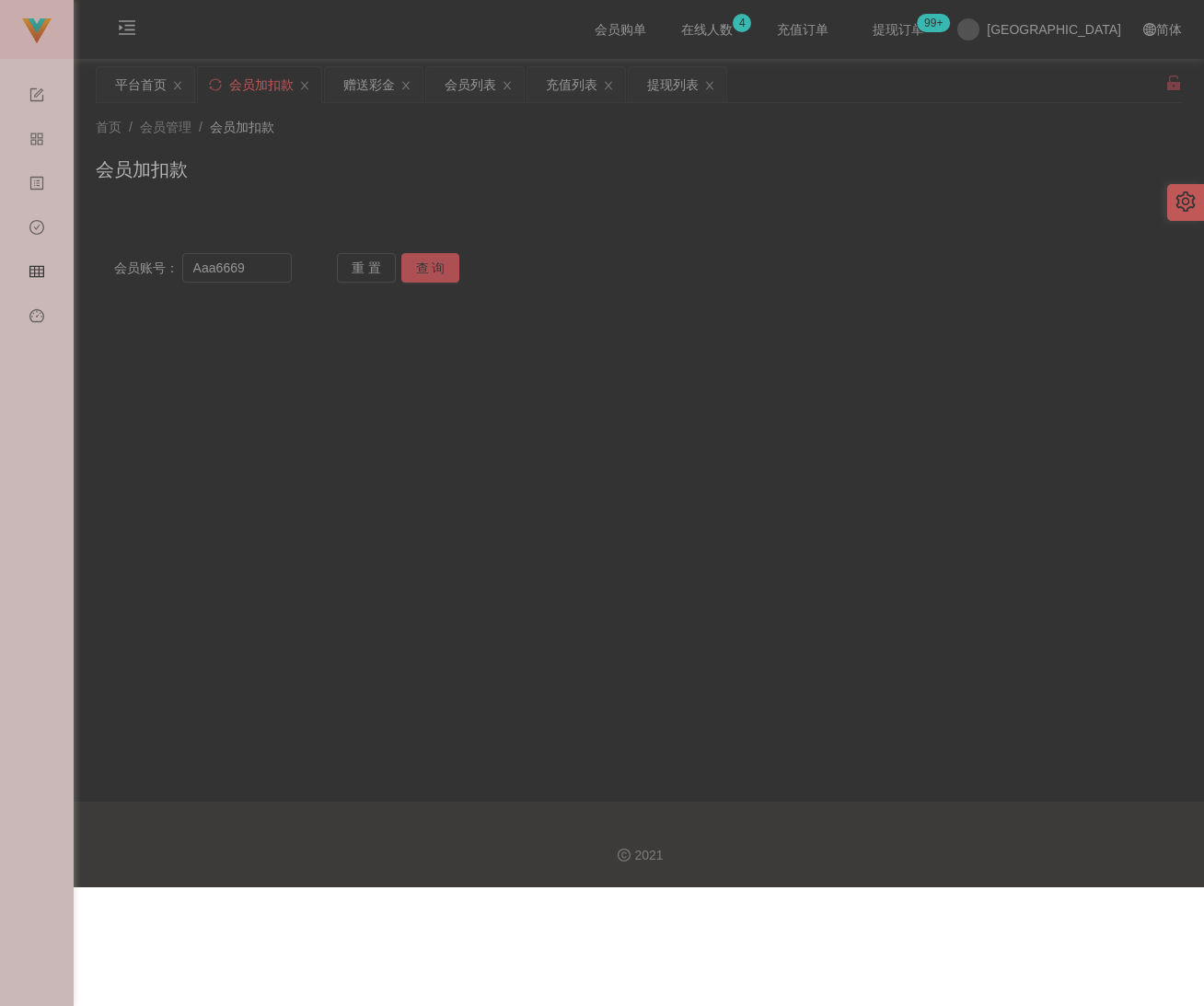
click at [417, 266] on button "查 询" at bounding box center [431, 267] width 59 height 29
click at [473, 128] on div "首页 / 会员管理 / 会员加扣款 /" at bounding box center [638, 128] width 1086 height 20
click at [475, 78] on div "会员列表" at bounding box center [470, 84] width 52 height 35
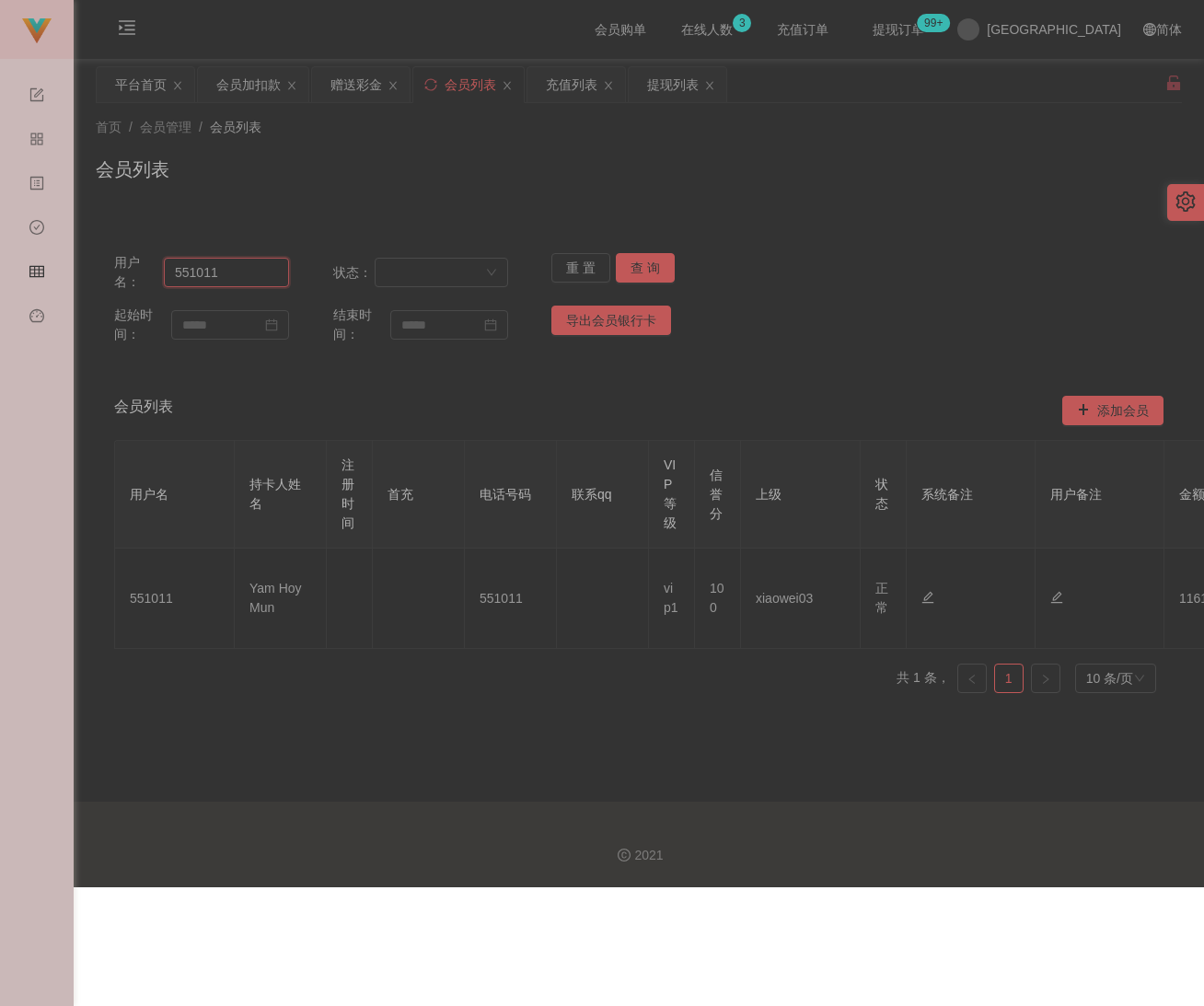
click at [246, 282] on input "551011" at bounding box center [226, 272] width 125 height 29
click at [635, 255] on button "查 询" at bounding box center [645, 267] width 59 height 29
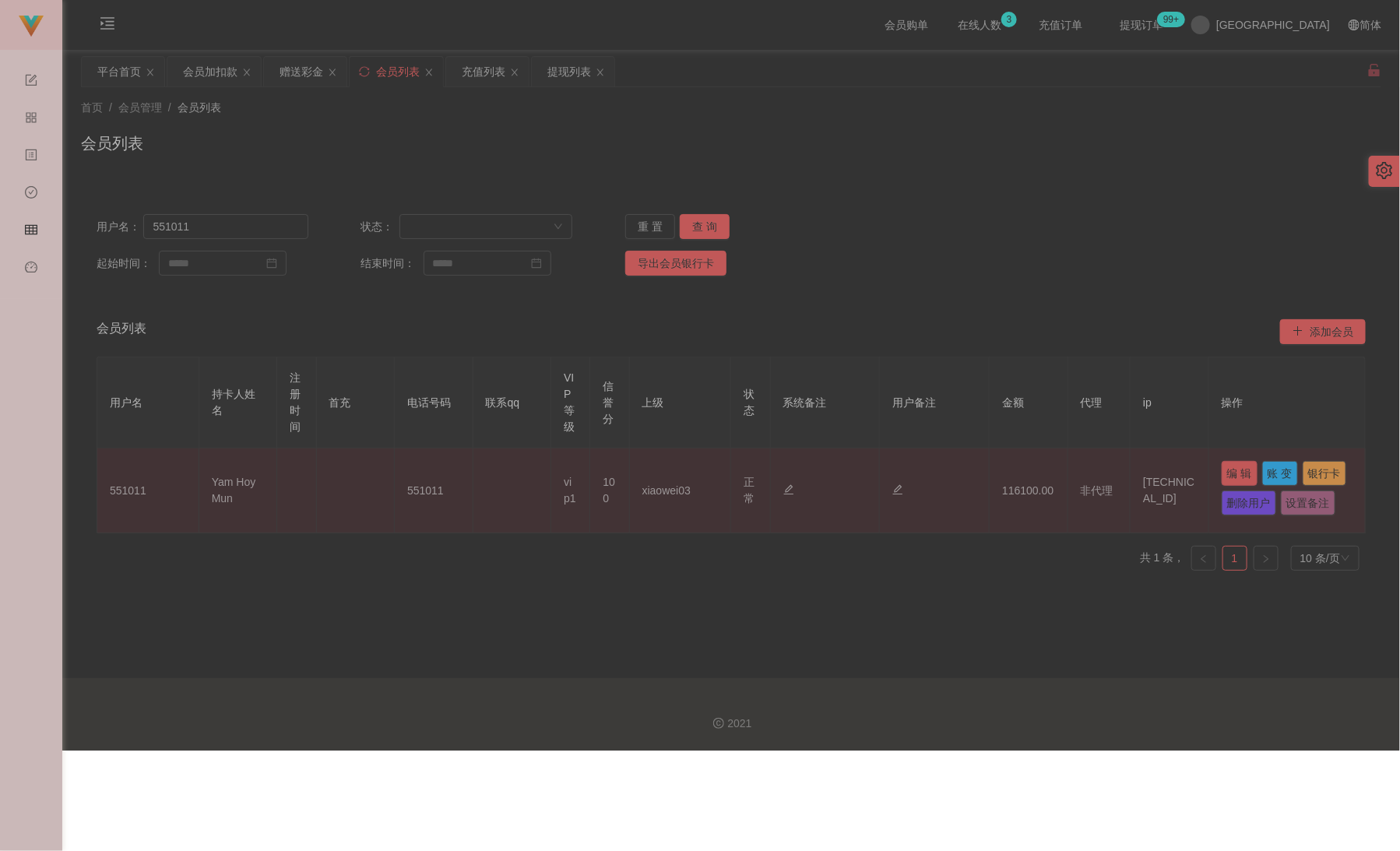
click at [993, 468] on button "编 辑" at bounding box center [1240, 473] width 36 height 25
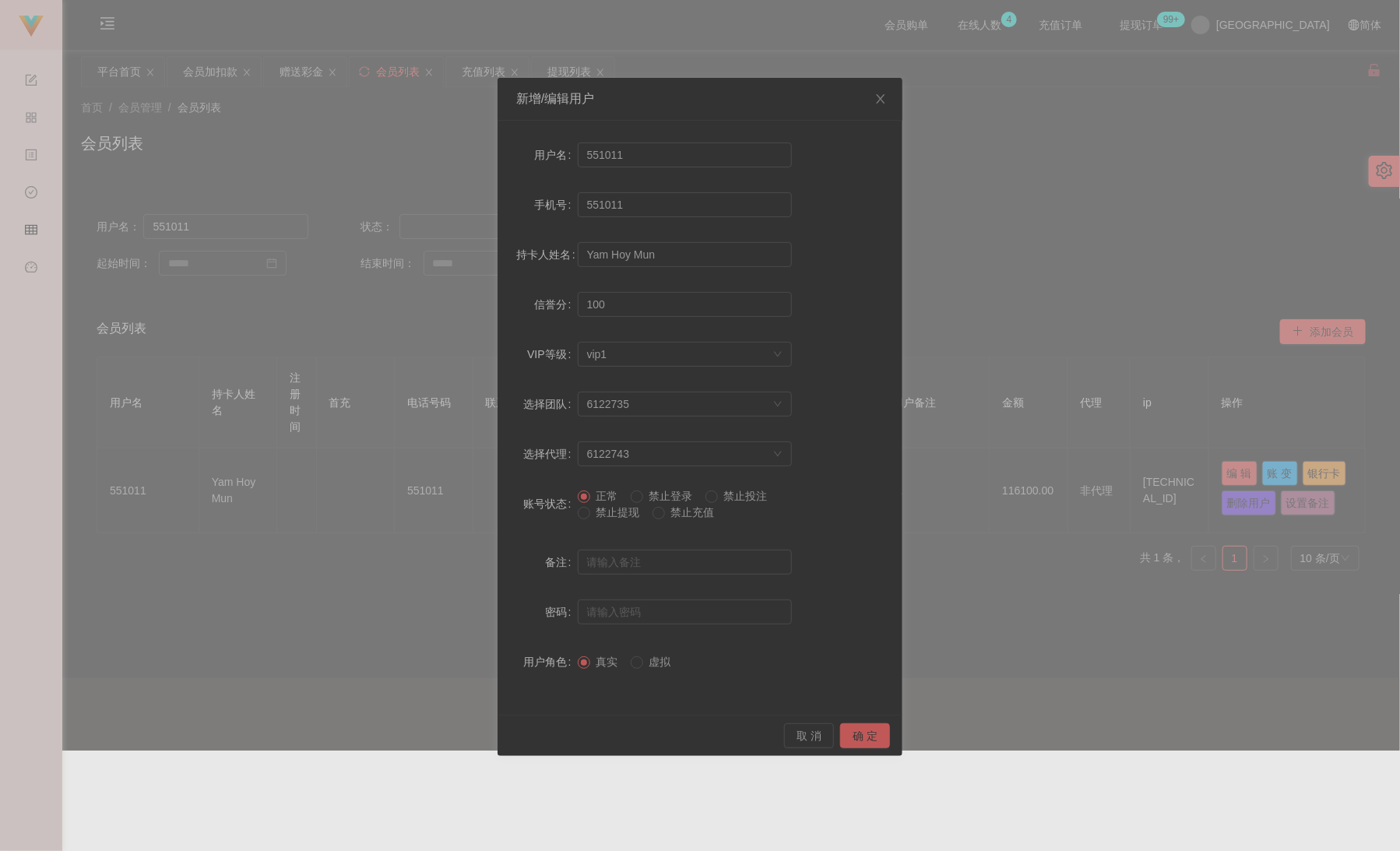
click at [607, 512] on span "禁止提现" at bounding box center [618, 513] width 56 height 13
click at [858, 736] on button "确 定" at bounding box center [865, 735] width 50 height 25
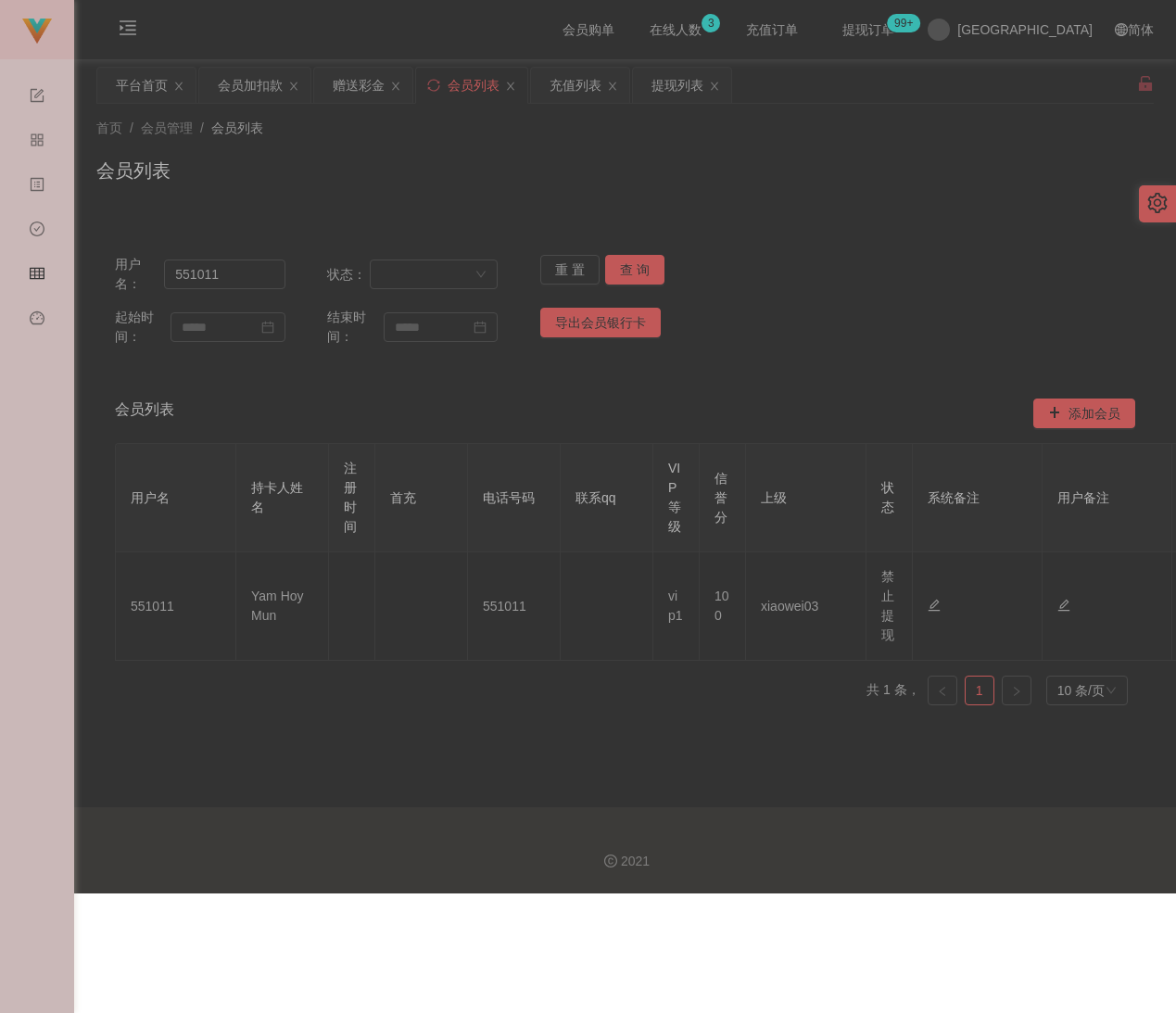
drag, startPoint x: 346, startPoint y: 181, endPoint x: 333, endPoint y: 170, distance: 17.0
click at [346, 180] on div "会员列表" at bounding box center [624, 178] width 1057 height 43
click at [248, 75] on div "会员加扣款" at bounding box center [249, 85] width 65 height 35
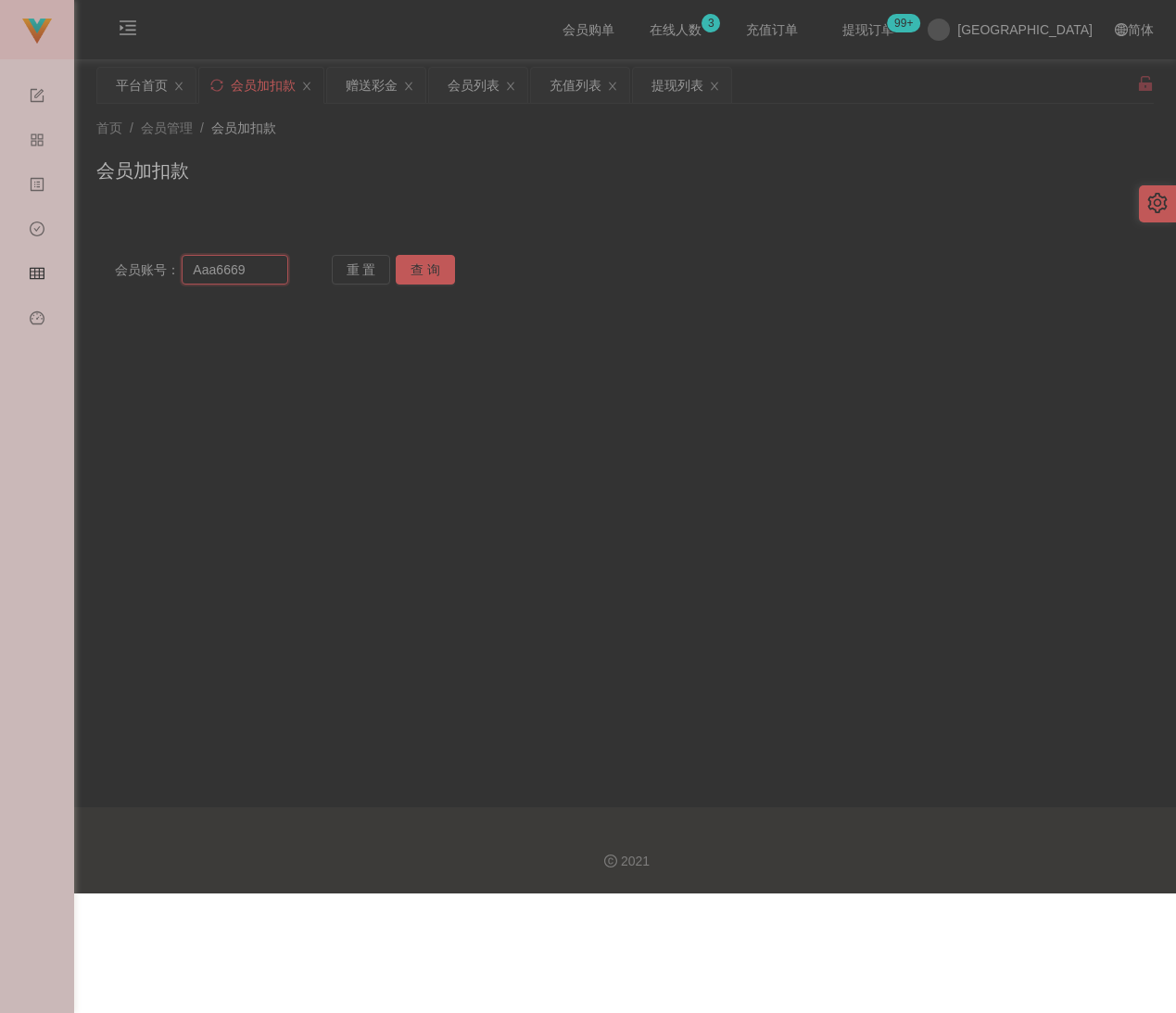
click at [265, 272] on input "Ааа6669" at bounding box center [234, 269] width 107 height 29
paste input "Xuxiangwen"
click at [431, 276] on button "查 询" at bounding box center [425, 269] width 60 height 29
click at [272, 267] on input "Xuxiangwen" at bounding box center [234, 269] width 107 height 29
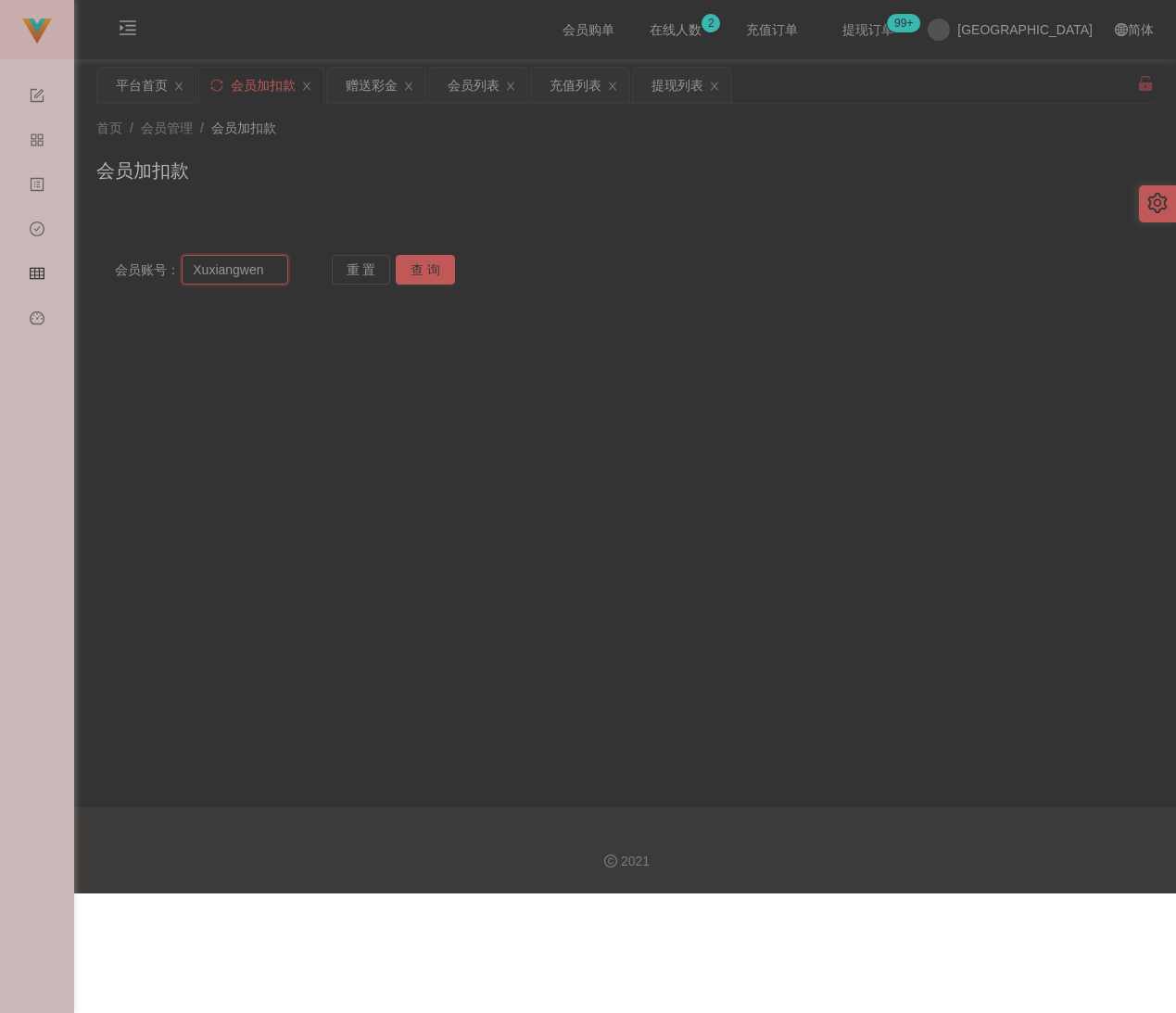
click at [272, 267] on input "Xuxiangwen" at bounding box center [234, 269] width 107 height 29
click at [434, 266] on button "查 询" at bounding box center [425, 269] width 60 height 29
click at [432, 266] on button "查 询" at bounding box center [425, 269] width 60 height 29
click at [432, 265] on button "查 询" at bounding box center [425, 269] width 60 height 29
click at [246, 272] on input "Xuxiangwen" at bounding box center [234, 269] width 107 height 29
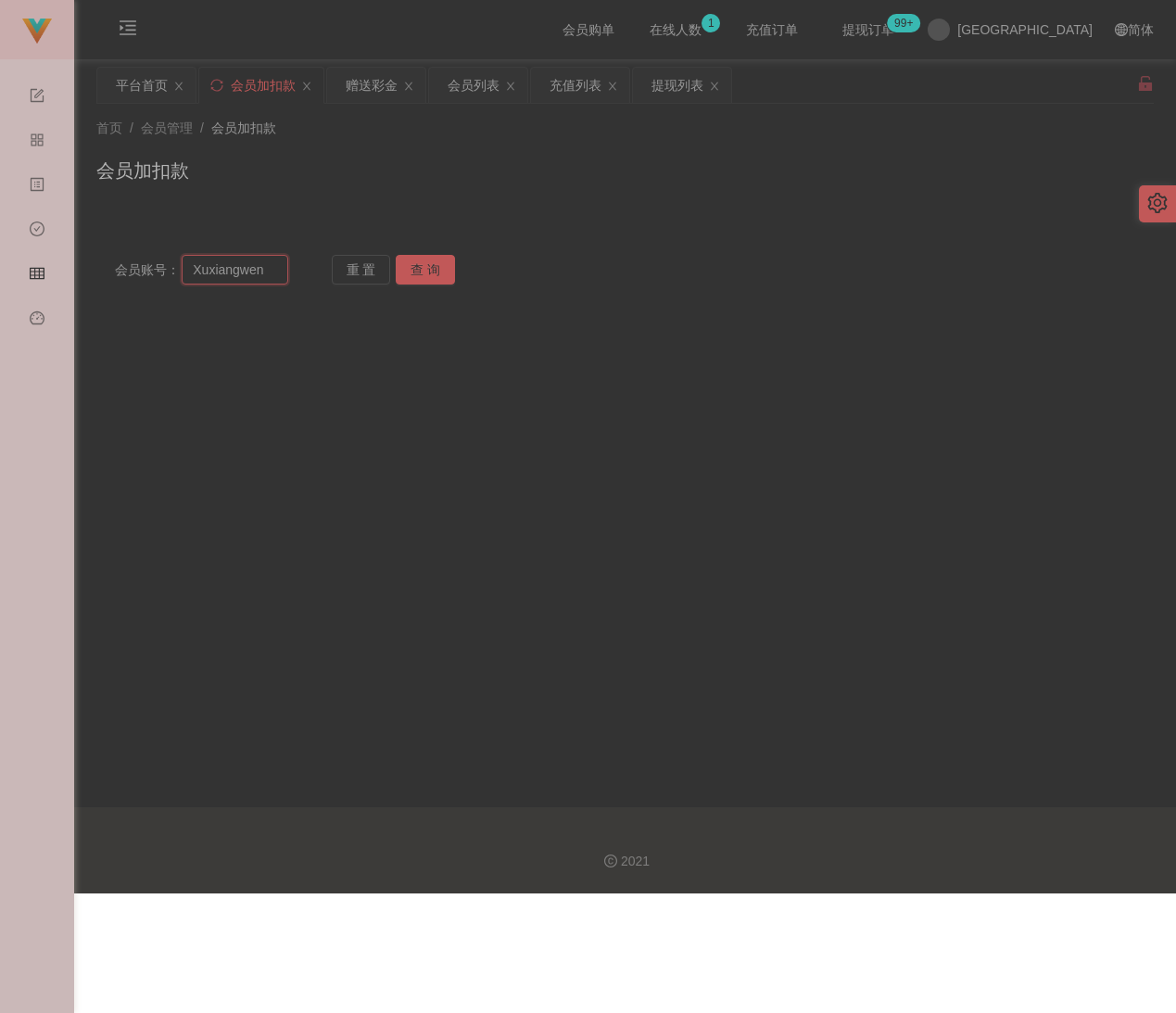
click at [246, 272] on input "Xuxiangwen" at bounding box center [234, 269] width 107 height 29
paste input "wei1919"
type input "wei1919"
click at [429, 266] on button "查 询" at bounding box center [425, 269] width 60 height 29
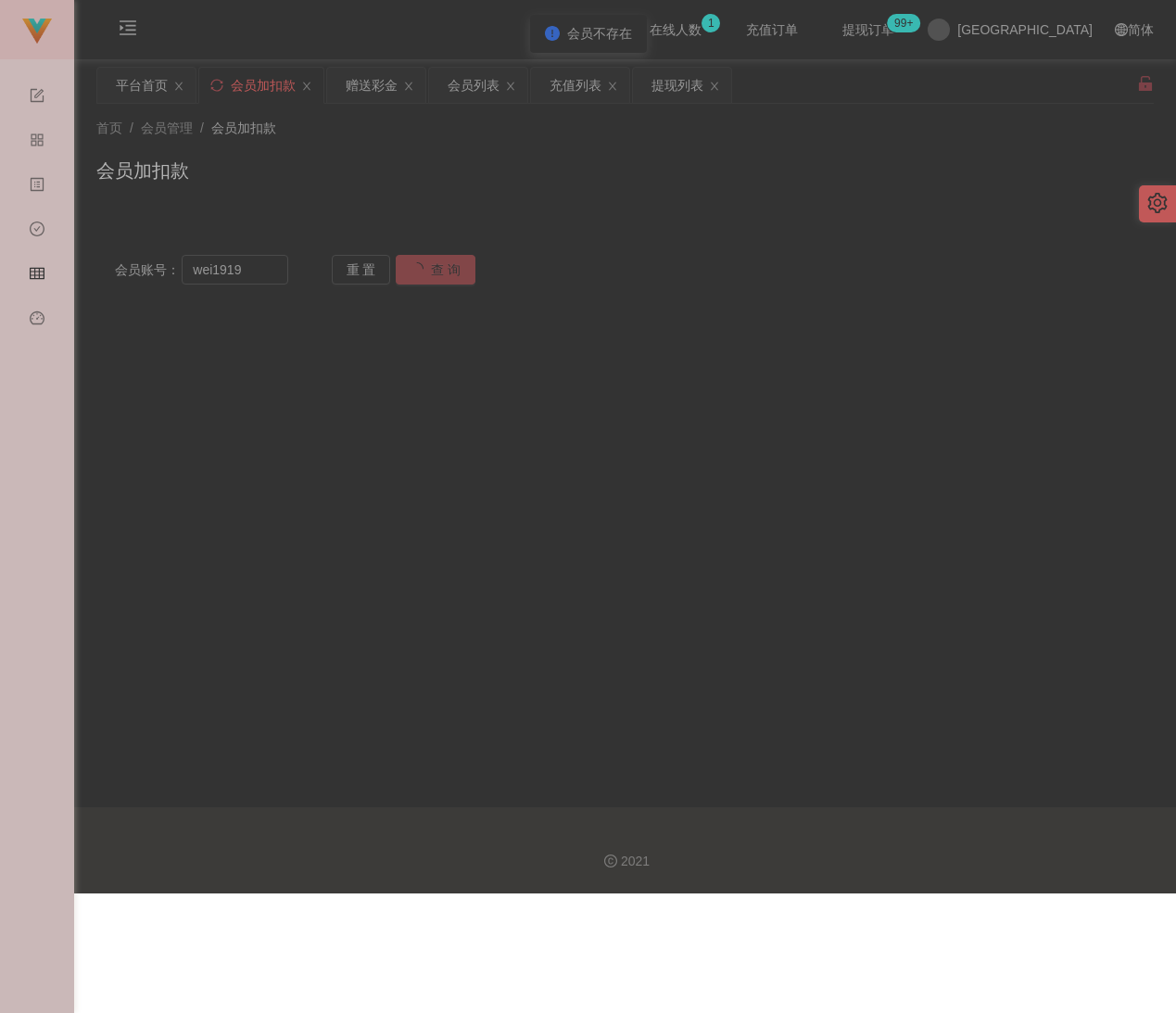
click at [429, 266] on button "查 询" at bounding box center [435, 269] width 79 height 29
click at [429, 266] on button "查 询" at bounding box center [425, 269] width 60 height 29
click at [269, 267] on input "wei1919" at bounding box center [234, 269] width 107 height 29
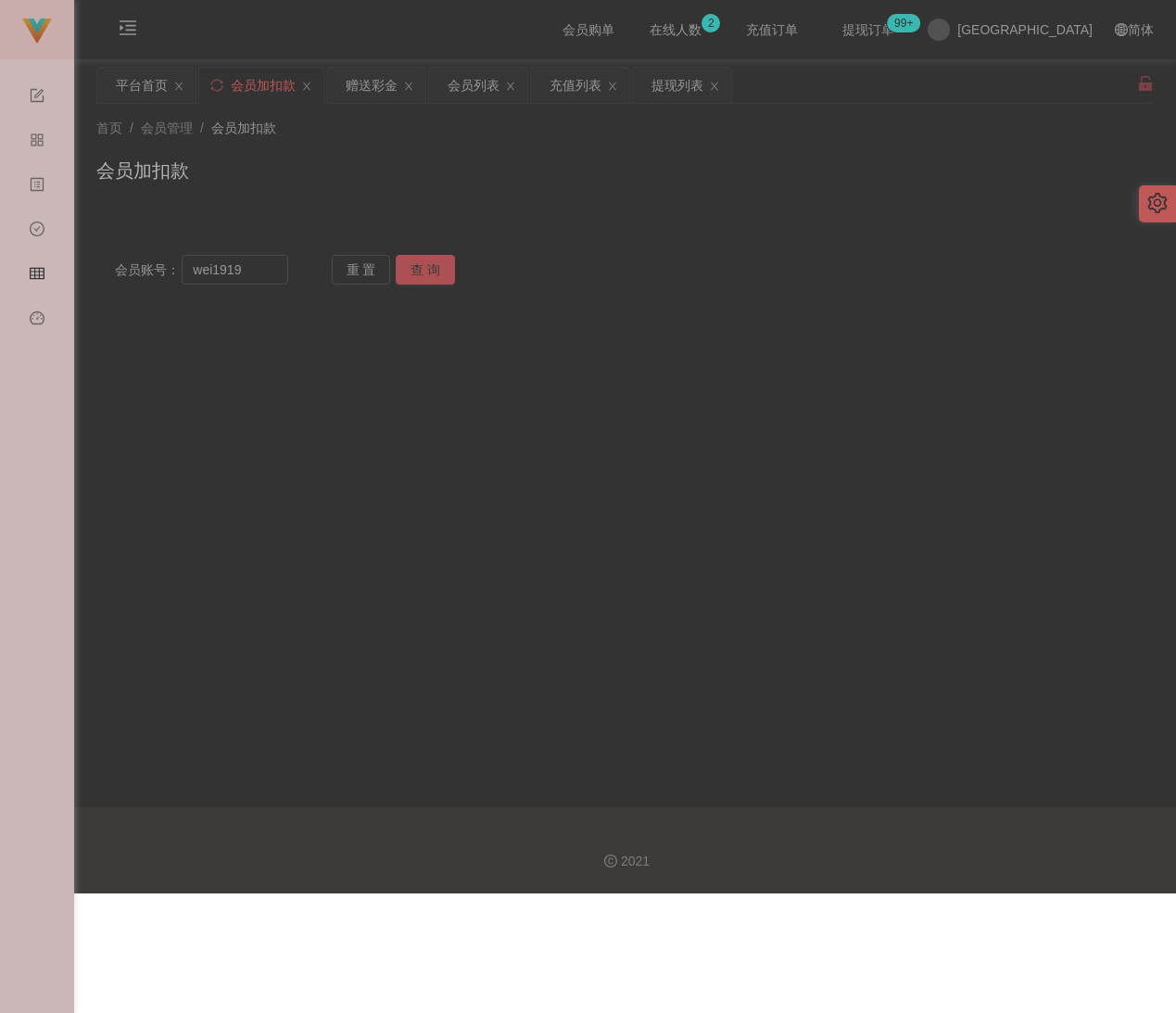
click at [420, 273] on button "查 询" at bounding box center [425, 269] width 60 height 29
click at [420, 273] on button "查 询" at bounding box center [435, 269] width 79 height 29
click at [420, 273] on div "重 置 查 询" at bounding box center [418, 269] width 173 height 29
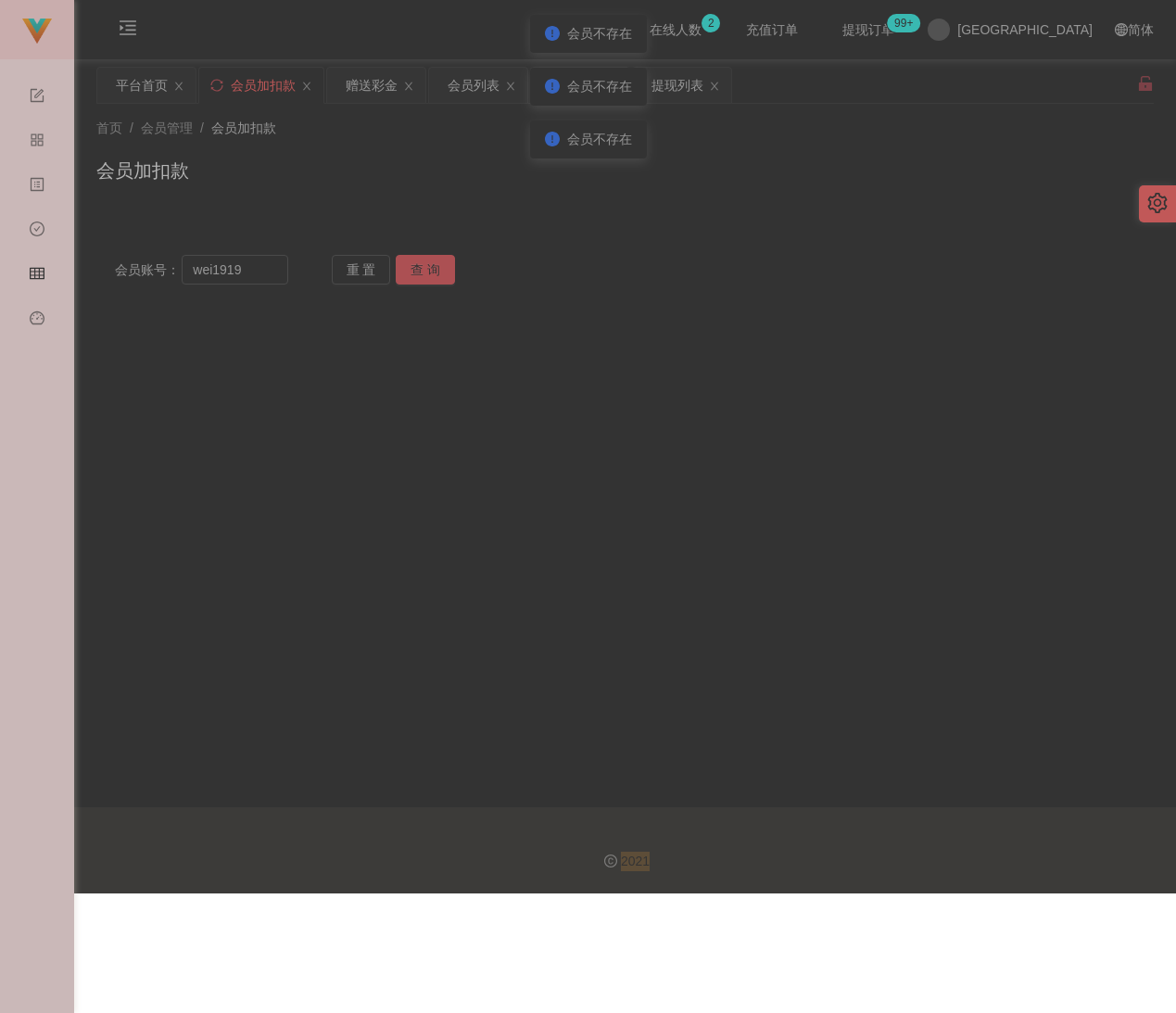
click at [420, 273] on button "查 询" at bounding box center [425, 269] width 60 height 29
click at [420, 273] on button "查 询" at bounding box center [435, 269] width 79 height 29
